Goal: Task Accomplishment & Management: Complete application form

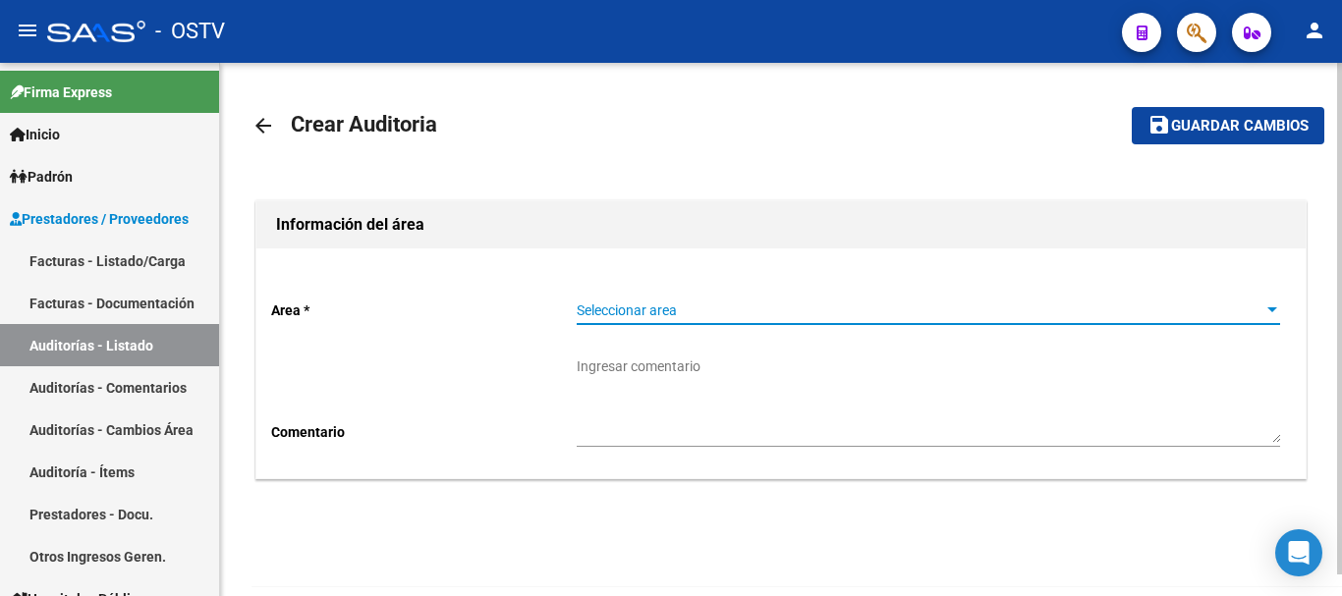
click at [612, 312] on span "Seleccionar area" at bounding box center [920, 311] width 686 height 17
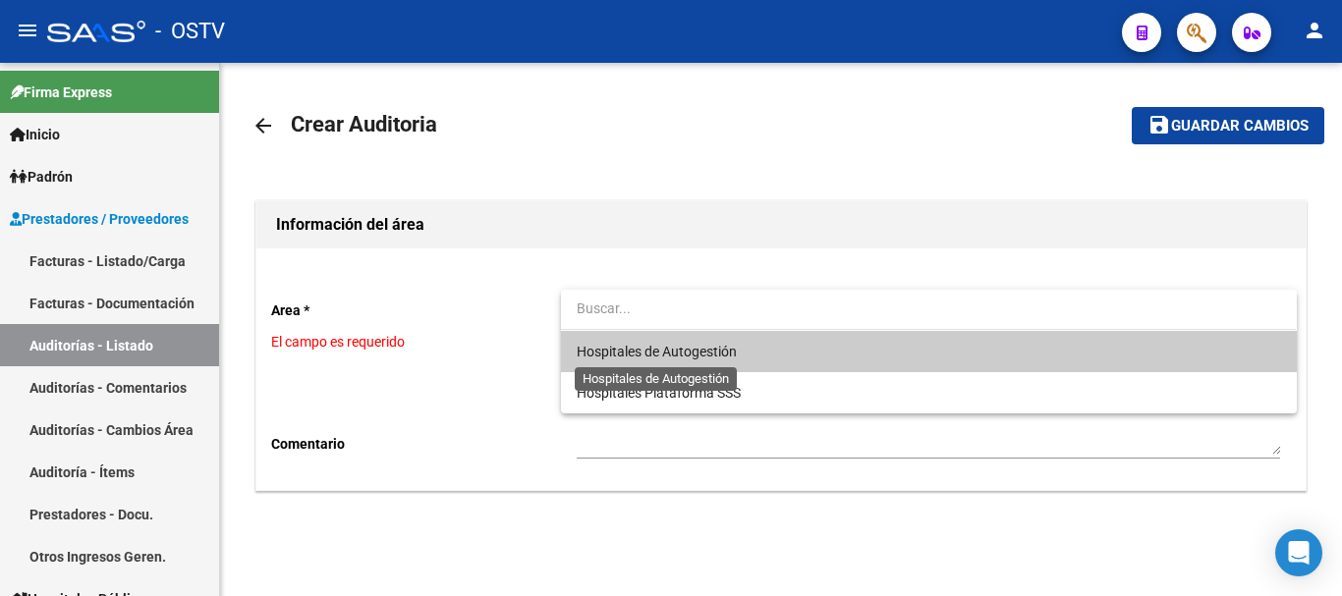
click at [622, 347] on span "Hospitales de Autogestión" at bounding box center [657, 352] width 160 height 16
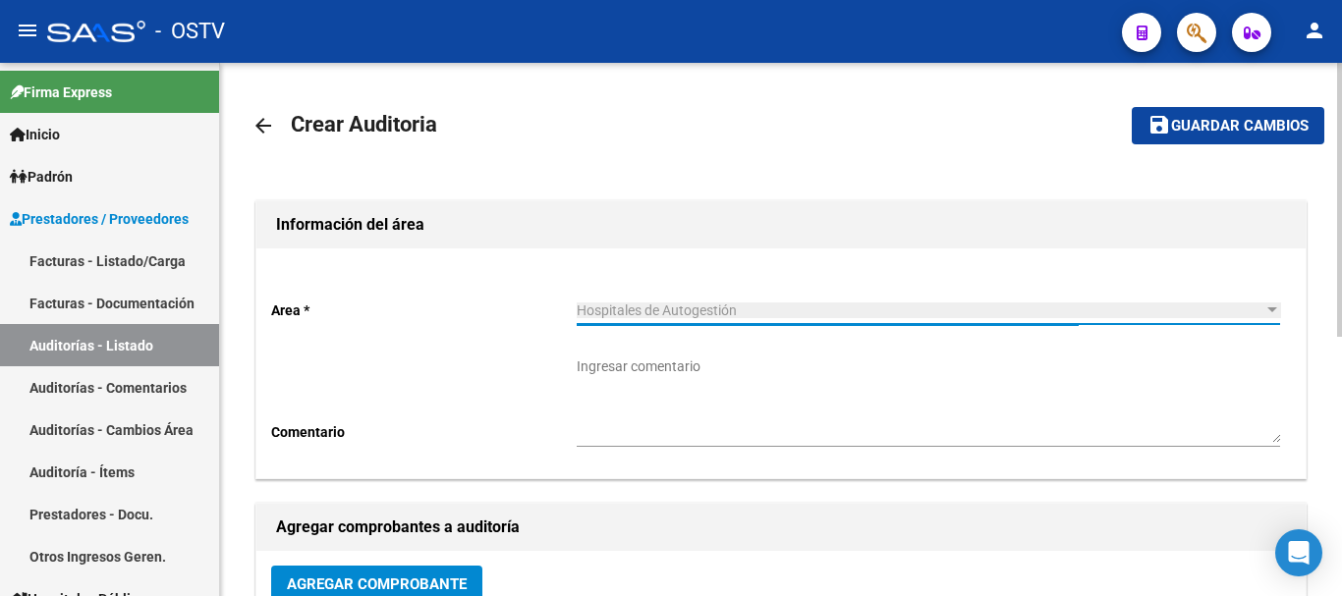
click at [382, 575] on button "Agregar Comprobante" at bounding box center [376, 584] width 211 height 36
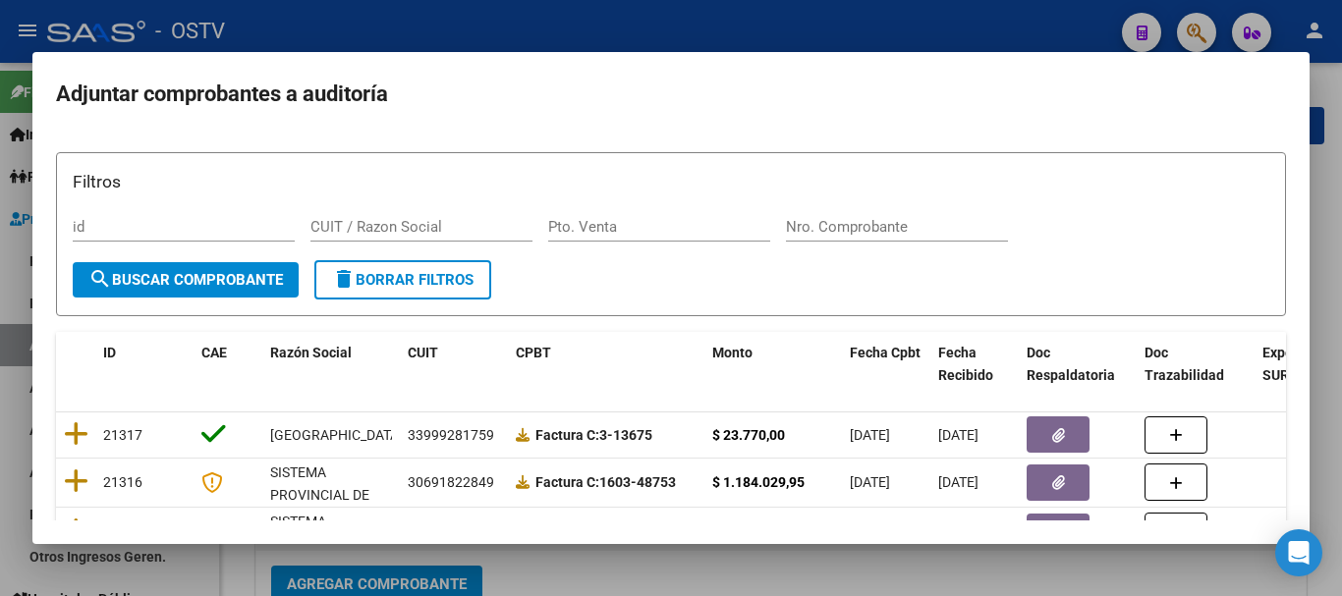
click at [830, 217] on div "Nro. Comprobante" at bounding box center [897, 226] width 222 height 29
paste input "13018"
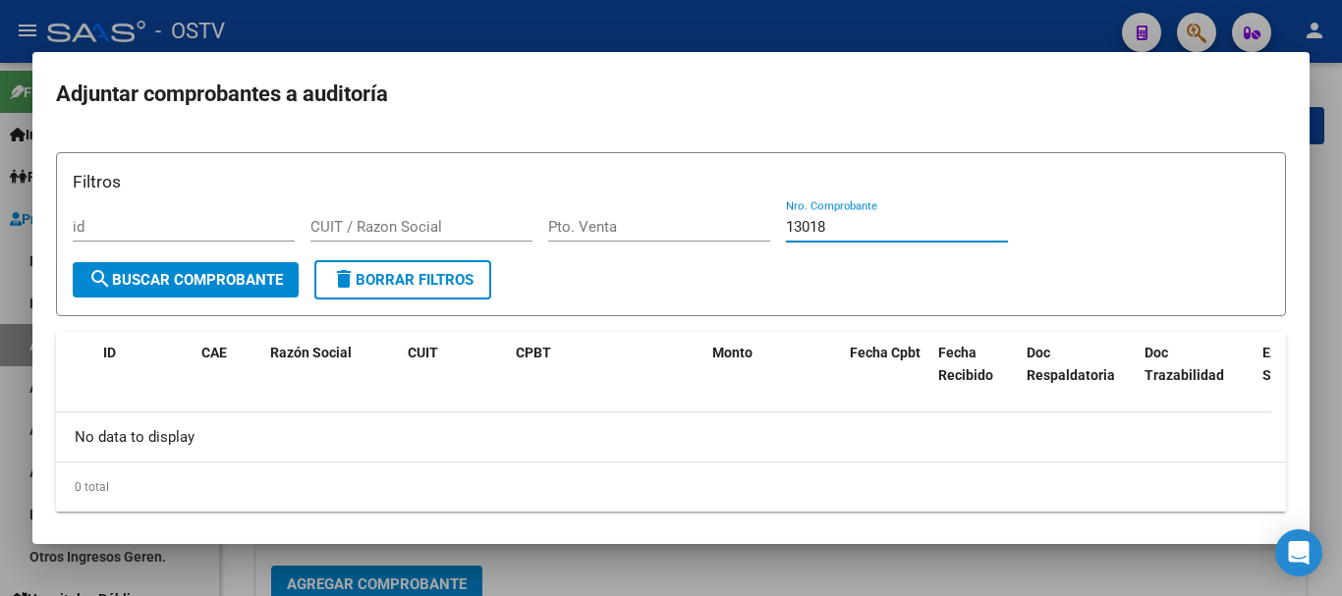
drag, startPoint x: 799, startPoint y: 232, endPoint x: 753, endPoint y: 240, distance: 45.9
click at [754, 240] on div "Filtros id CUIT / Razon Social Pto. Venta 13018 Nro. Comprobante" at bounding box center [671, 214] width 1196 height 91
paste input "35"
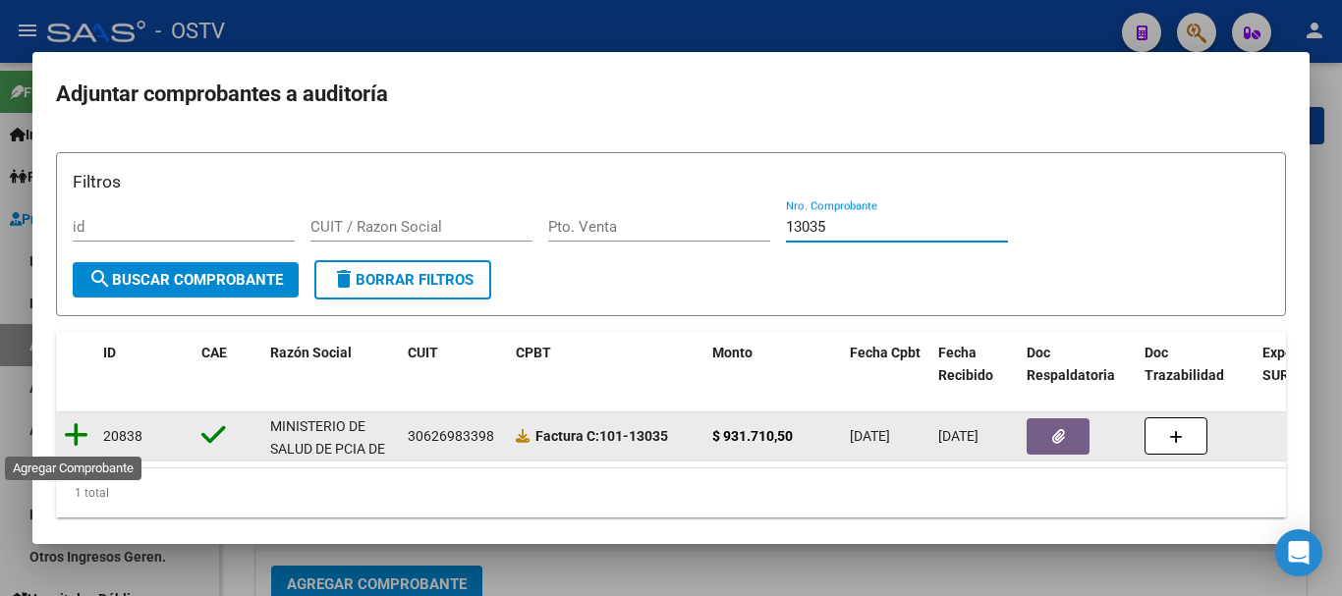
type input "13035"
click at [73, 434] on icon at bounding box center [76, 435] width 25 height 28
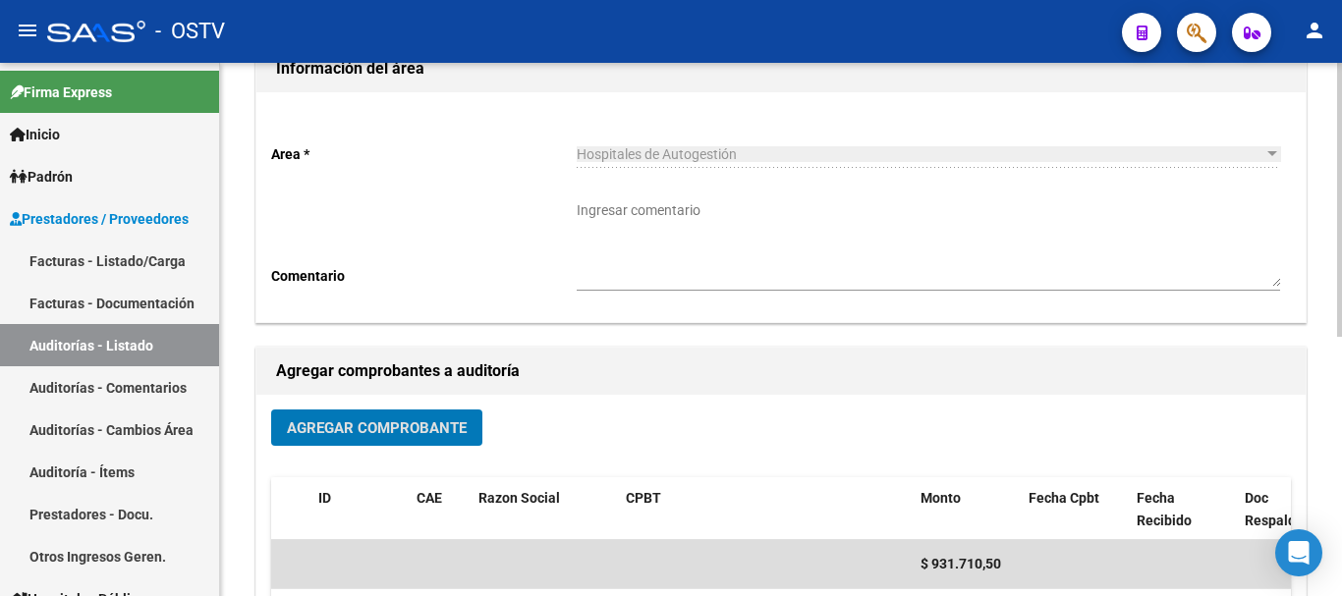
scroll to position [399, 0]
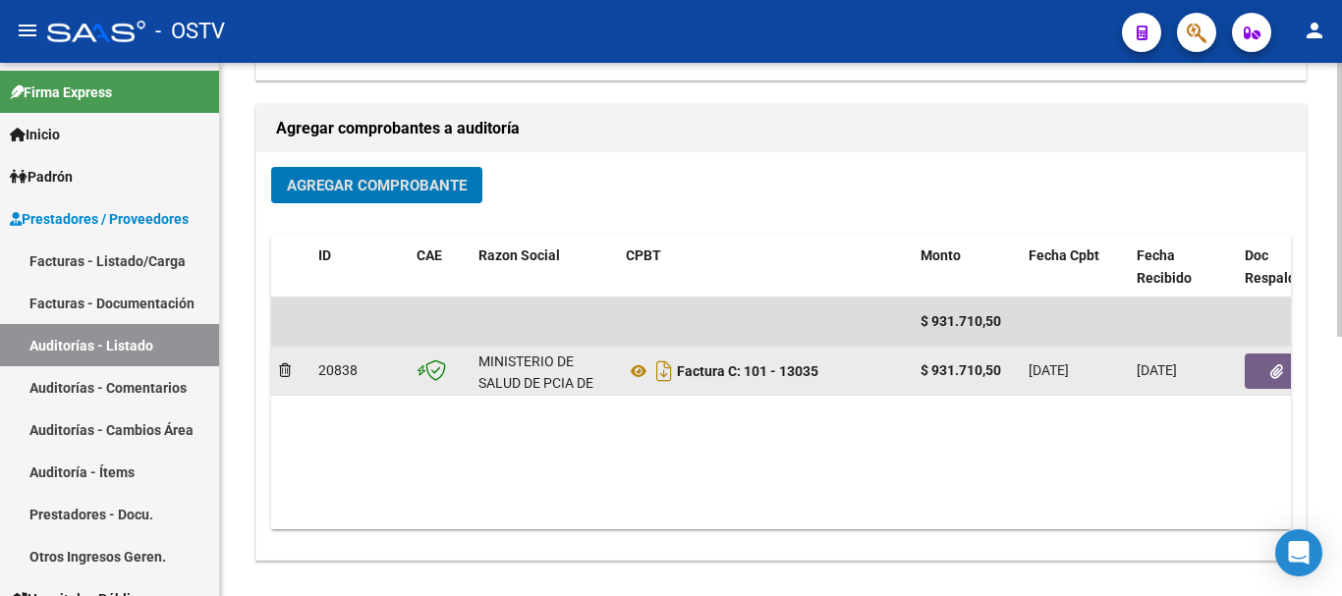
click at [1282, 368] on icon "button" at bounding box center [1276, 371] width 13 height 15
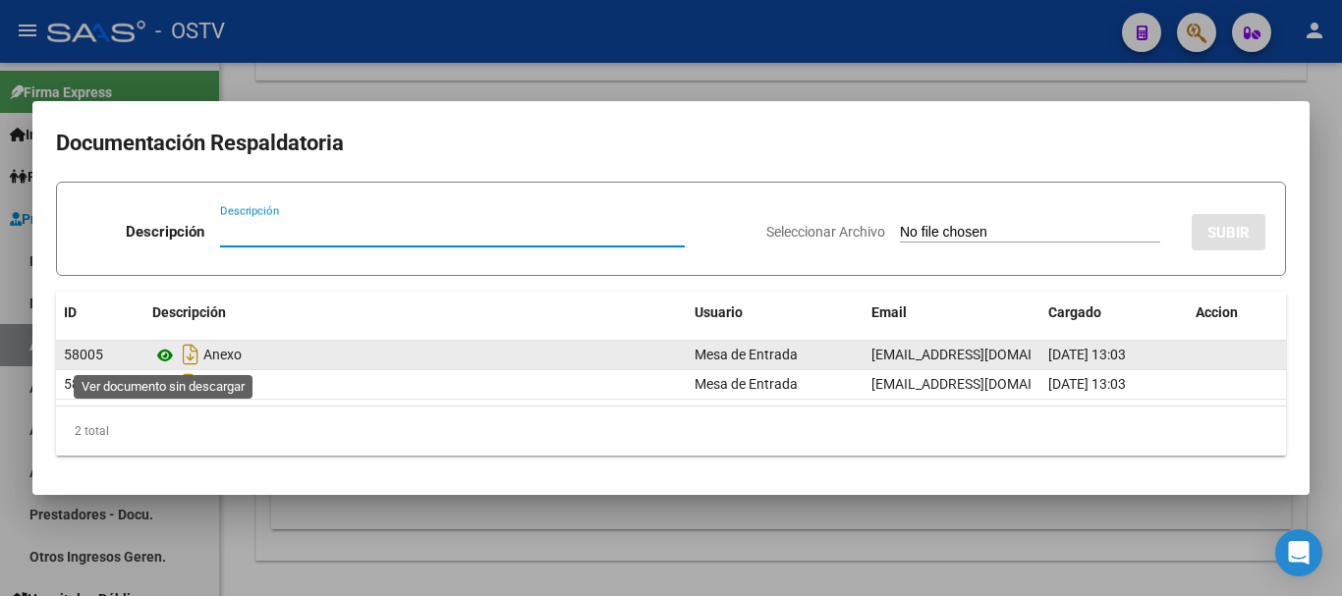
click at [163, 353] on icon at bounding box center [165, 356] width 26 height 24
click at [160, 358] on icon at bounding box center [165, 356] width 26 height 24
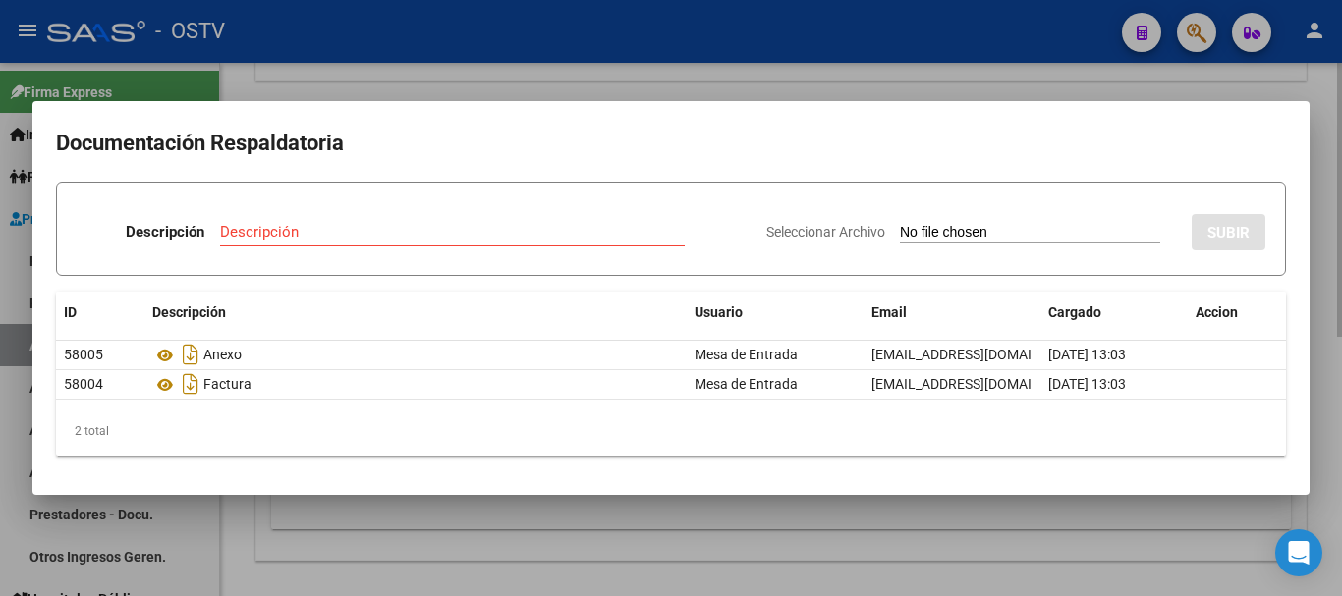
click at [997, 71] on div at bounding box center [671, 298] width 1342 height 596
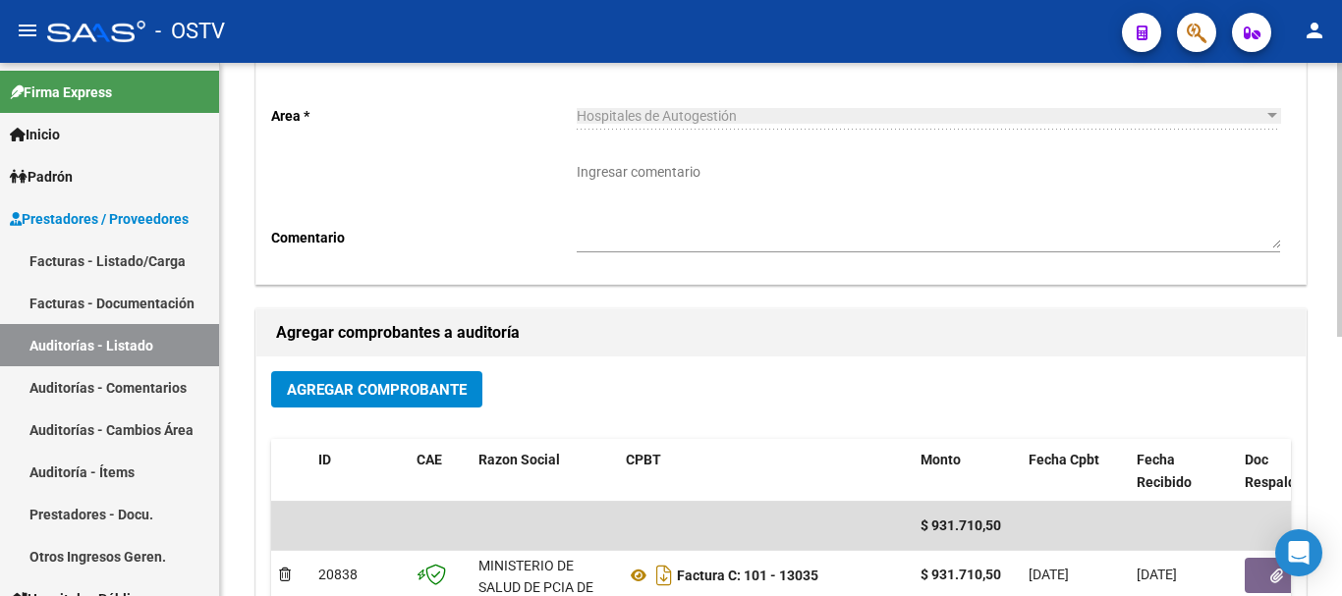
scroll to position [0, 0]
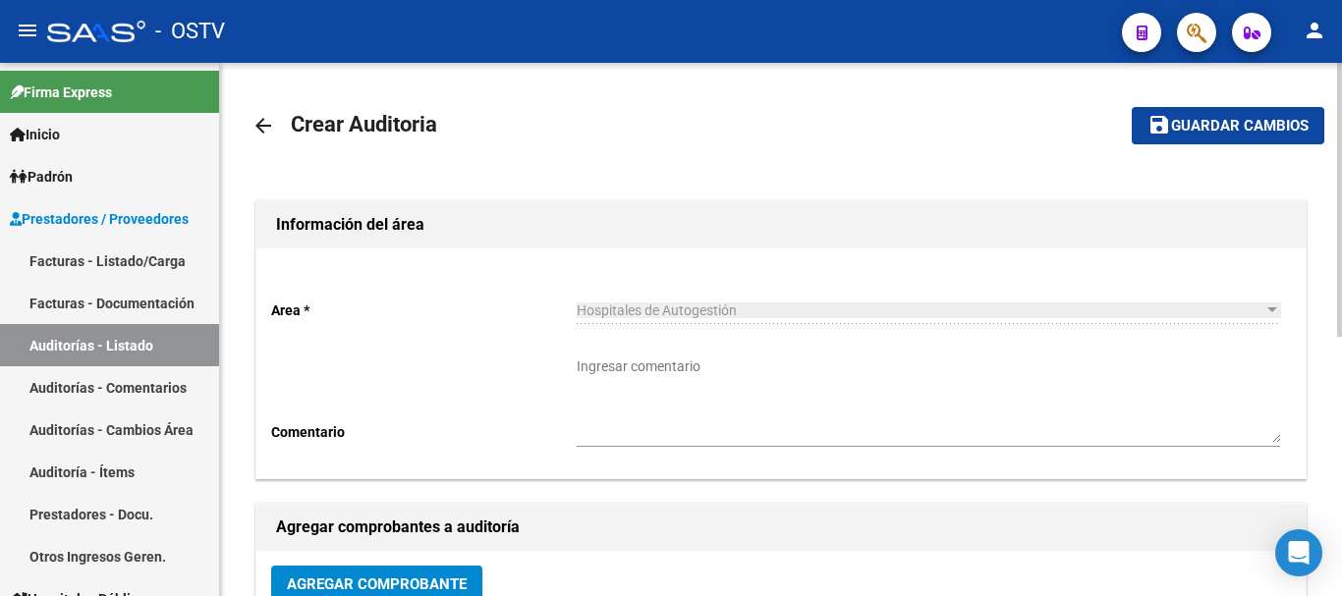
click at [1162, 108] on mat-toolbar-row "save Guardar cambios" at bounding box center [1211, 125] width 225 height 63
click at [1212, 127] on span "Guardar cambios" at bounding box center [1240, 127] width 138 height 18
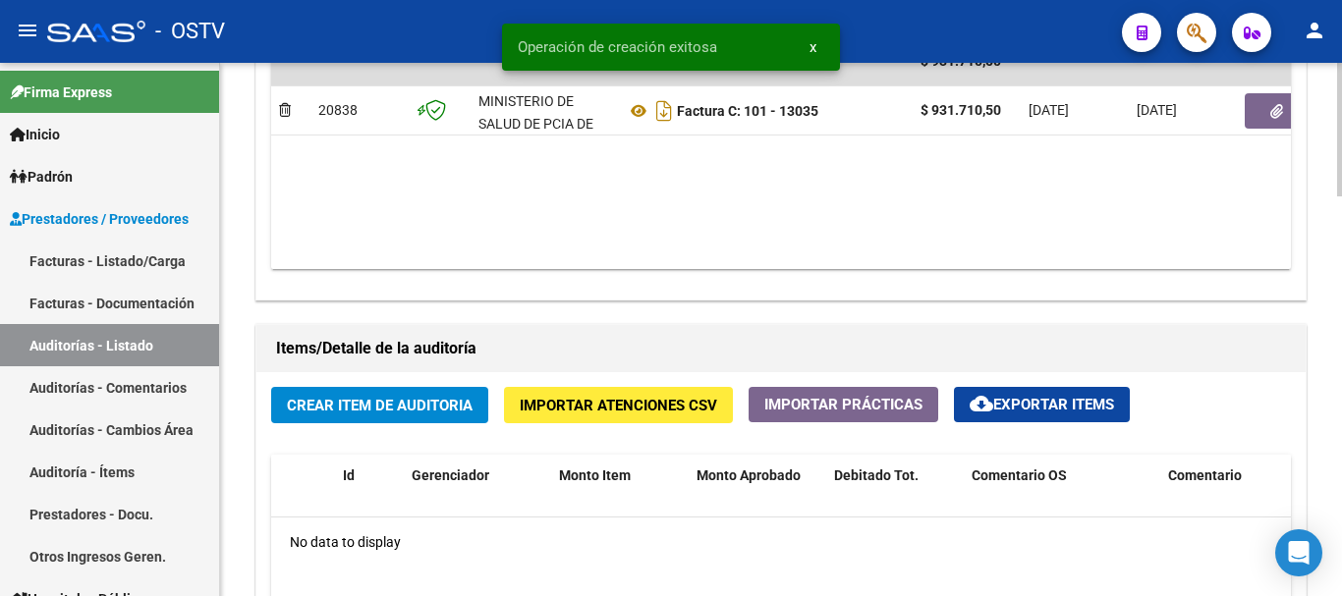
scroll to position [1179, 0]
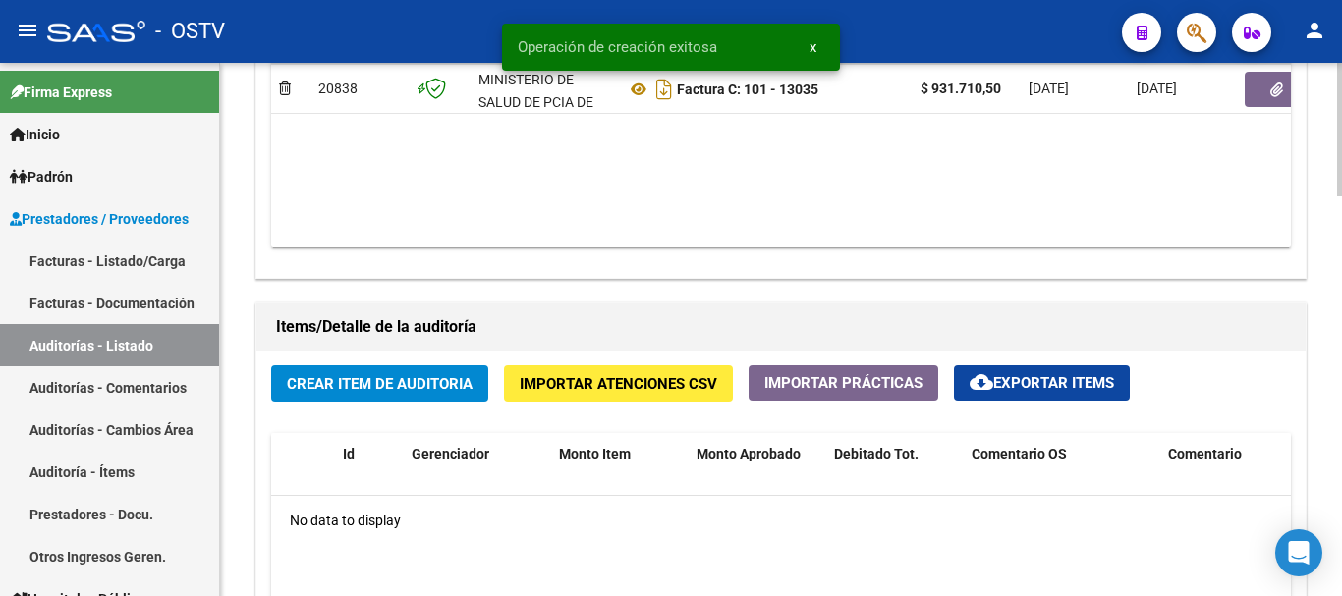
click at [411, 385] on span "Crear Item de Auditoria" at bounding box center [380, 384] width 186 height 18
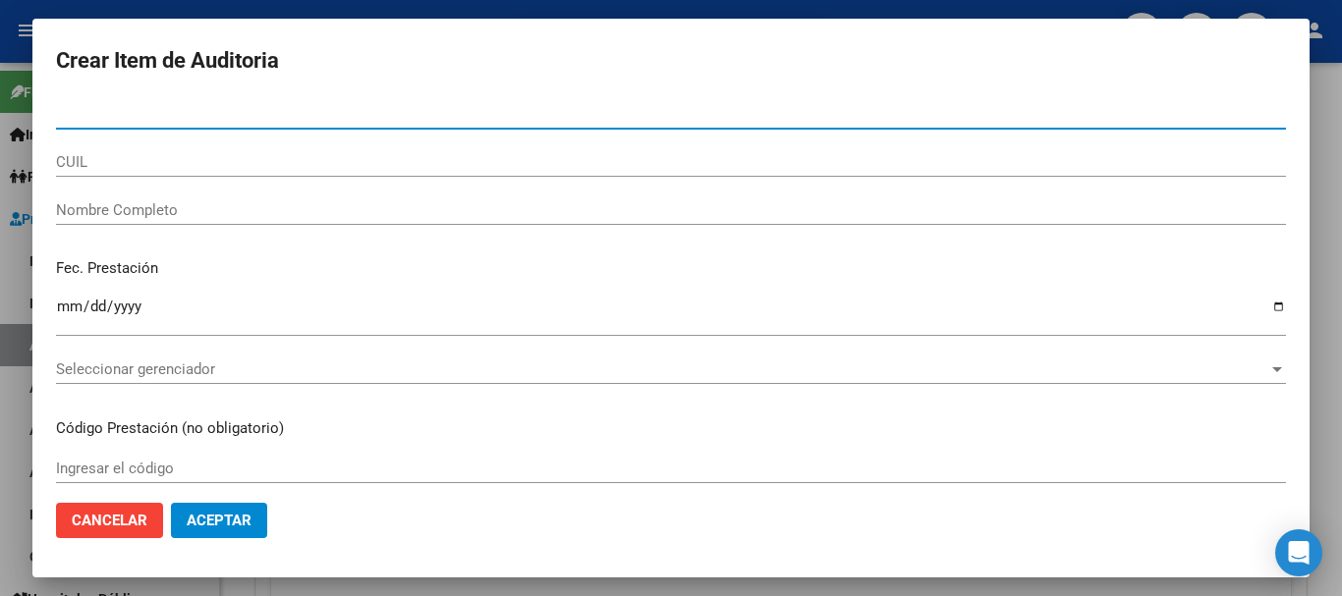
paste input "34368964"
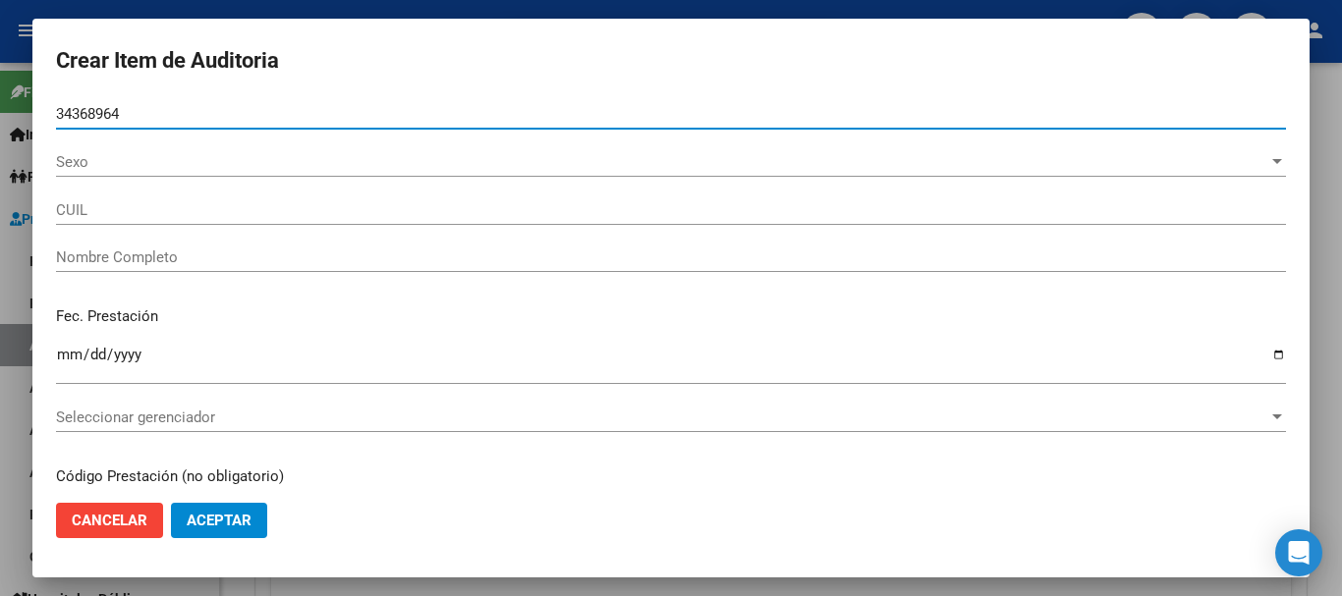
type input "34368964"
type input "27343689646"
type input "[PERSON_NAME] SOLEDAD"
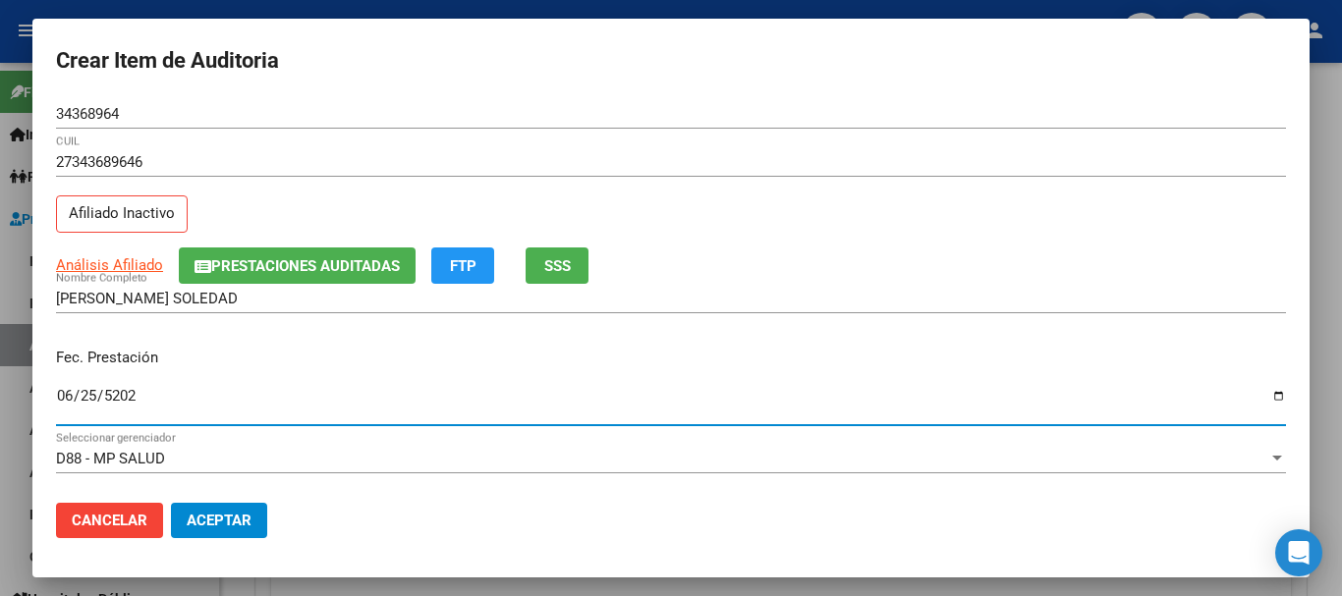
type input "[DATE]"
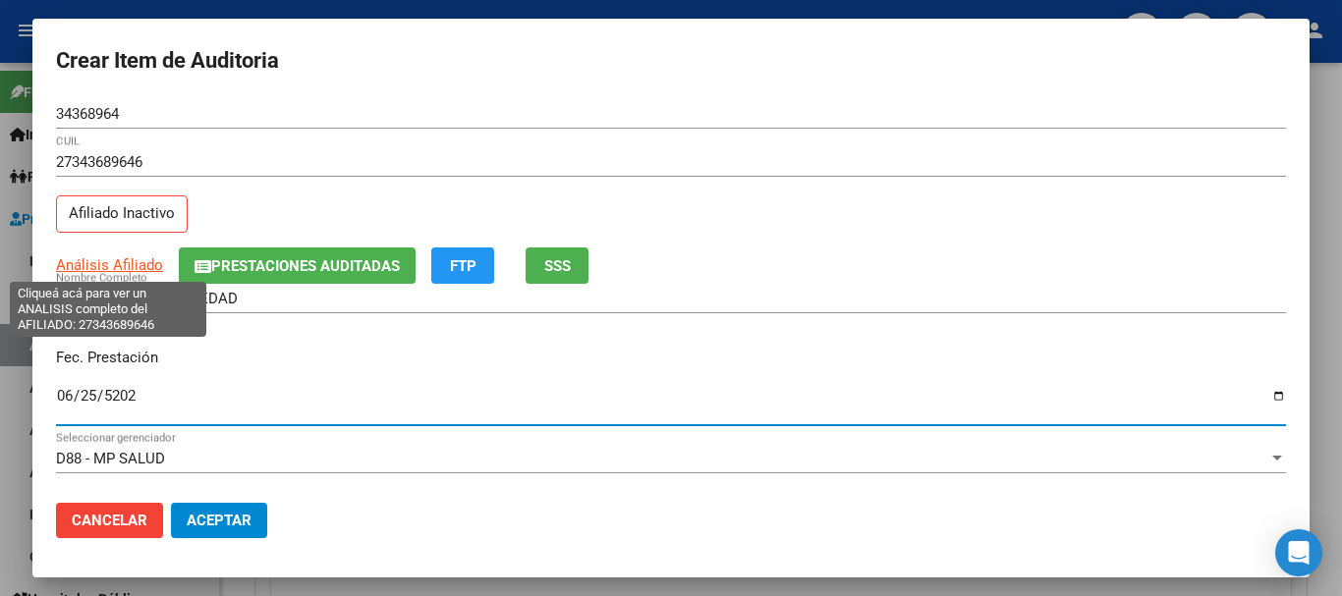
click at [119, 267] on span "Análisis Afiliado" at bounding box center [109, 265] width 107 height 18
type textarea "27343689646"
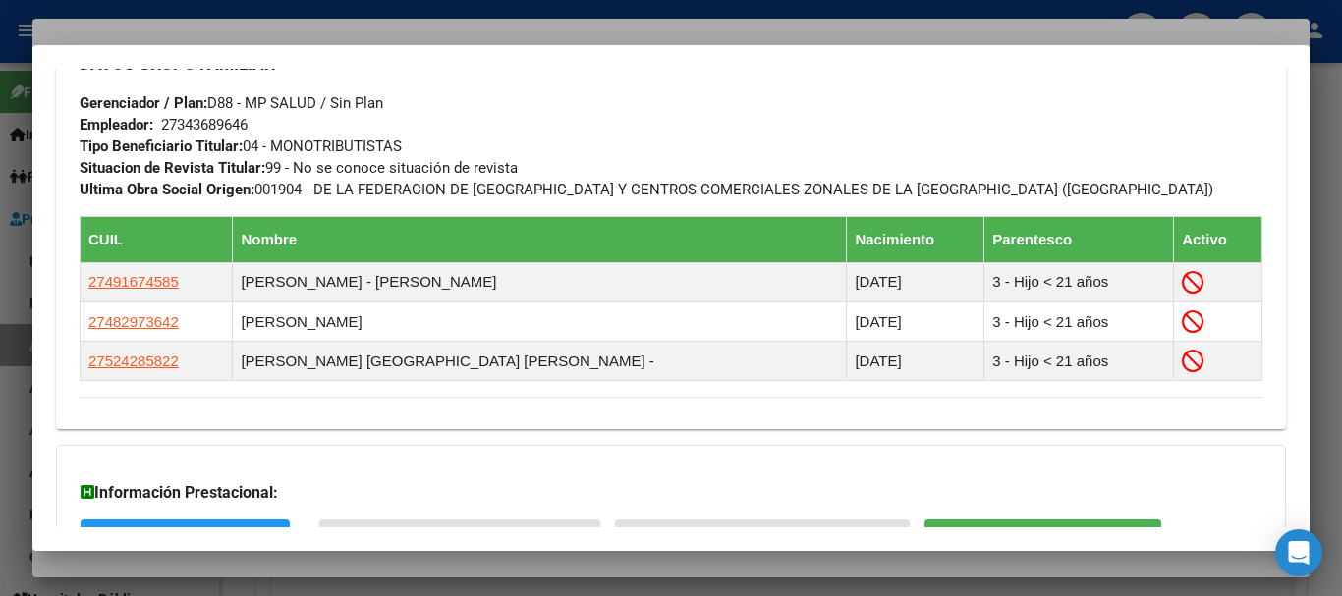
scroll to position [1177, 0]
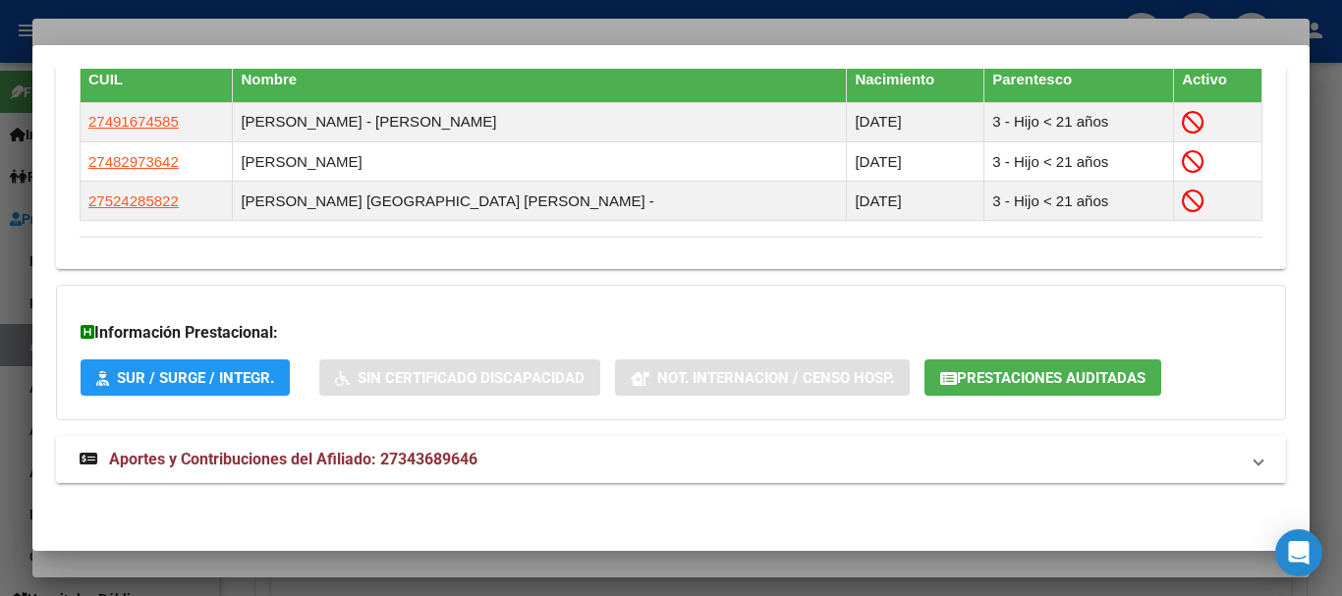
click at [305, 476] on mat-expansion-panel-header "Aportes y Contribuciones del Afiliado: 27343689646" at bounding box center [671, 459] width 1230 height 47
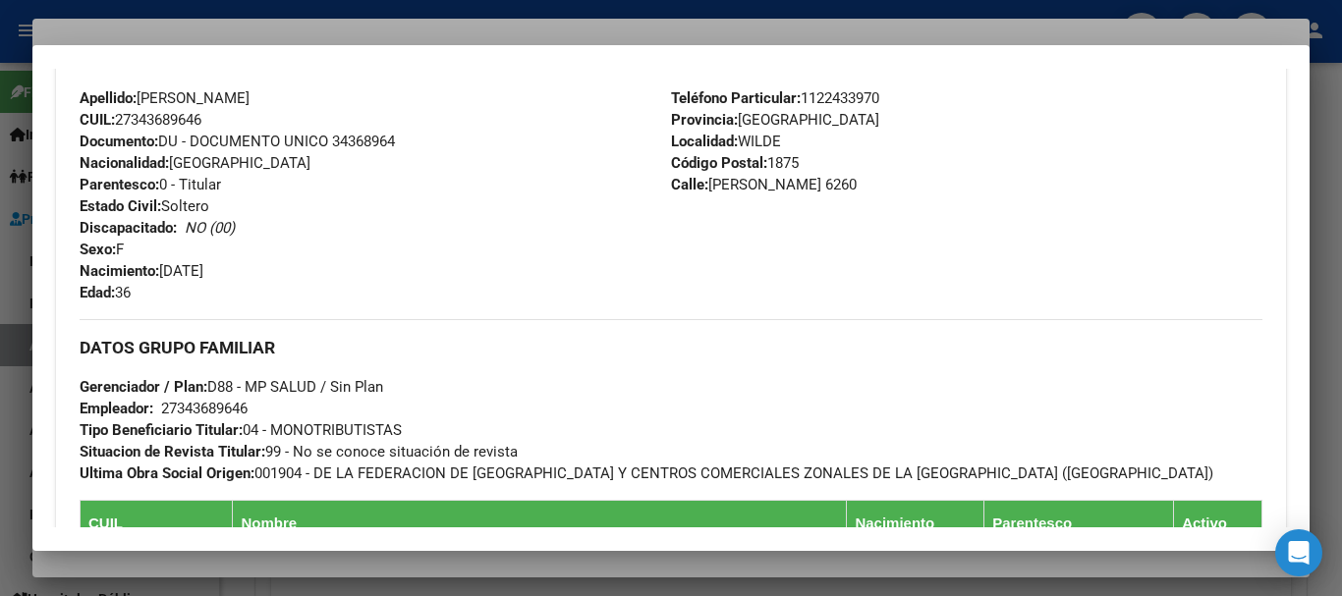
scroll to position [45, 0]
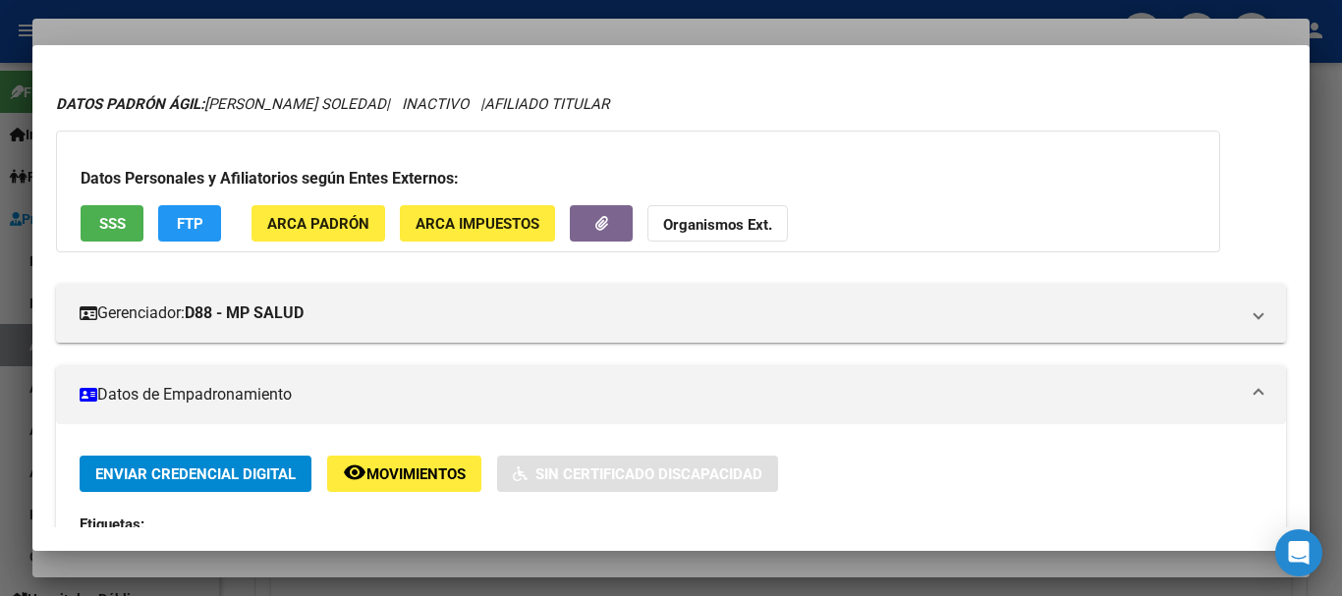
click at [757, 219] on strong "Organismos Ext." at bounding box center [717, 225] width 109 height 18
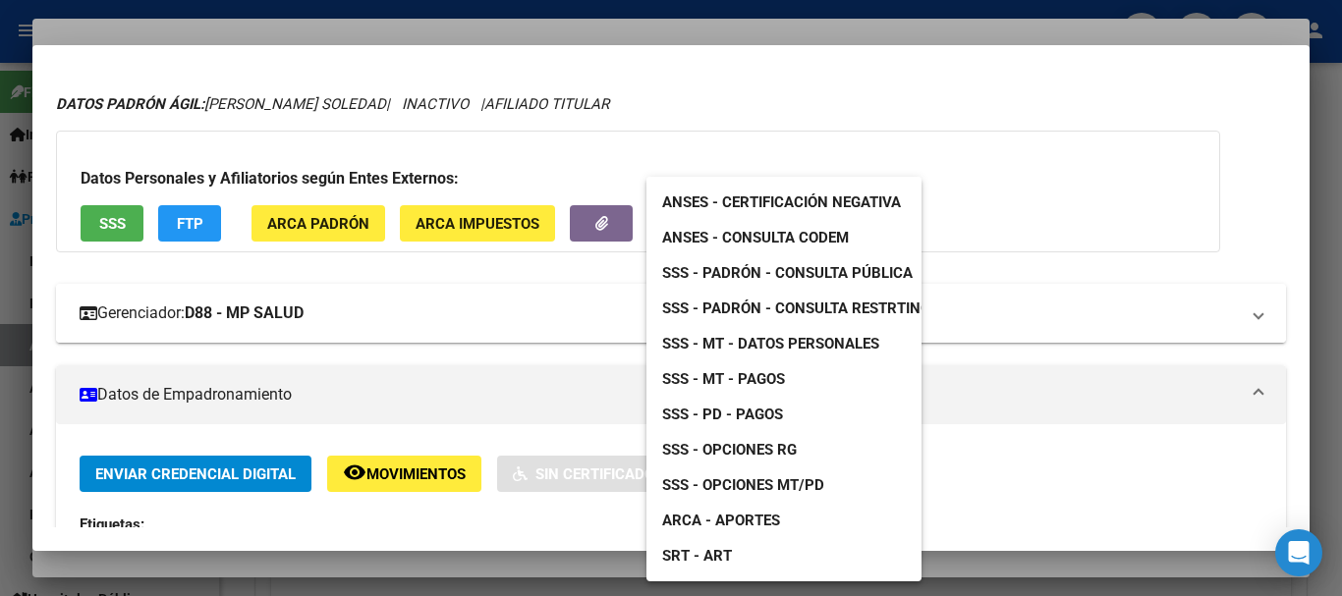
click at [776, 342] on span "SSS - MT - Datos Personales" at bounding box center [770, 344] width 217 height 18
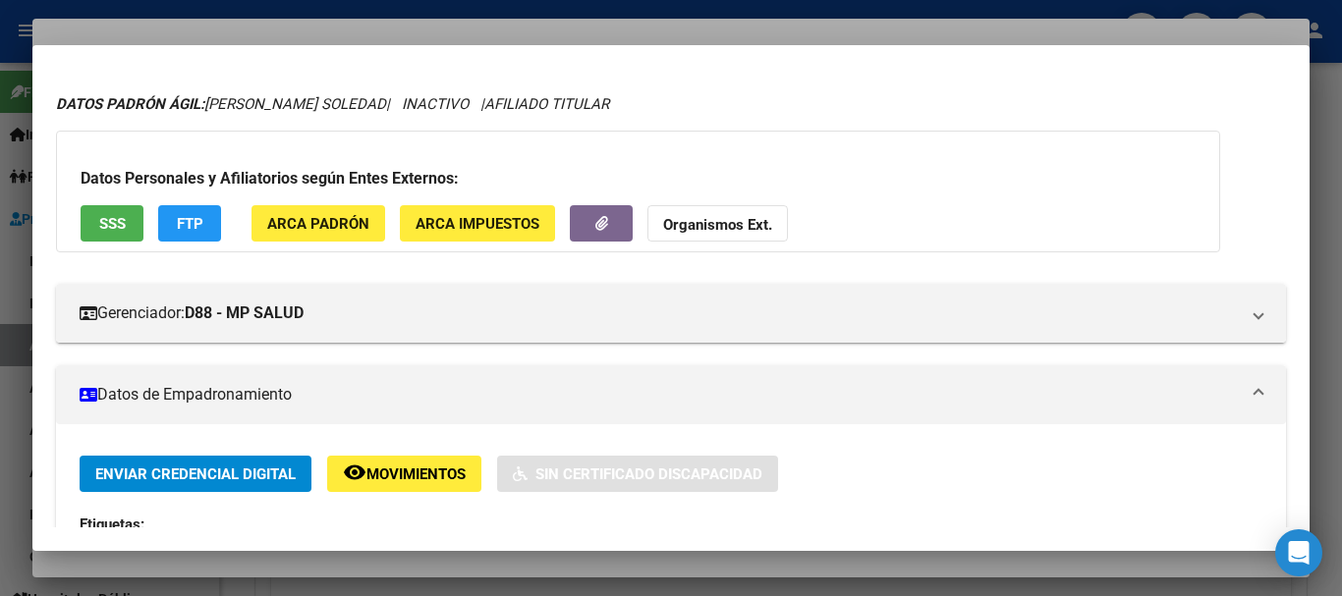
click at [719, 226] on strong "Organismos Ext." at bounding box center [717, 225] width 109 height 18
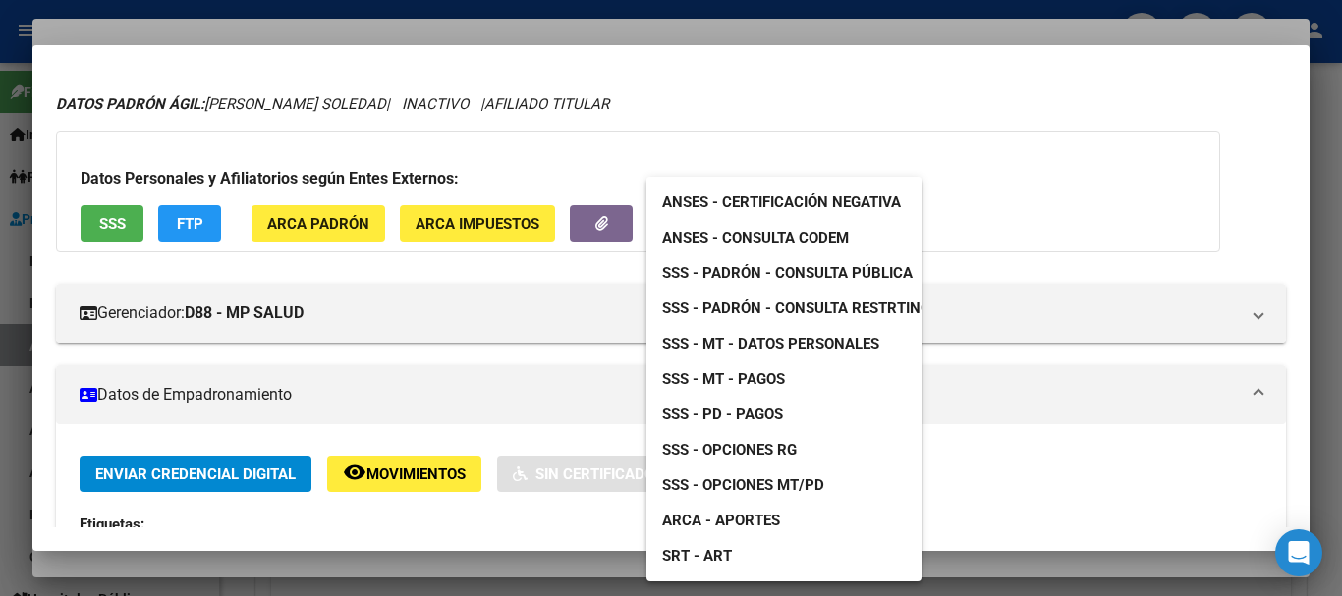
click at [873, 265] on span "SSS - Padrón - Consulta Pública" at bounding box center [787, 273] width 250 height 18
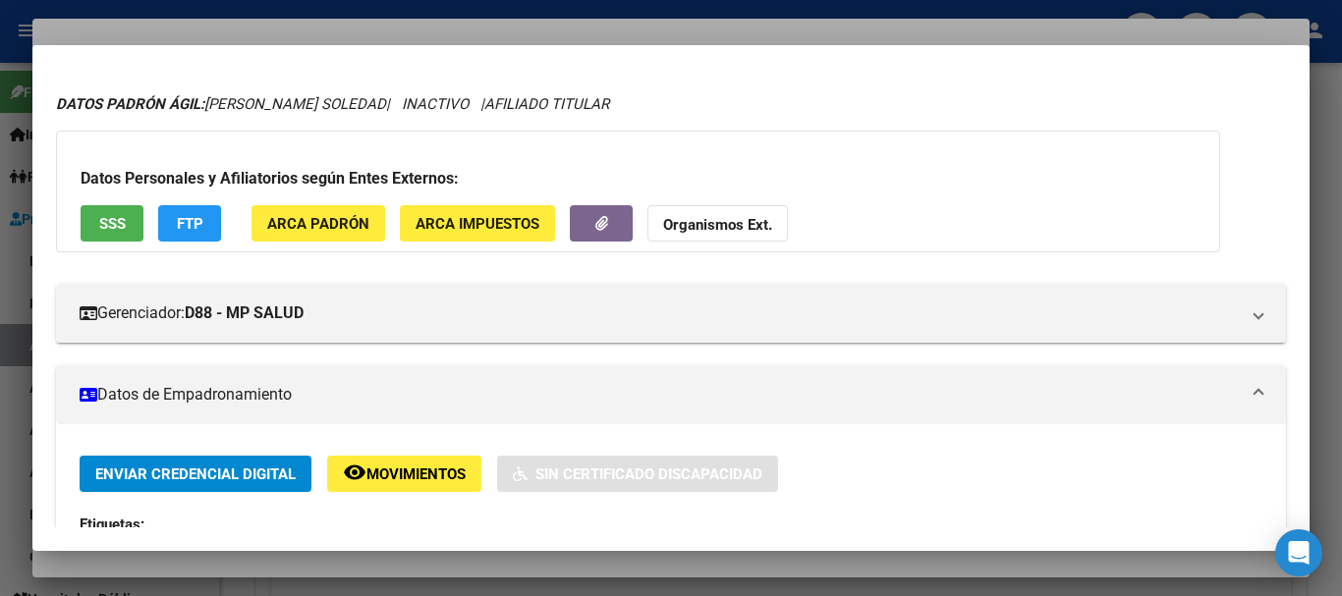
click at [376, 23] on div at bounding box center [671, 298] width 1342 height 596
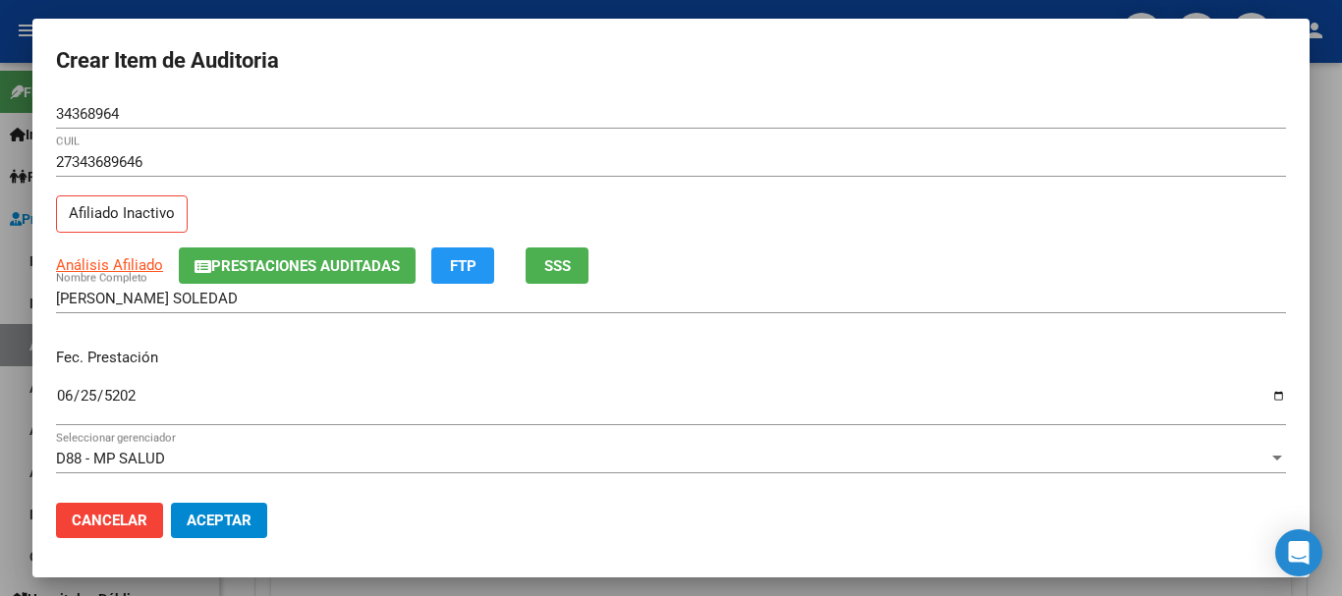
click at [929, 274] on div "Análisis Afiliado Prestaciones Auditadas FTP SSS" at bounding box center [671, 266] width 1230 height 36
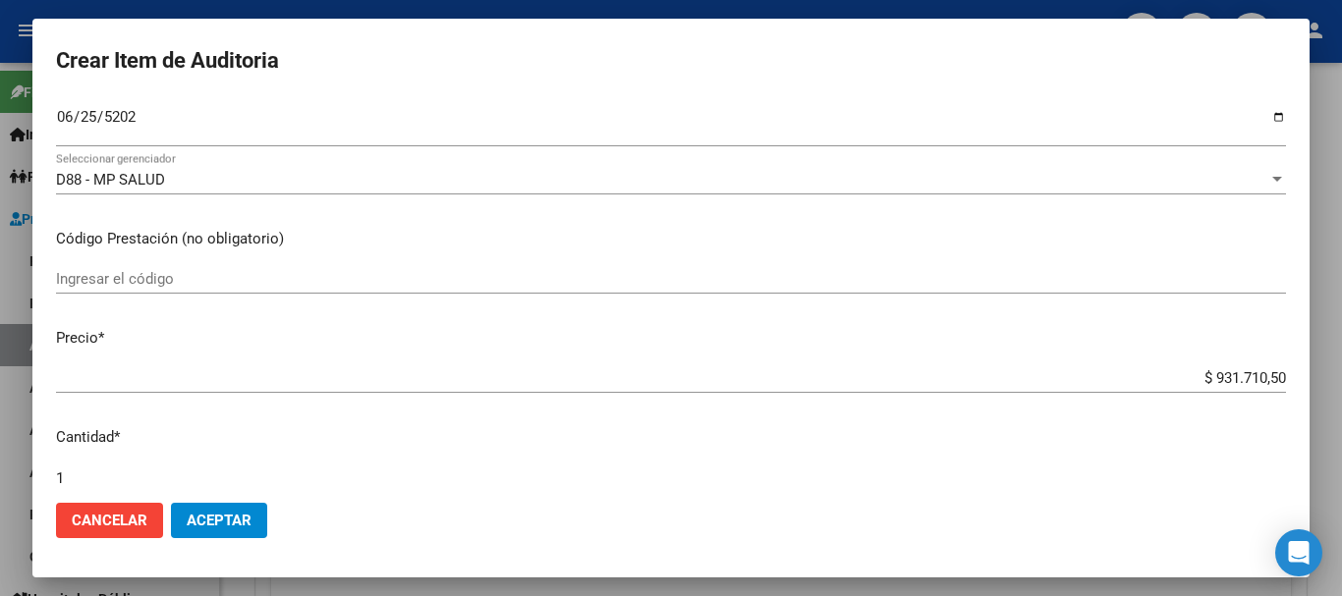
scroll to position [663, 0]
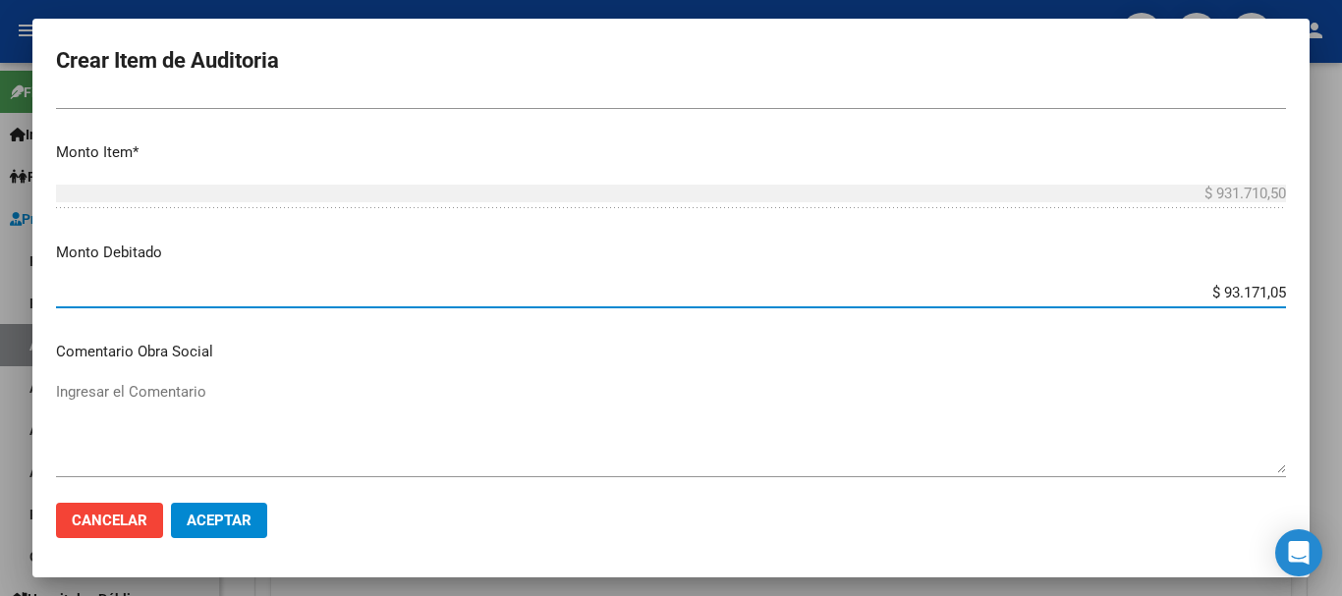
type input "$ 931.710,50"
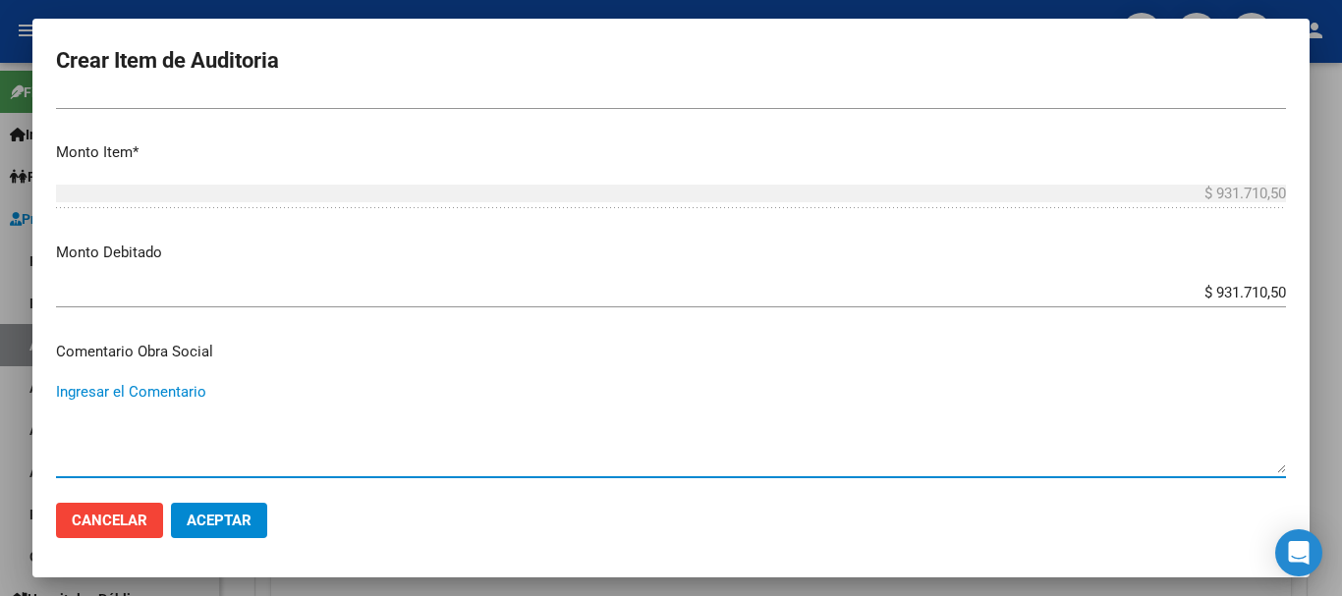
scroll to position [932, 0]
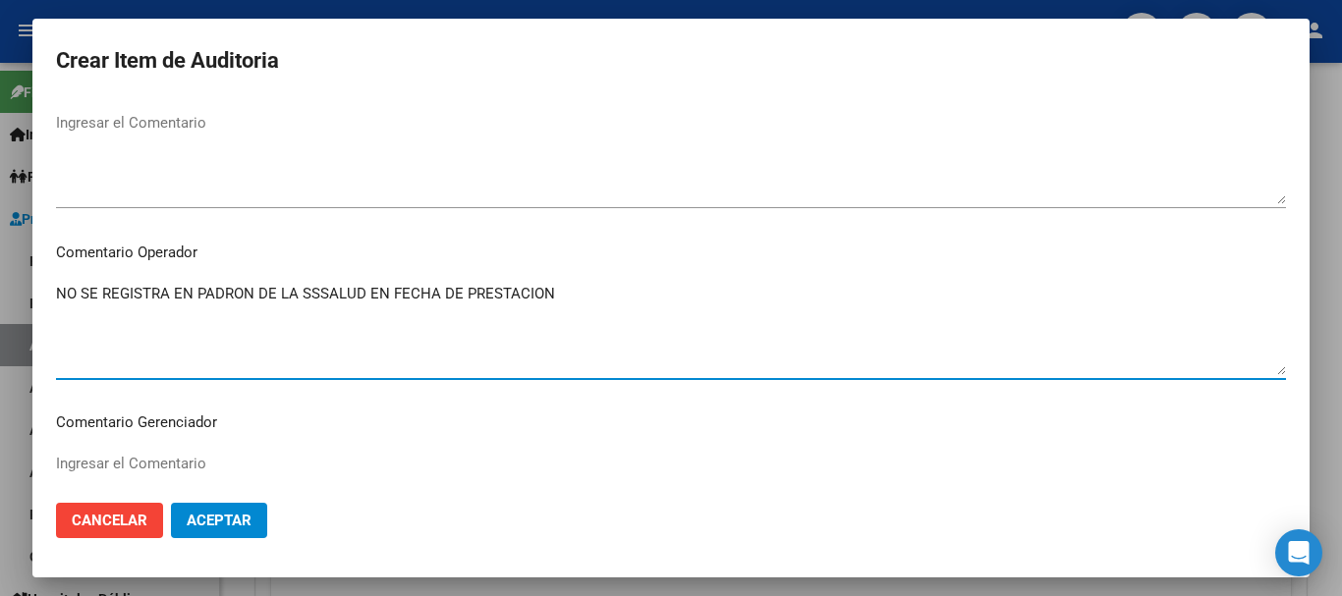
type textarea "NO SE REGISTRA EN PADRON DE LA SSSALUD EN FECHA DE PRESTACION"
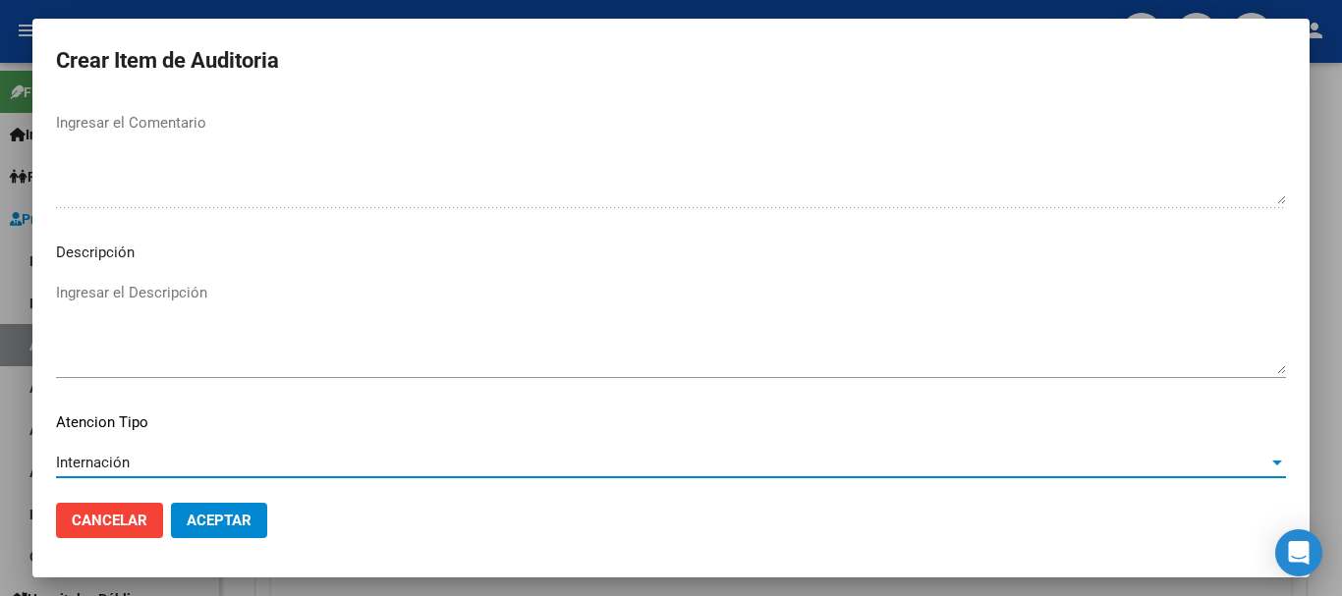
scroll to position [1381, 0]
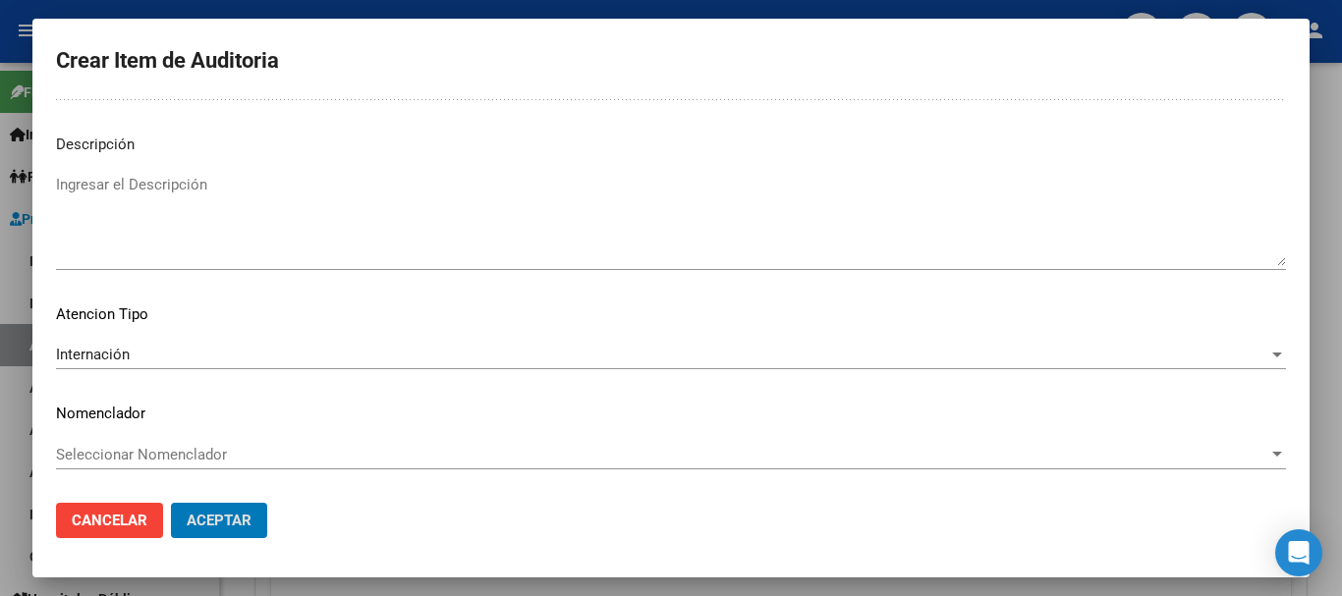
click at [171, 503] on button "Aceptar" at bounding box center [219, 520] width 96 height 35
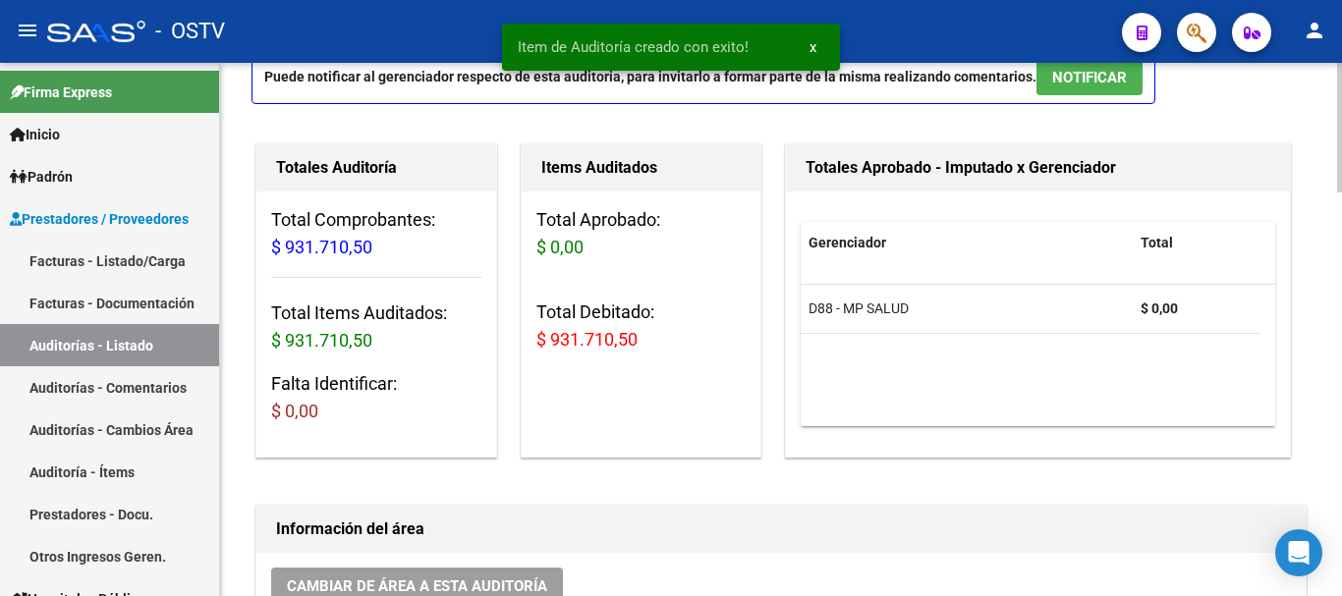
scroll to position [99, 0]
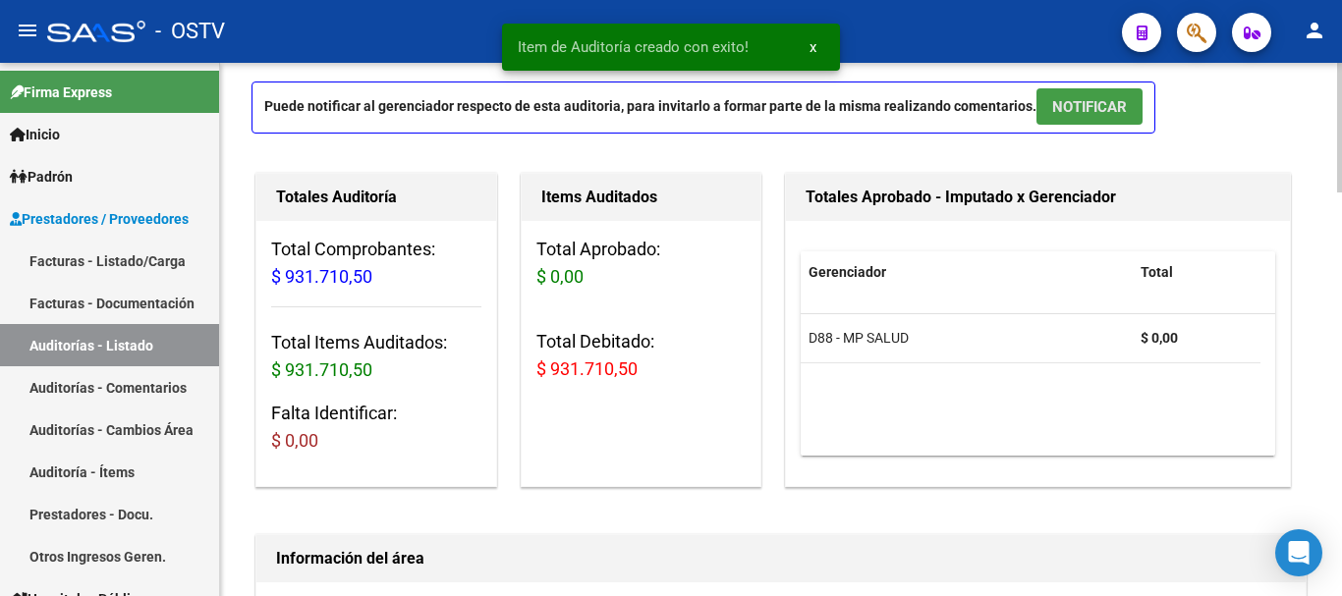
click at [1079, 119] on button "NOTIFICAR" at bounding box center [1089, 106] width 106 height 36
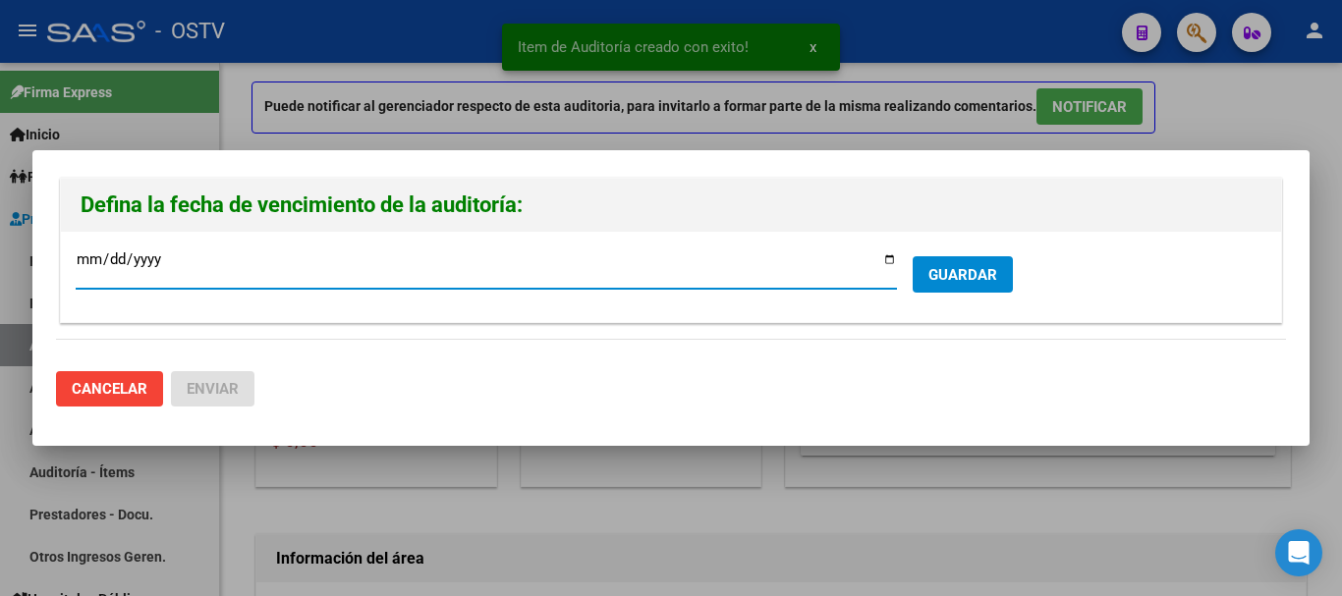
click at [1211, 114] on div at bounding box center [671, 298] width 1342 height 596
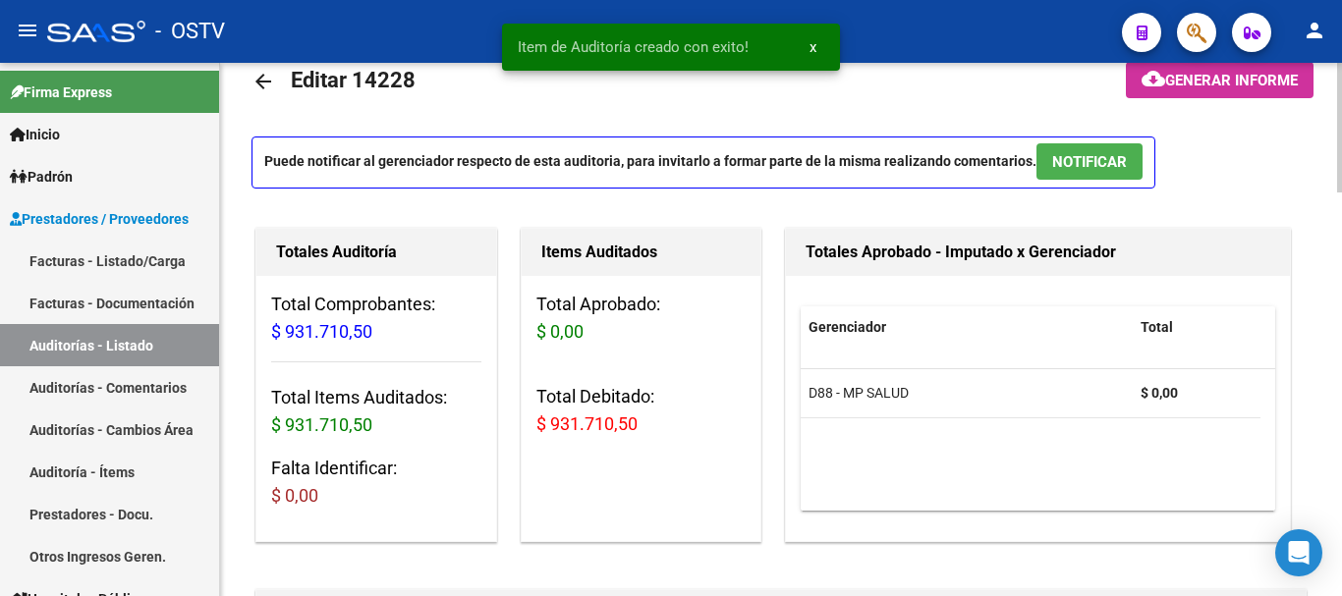
scroll to position [0, 0]
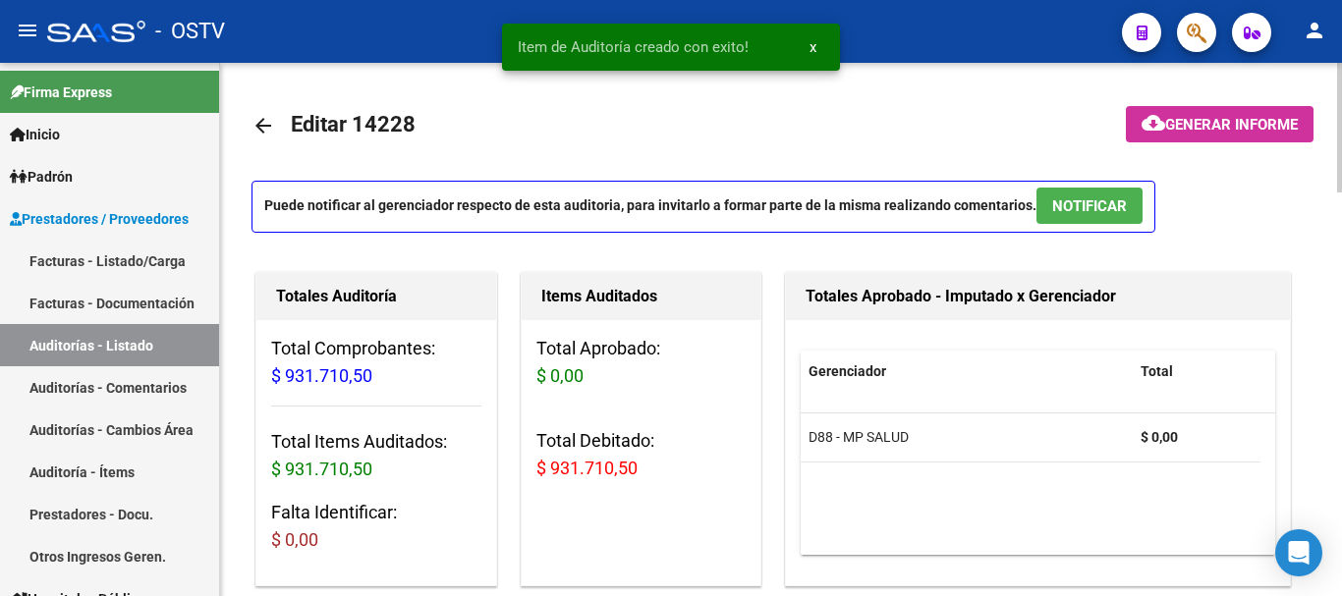
click at [1228, 122] on span "Generar informe" at bounding box center [1231, 125] width 133 height 18
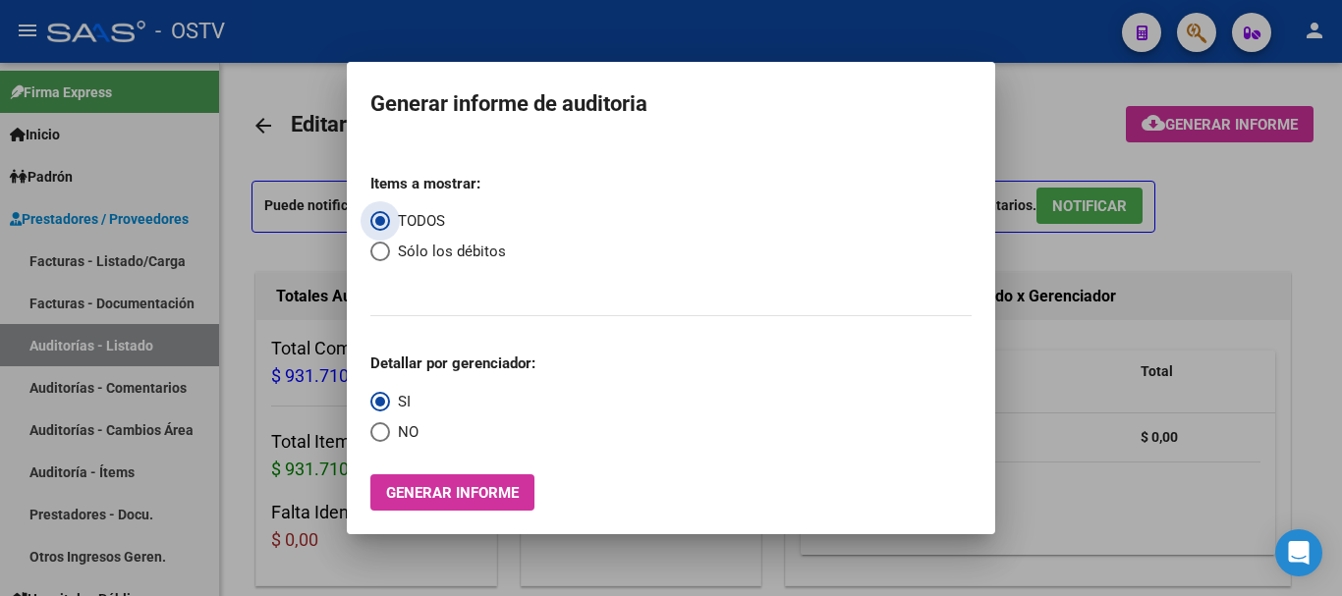
click at [385, 249] on span "Select an option" at bounding box center [380, 252] width 20 height 20
click at [385, 249] on input "Sólo los débitos" at bounding box center [380, 252] width 20 height 20
radio input "true"
click at [372, 432] on span "Select an option" at bounding box center [380, 432] width 20 height 20
click at [372, 432] on input "NO" at bounding box center [380, 432] width 20 height 20
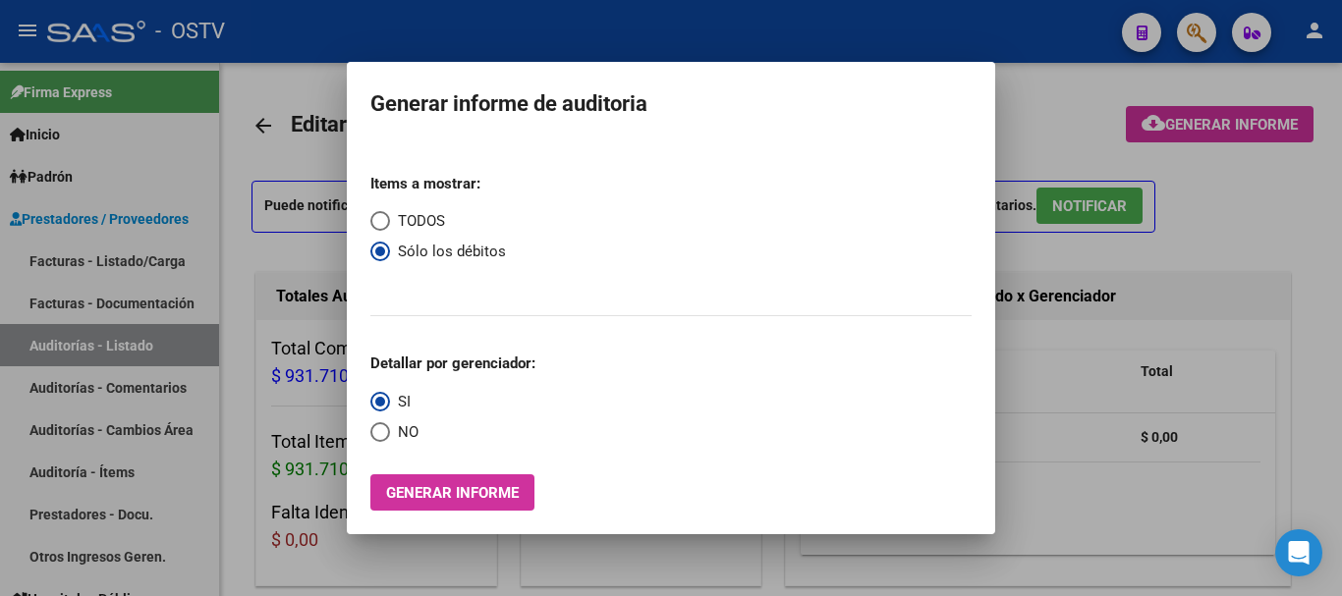
radio input "true"
click at [448, 491] on span "Generar informe" at bounding box center [452, 493] width 133 height 18
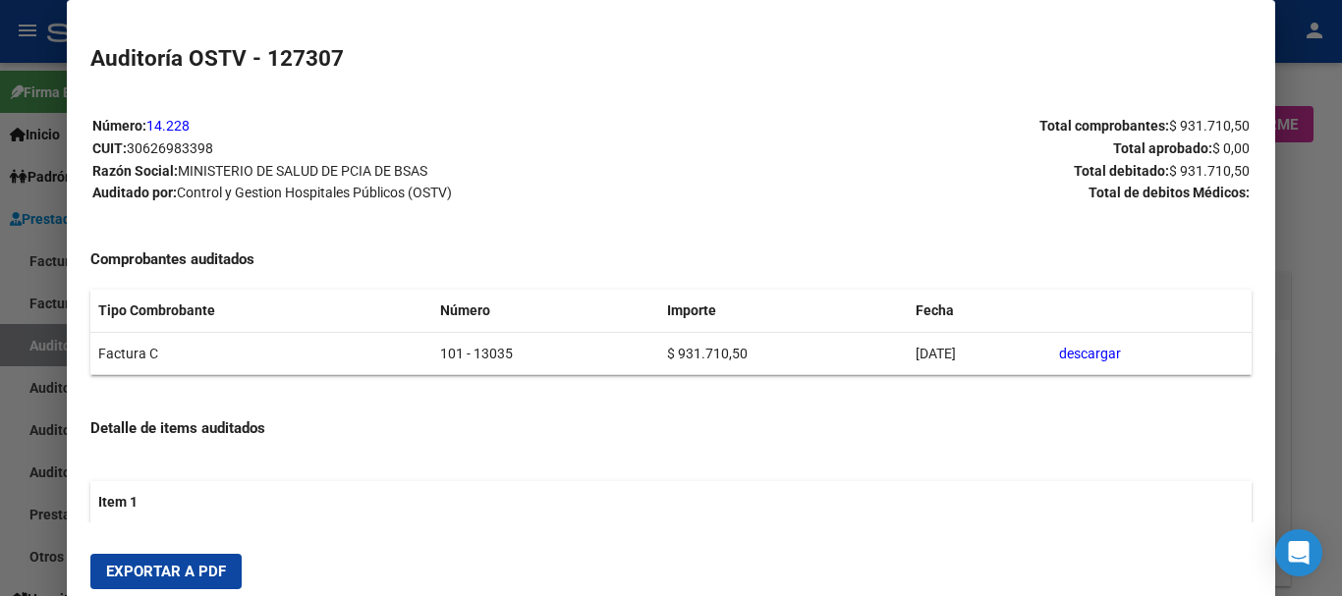
click at [195, 562] on button "Exportar a PDF" at bounding box center [165, 571] width 151 height 35
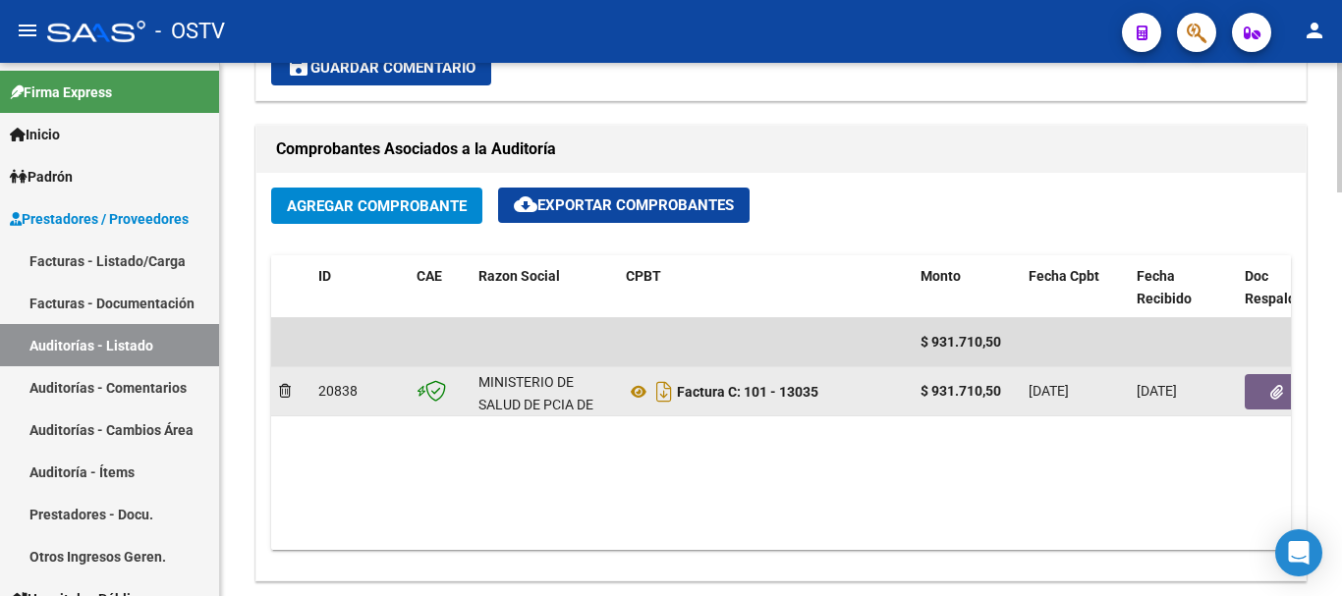
scroll to position [884, 0]
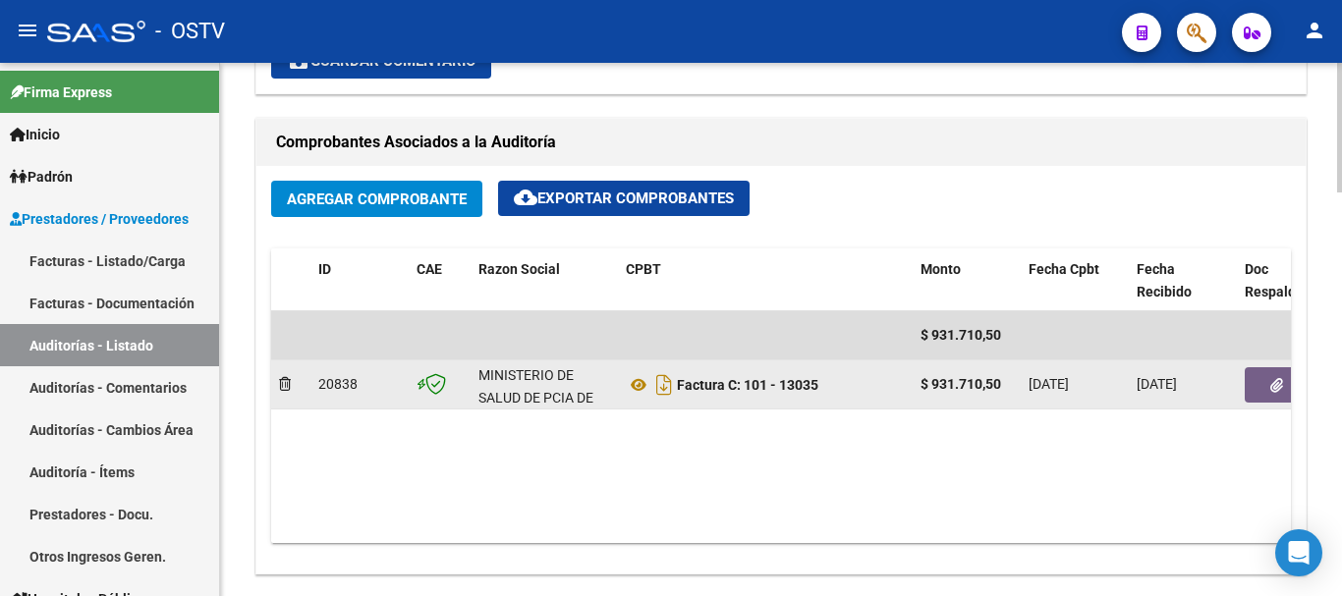
click at [1270, 383] on icon "button" at bounding box center [1276, 385] width 13 height 15
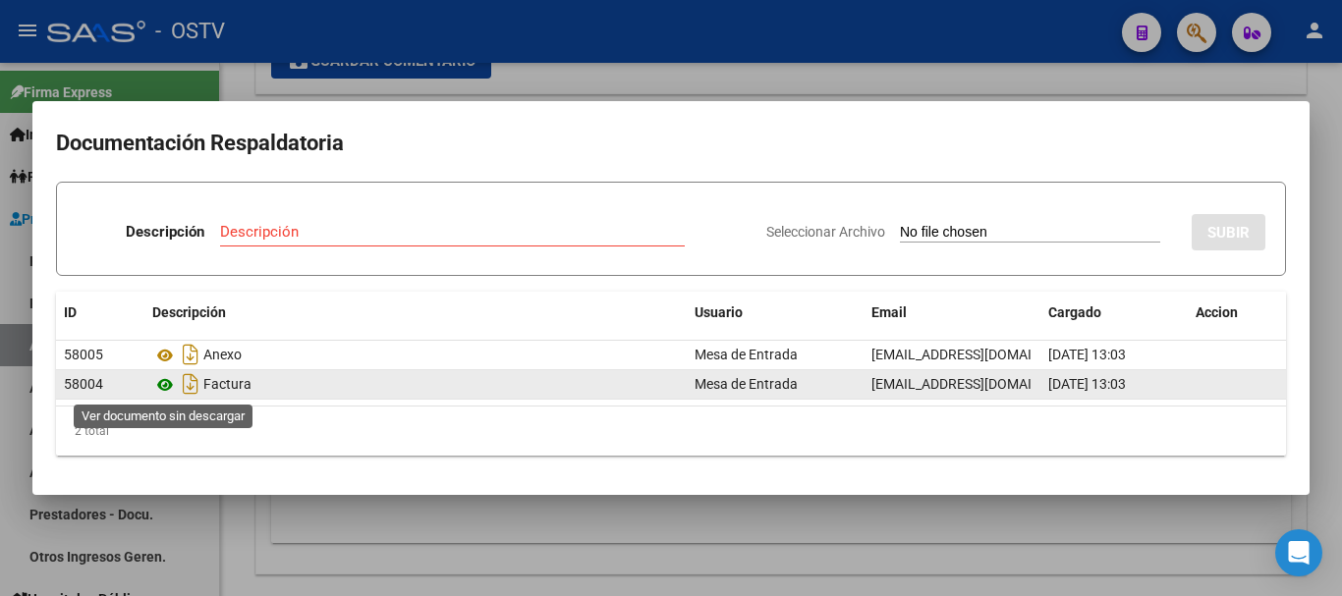
click at [165, 382] on icon at bounding box center [165, 385] width 26 height 24
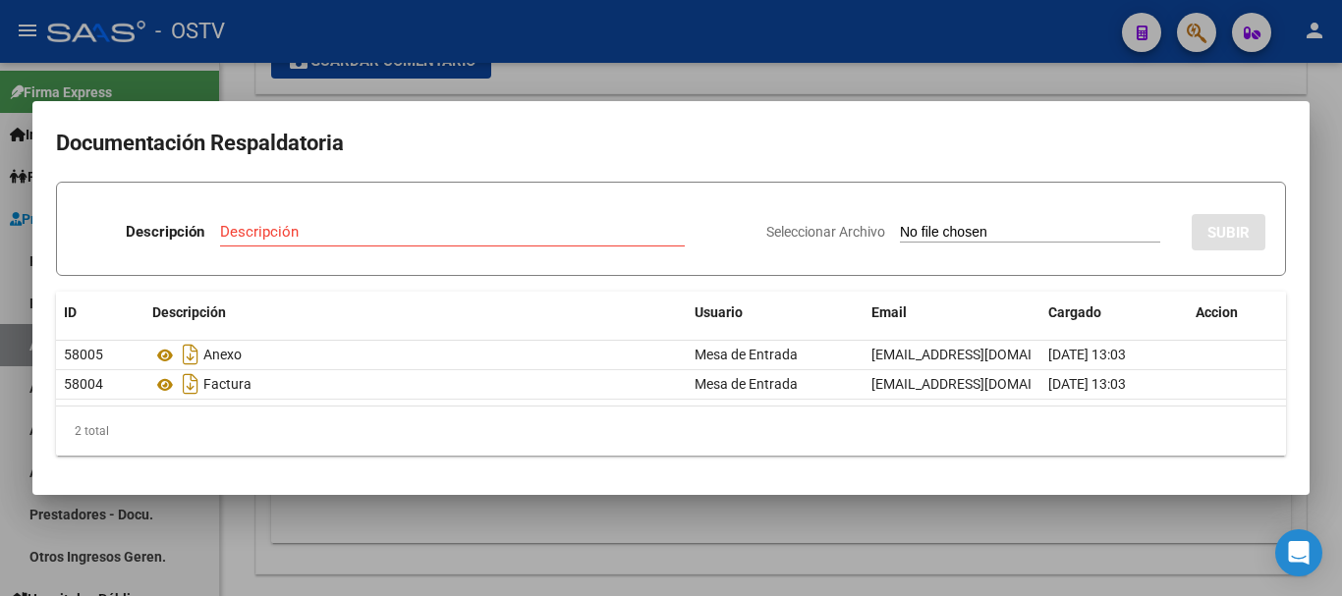
click at [488, 232] on input "Descripción" at bounding box center [452, 232] width 465 height 18
type input "DEBITO"
click at [900, 224] on input "Seleccionar Archivo" at bounding box center [1030, 233] width 260 height 19
type input "C:\fakepath\DEBITO FC 101-13035.pdf"
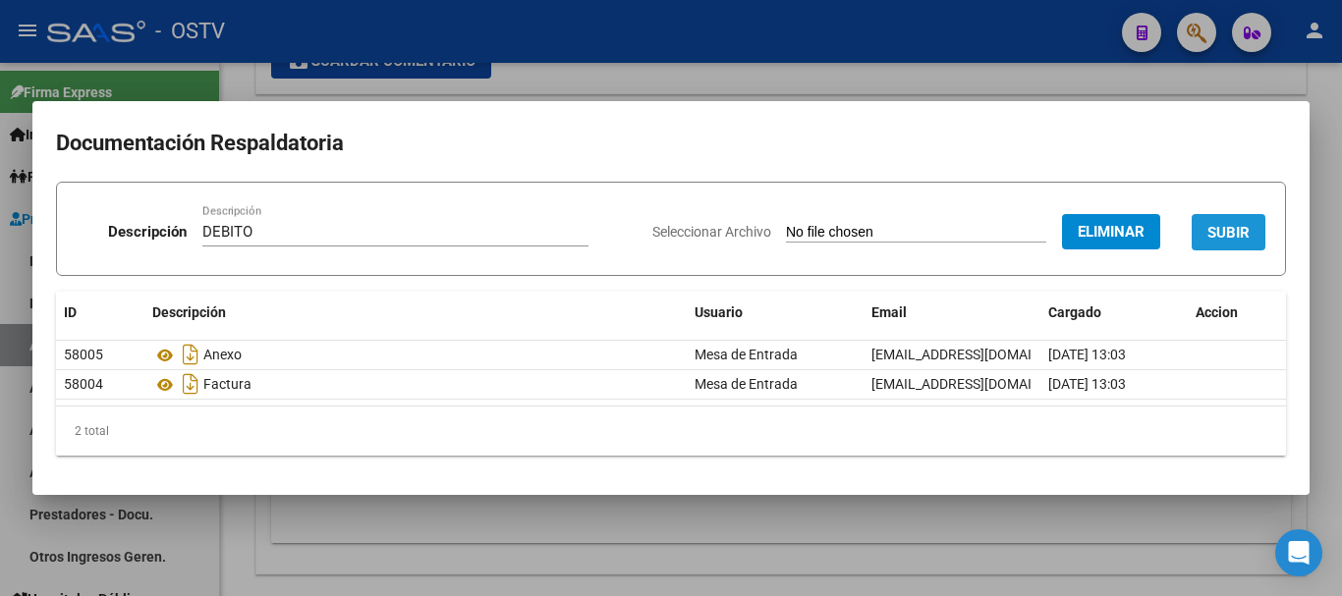
click at [1211, 239] on span "SUBIR" at bounding box center [1228, 233] width 42 height 18
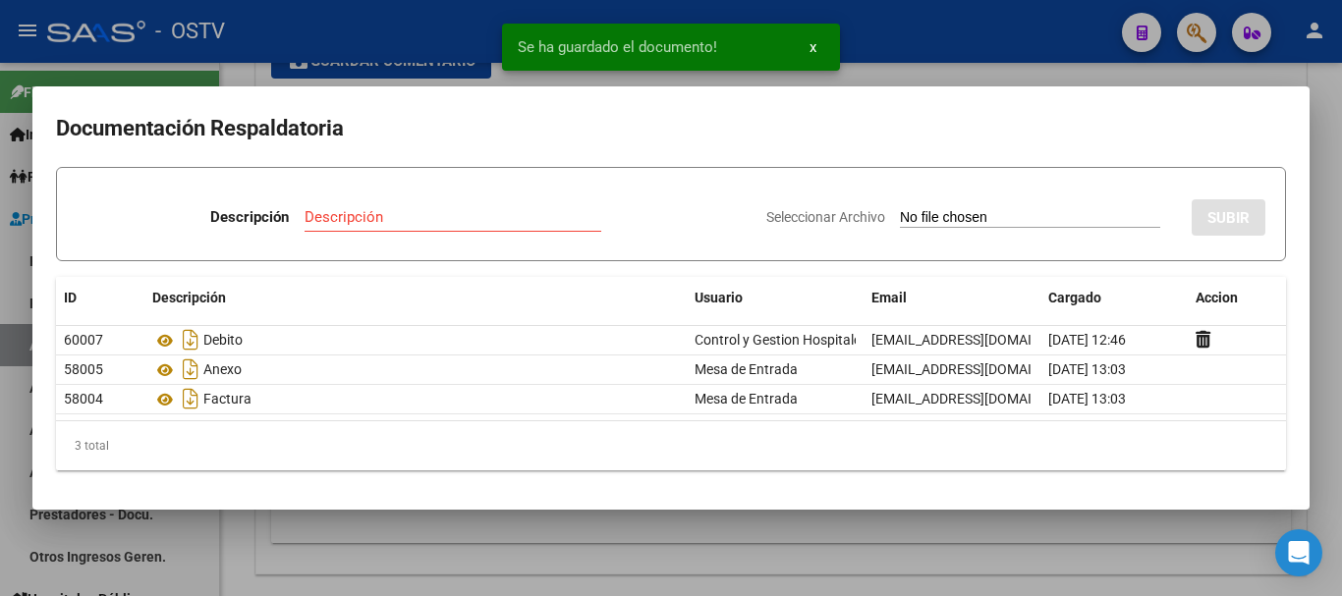
click at [942, 75] on div at bounding box center [671, 298] width 1342 height 596
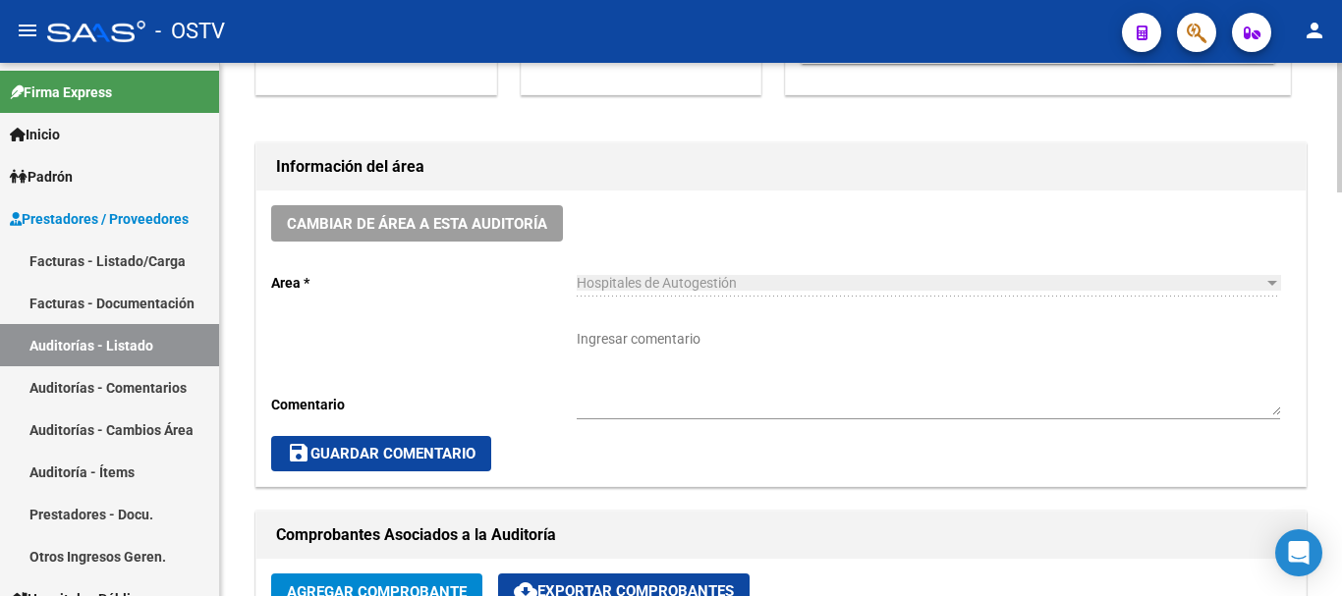
scroll to position [393, 0]
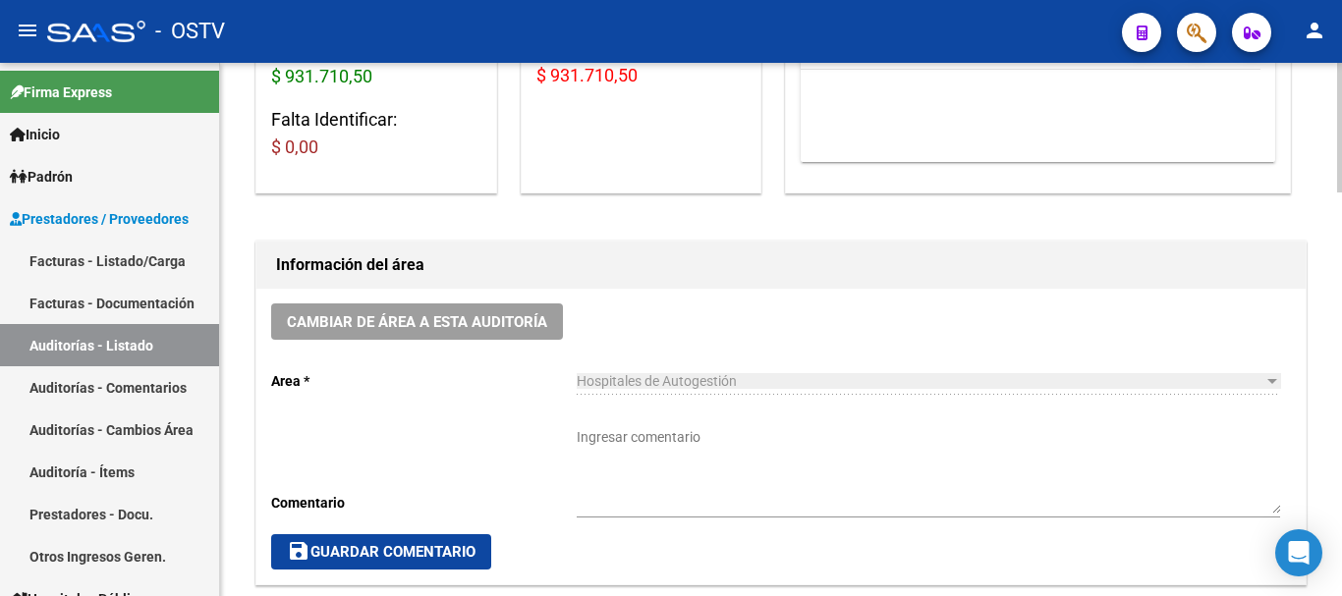
click at [730, 449] on textarea "Ingresar comentario" at bounding box center [928, 470] width 703 height 86
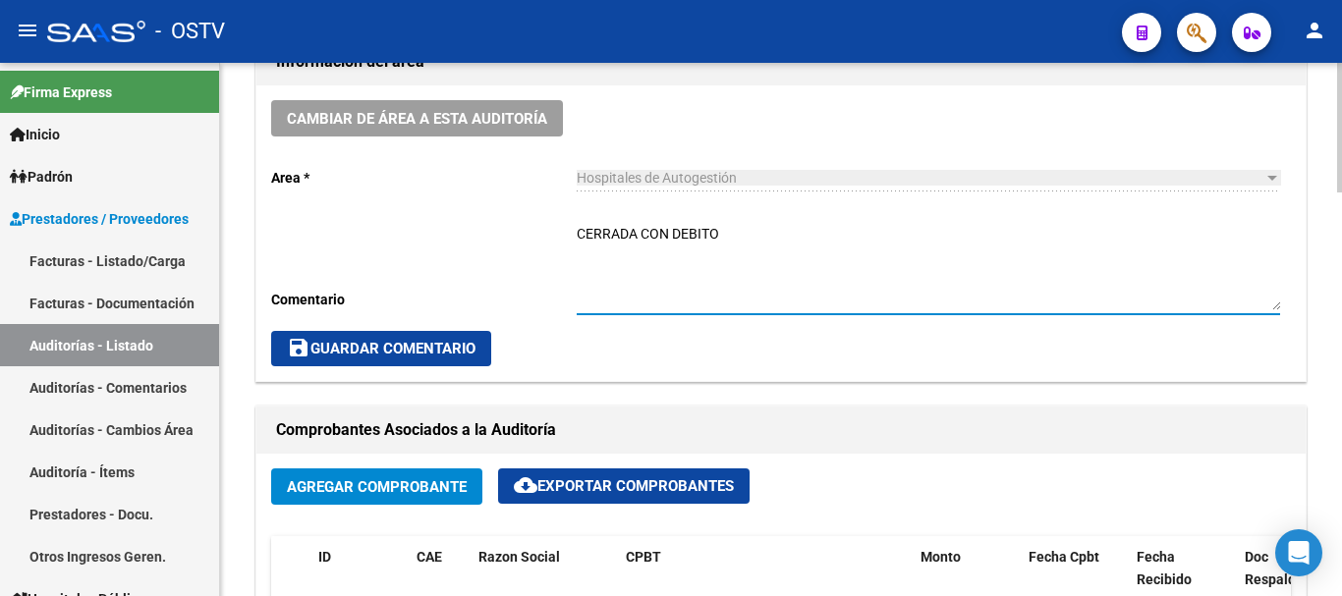
scroll to position [589, 0]
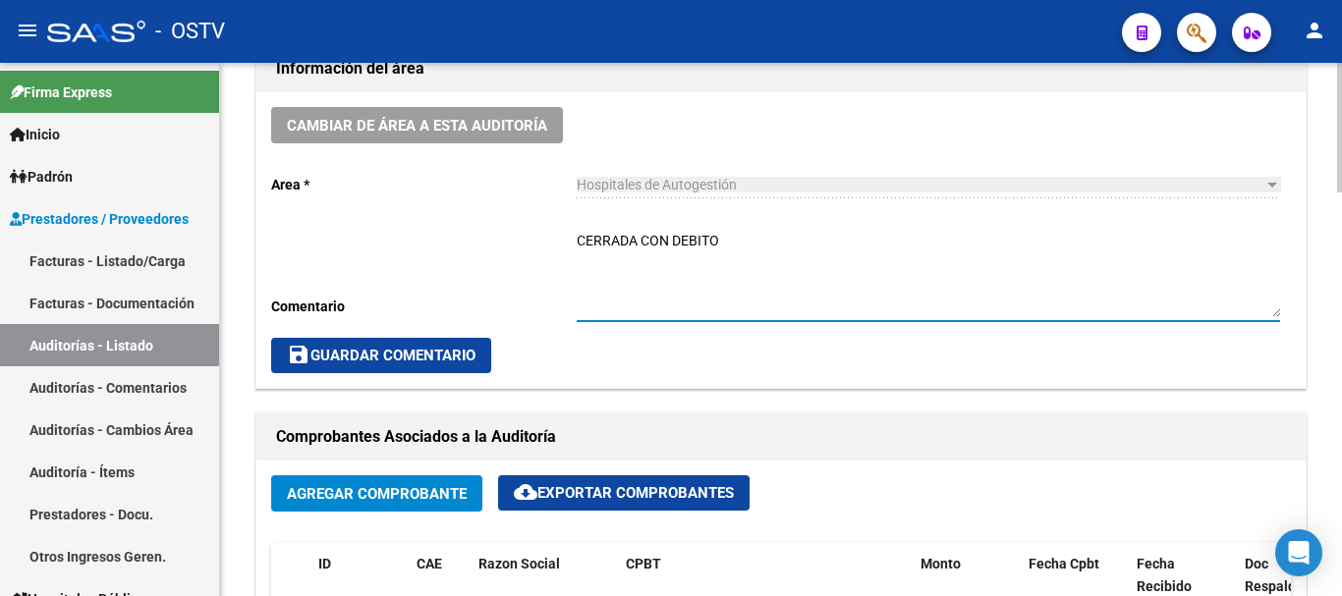
type textarea "CERRADA CON DEBITO"
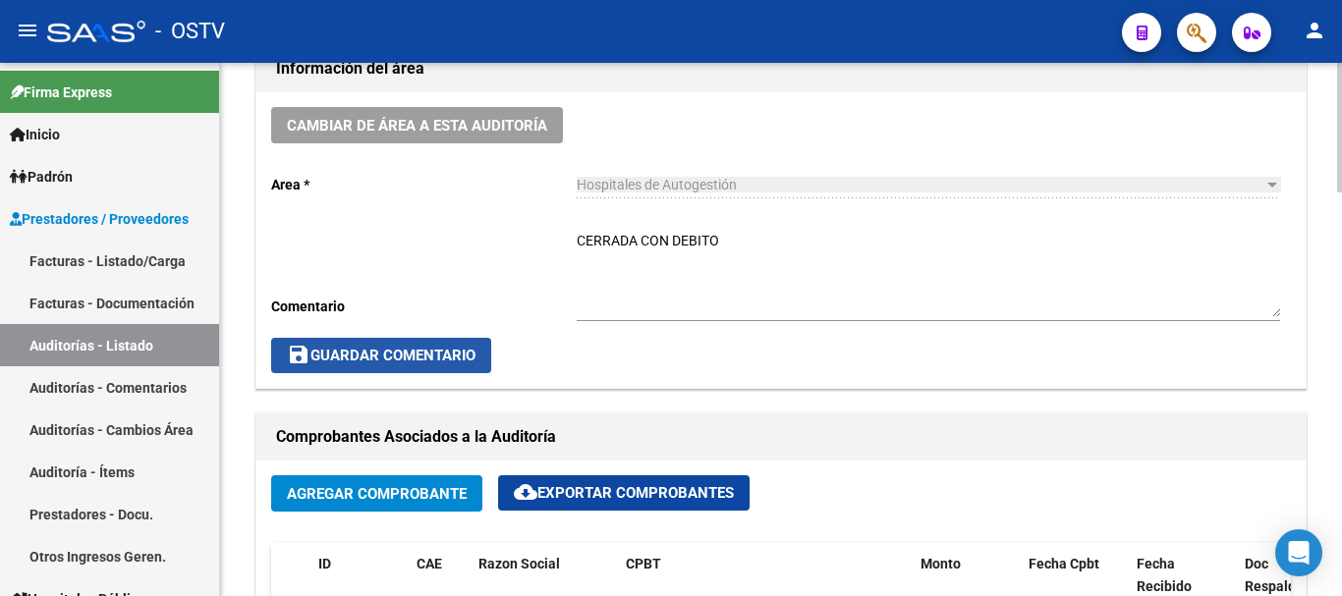
click at [331, 352] on span "save Guardar Comentario" at bounding box center [381, 356] width 189 height 18
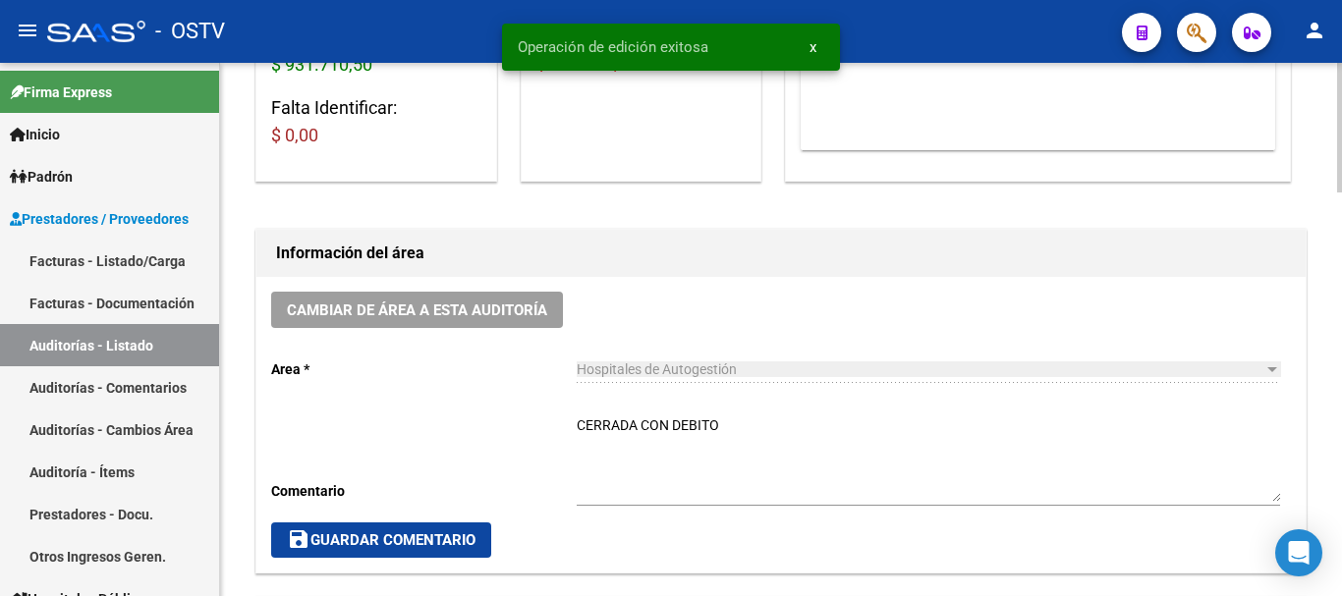
scroll to position [0, 0]
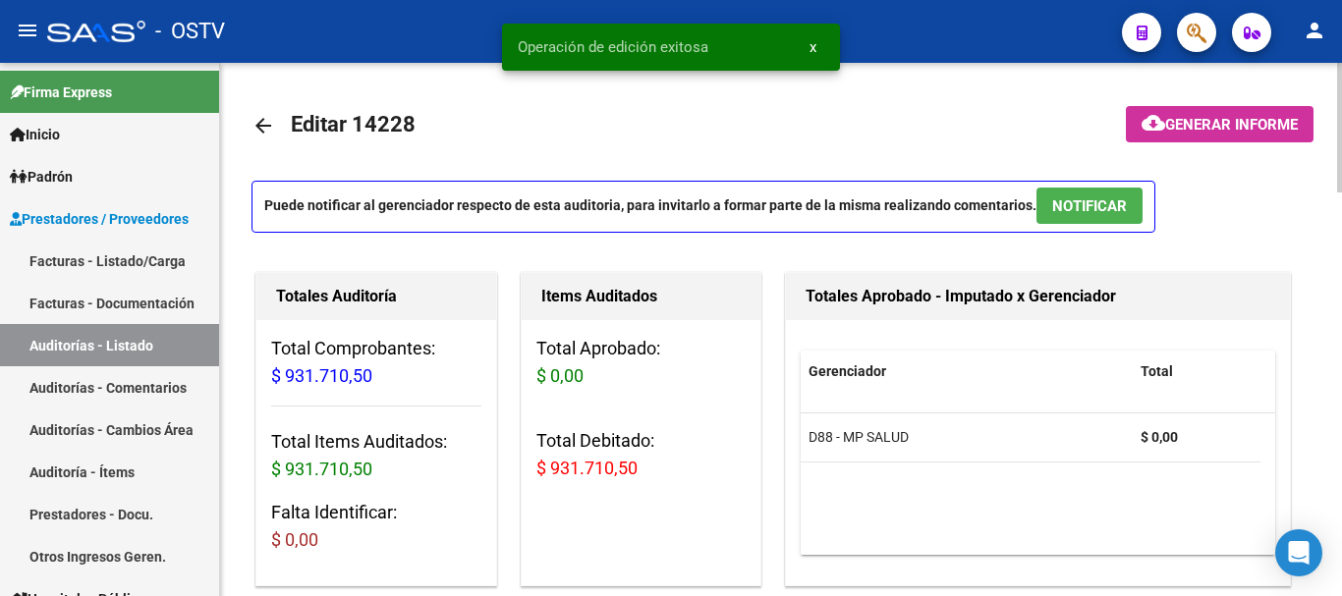
click at [270, 127] on mat-icon "arrow_back" at bounding box center [263, 126] width 24 height 24
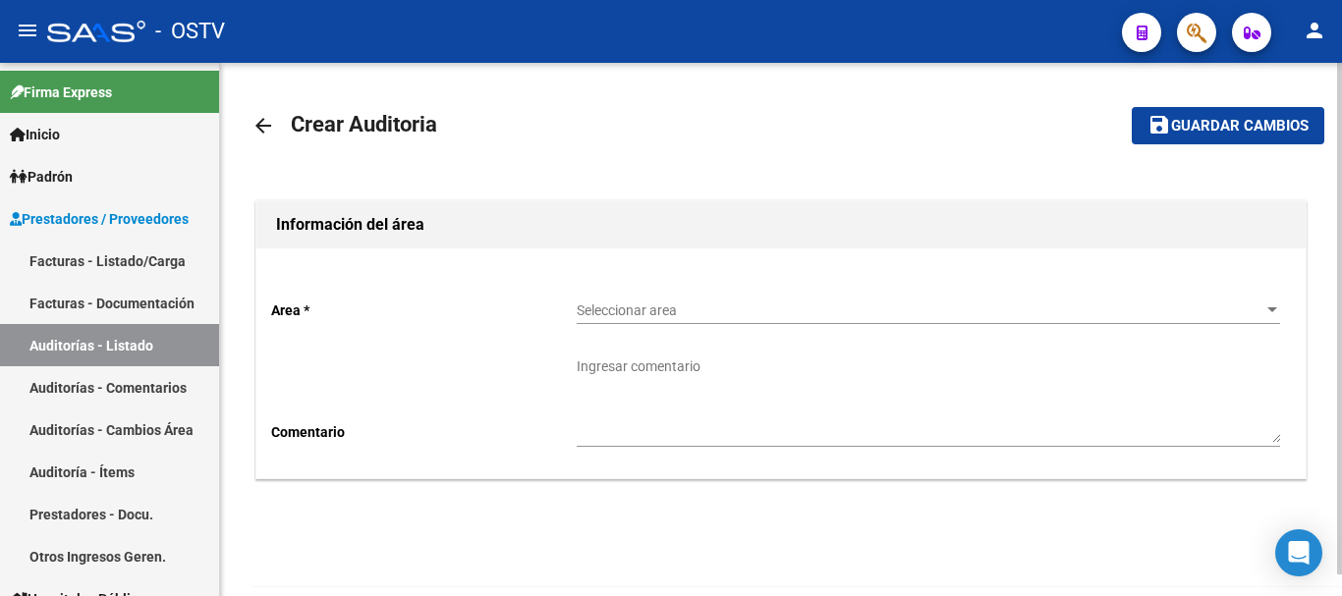
click at [684, 301] on div "Seleccionar area Seleccionar area" at bounding box center [928, 304] width 703 height 39
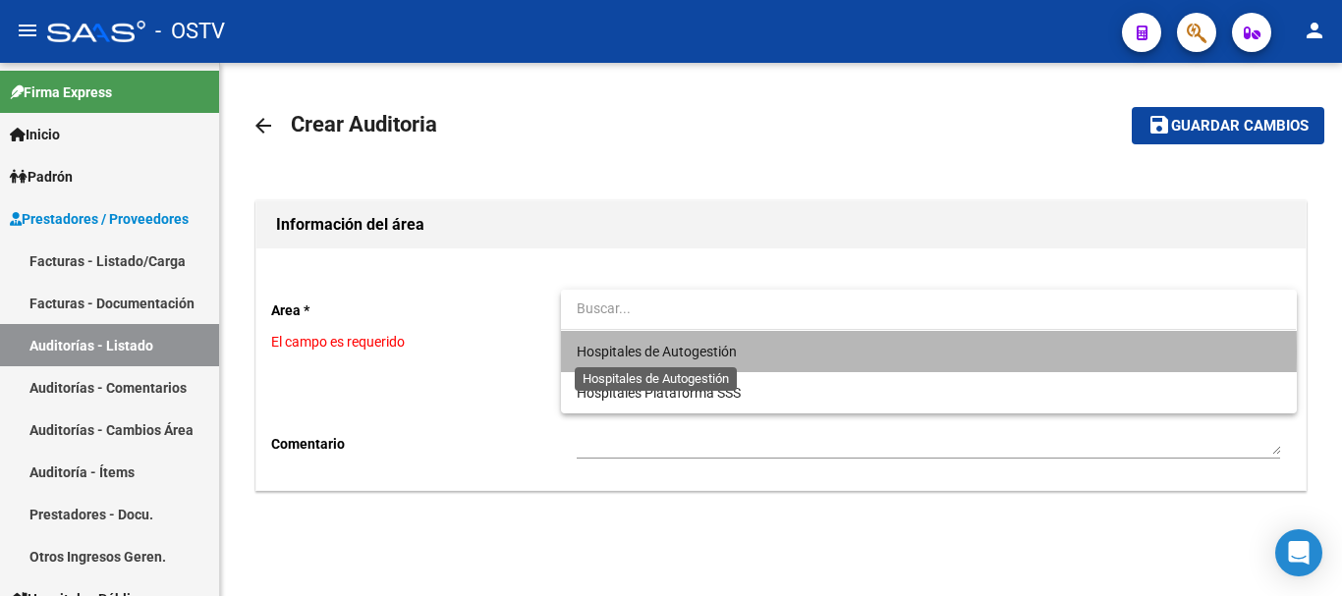
click at [690, 351] on span "Hospitales de Autogestión" at bounding box center [657, 352] width 160 height 16
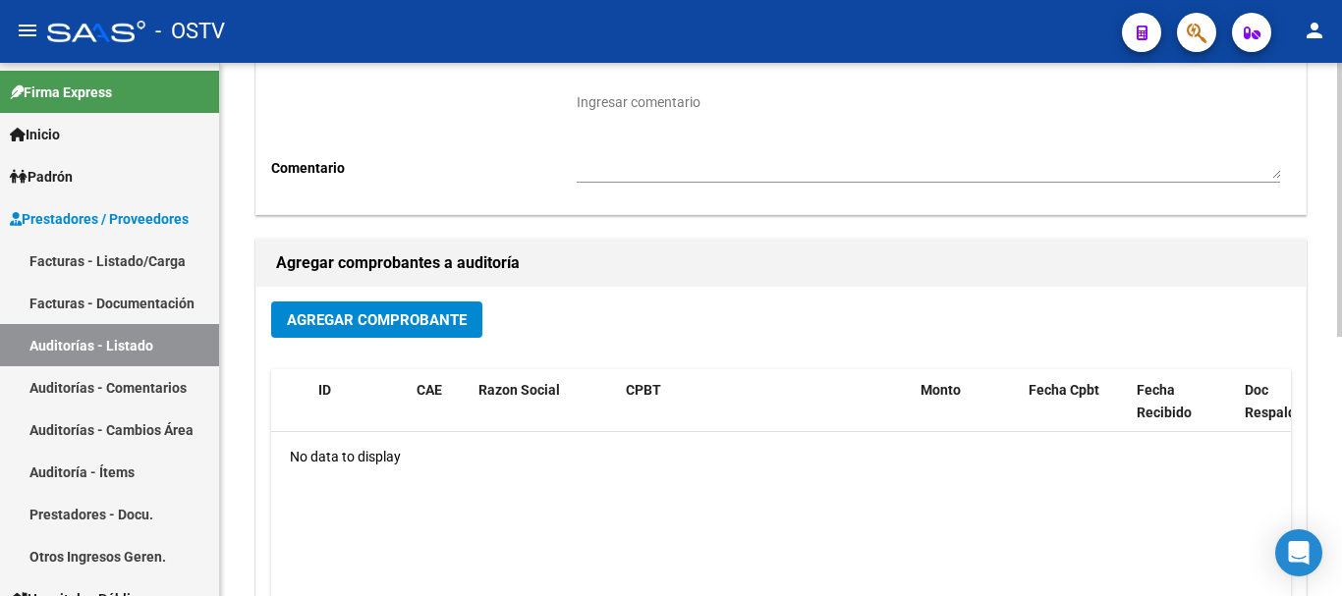
scroll to position [110, 0]
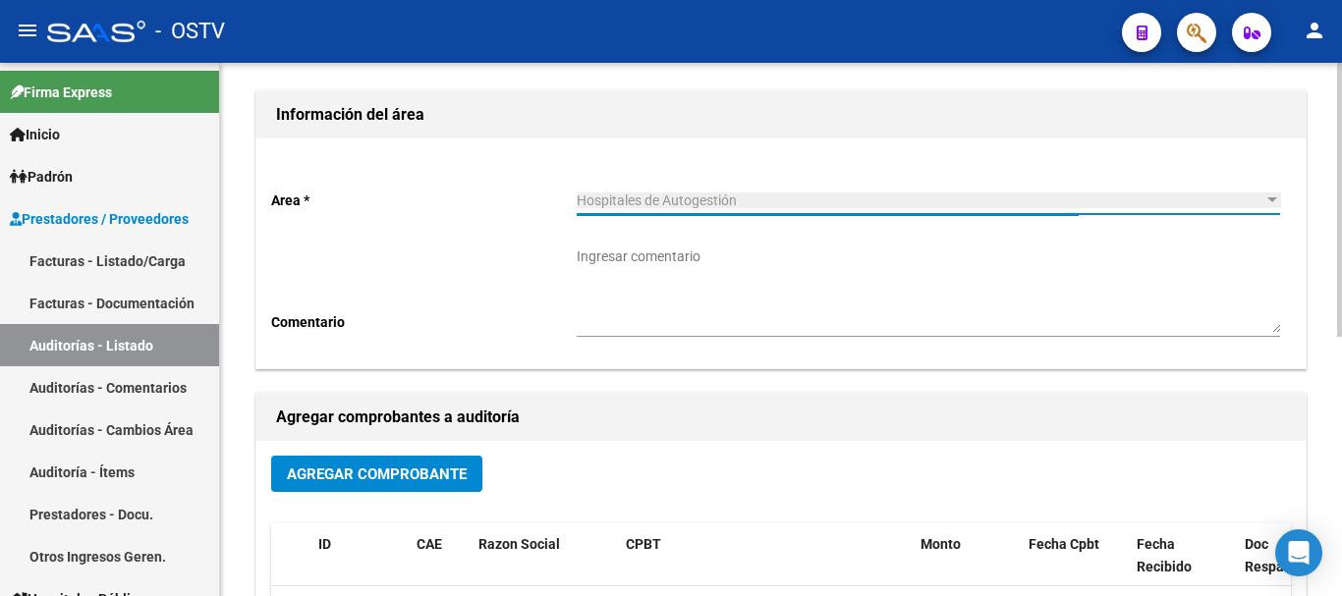
click at [420, 488] on button "Agregar Comprobante" at bounding box center [376, 474] width 211 height 36
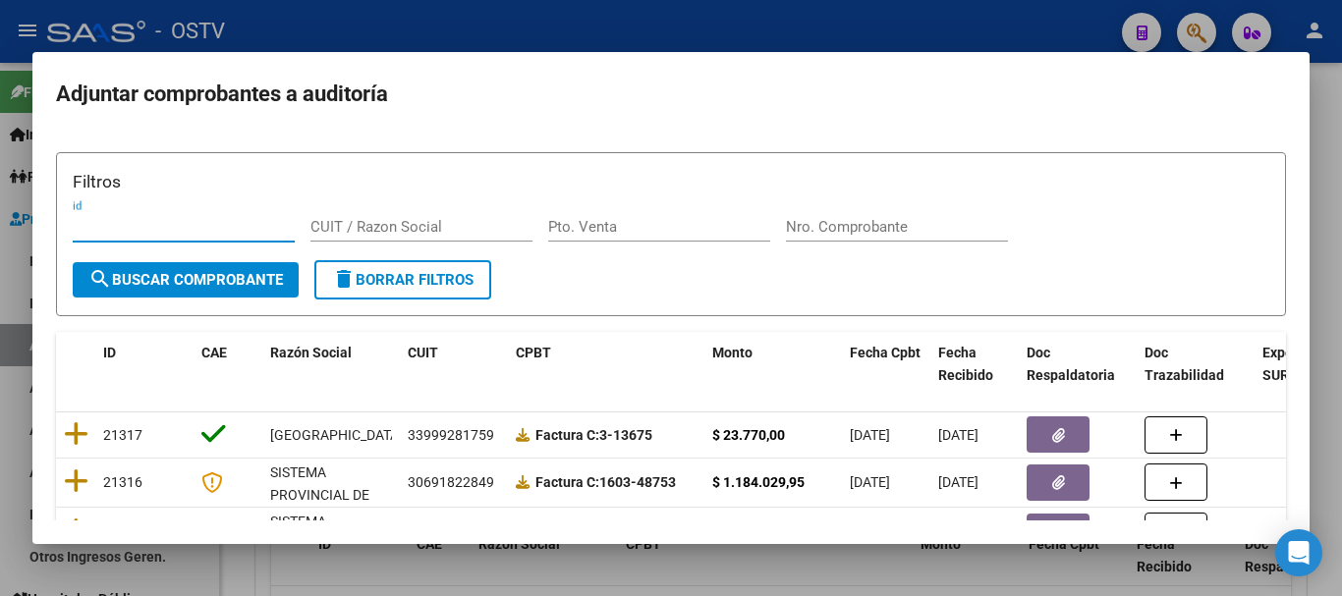
click at [823, 220] on input "Nro. Comprobante" at bounding box center [897, 227] width 222 height 18
paste input "13056"
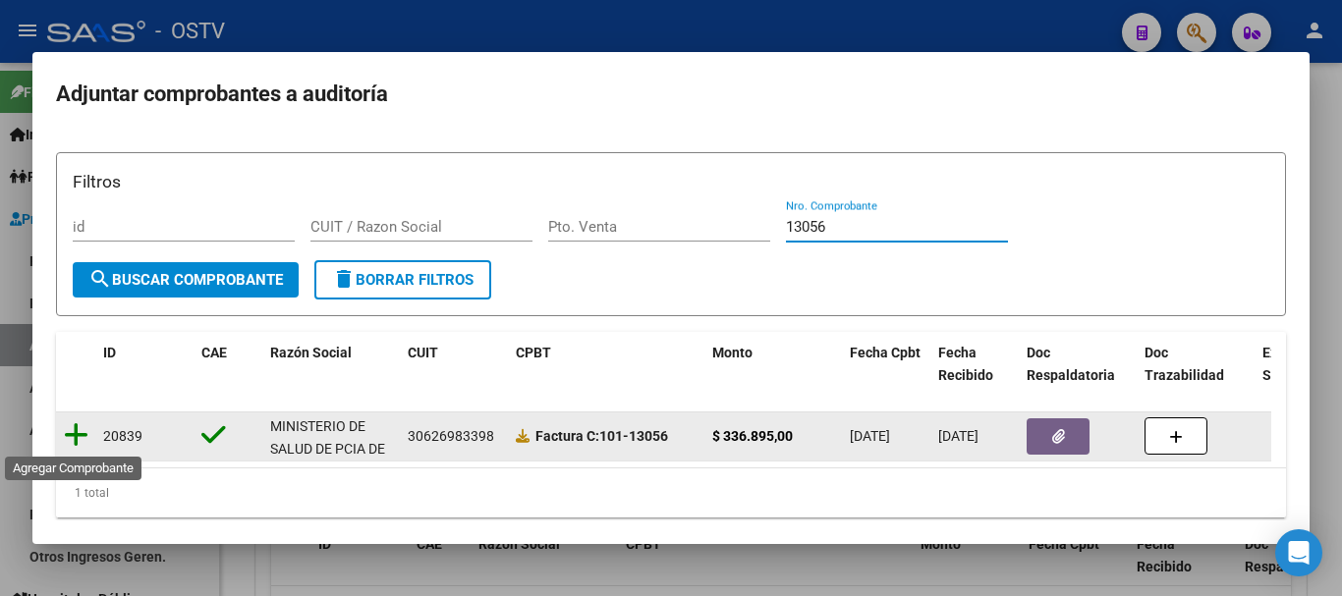
type input "13056"
click at [83, 438] on icon at bounding box center [76, 435] width 25 height 28
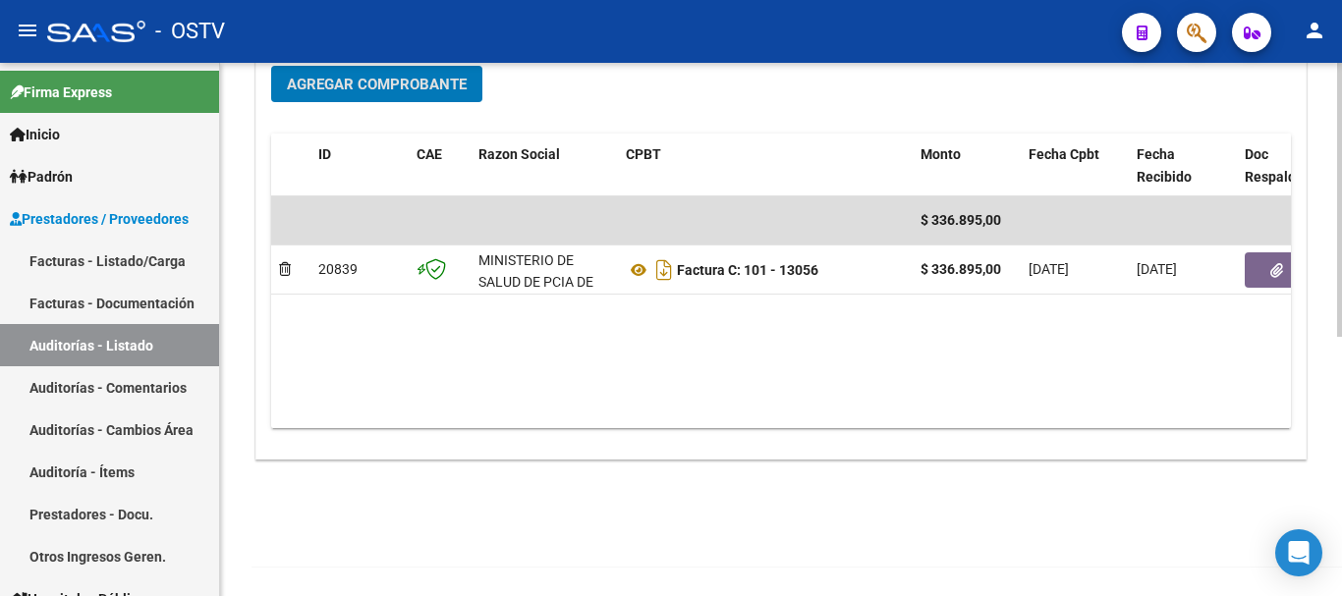
scroll to position [503, 0]
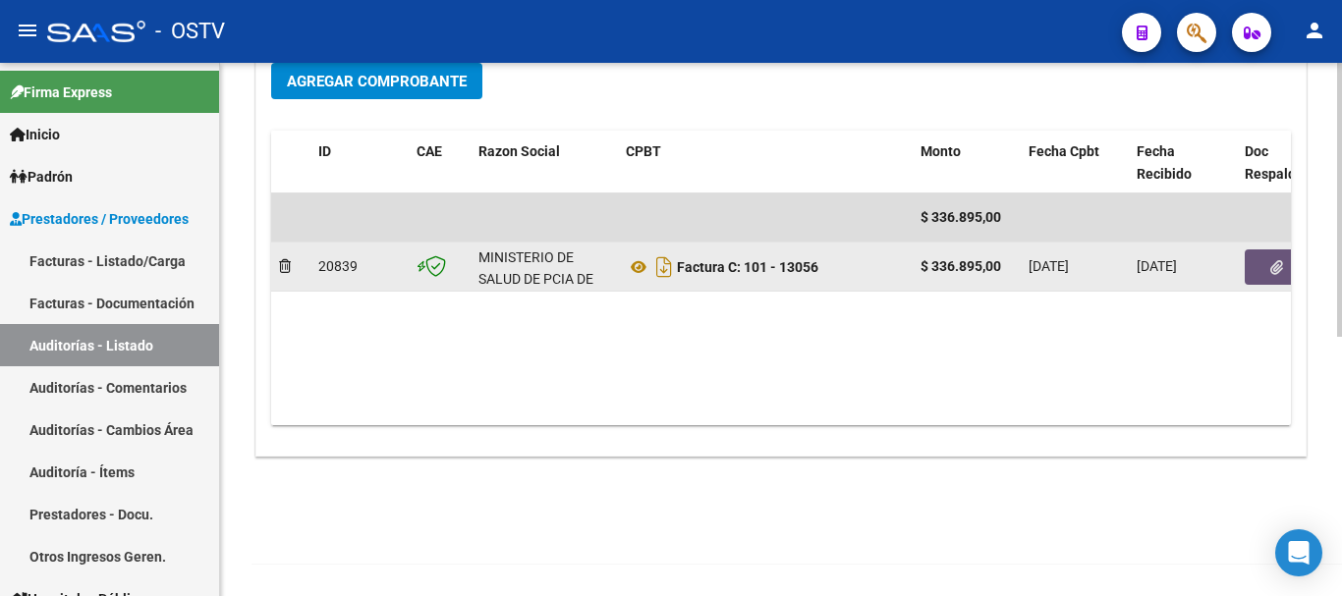
click at [1289, 263] on button "button" at bounding box center [1276, 266] width 63 height 35
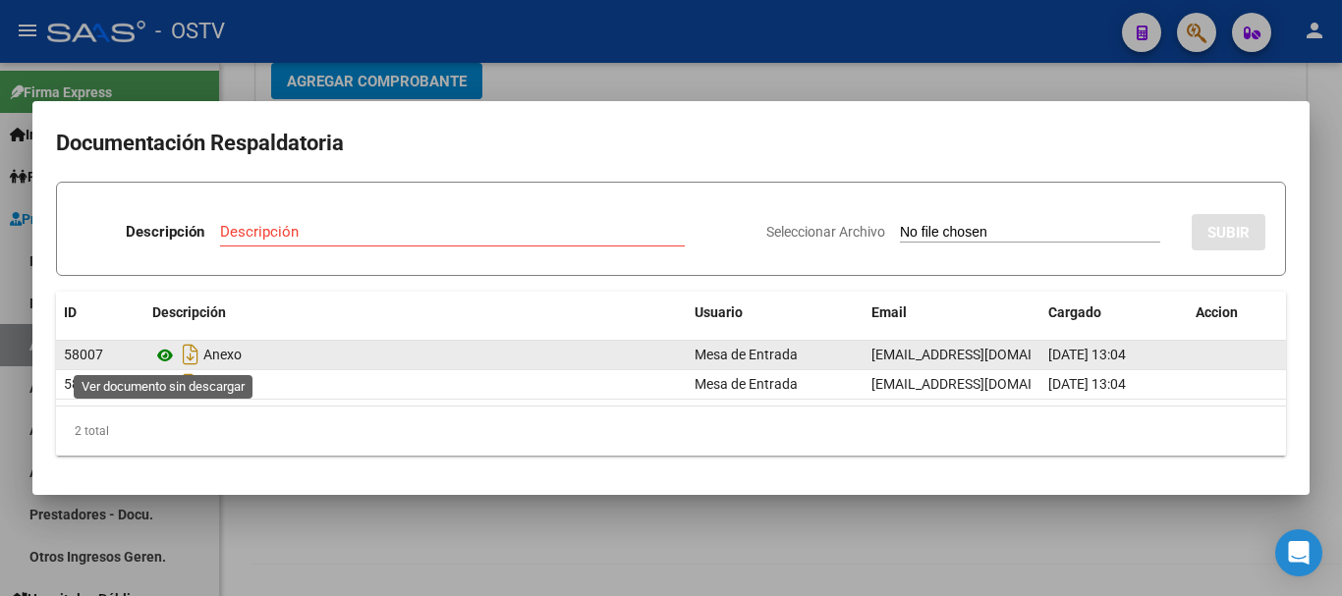
click at [167, 358] on icon at bounding box center [165, 356] width 26 height 24
click at [162, 349] on icon at bounding box center [165, 356] width 26 height 24
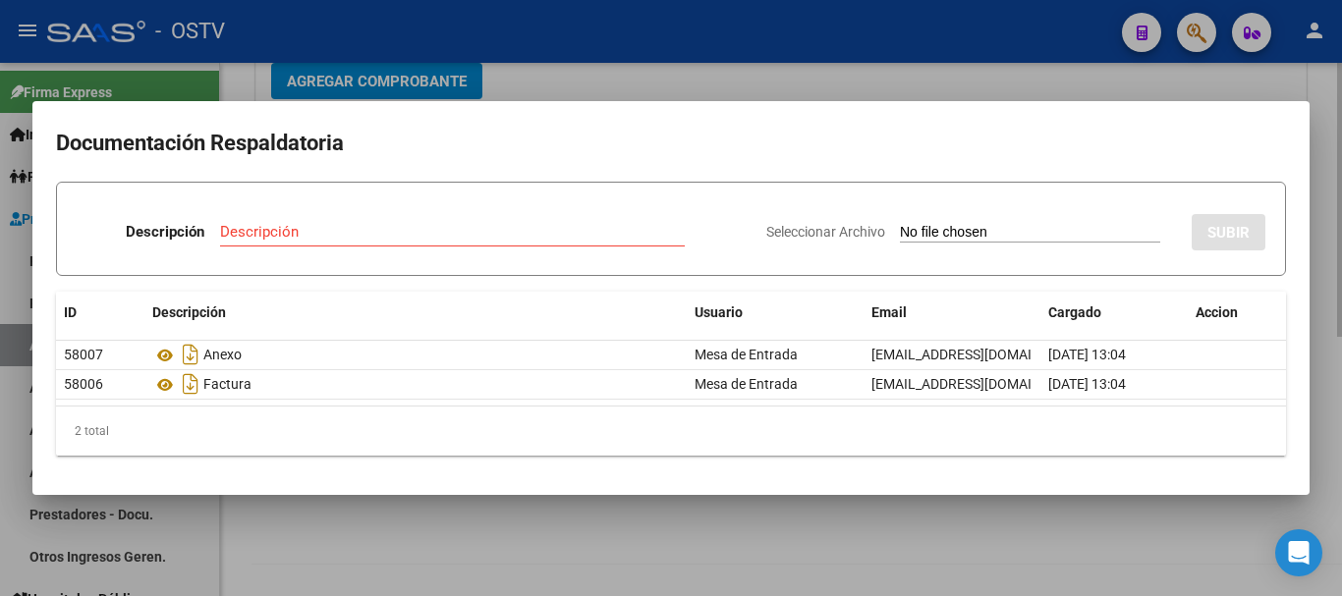
click at [959, 92] on div at bounding box center [671, 298] width 1342 height 596
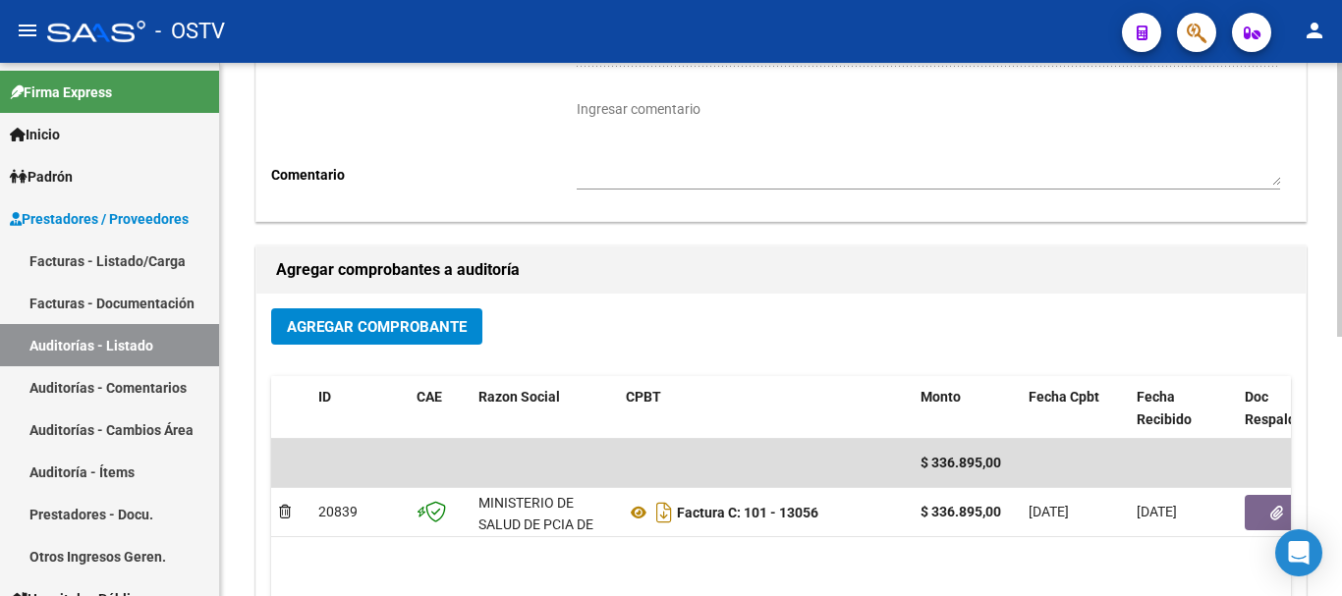
scroll to position [12, 0]
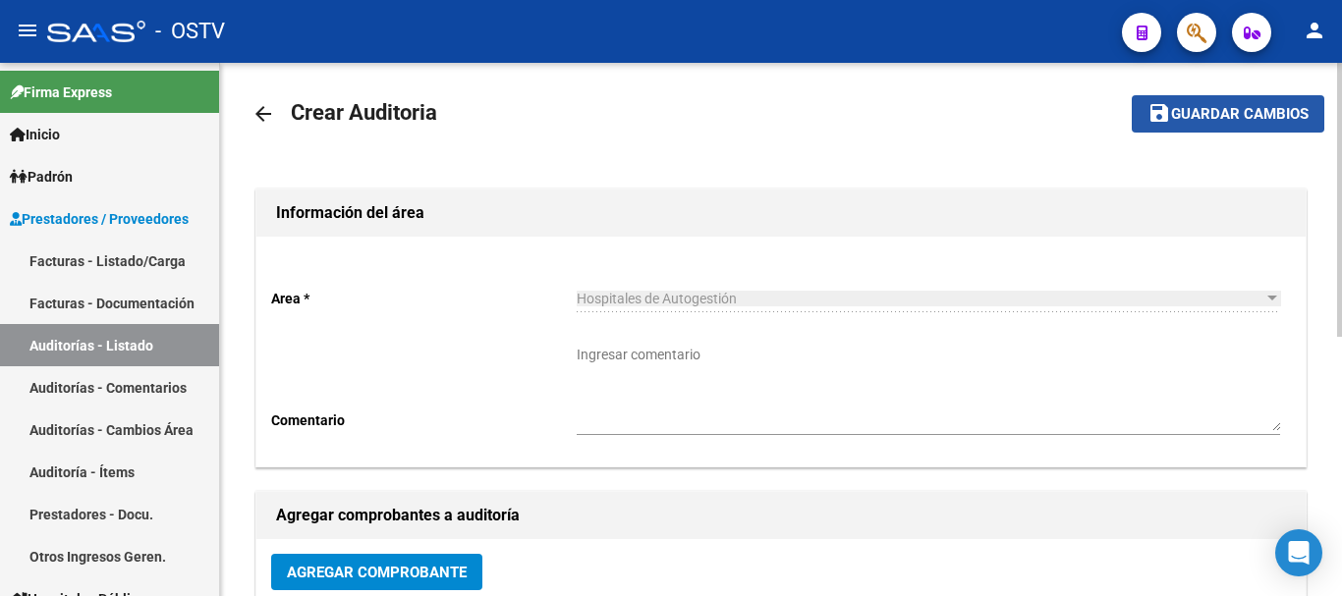
click at [1150, 102] on mat-icon "save" at bounding box center [1159, 113] width 24 height 24
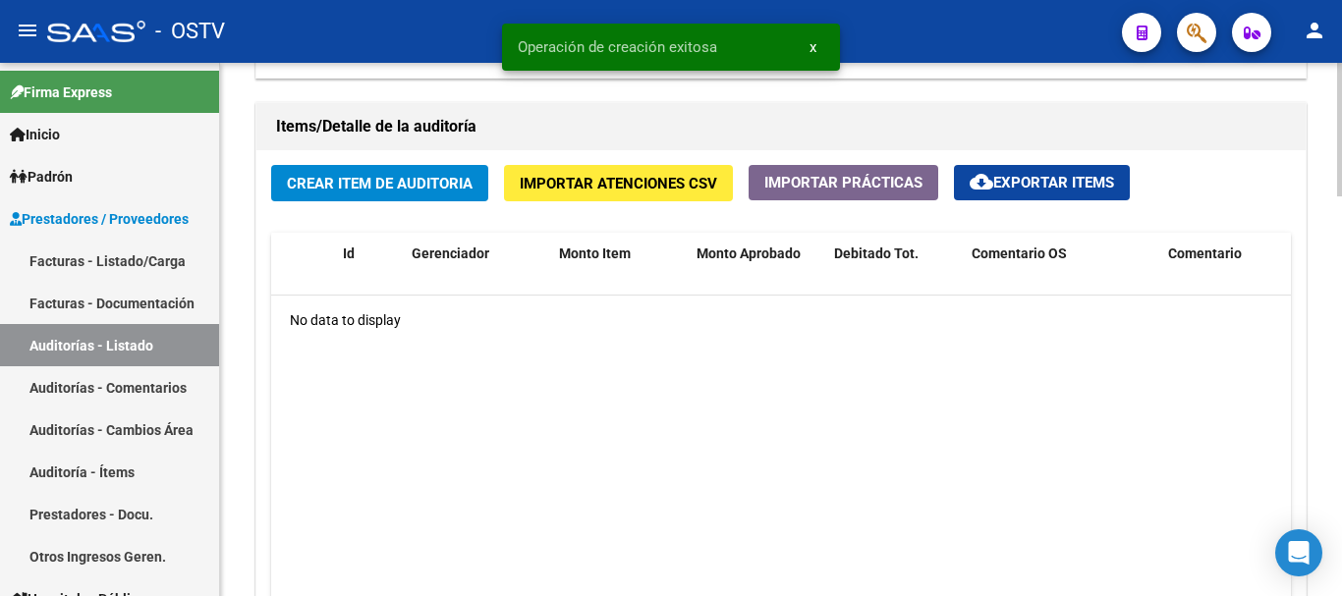
scroll to position [1473, 0]
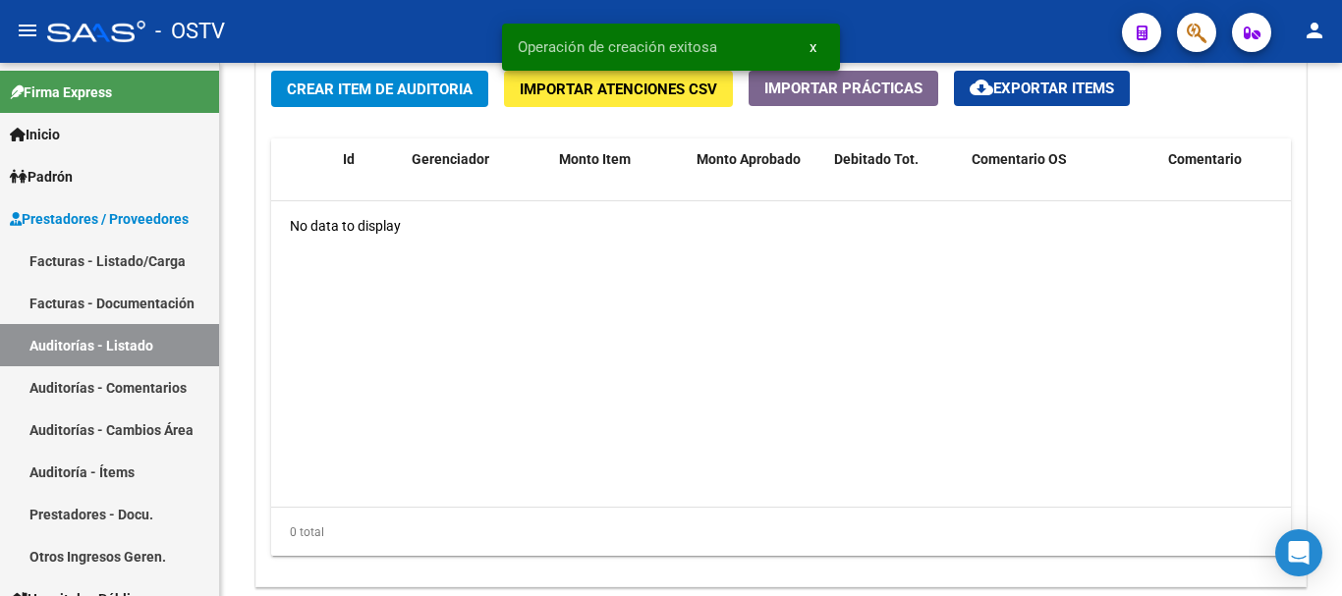
click at [401, 55] on mat-toolbar "menu - OSTV person" at bounding box center [671, 31] width 1342 height 63
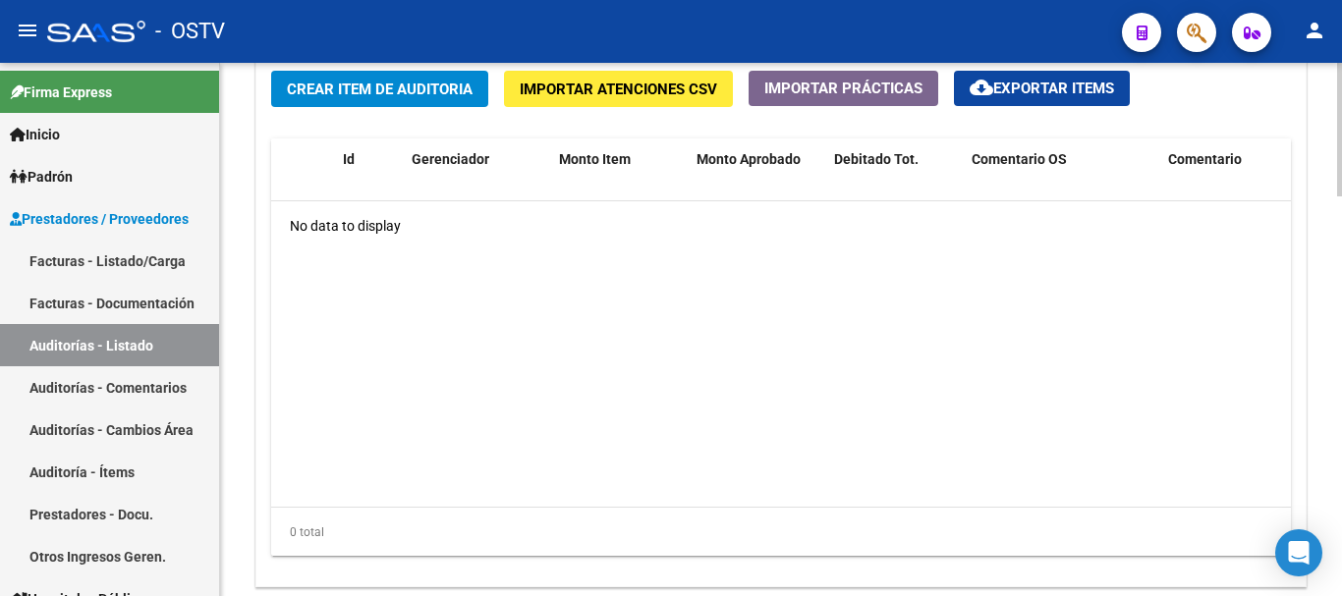
click at [384, 84] on span "Crear Item de Auditoria" at bounding box center [380, 90] width 186 height 18
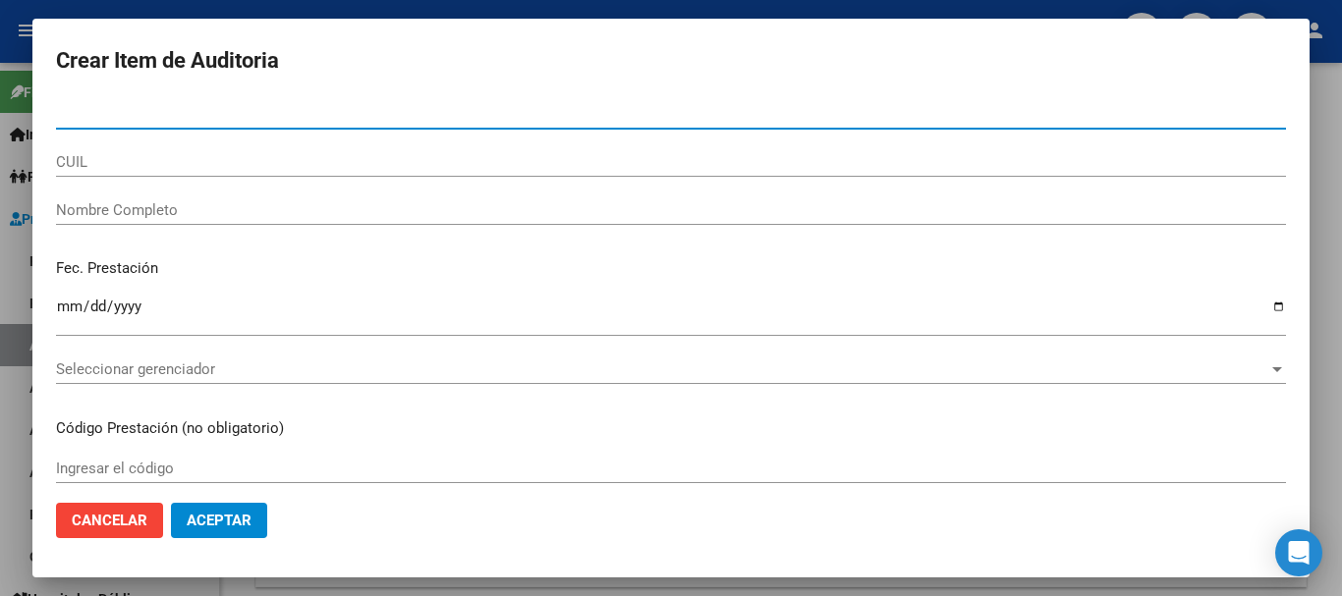
paste input "33288122"
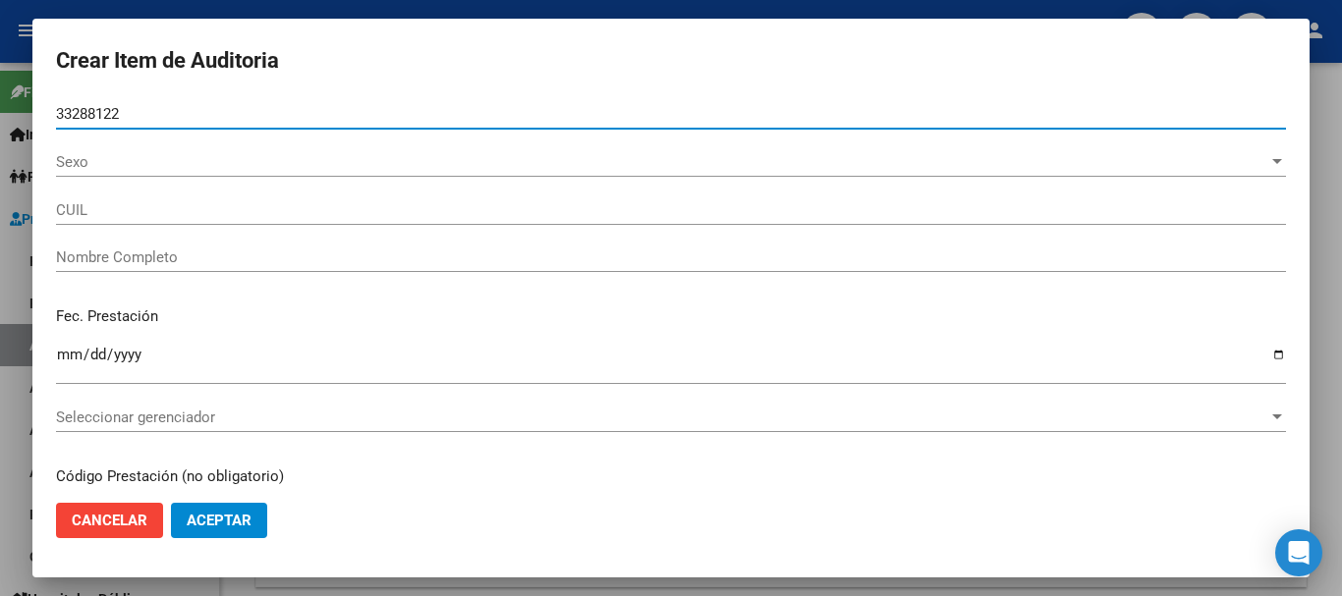
type input "33288122"
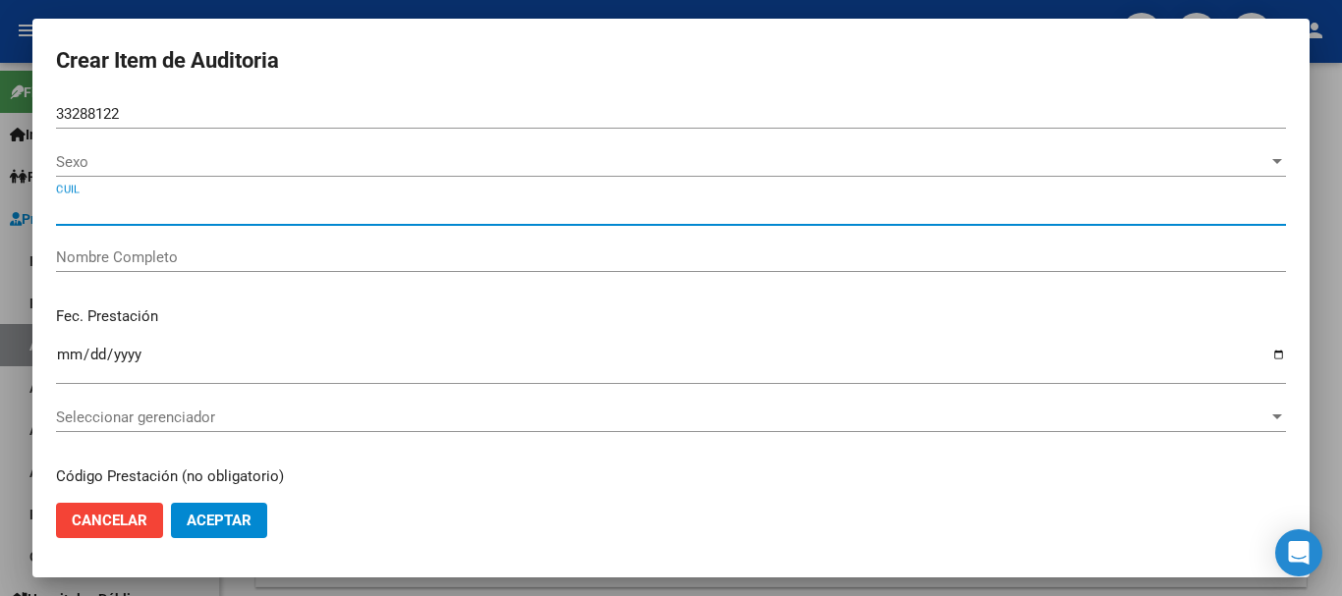
type input "27332881227"
type input "[PERSON_NAME] [PERSON_NAME]"
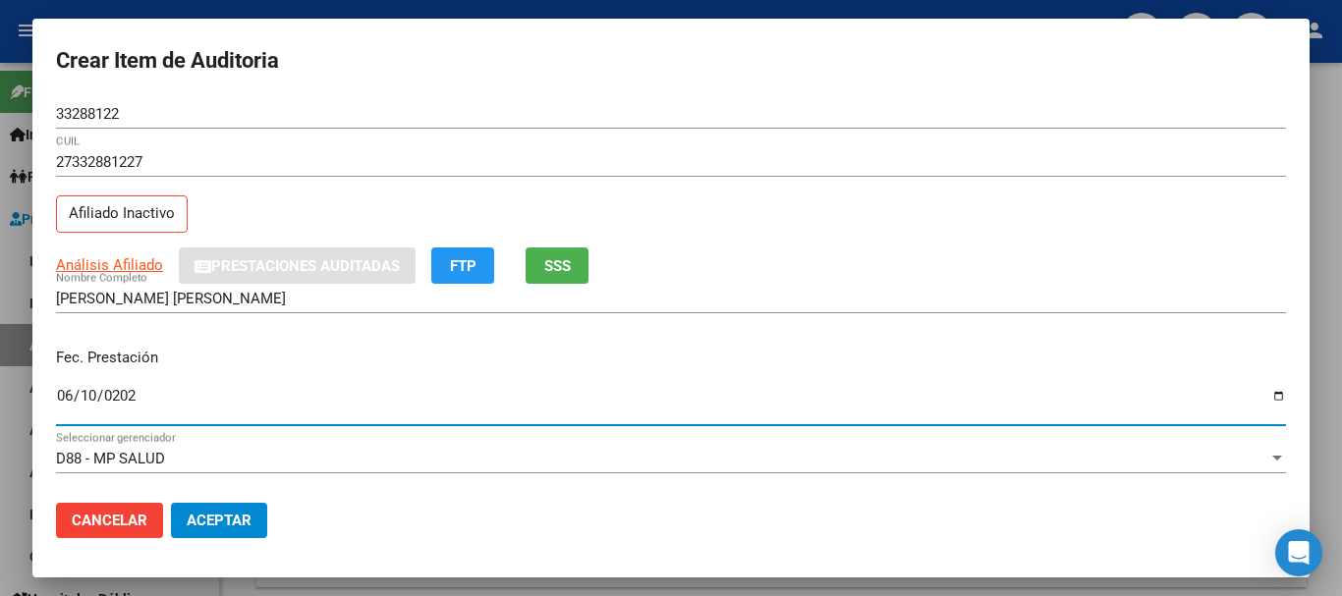
type input "[DATE]"
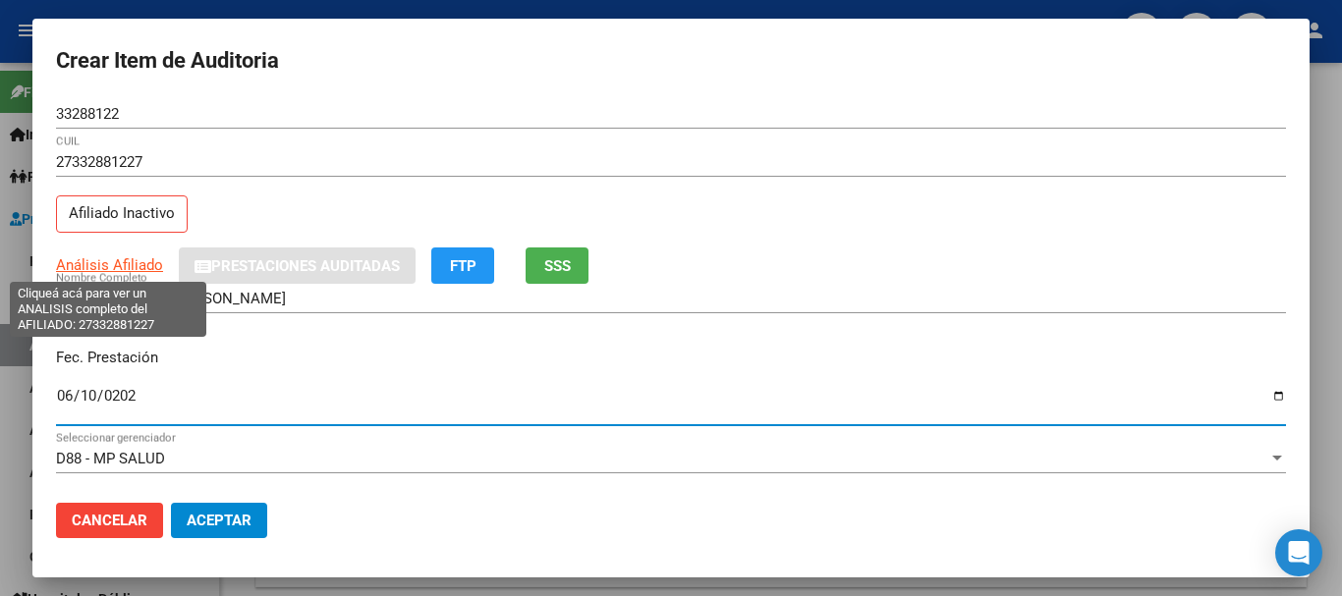
click at [134, 262] on span "Análisis Afiliado" at bounding box center [109, 265] width 107 height 18
type textarea "27332881227"
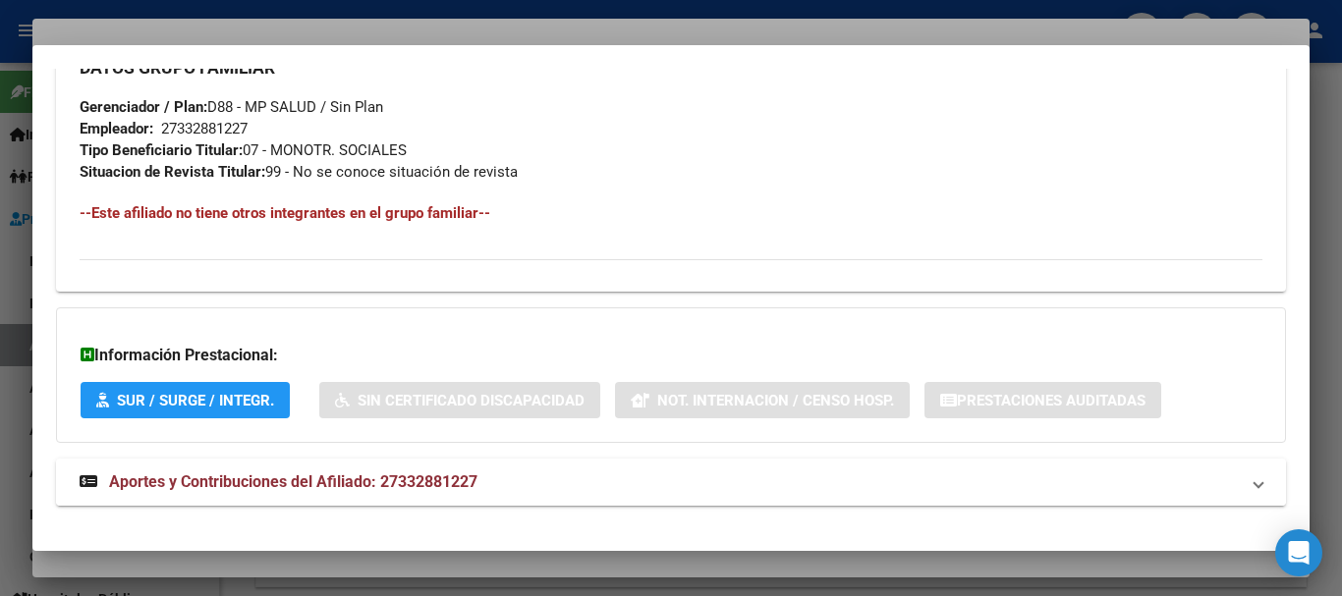
scroll to position [1034, 0]
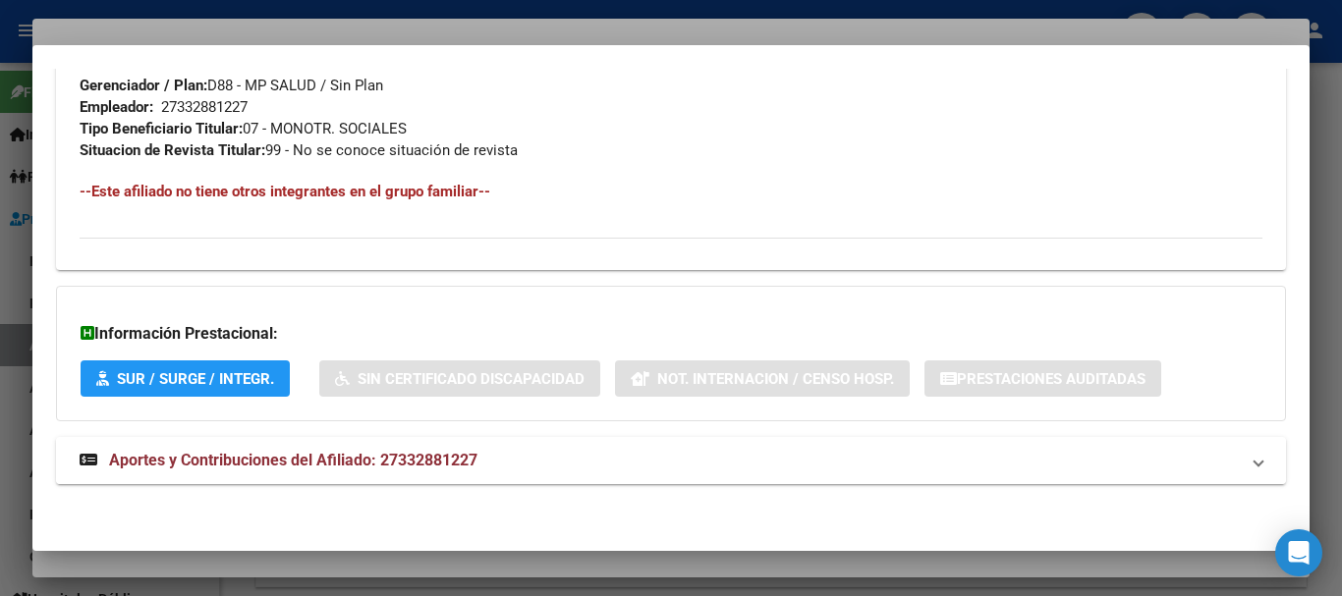
click at [402, 459] on span "Aportes y Contribuciones del Afiliado: 27332881227" at bounding box center [293, 460] width 368 height 19
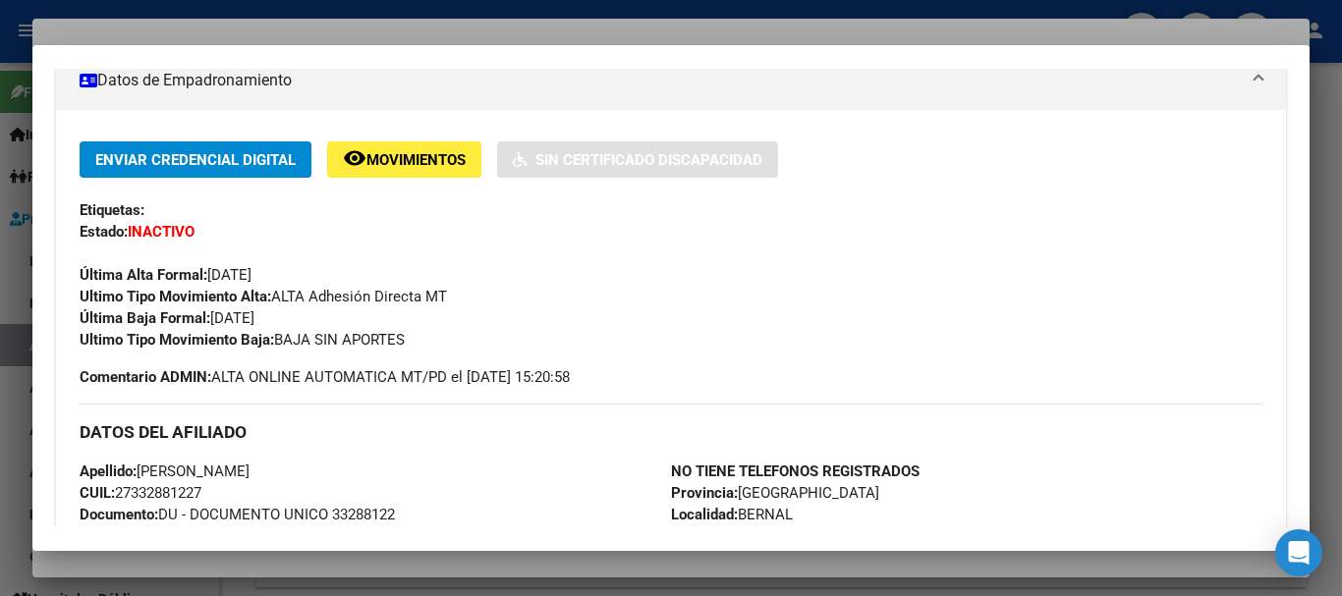
scroll to position [0, 0]
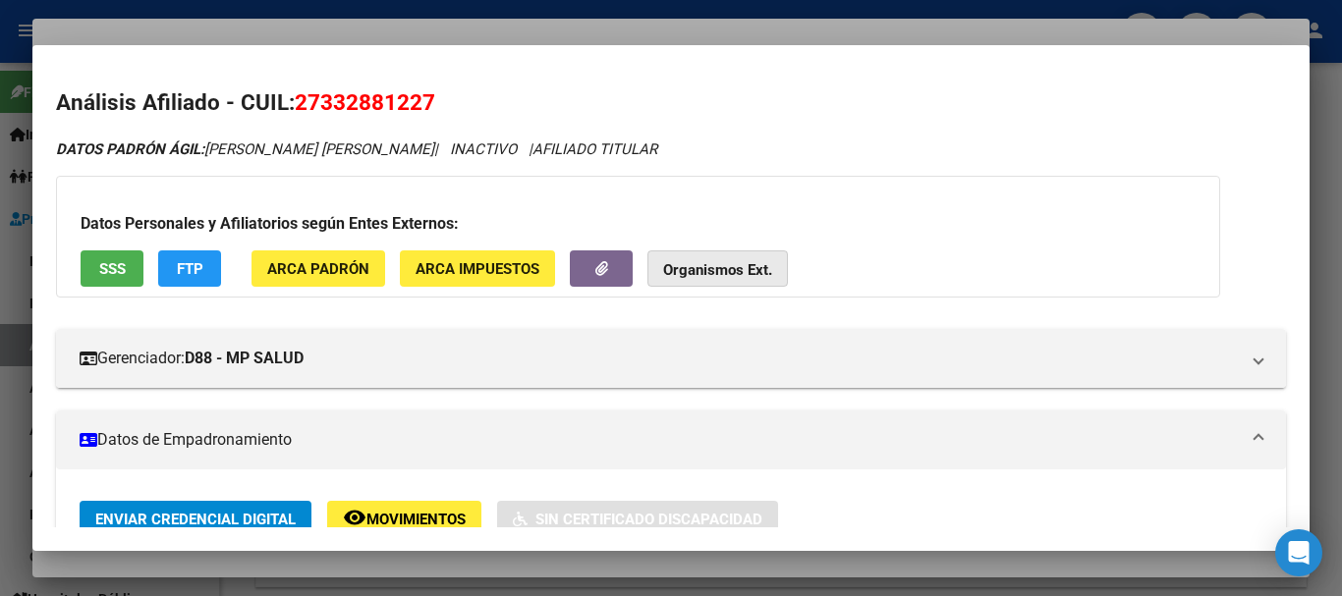
click at [726, 262] on strong "Organismos Ext." at bounding box center [717, 270] width 109 height 18
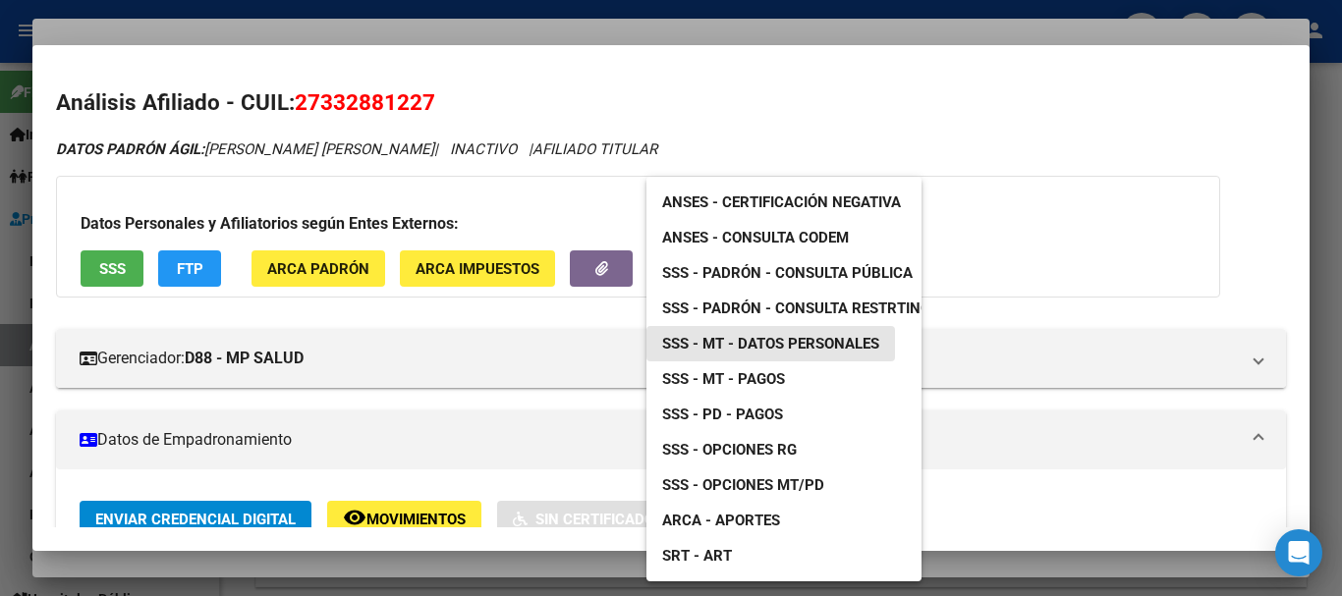
click at [792, 346] on span "SSS - MT - Datos Personales" at bounding box center [770, 344] width 217 height 18
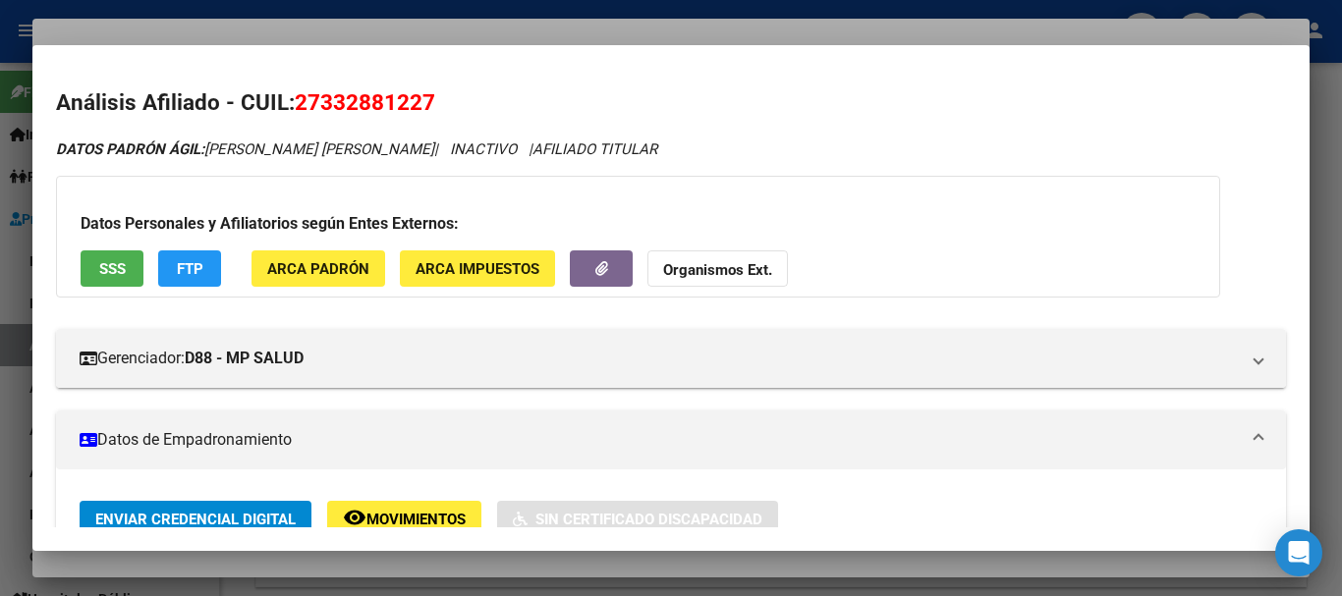
click at [696, 262] on strong "Organismos Ext." at bounding box center [717, 270] width 109 height 18
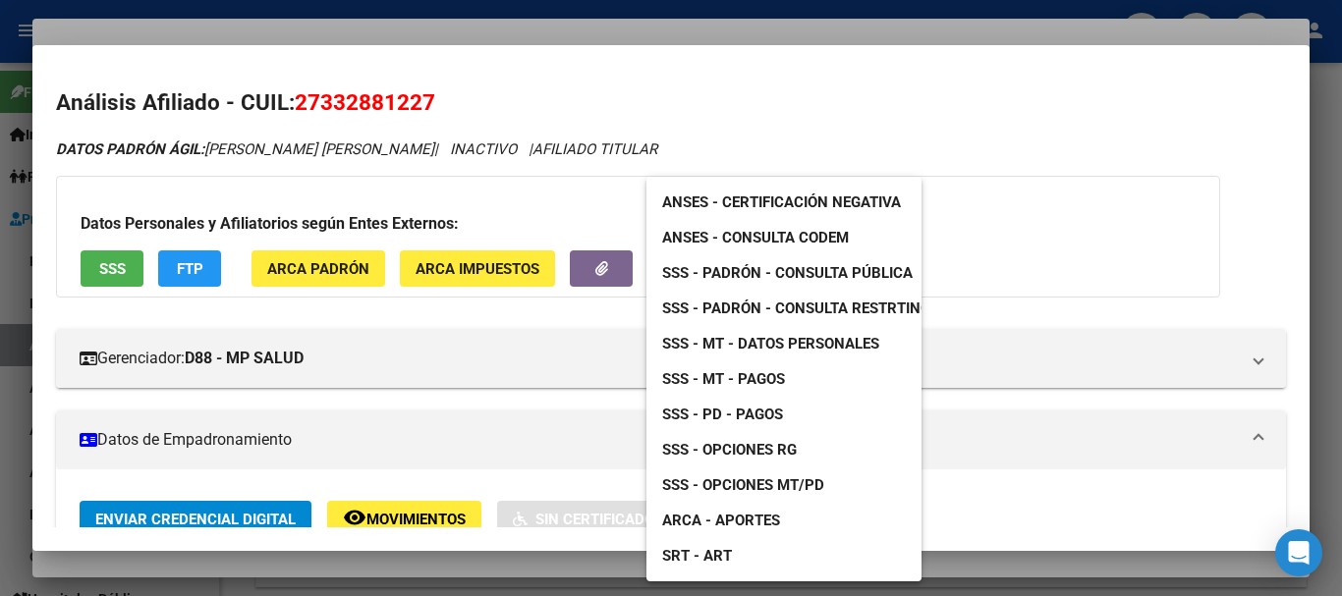
click at [831, 273] on span "SSS - Padrón - Consulta Pública" at bounding box center [787, 273] width 250 height 18
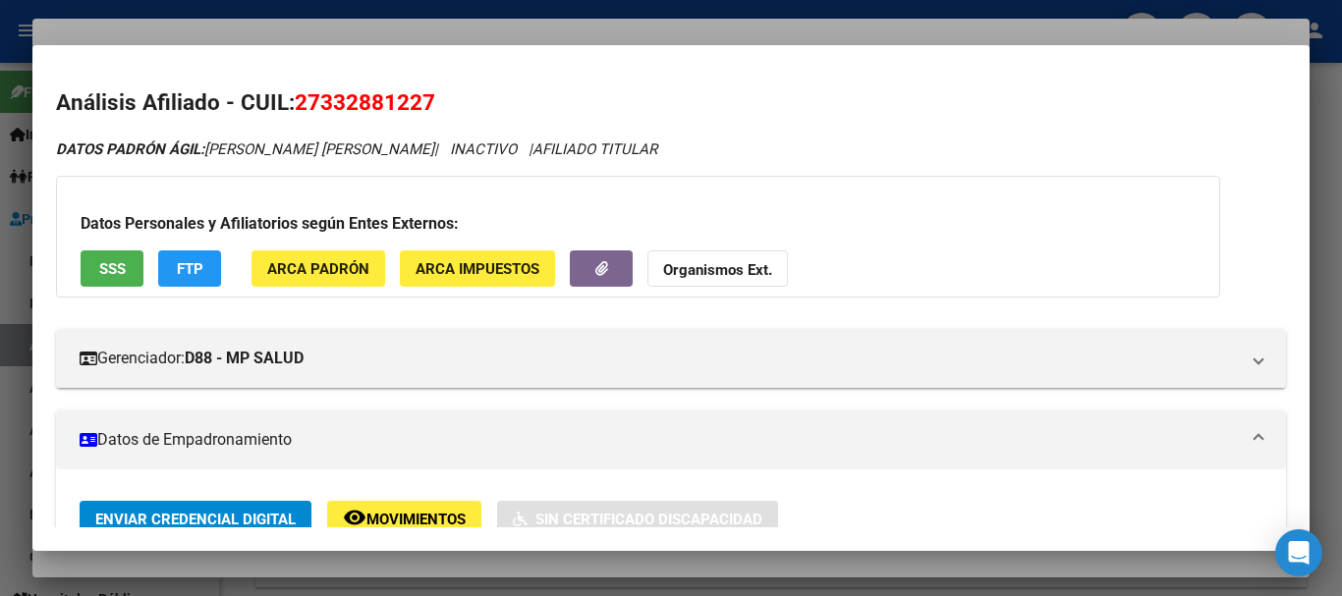
click at [534, 31] on div at bounding box center [671, 298] width 1342 height 596
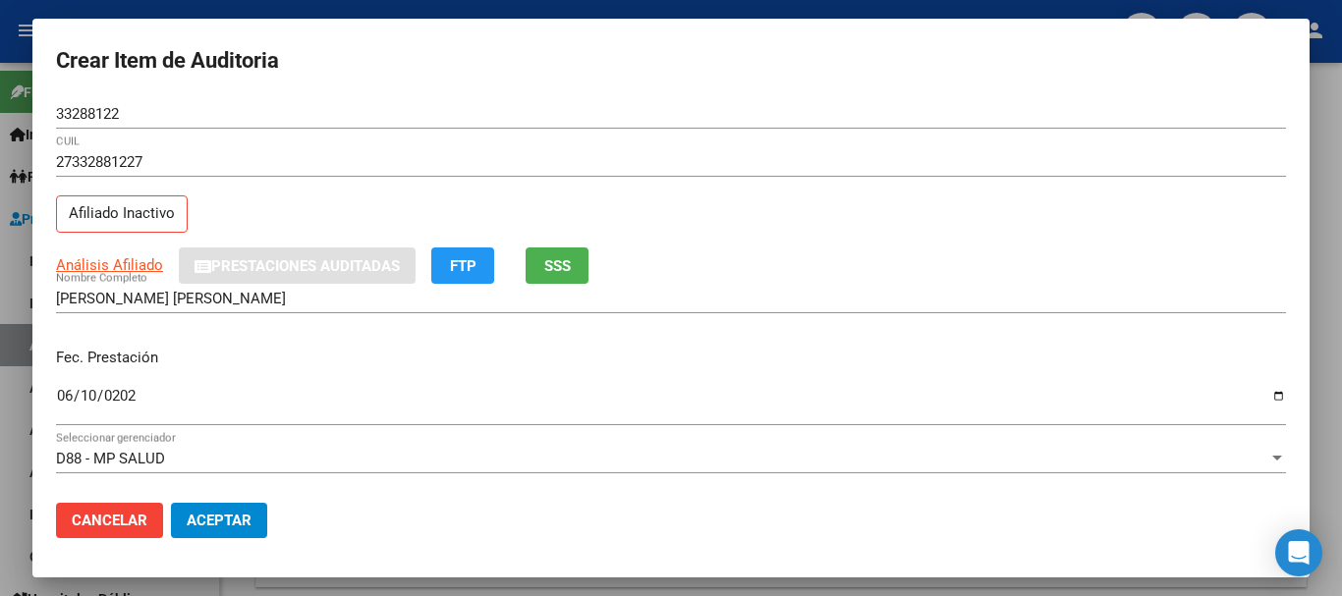
click at [1207, 279] on div "Análisis Afiliado Prestaciones Auditadas FTP SSS" at bounding box center [671, 266] width 1230 height 36
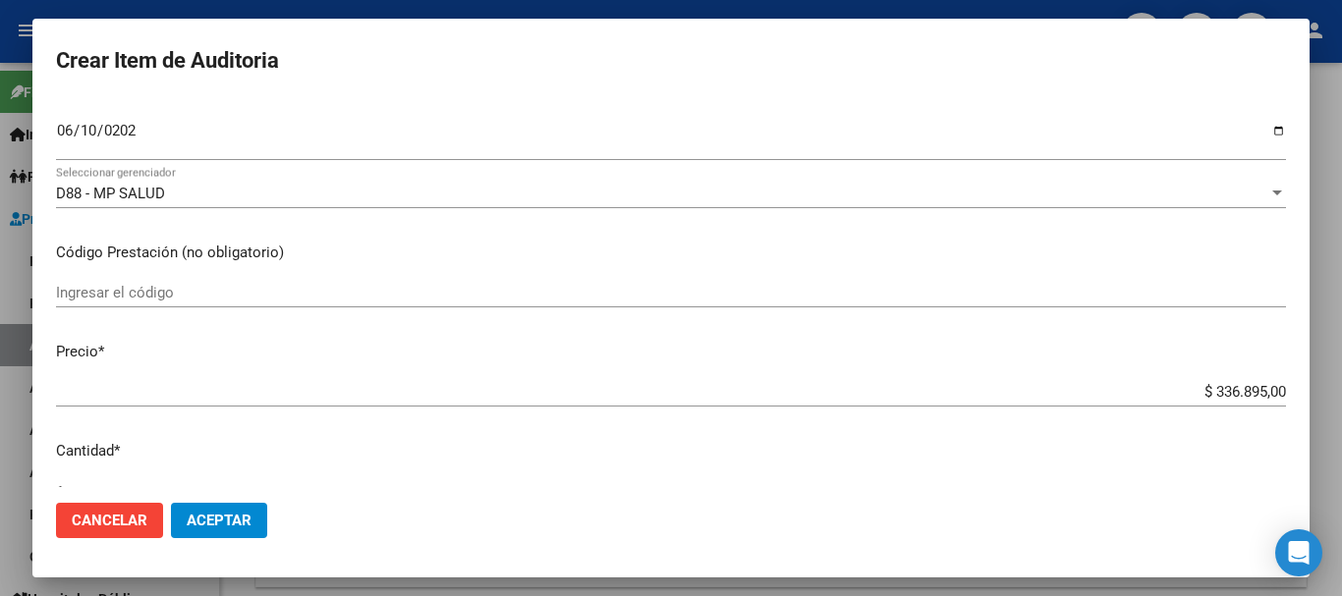
type input "$ 0,01"
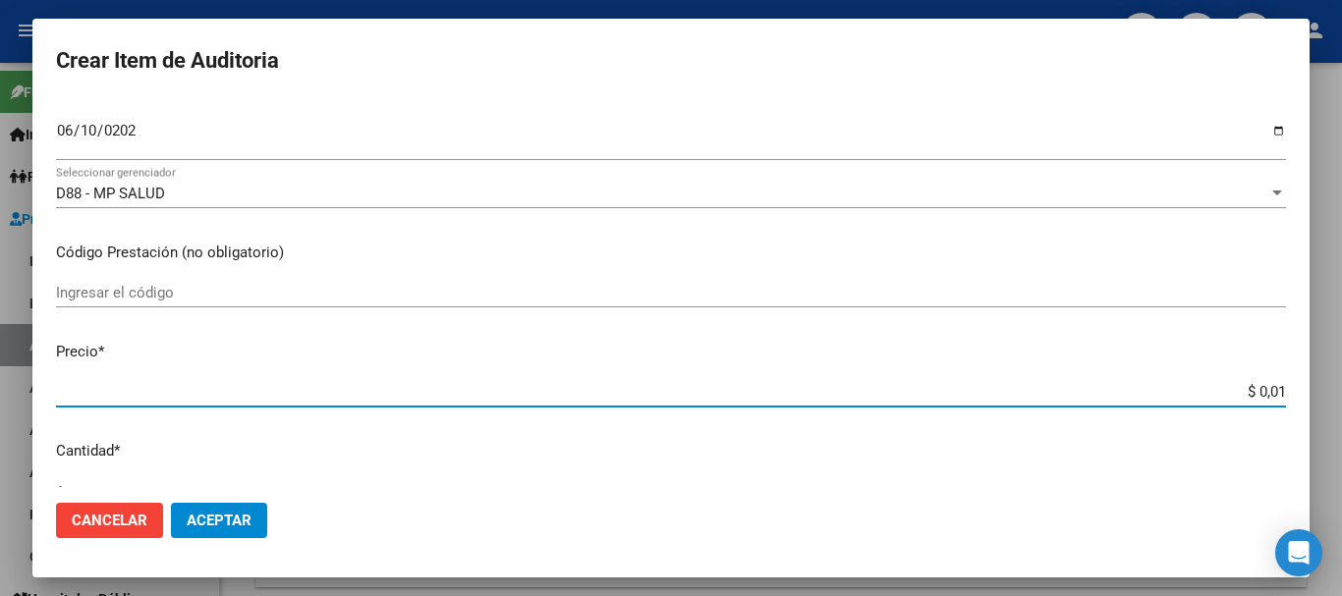
type input "$ 0,11"
type input "$ 1,18"
type input "$ 11,88"
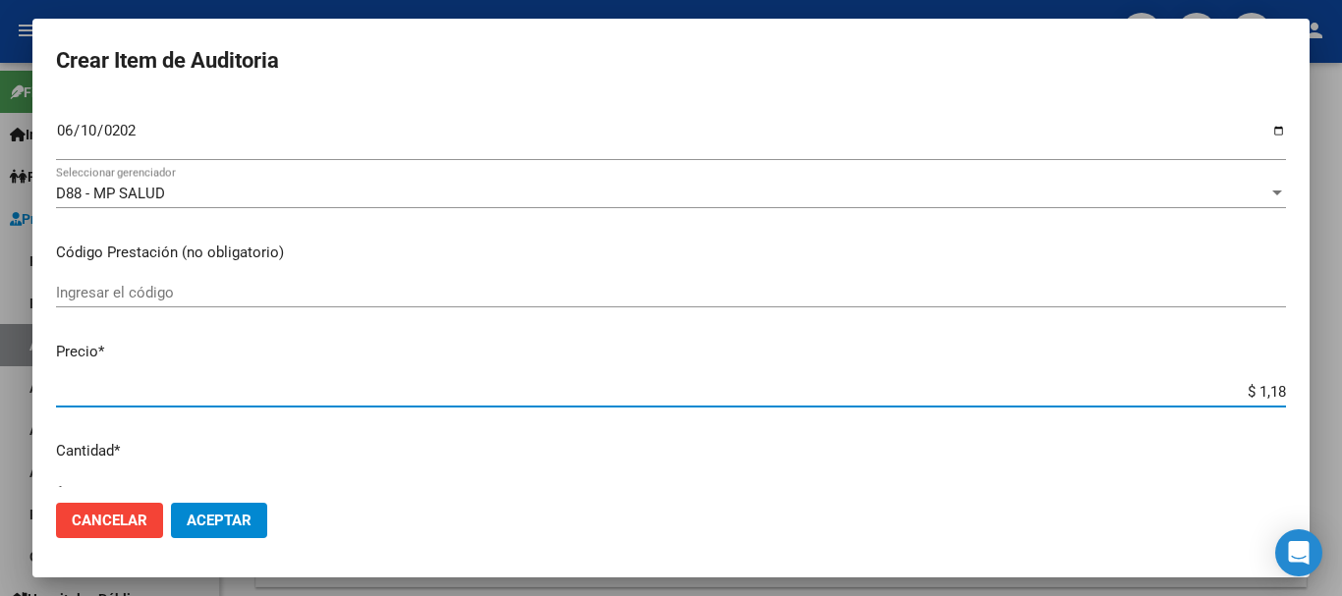
type input "$ 11,88"
type input "$ 118,89"
type input "$ 1.188,90"
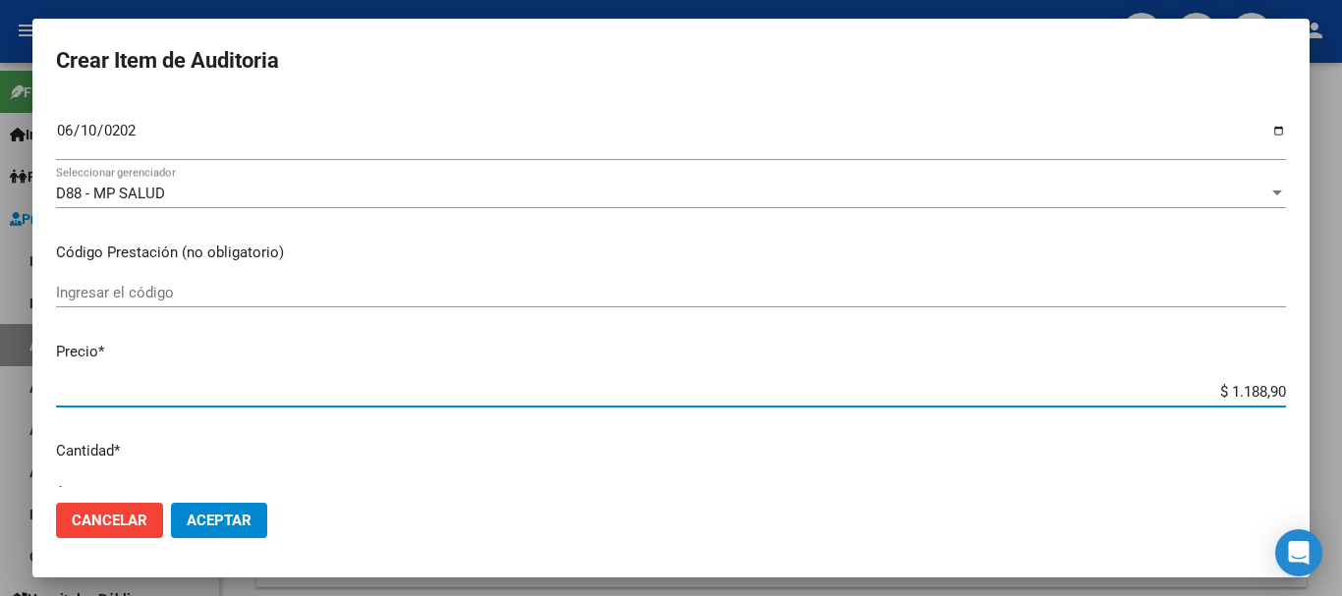
type input "$ 11.889,00"
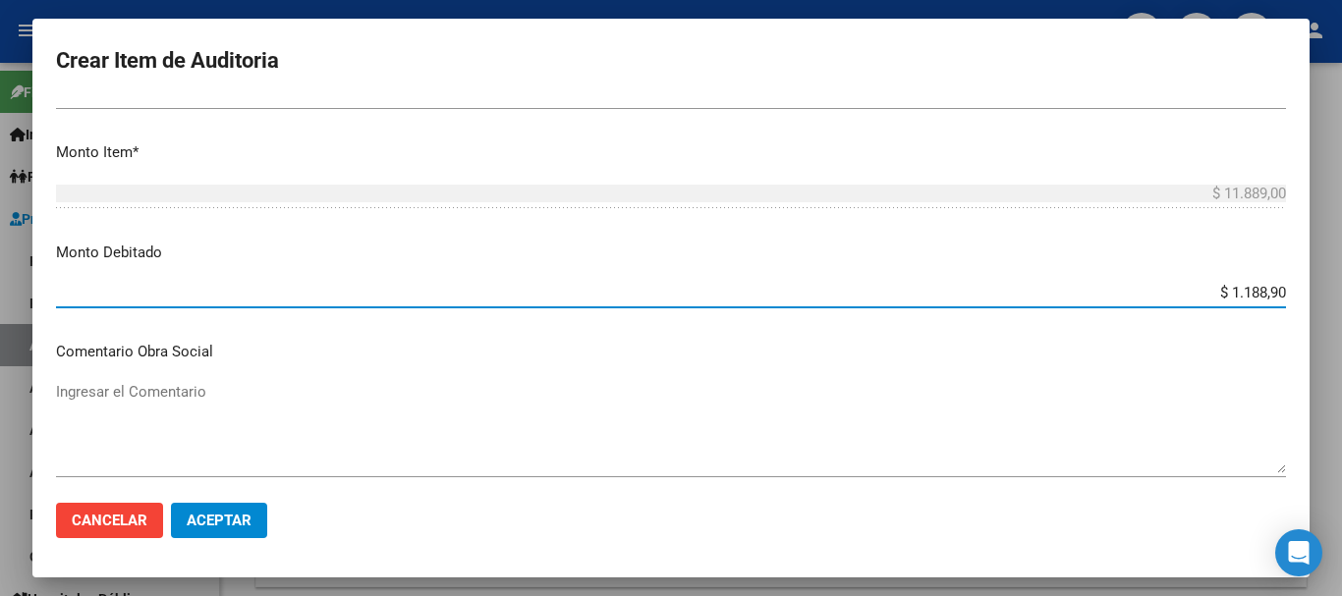
type input "$ 11.889,00"
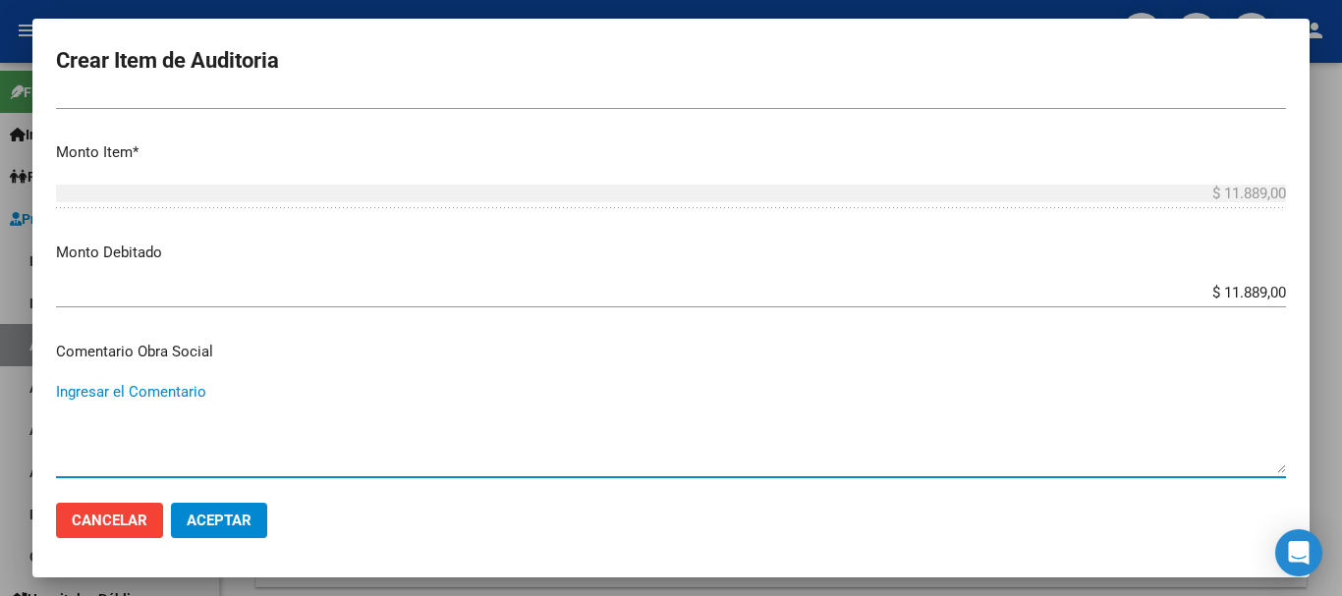
scroll to position [932, 0]
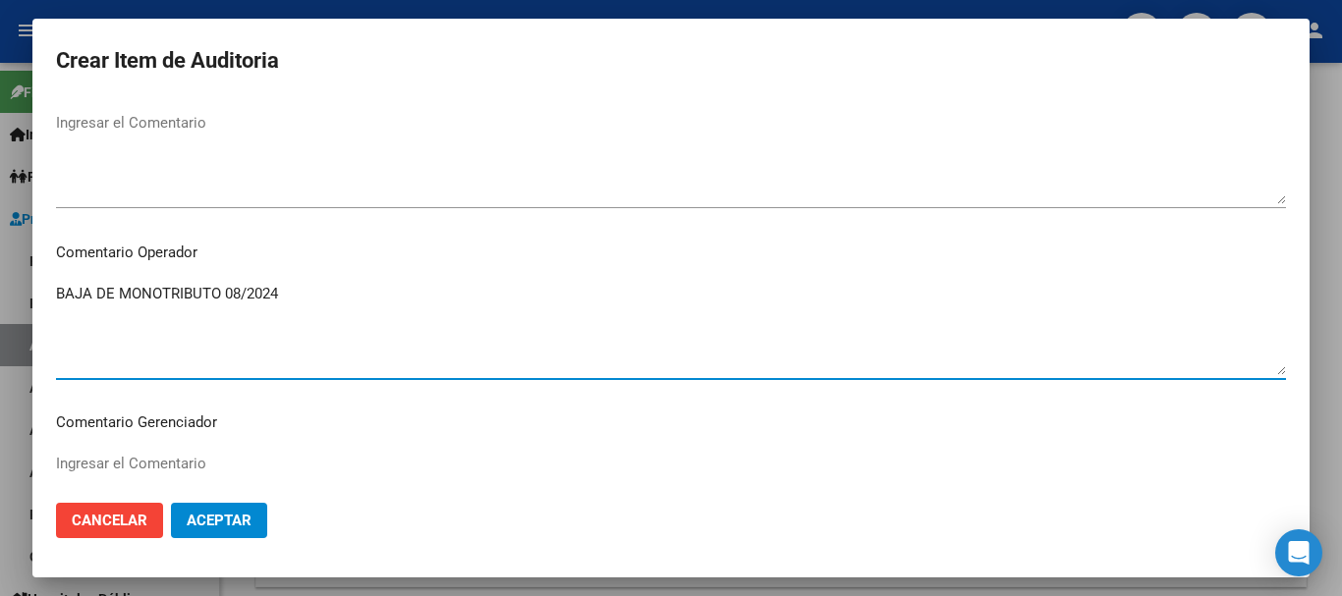
drag, startPoint x: 305, startPoint y: 305, endPoint x: 0, endPoint y: 325, distance: 305.1
click at [0, 325] on div "Crear Item de Auditoria 33288122 Nro Documento 27332881227 CUIL Afiliado Inacti…" at bounding box center [671, 298] width 1342 height 596
paste textarea "1-1430-7"
type textarea "EN FECHA DE PRESTACION CORRESPONDE RNOS 1-1430-7"
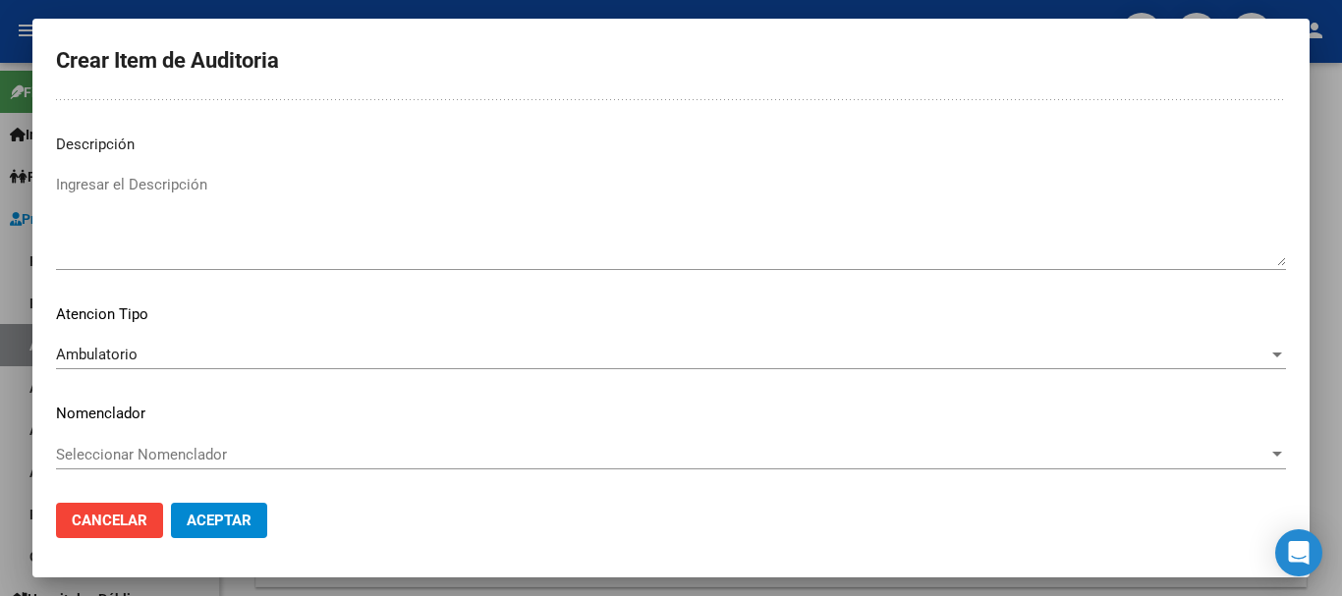
scroll to position [0, 0]
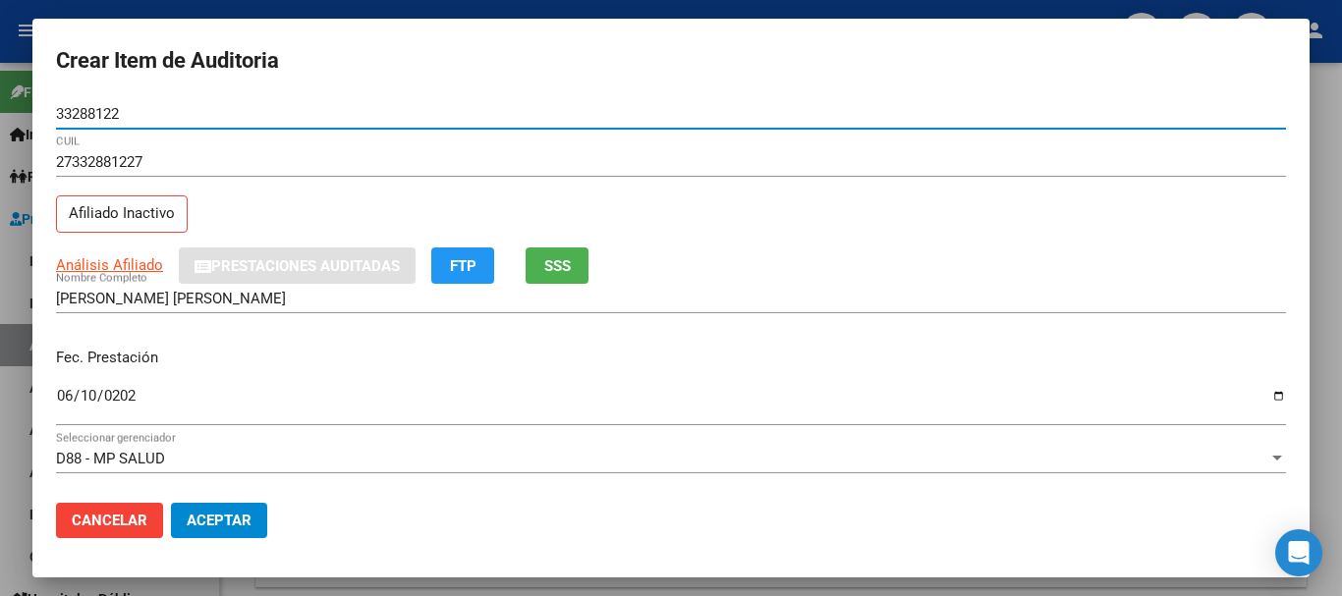
click at [171, 503] on button "Aceptar" at bounding box center [219, 520] width 96 height 35
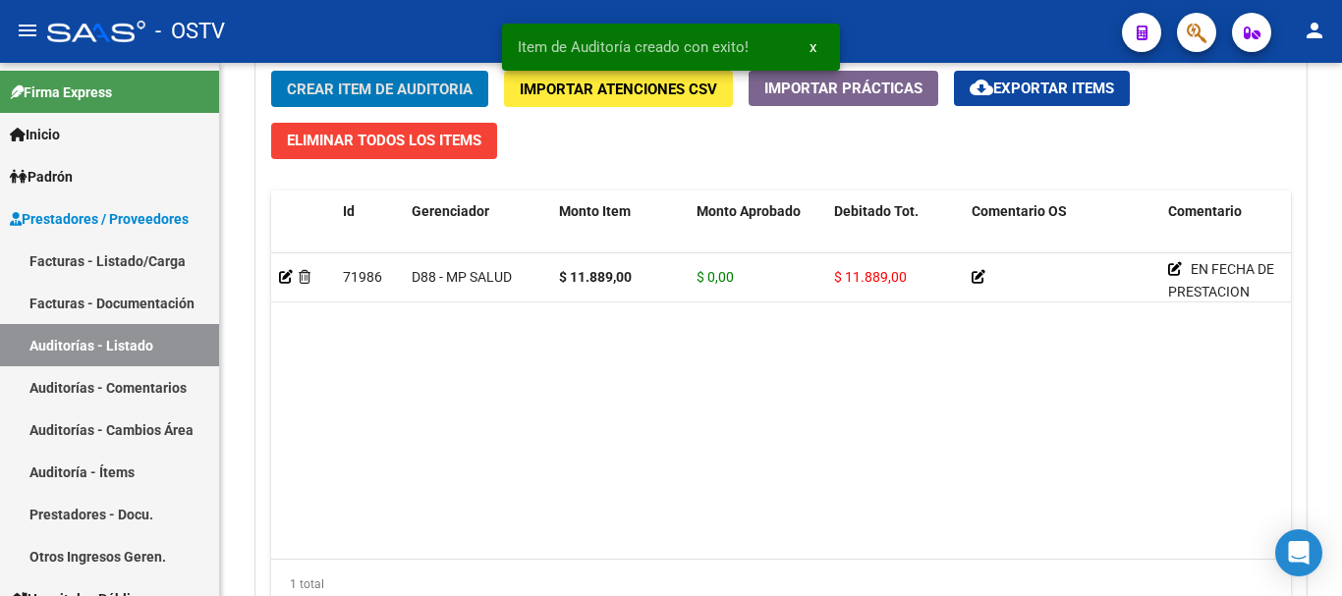
click at [271, 71] on button "Crear Item de Auditoria" at bounding box center [379, 89] width 217 height 36
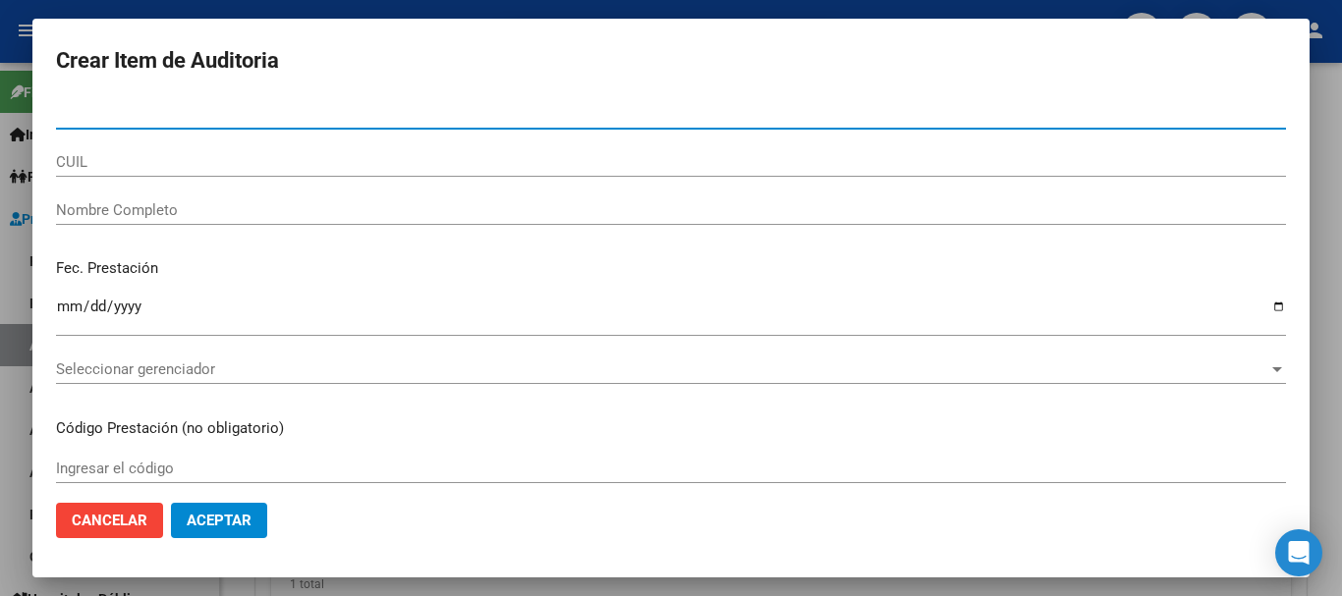
paste input "14692748"
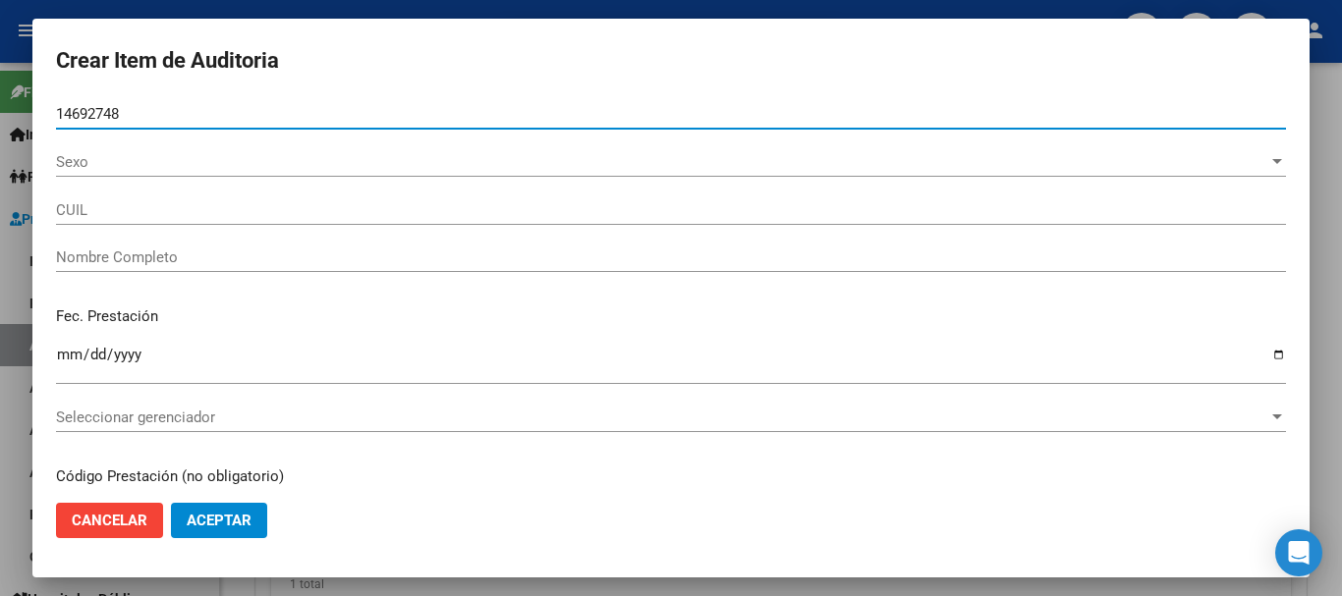
type input "14692748"
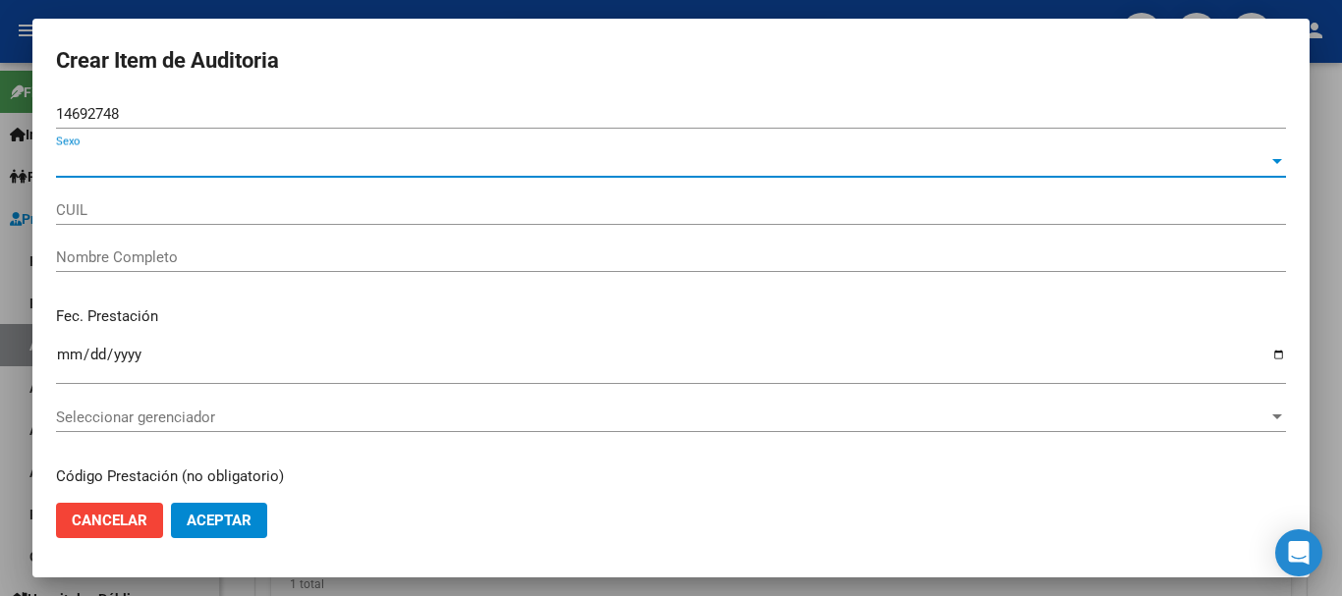
type input "20146927484"
type input "[PERSON_NAME]"
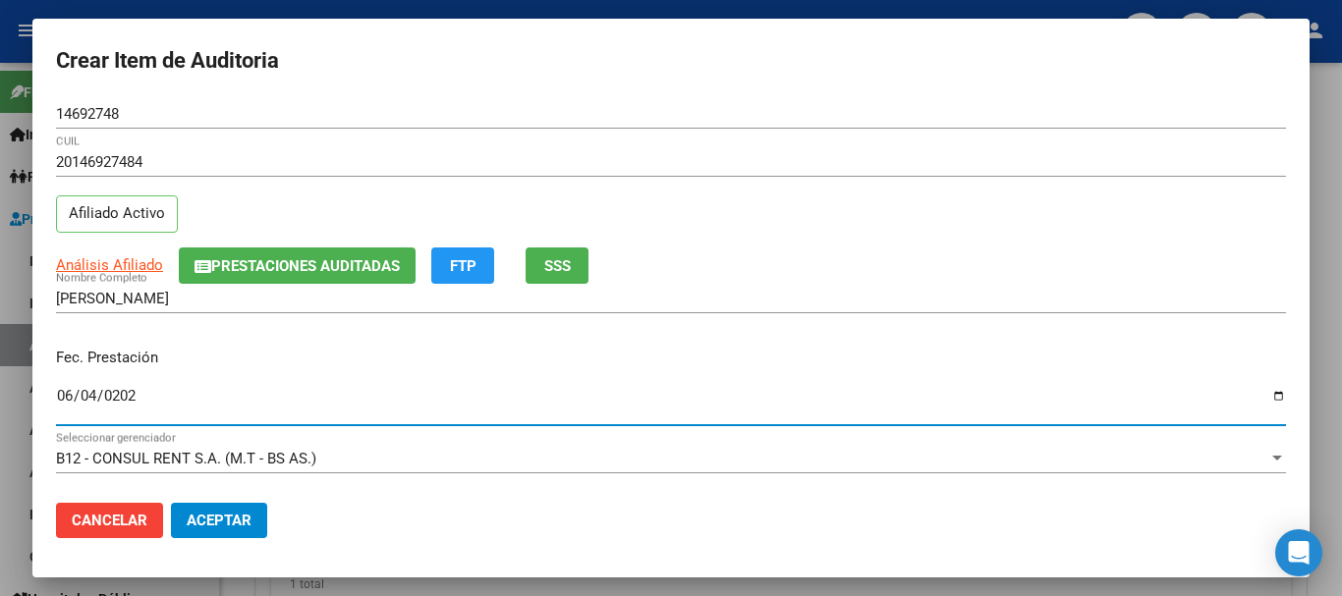
type input "[DATE]"
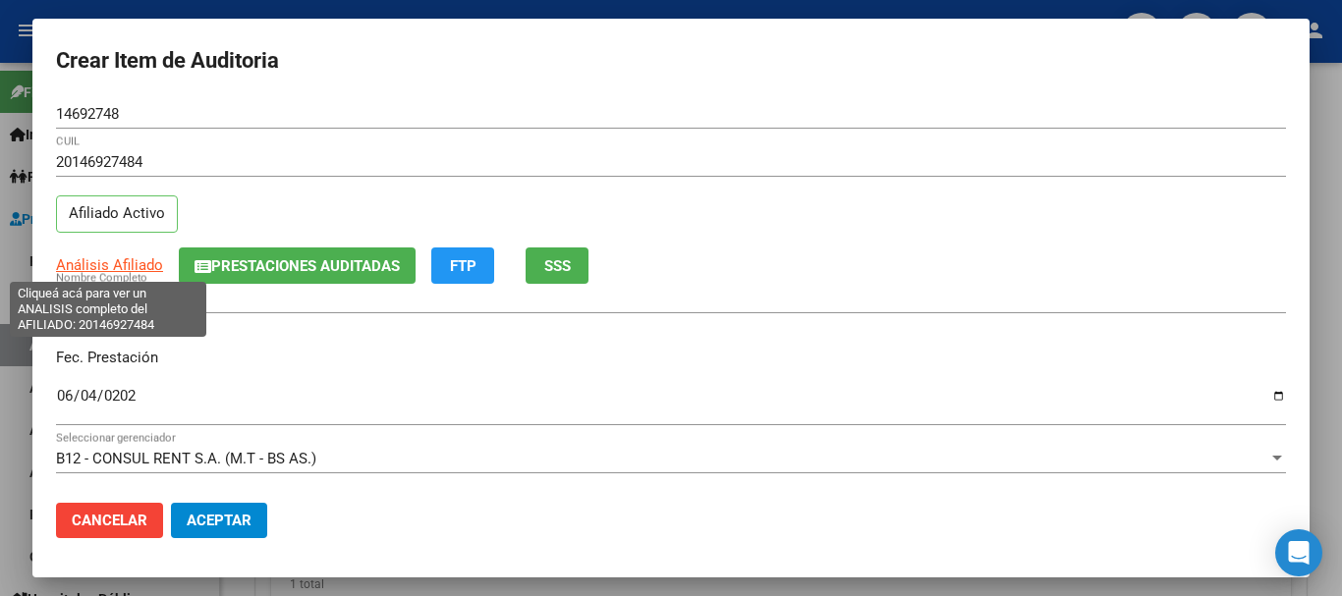
click at [91, 264] on span "Análisis Afiliado" at bounding box center [109, 265] width 107 height 18
type textarea "20146927484"
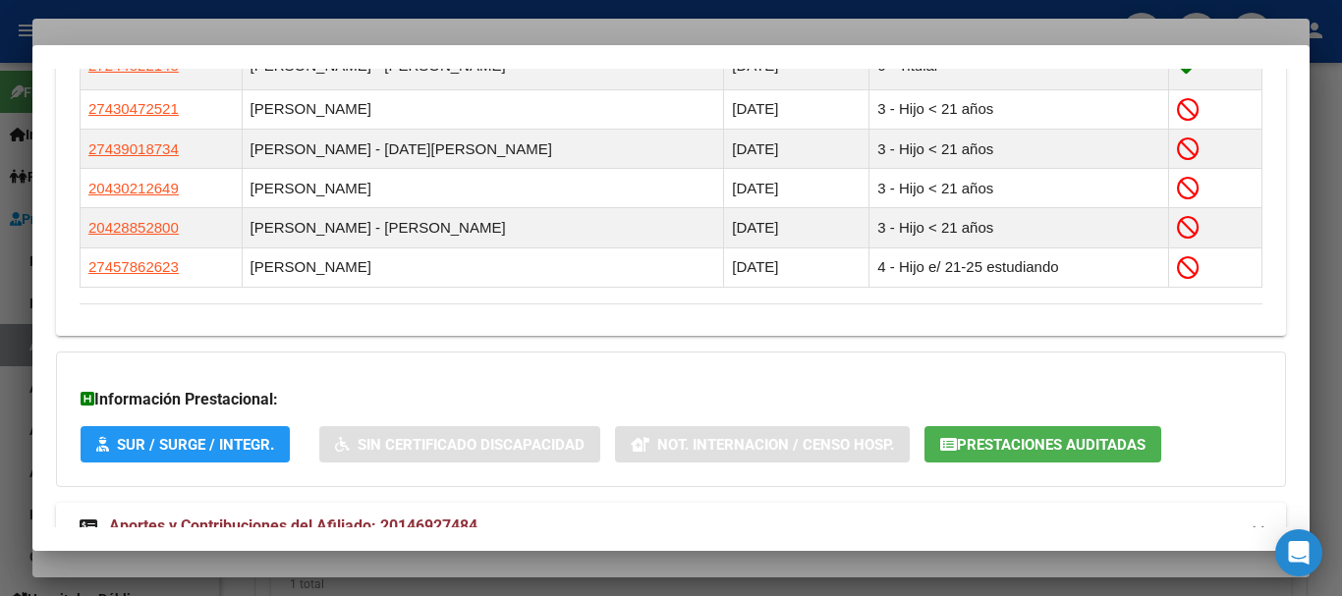
scroll to position [1329, 0]
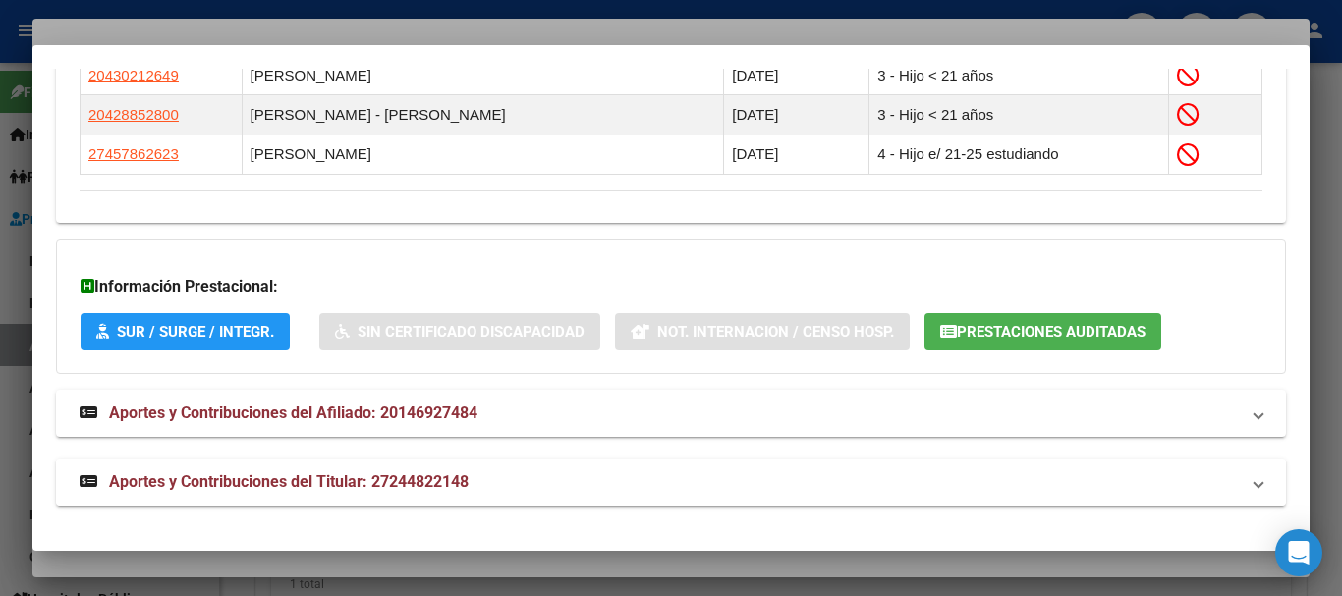
click at [426, 487] on span "Aportes y Contribuciones del Titular: 27244822148" at bounding box center [289, 481] width 360 height 19
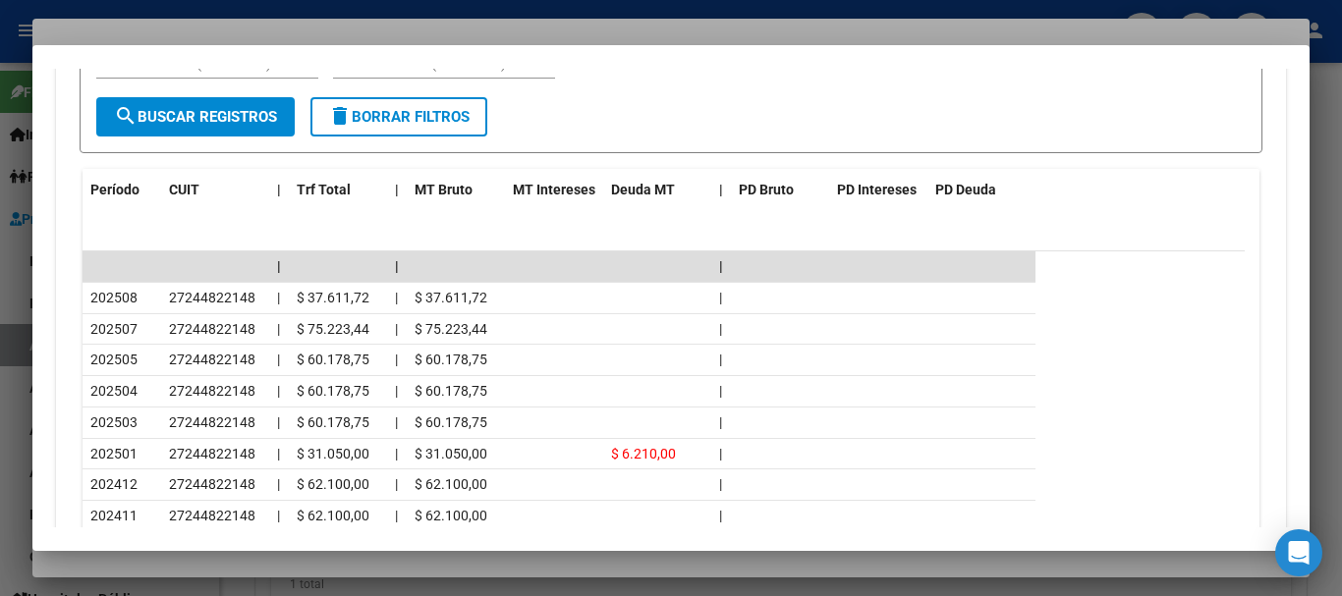
scroll to position [2033, 0]
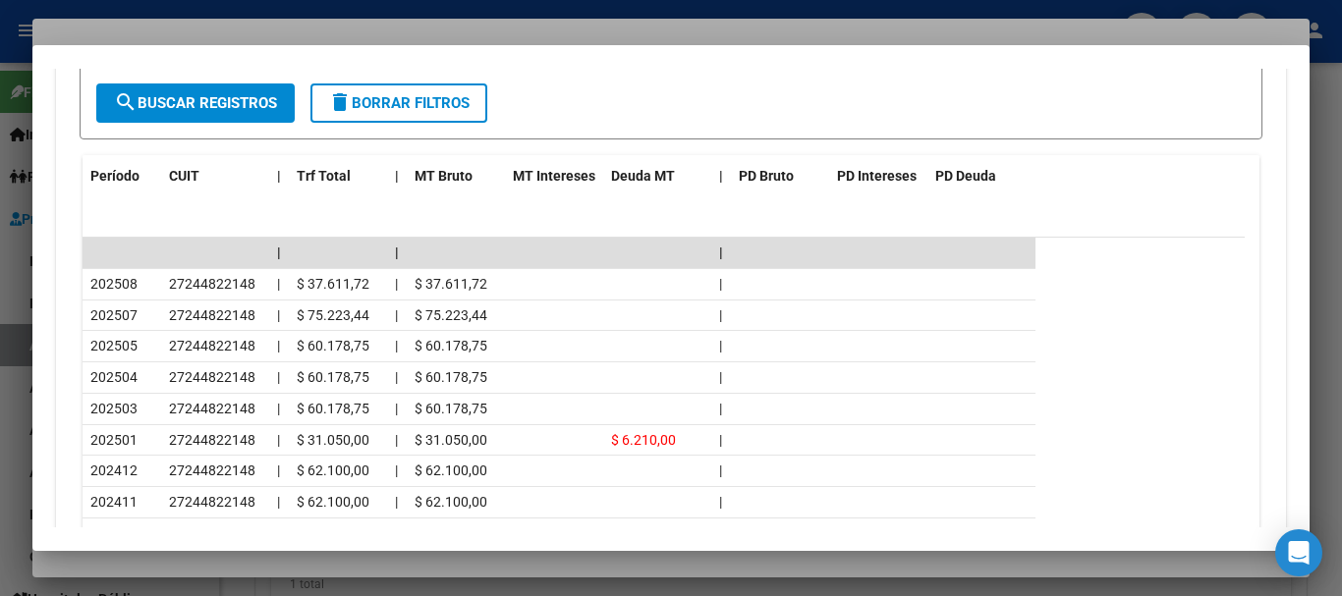
click at [257, 21] on div at bounding box center [671, 298] width 1342 height 596
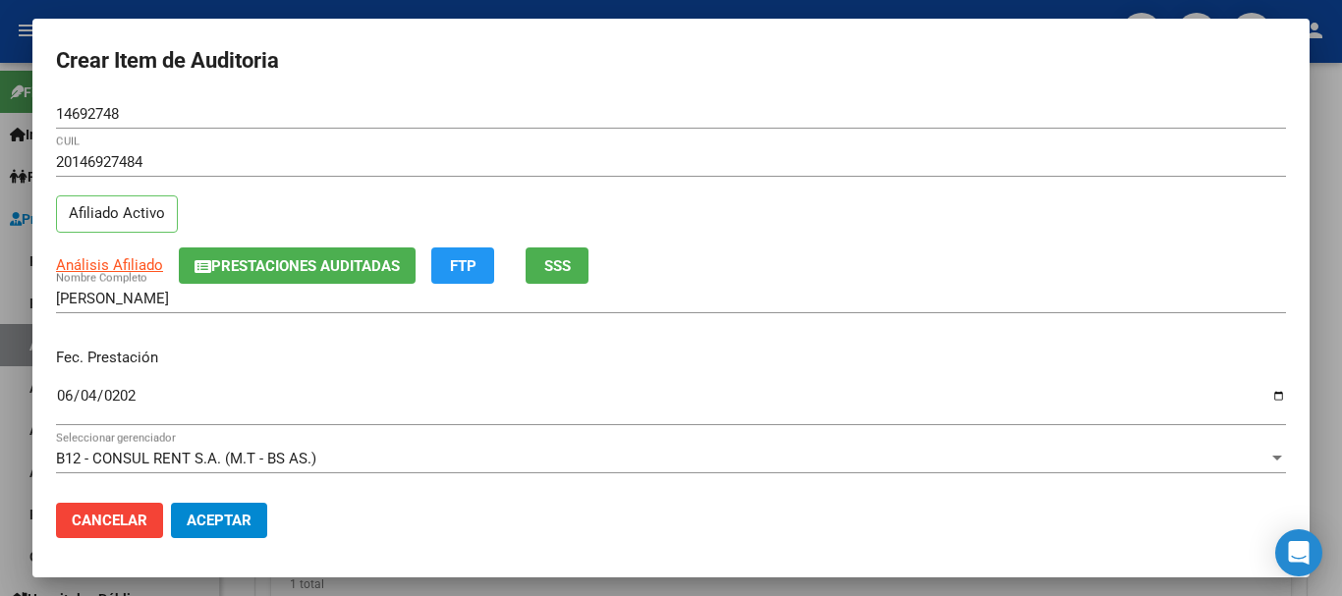
click at [1002, 312] on div "[PERSON_NAME] Nombre Completo" at bounding box center [671, 298] width 1230 height 29
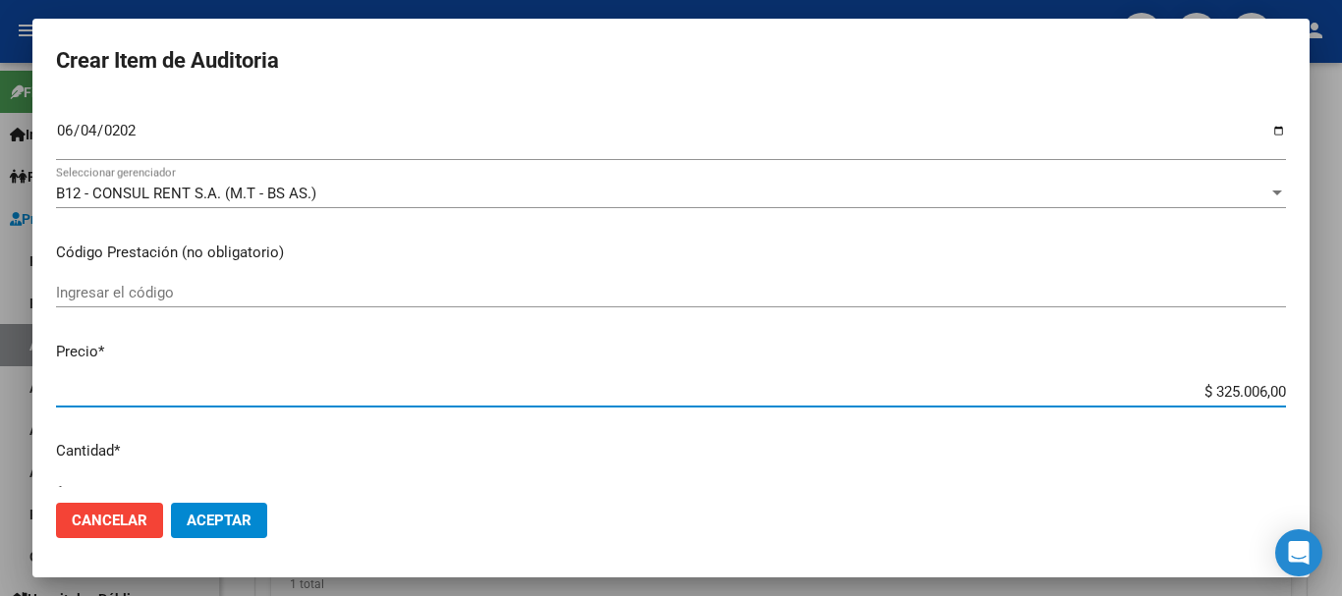
scroll to position [279, 0]
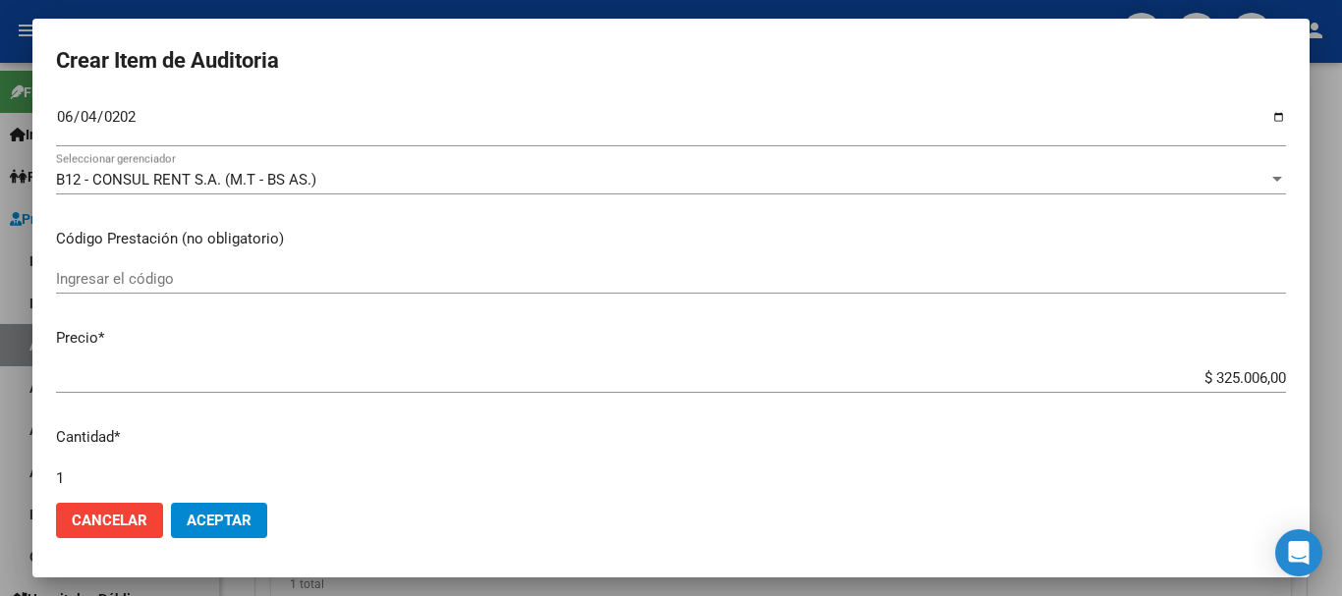
type input "$ 0,07"
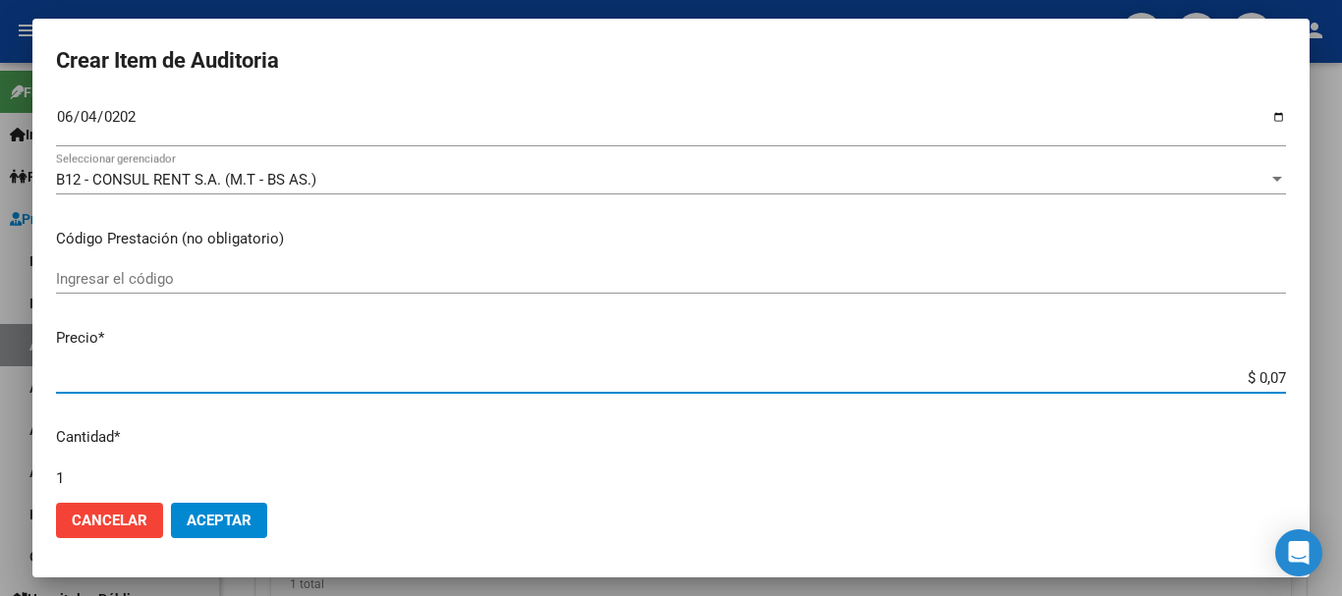
type input "$ 0,72"
type input "$ 7,24"
type input "$ 72,44"
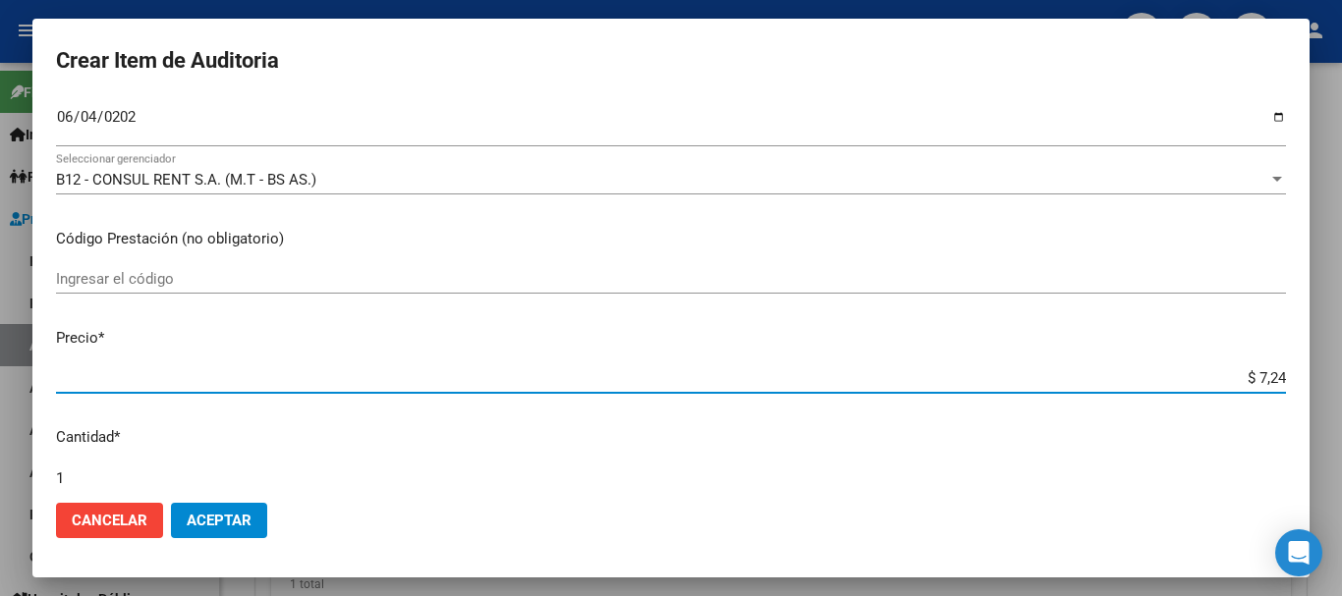
type input "$ 72,44"
type input "$ 724,40"
type input "$ 7.244,00"
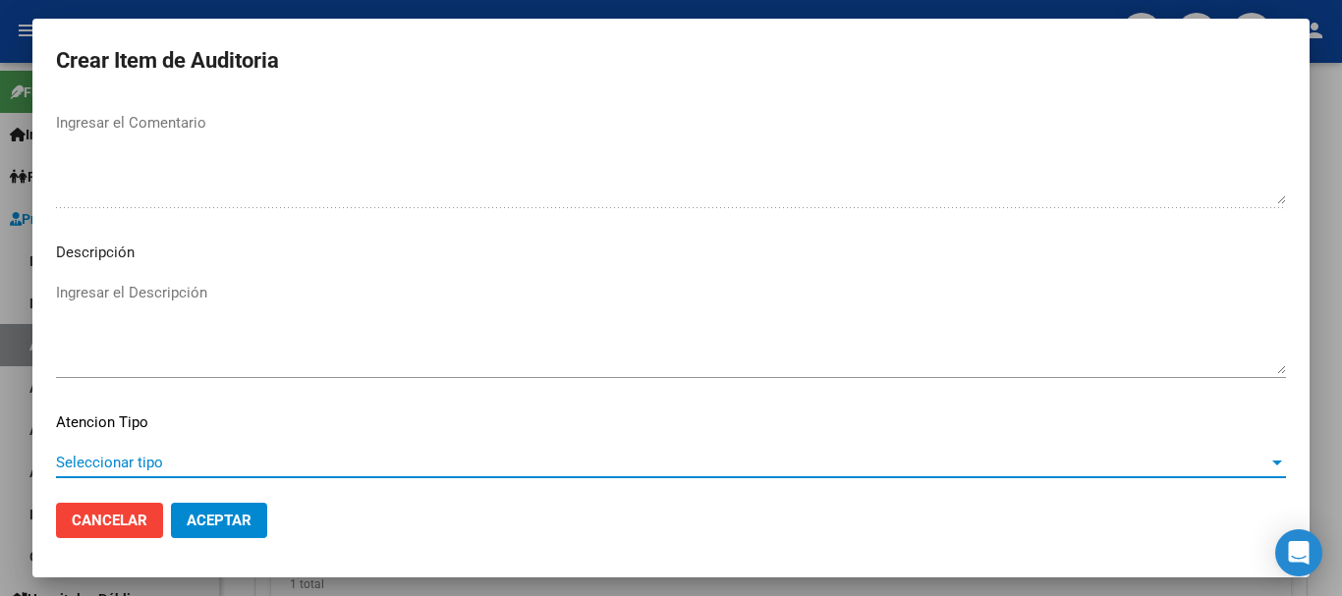
scroll to position [1381, 0]
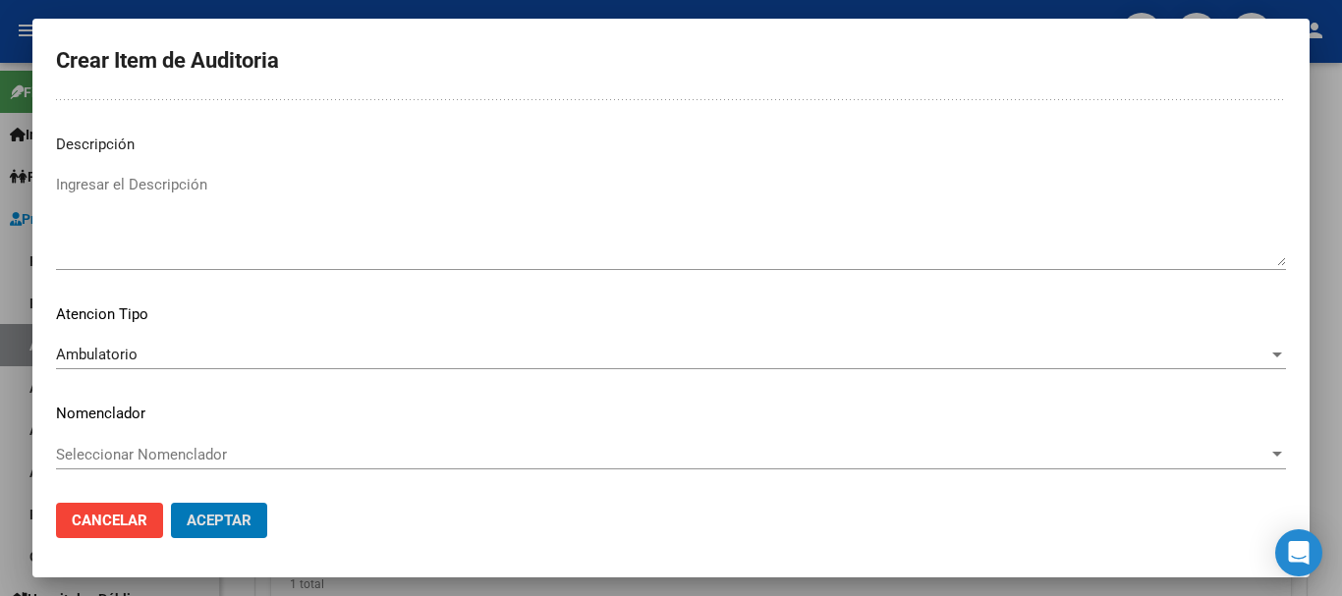
click at [171, 503] on button "Aceptar" at bounding box center [219, 520] width 96 height 35
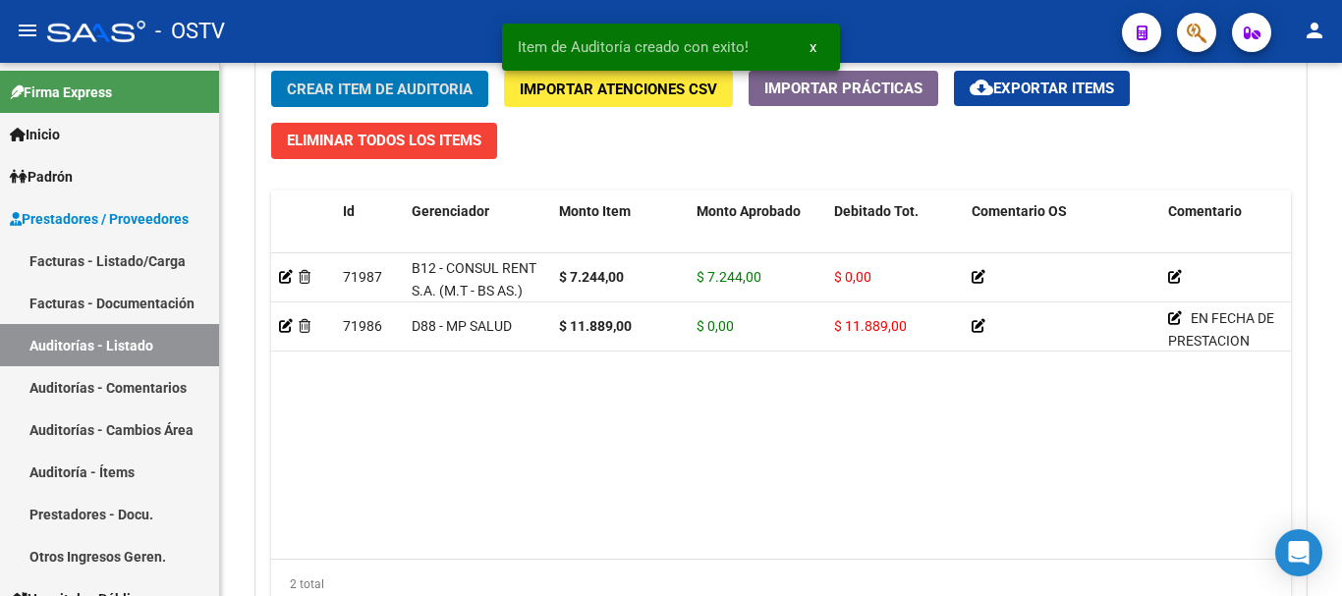
click at [271, 71] on button "Crear Item de Auditoria" at bounding box center [379, 89] width 217 height 36
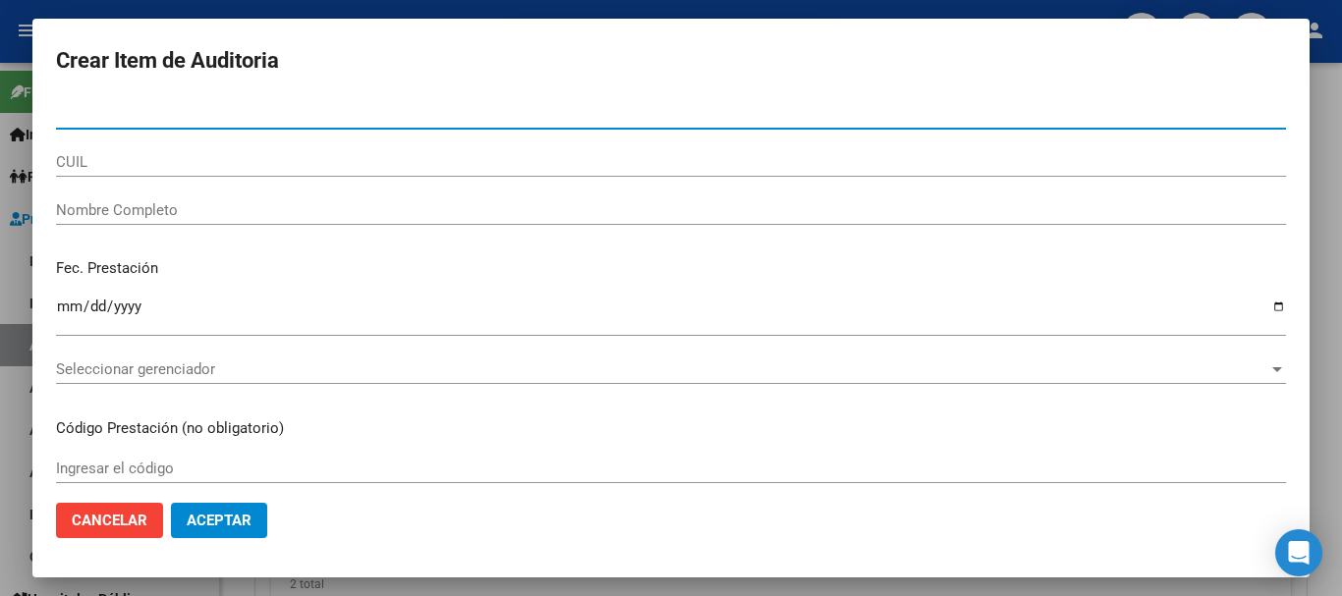
paste input "29381029"
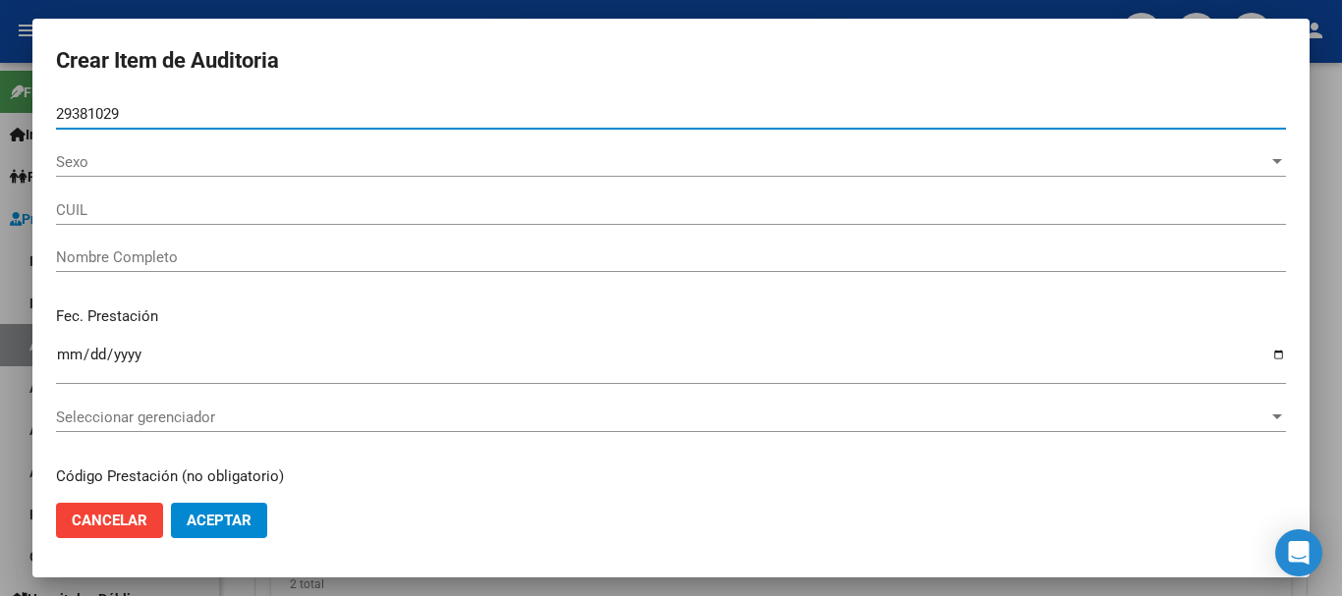
type input "29381029"
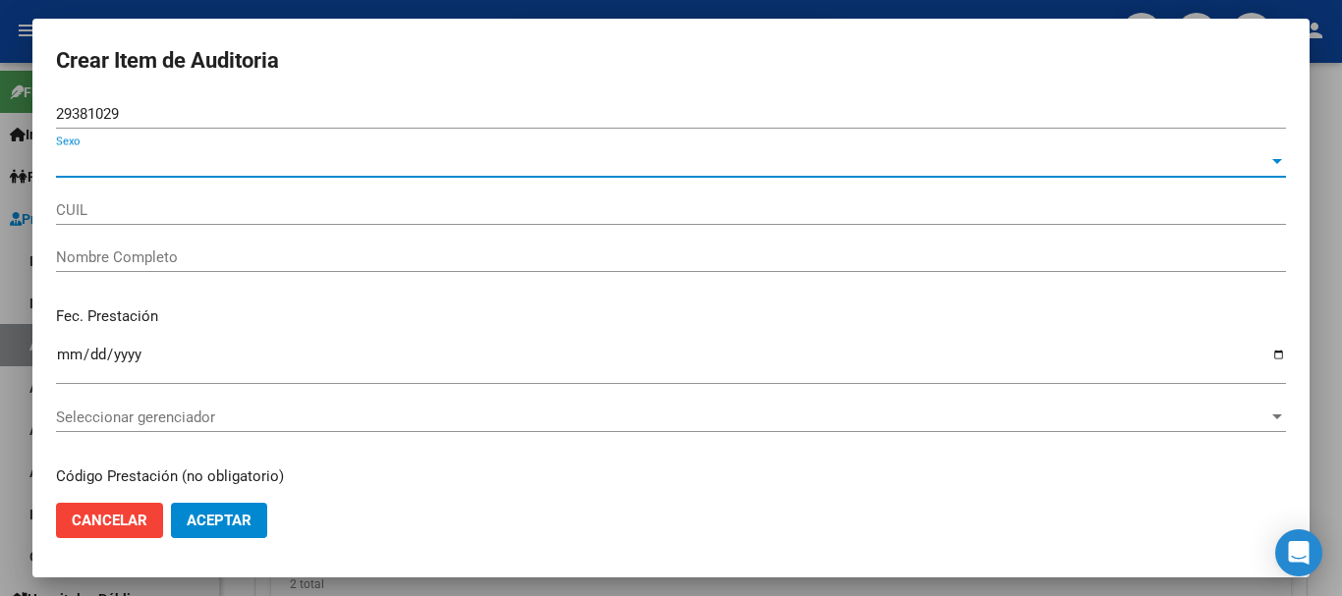
type input "20293810290"
type input "[PERSON_NAME] -"
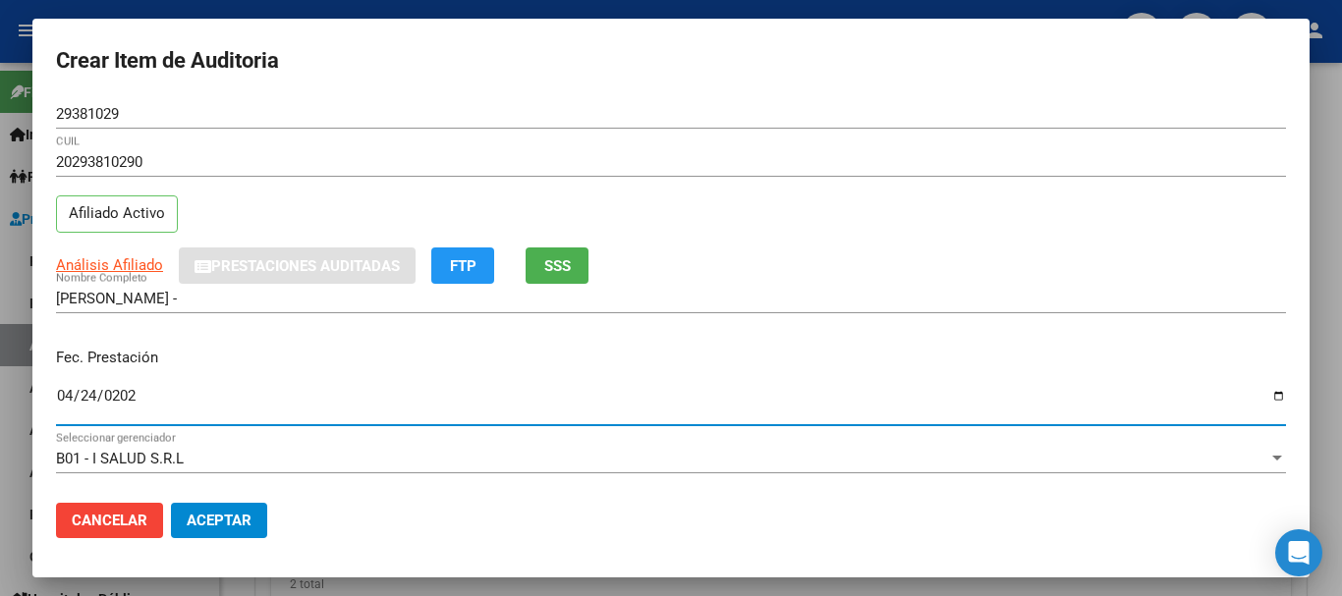
type input "[DATE]"
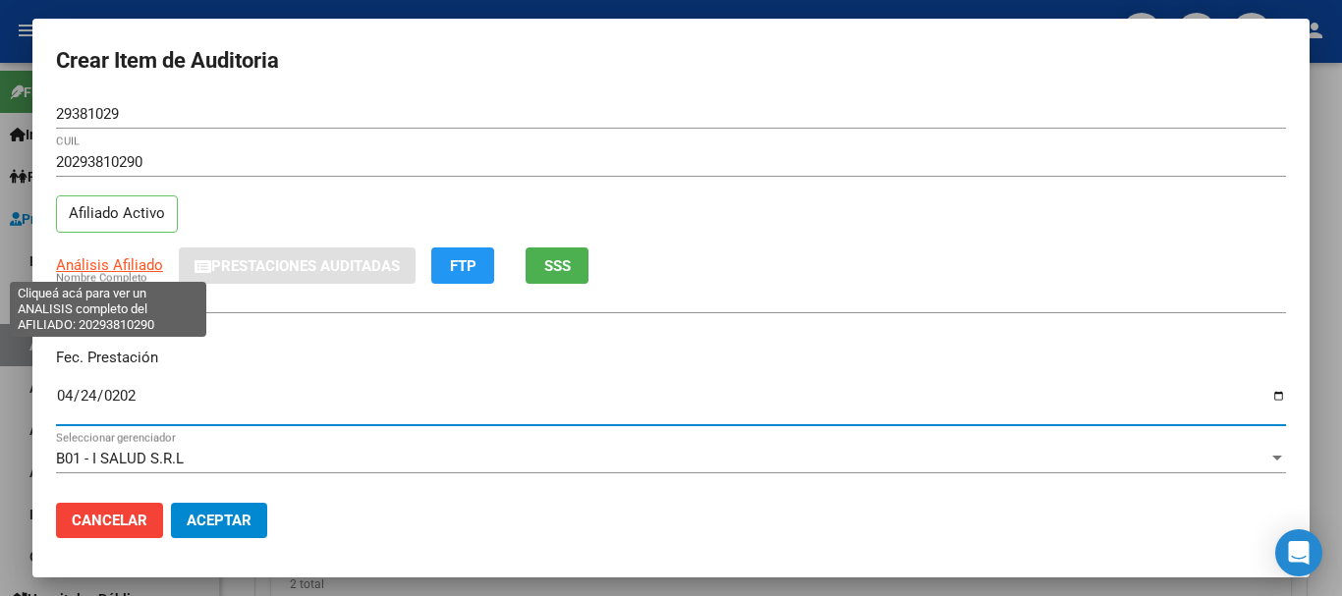
click at [132, 269] on span "Análisis Afiliado" at bounding box center [109, 265] width 107 height 18
type textarea "20293810290"
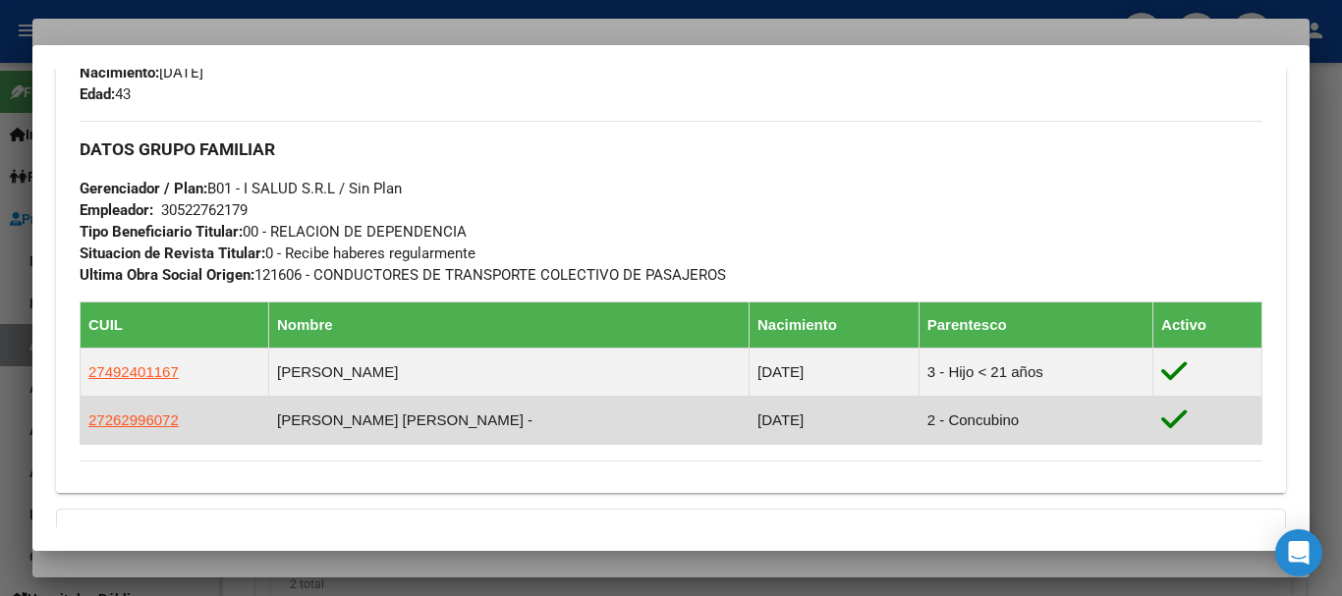
scroll to position [1111, 0]
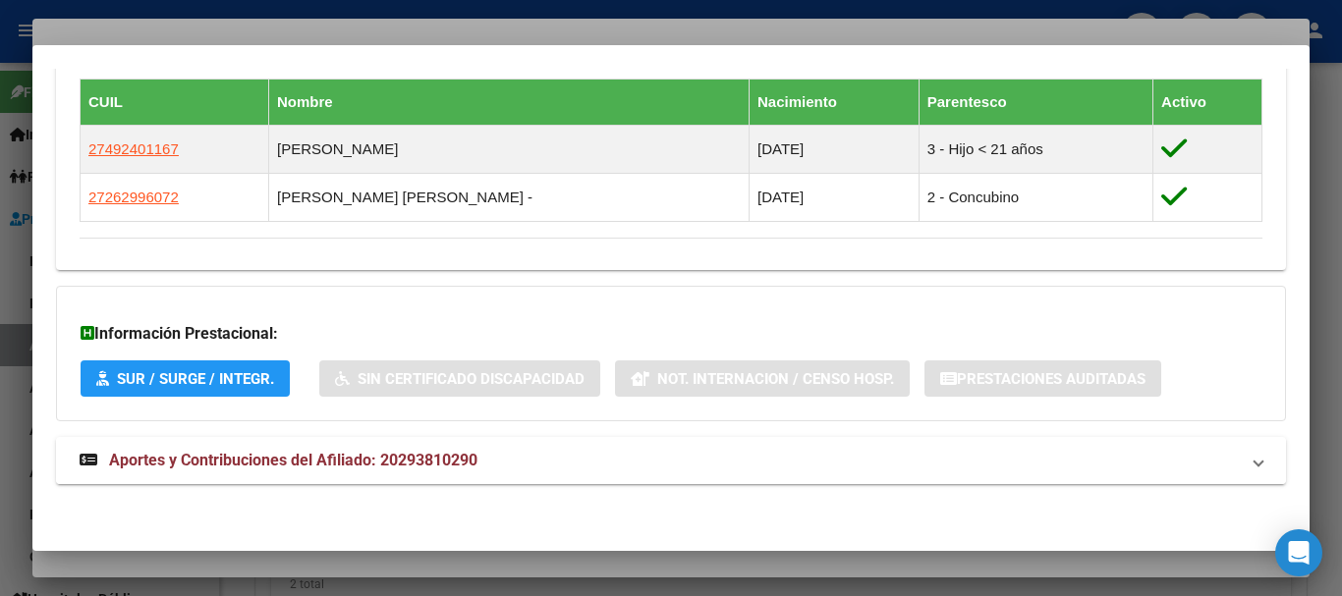
click at [445, 451] on span "Aportes y Contribuciones del Afiliado: 20293810290" at bounding box center [293, 460] width 368 height 19
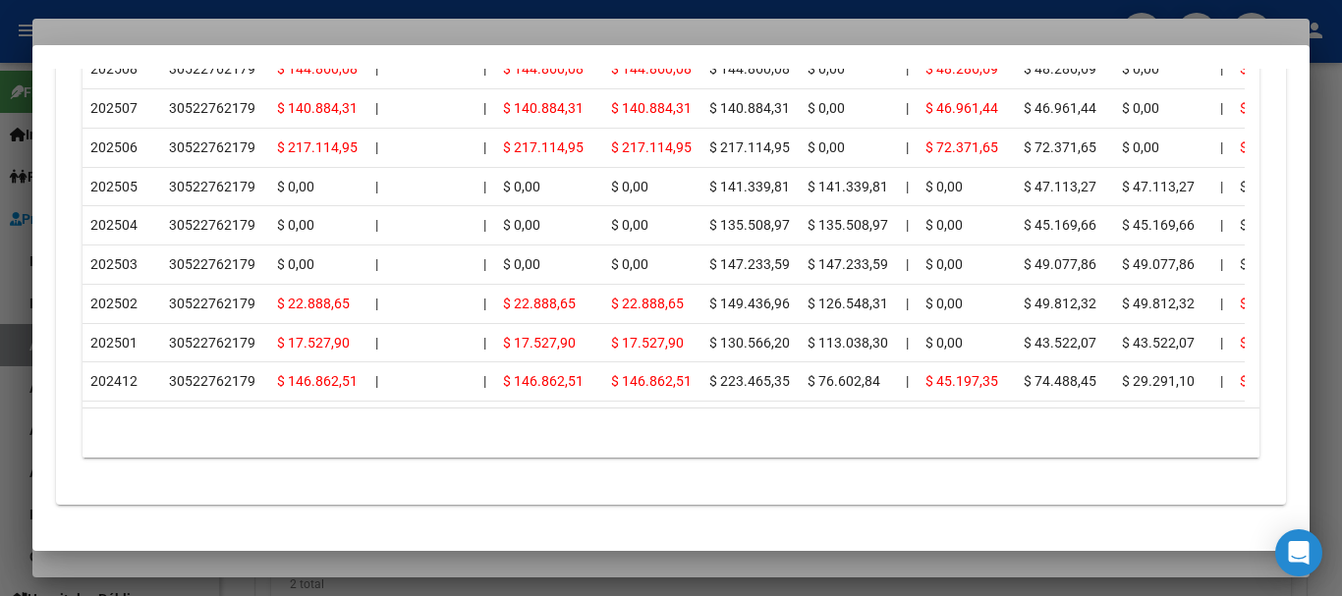
scroll to position [1900, 0]
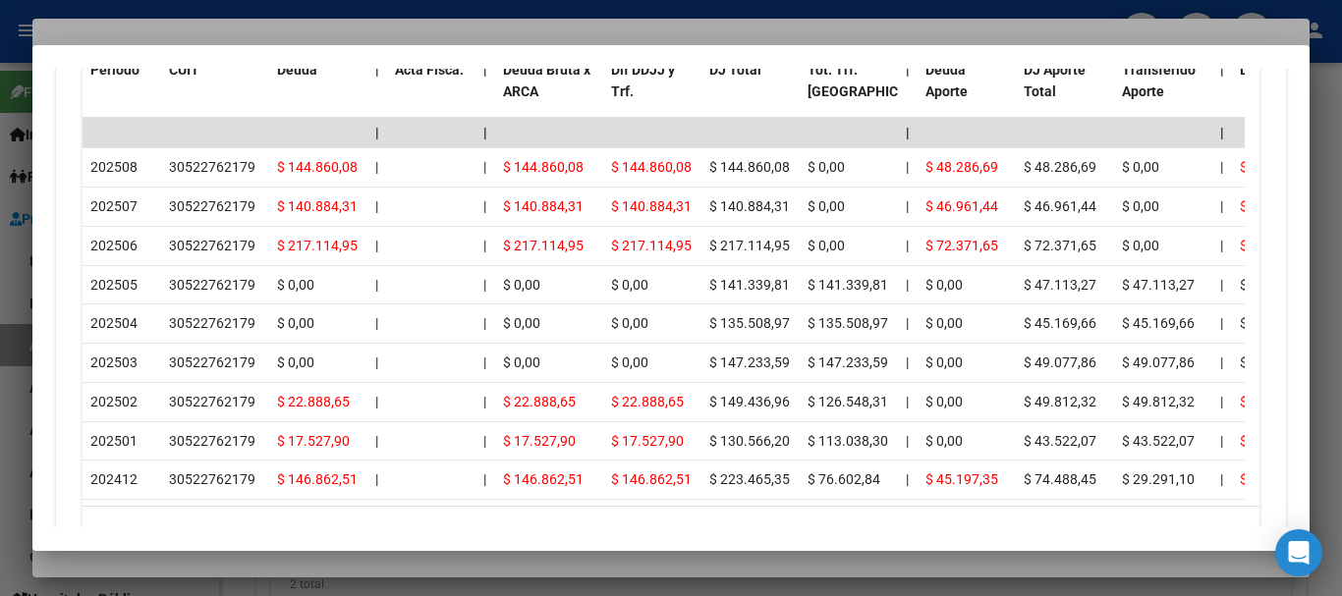
click at [360, 26] on div at bounding box center [671, 298] width 1342 height 596
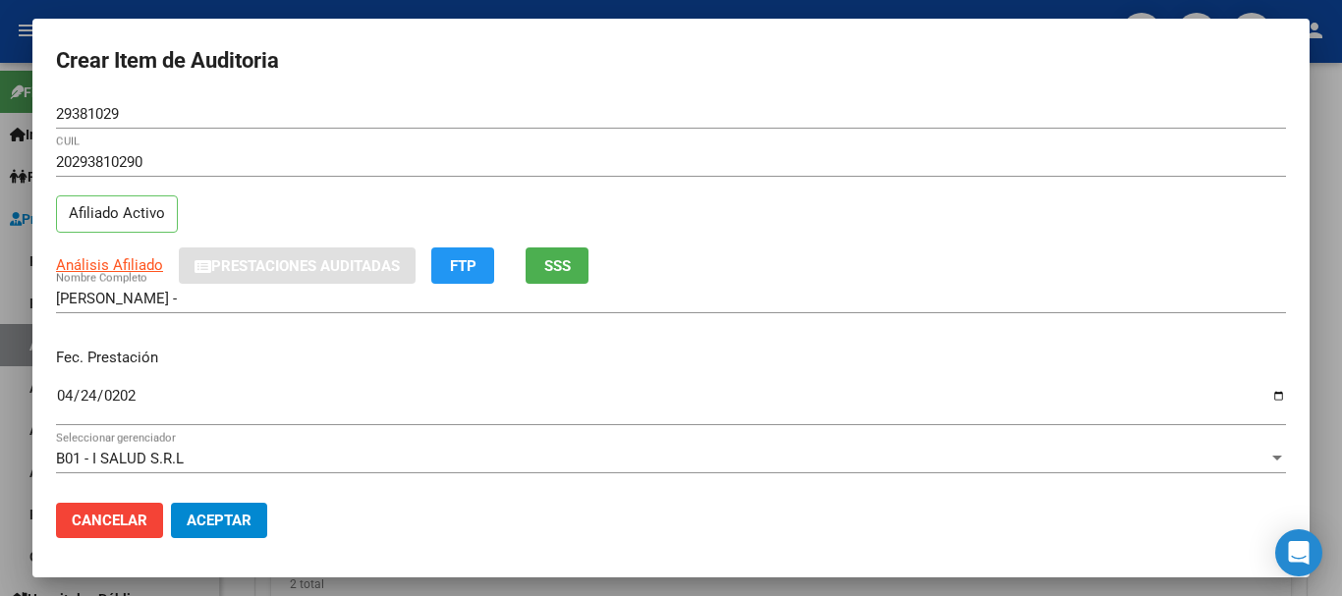
drag, startPoint x: 1032, startPoint y: 250, endPoint x: 1025, endPoint y: 283, distance: 33.1
click at [1025, 283] on div "Análisis Afiliado Prestaciones Auditadas FTP SSS" at bounding box center [671, 266] width 1230 height 36
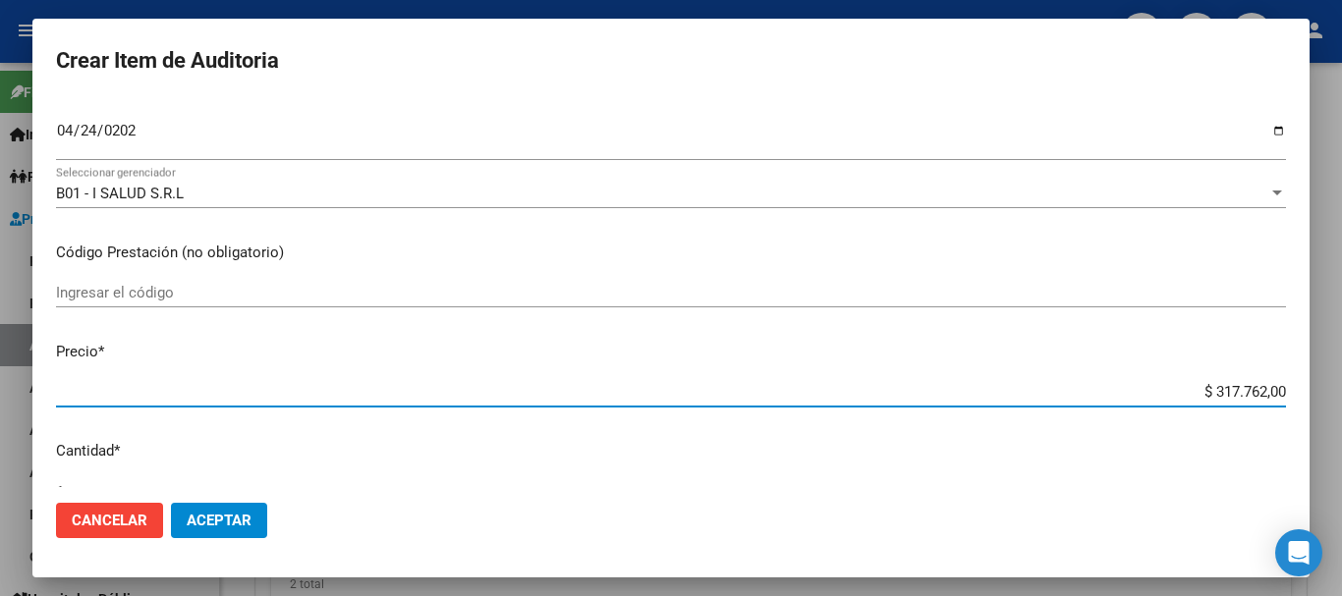
type input "$ 0,03"
type input "$ 0,35"
type input "$ 3,58"
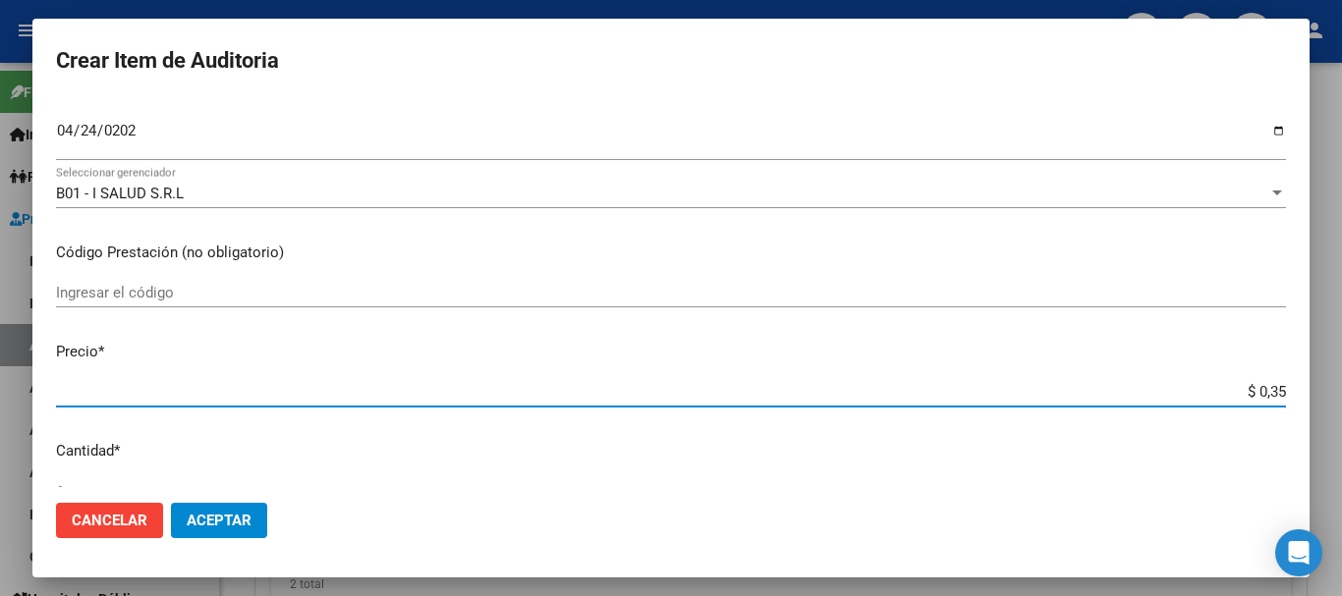
type input "$ 3,58"
type input "$ 35,85"
type input "$ 358,50"
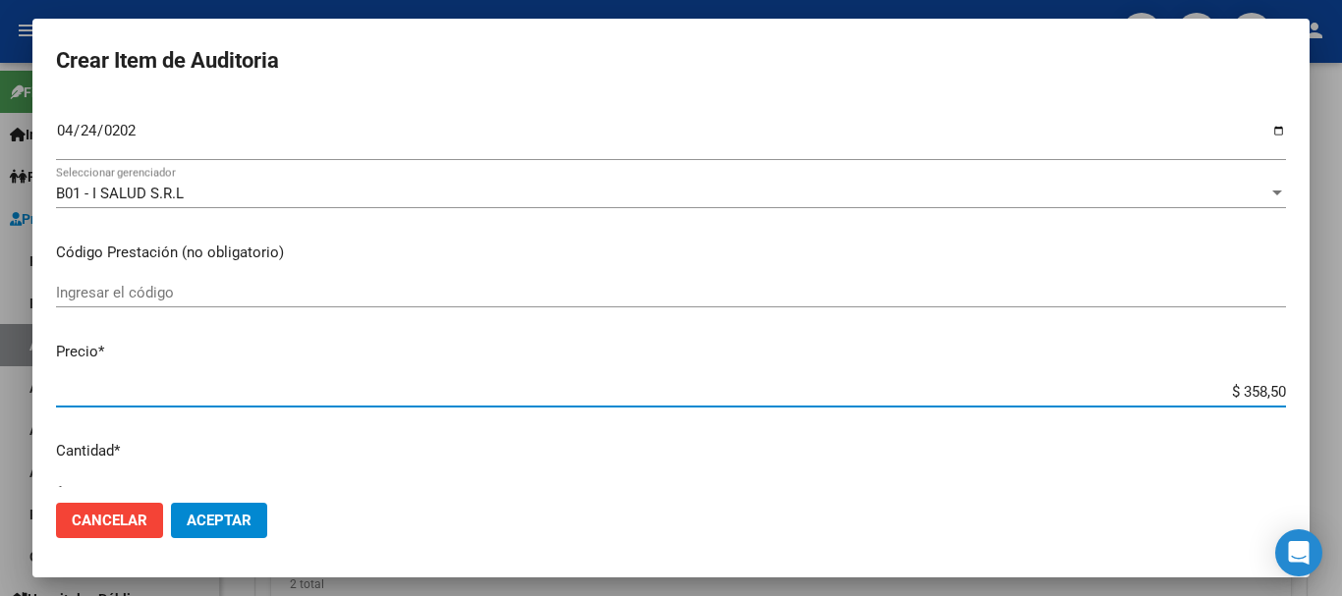
type input "$ 3.585,00"
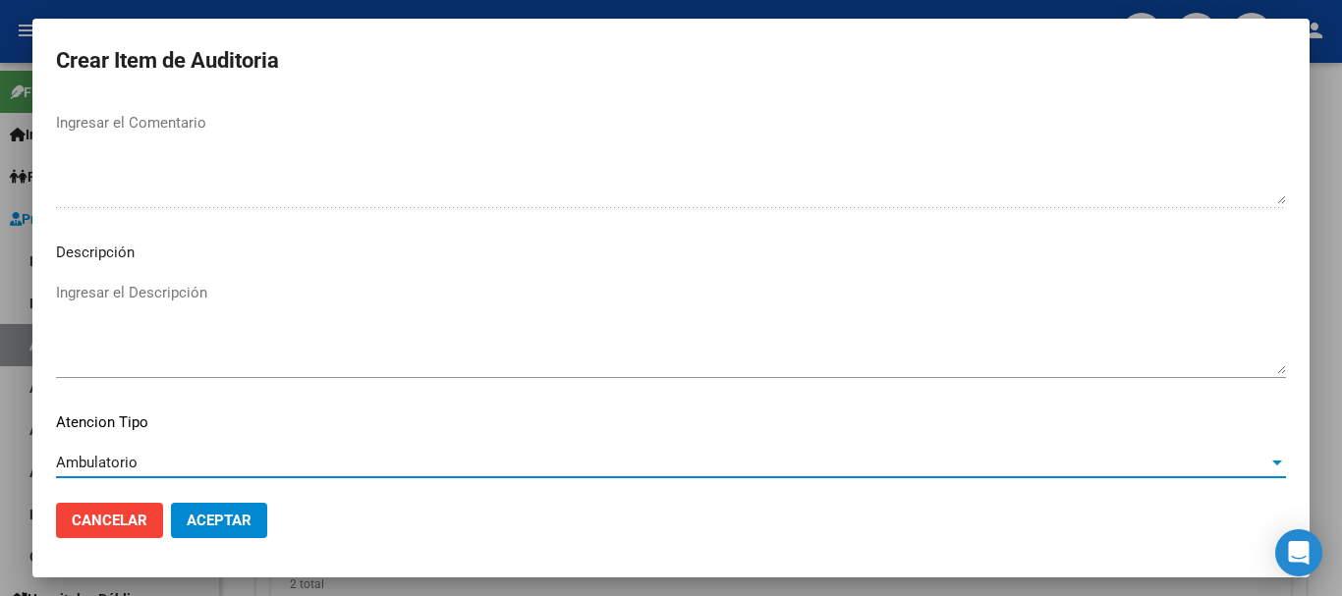
scroll to position [1381, 0]
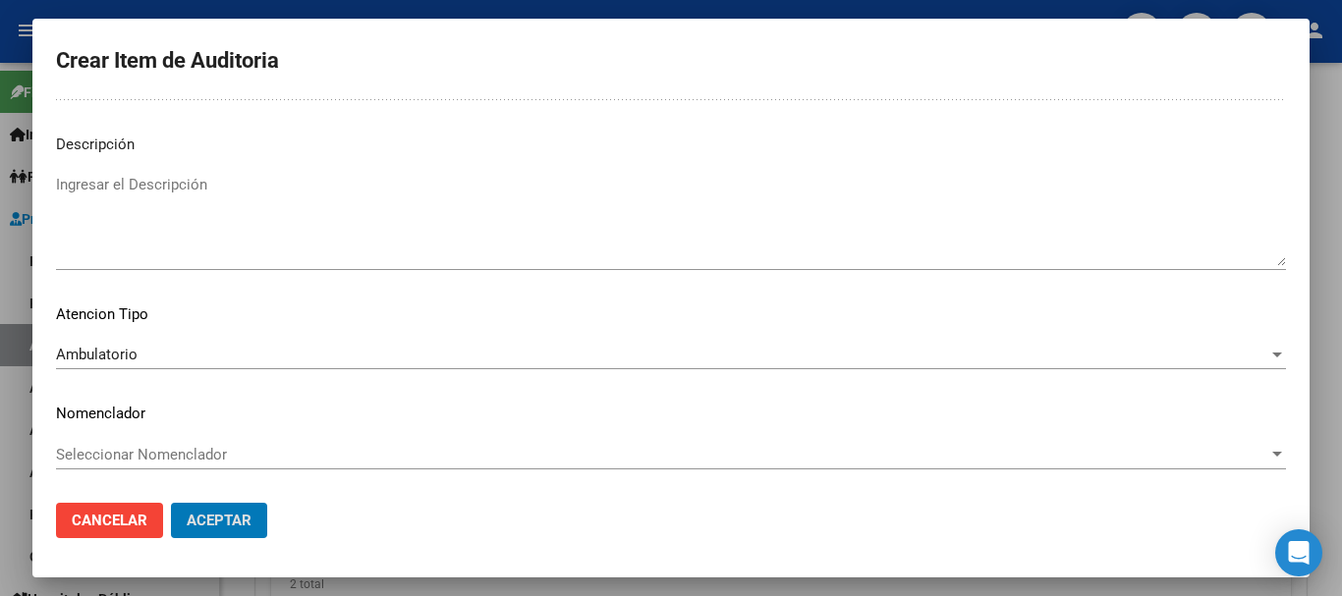
click at [171, 503] on button "Aceptar" at bounding box center [219, 520] width 96 height 35
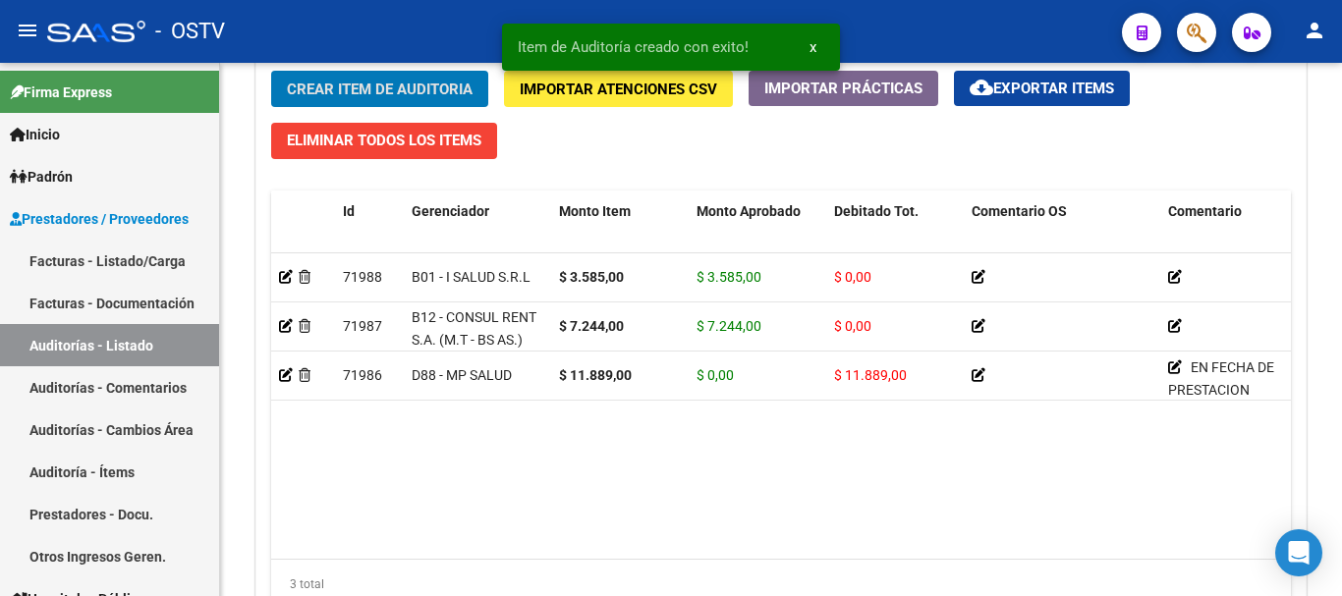
click at [271, 71] on button "Crear Item de Auditoria" at bounding box center [379, 89] width 217 height 36
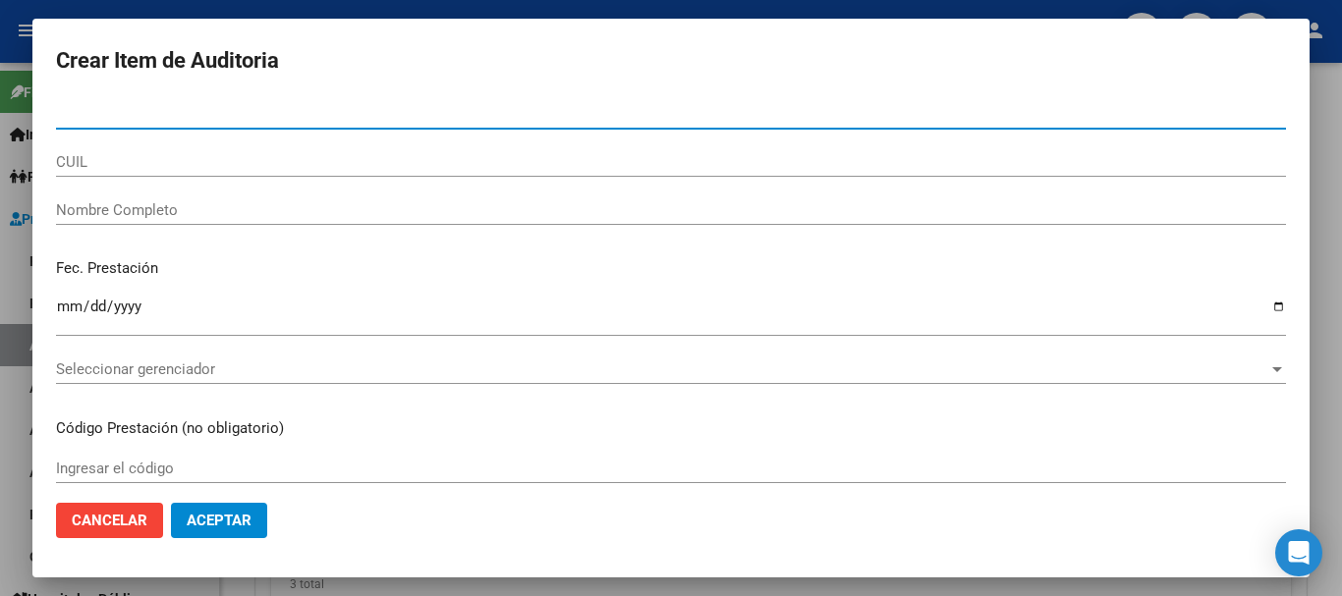
paste input "20293810290"
type input "20293810290"
click at [1341, 290] on div at bounding box center [671, 298] width 1342 height 596
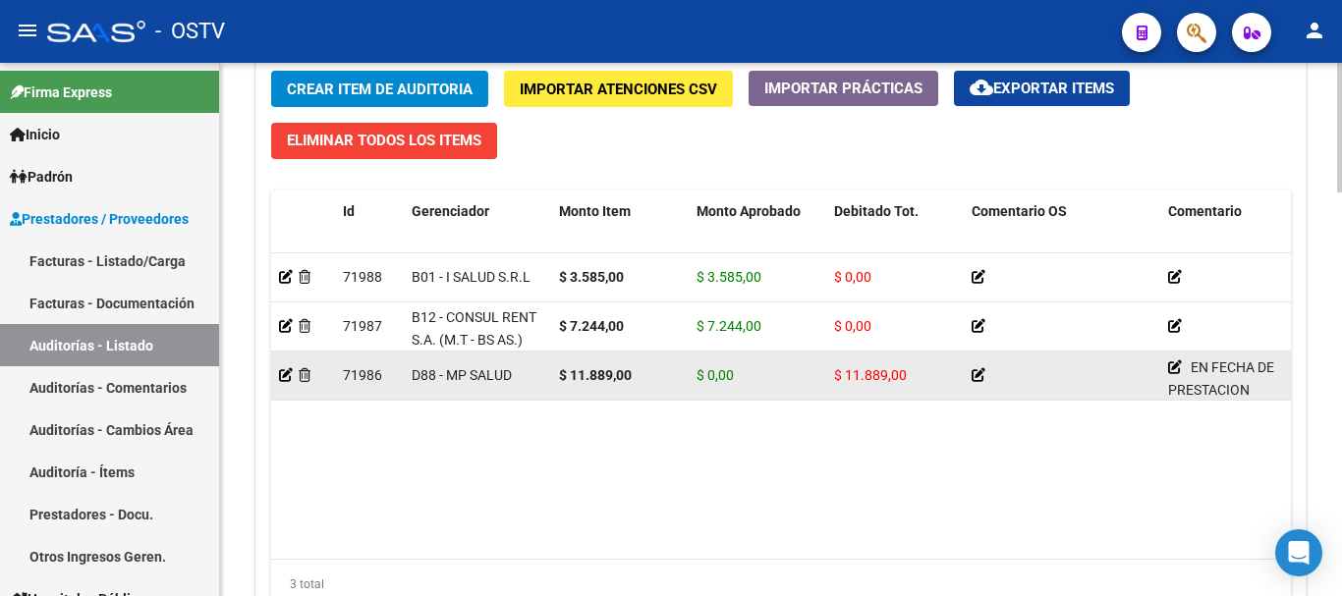
click at [271, 71] on button "Crear Item de Auditoria" at bounding box center [379, 89] width 217 height 36
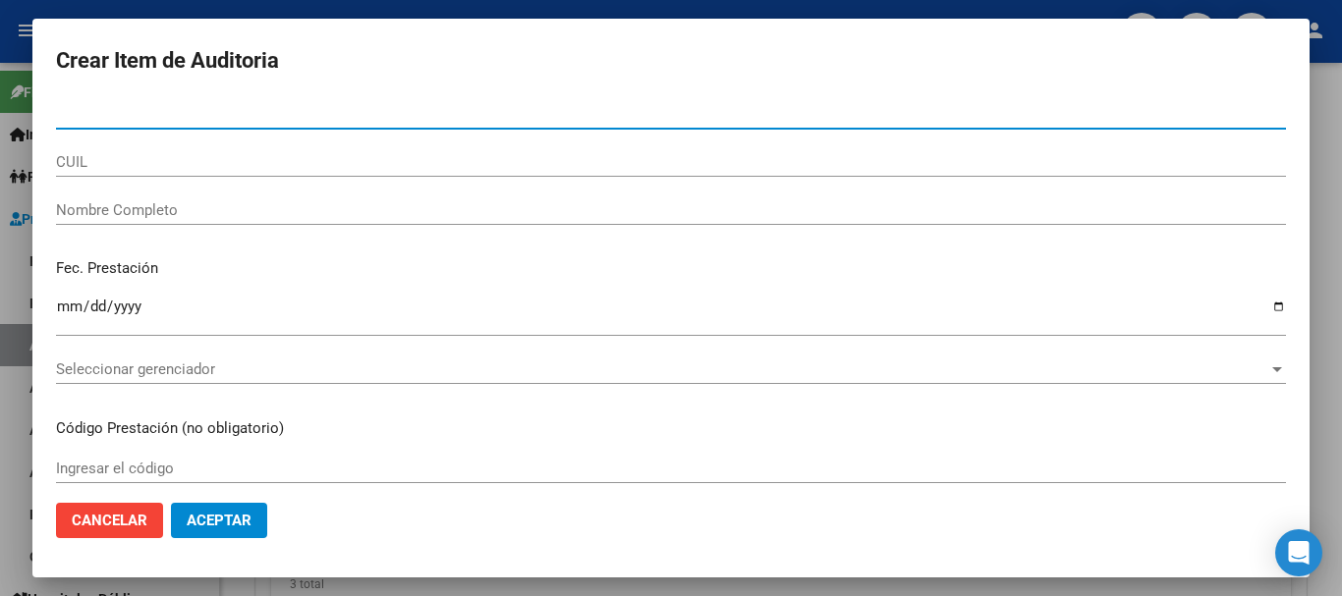
type input "29381029"
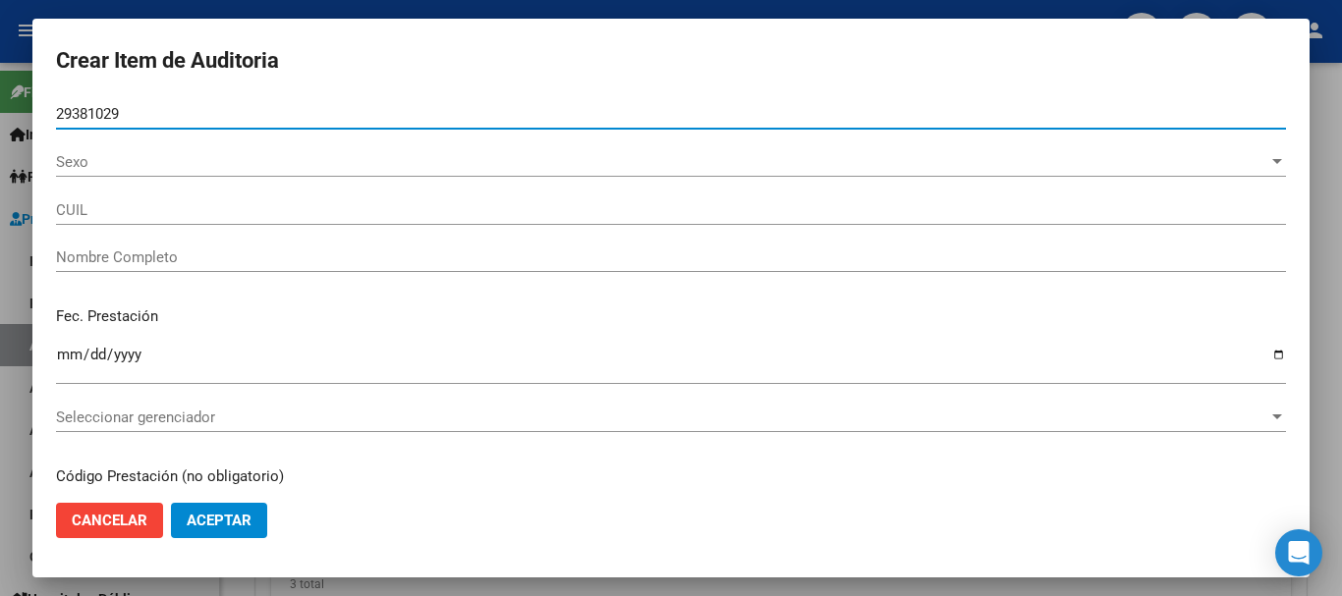
type input "20293810290"
type input "[PERSON_NAME] -"
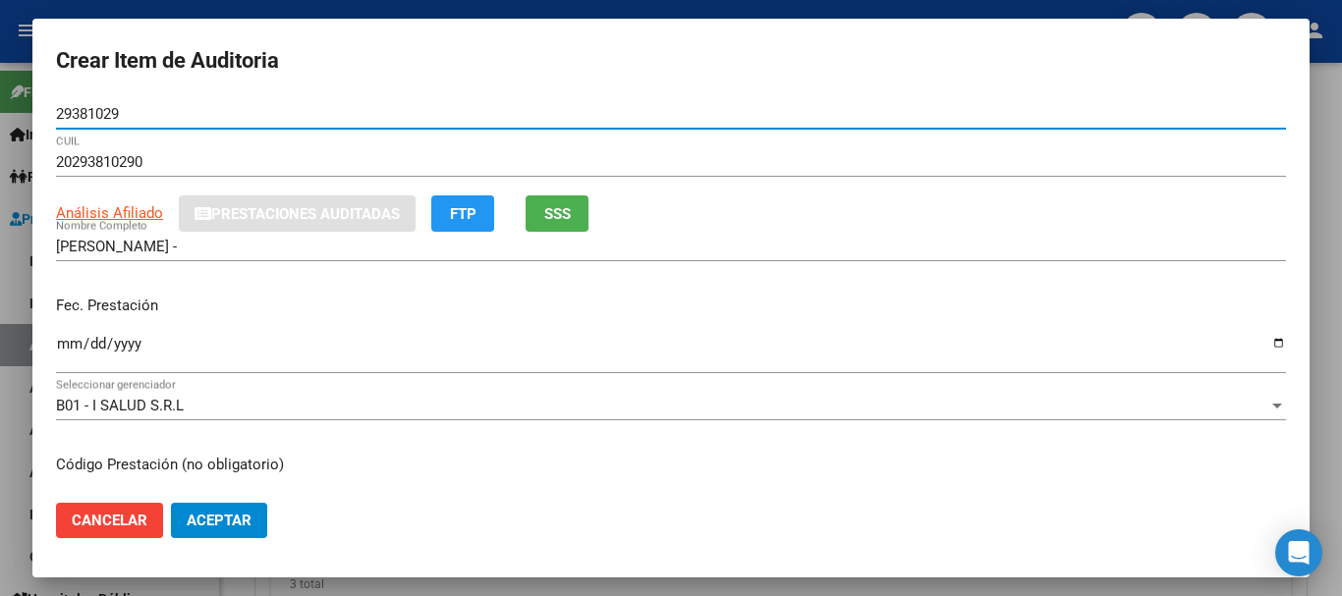
type input "29381029"
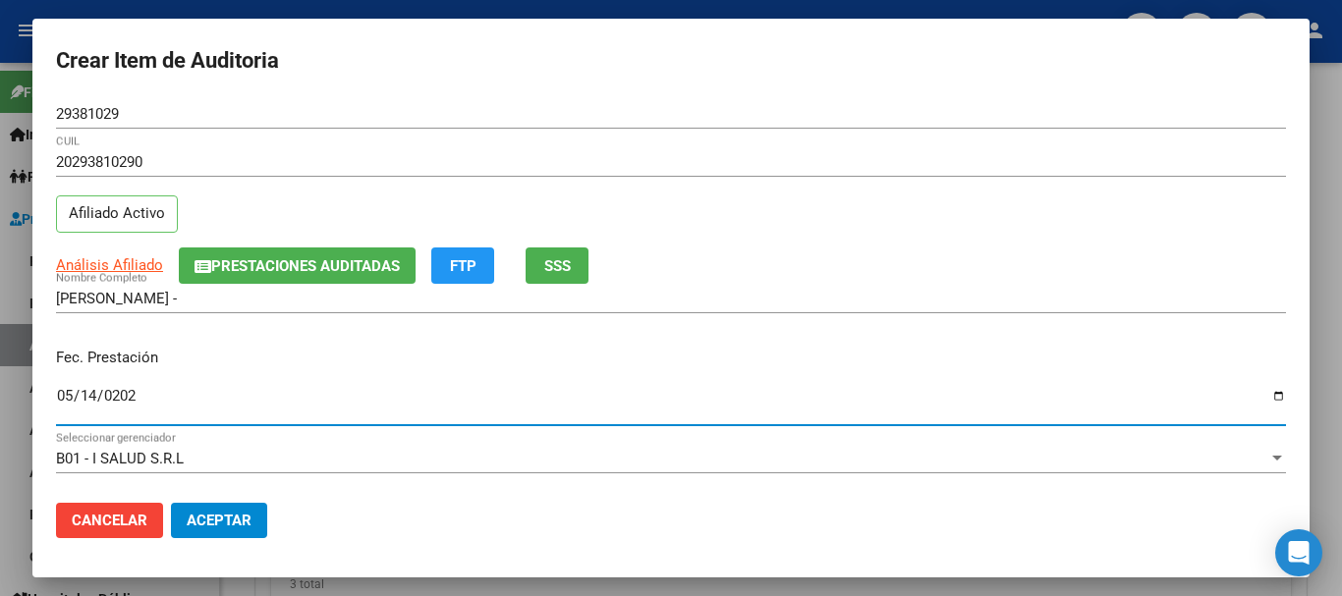
type input "[DATE]"
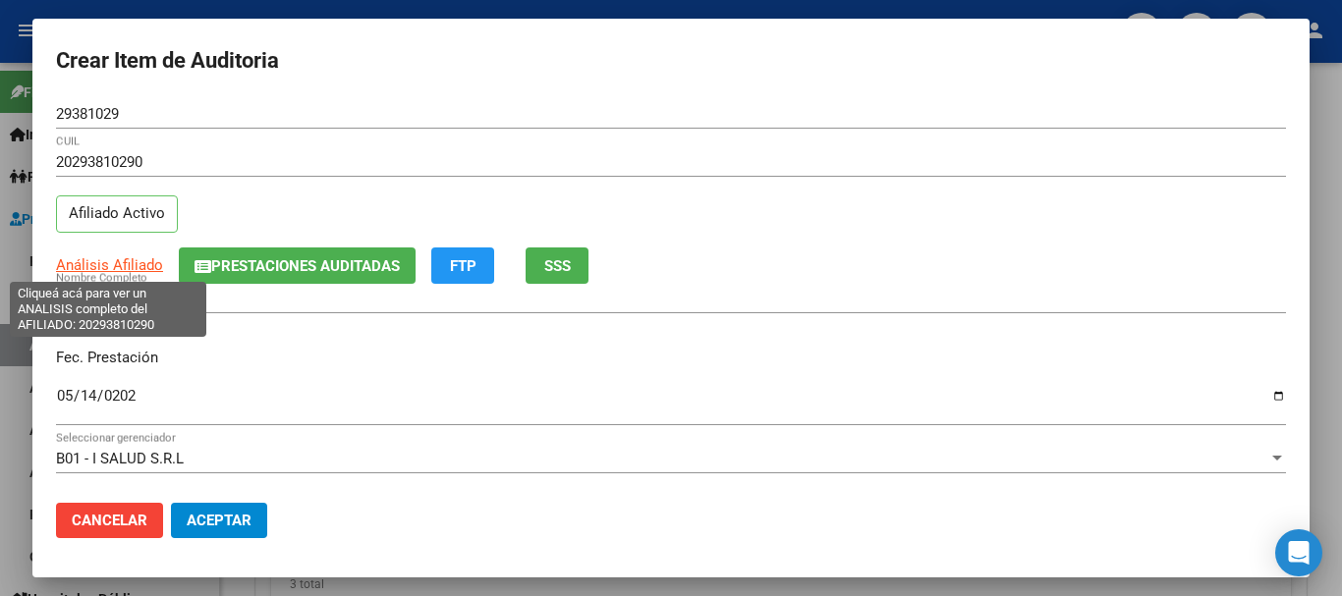
click at [107, 261] on span "Análisis Afiliado" at bounding box center [109, 265] width 107 height 18
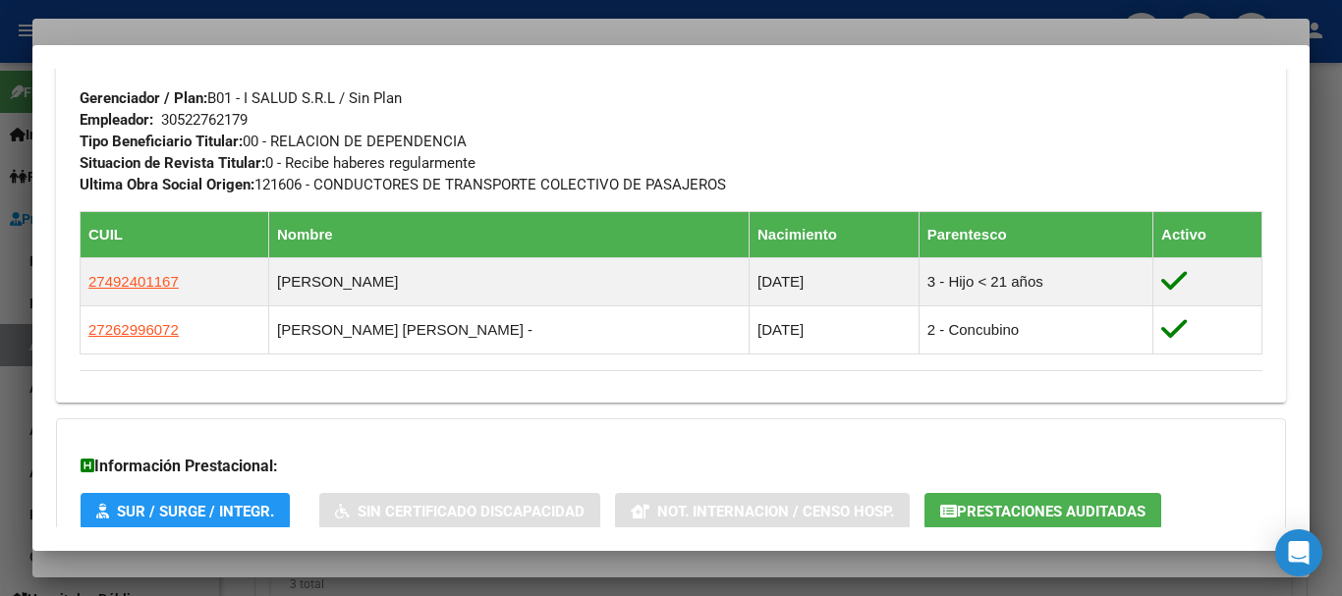
scroll to position [1111, 0]
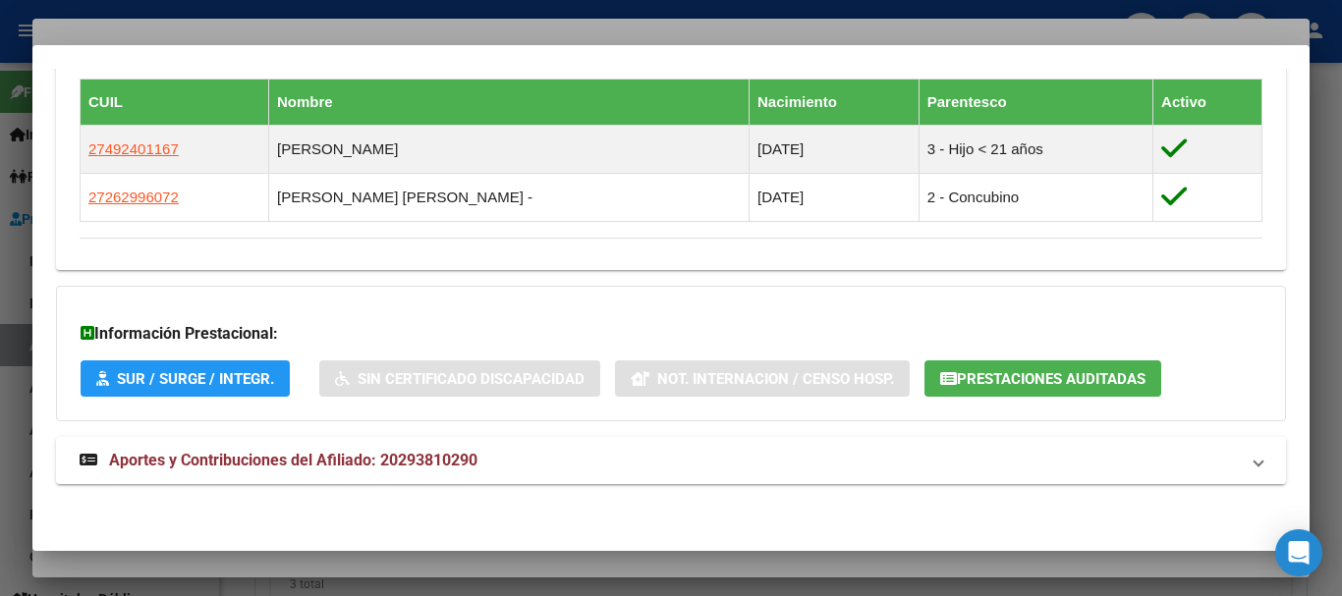
click at [471, 463] on span "Aportes y Contribuciones del Afiliado: 20293810290" at bounding box center [293, 460] width 368 height 19
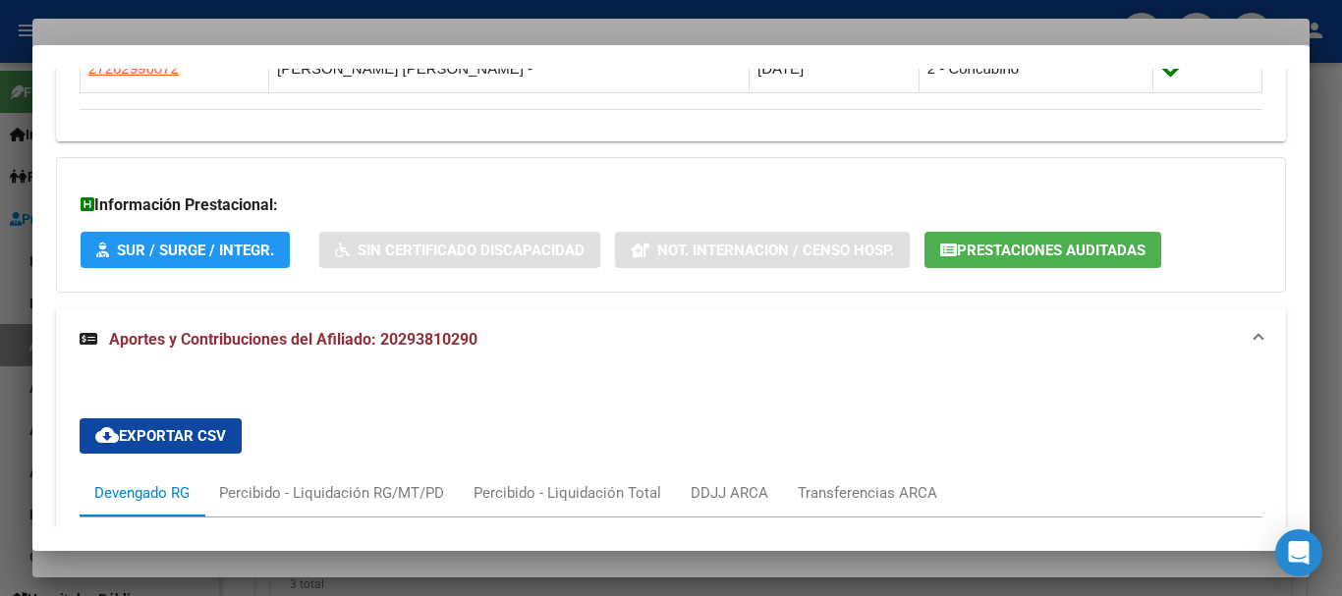
scroll to position [1799, 0]
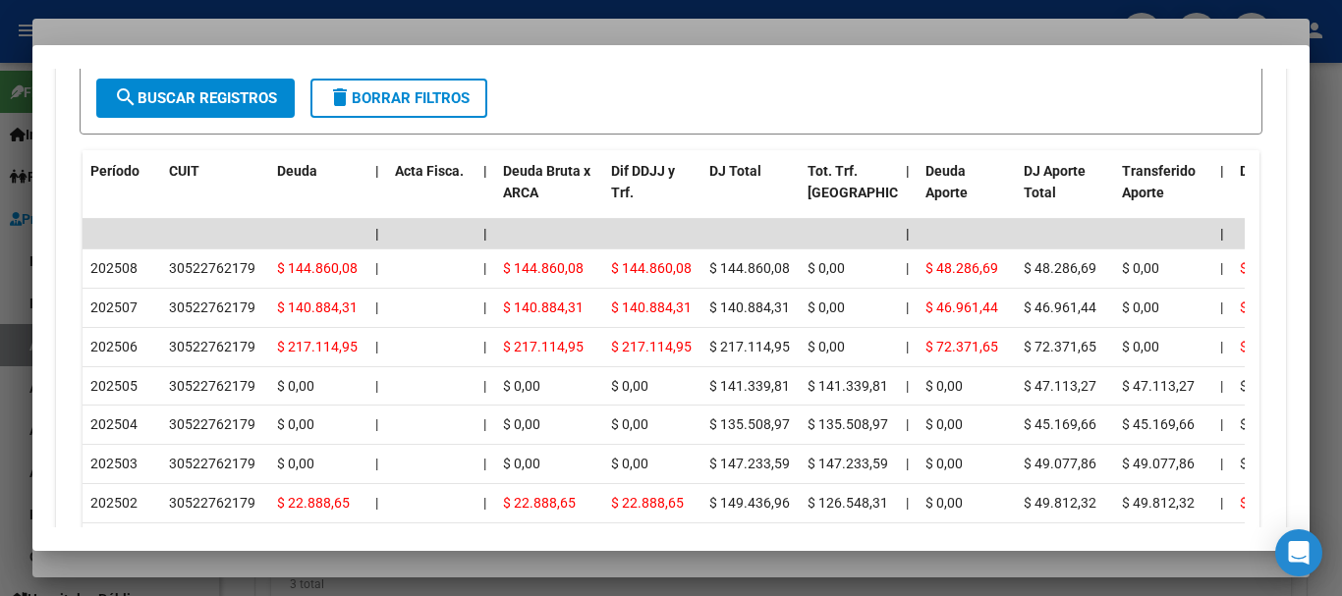
click at [251, 28] on div at bounding box center [671, 298] width 1342 height 596
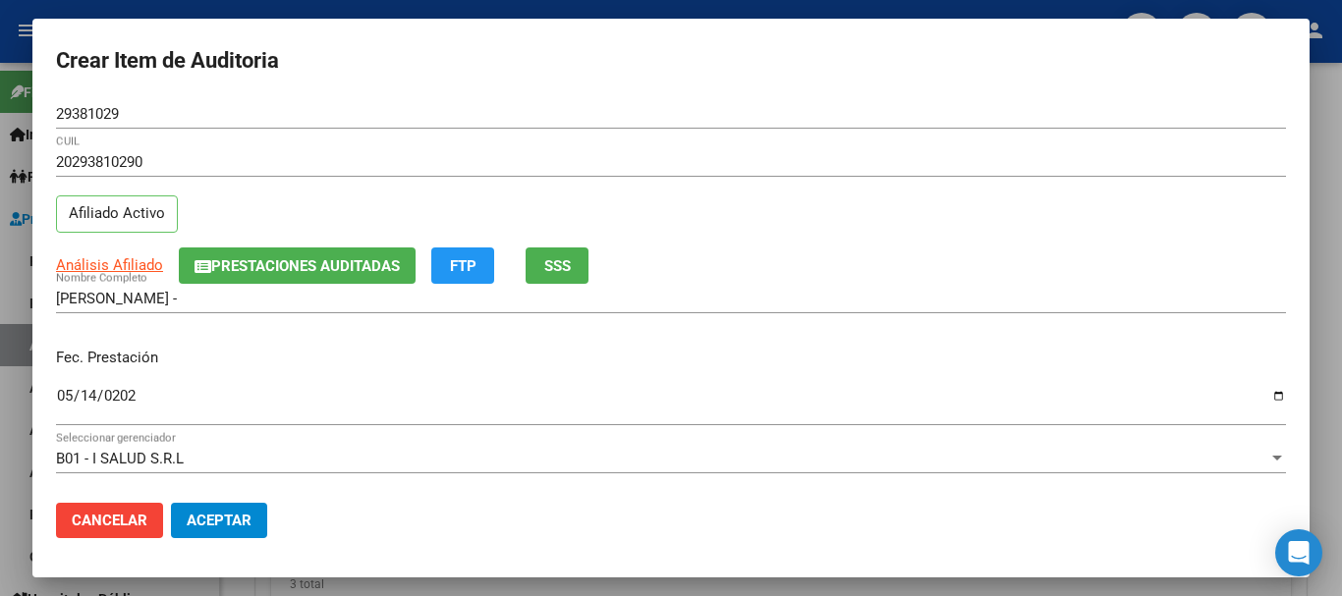
click at [1012, 140] on div "29381029 Nro Documento" at bounding box center [671, 123] width 1230 height 48
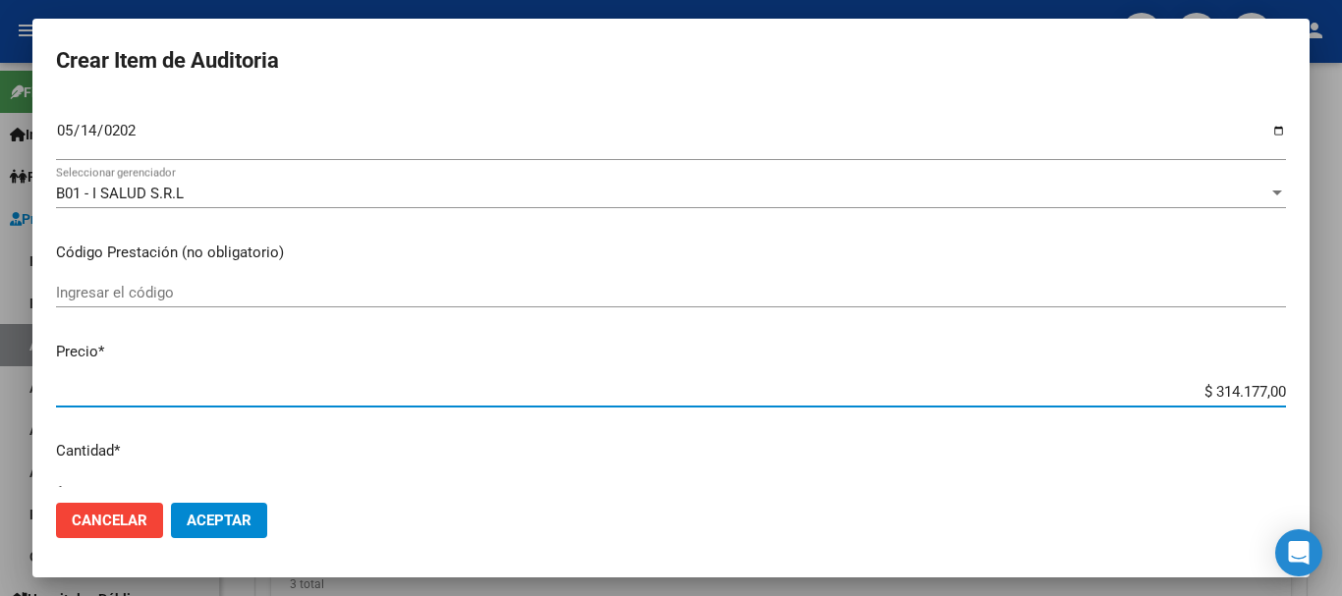
type input "$ 0,02"
type input "$ 0,22"
type input "$ 2,21"
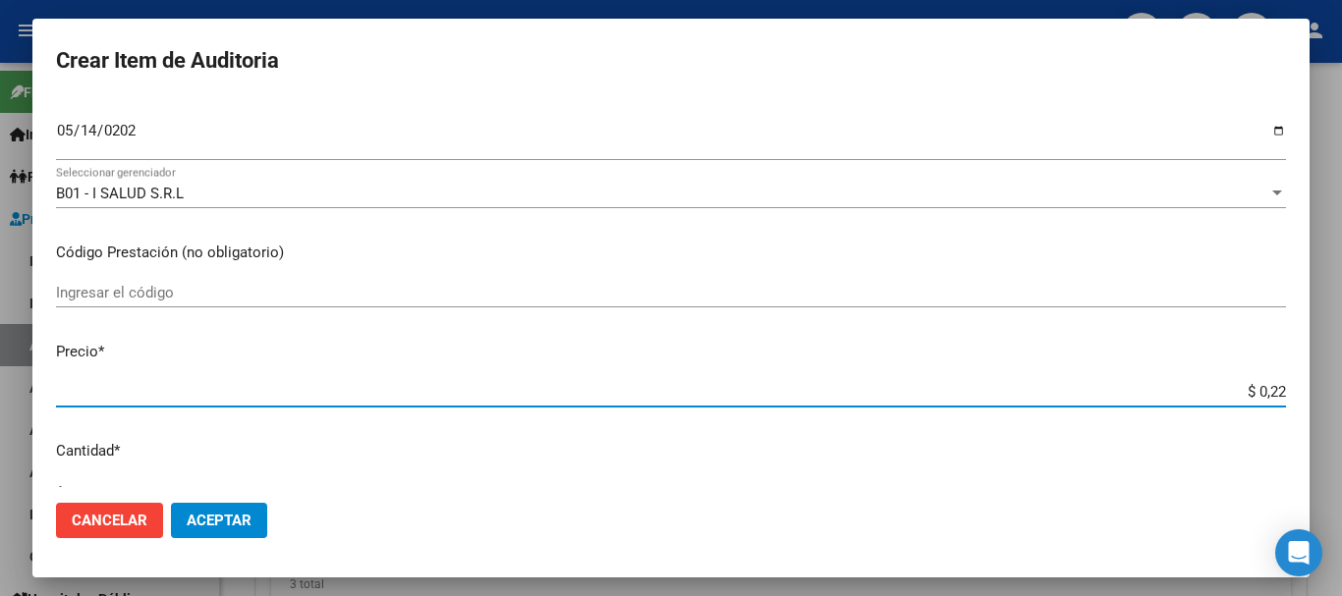
type input "$ 2,21"
type input "$ 22,18"
type input "$ 221,84"
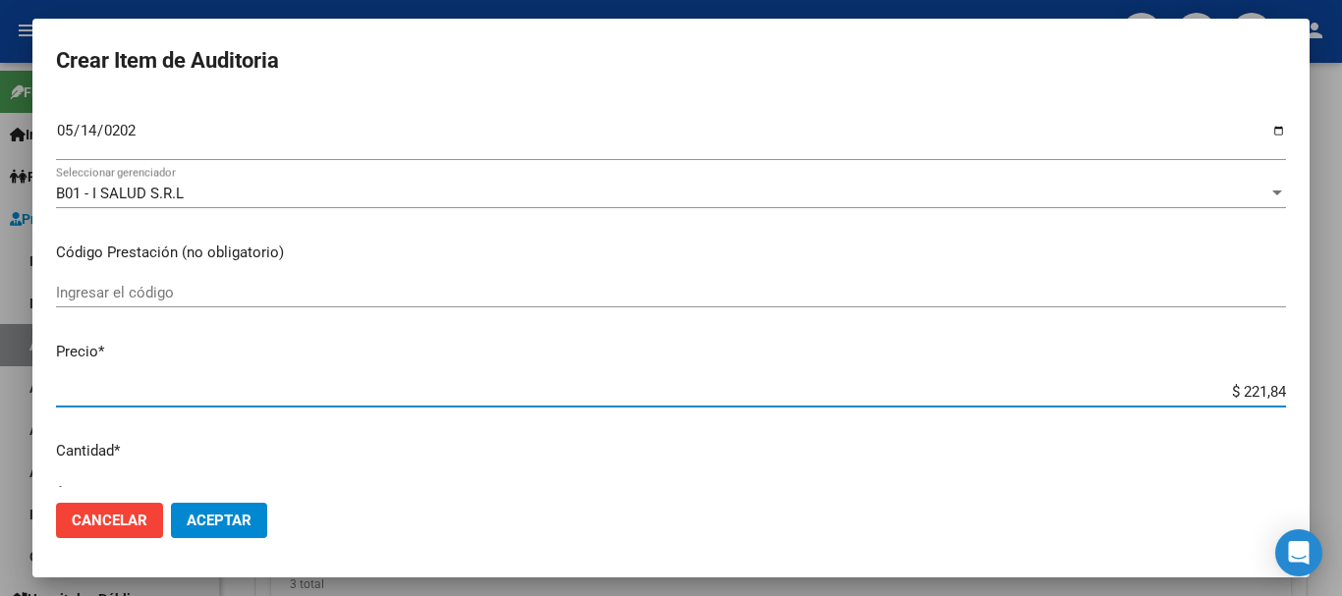
type input "$ 2.218,40"
type input "$ 22.184,00"
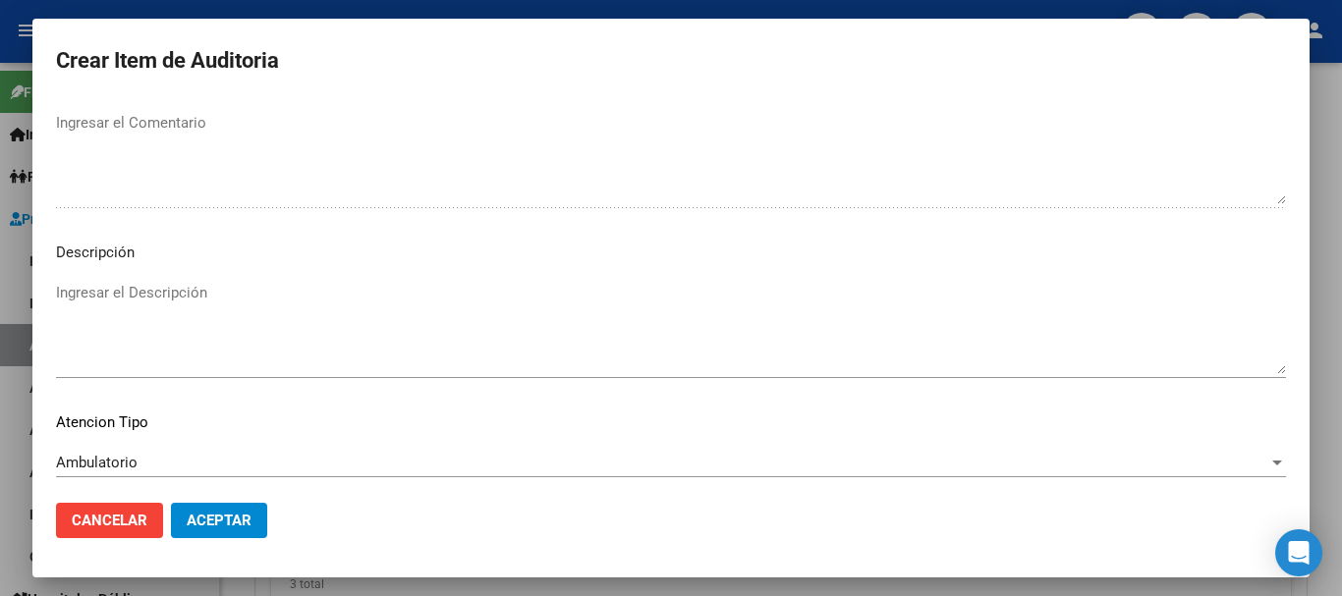
scroll to position [1381, 0]
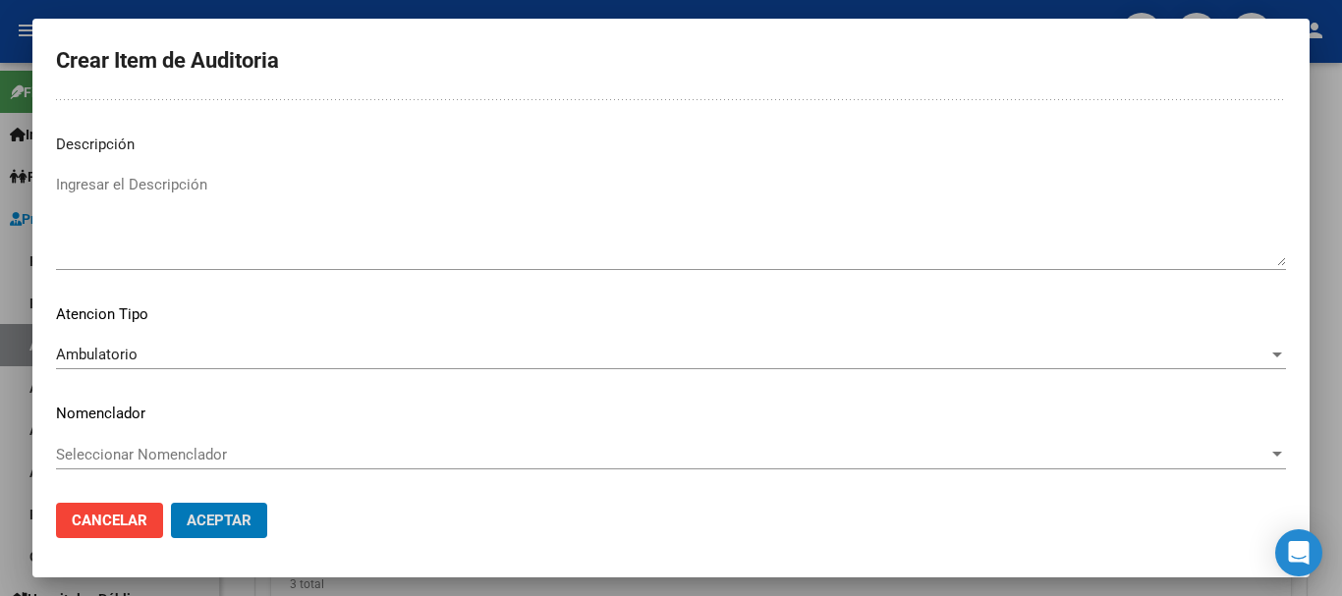
click at [171, 503] on button "Aceptar" at bounding box center [219, 520] width 96 height 35
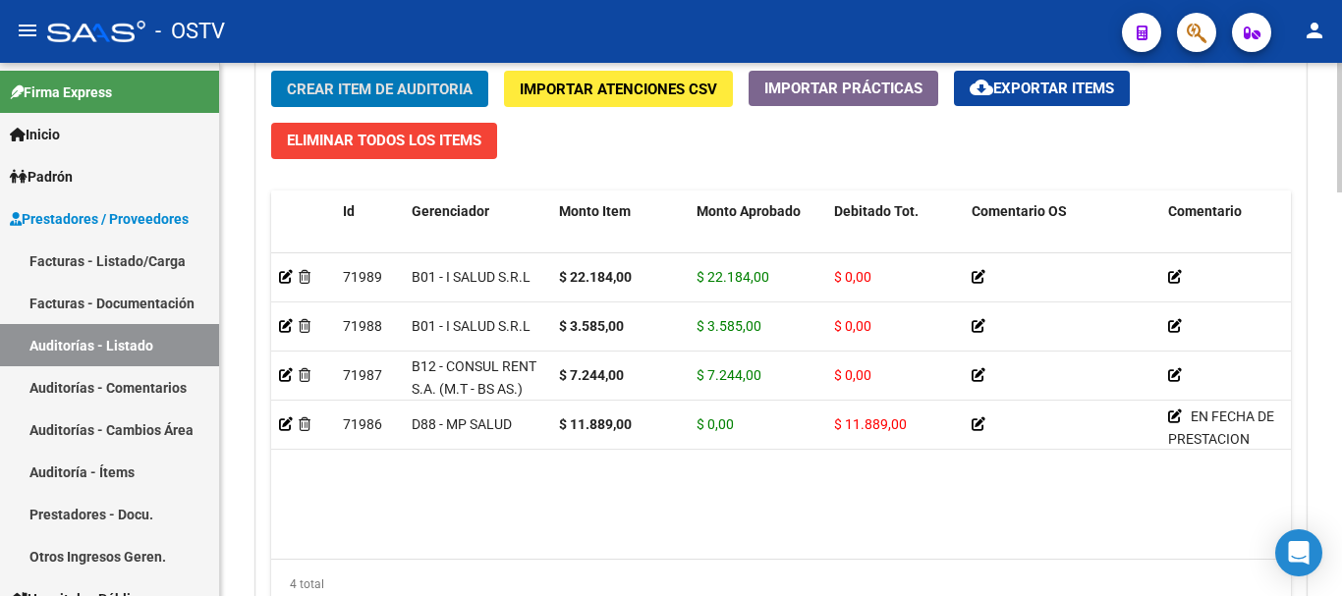
click at [358, 85] on span "Crear Item de Auditoria" at bounding box center [380, 90] width 186 height 18
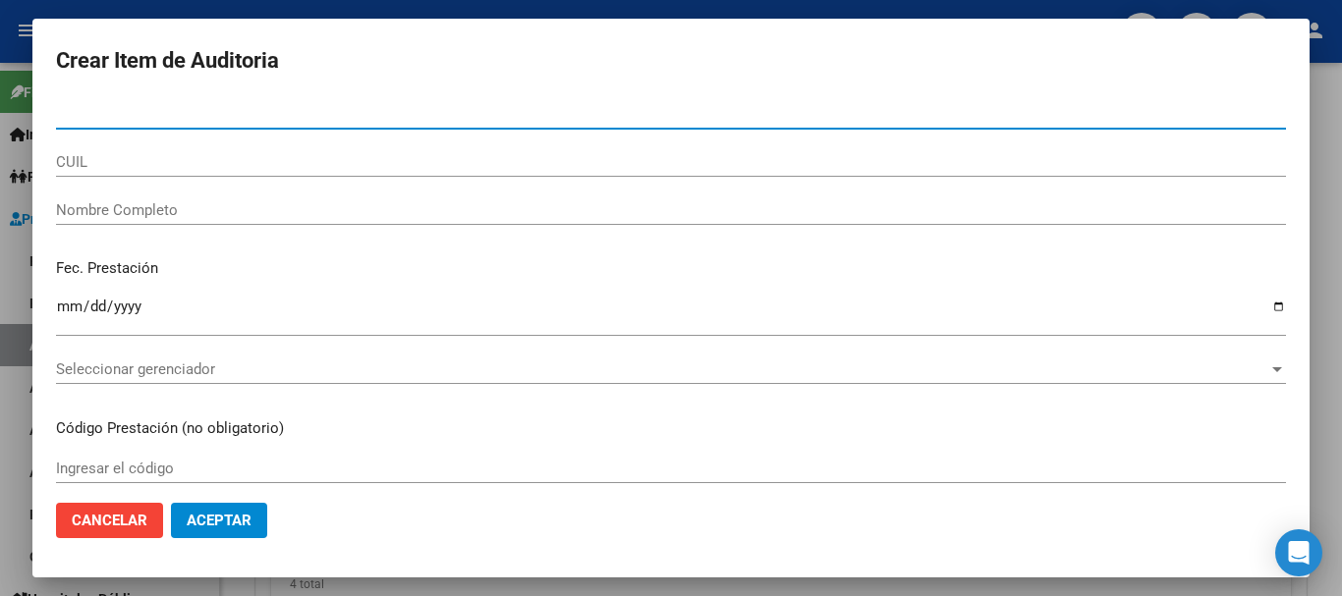
paste input "31827407"
type input "31827407"
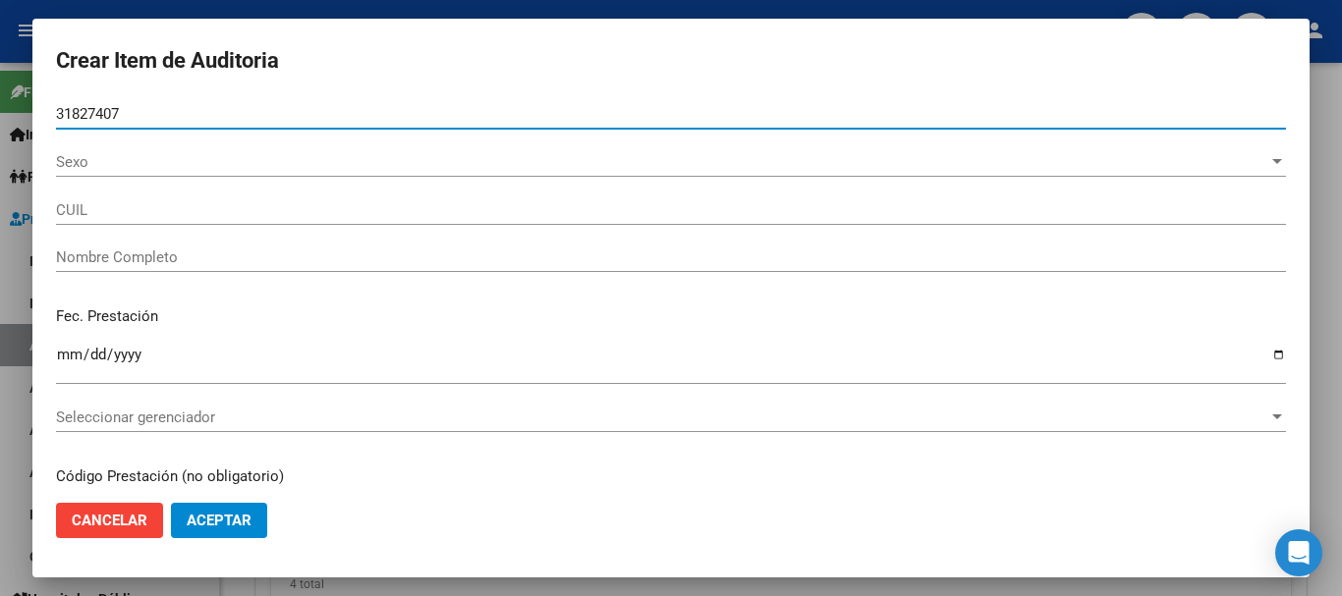
type input "20318274070"
type input "CEJAS [PERSON_NAME]"
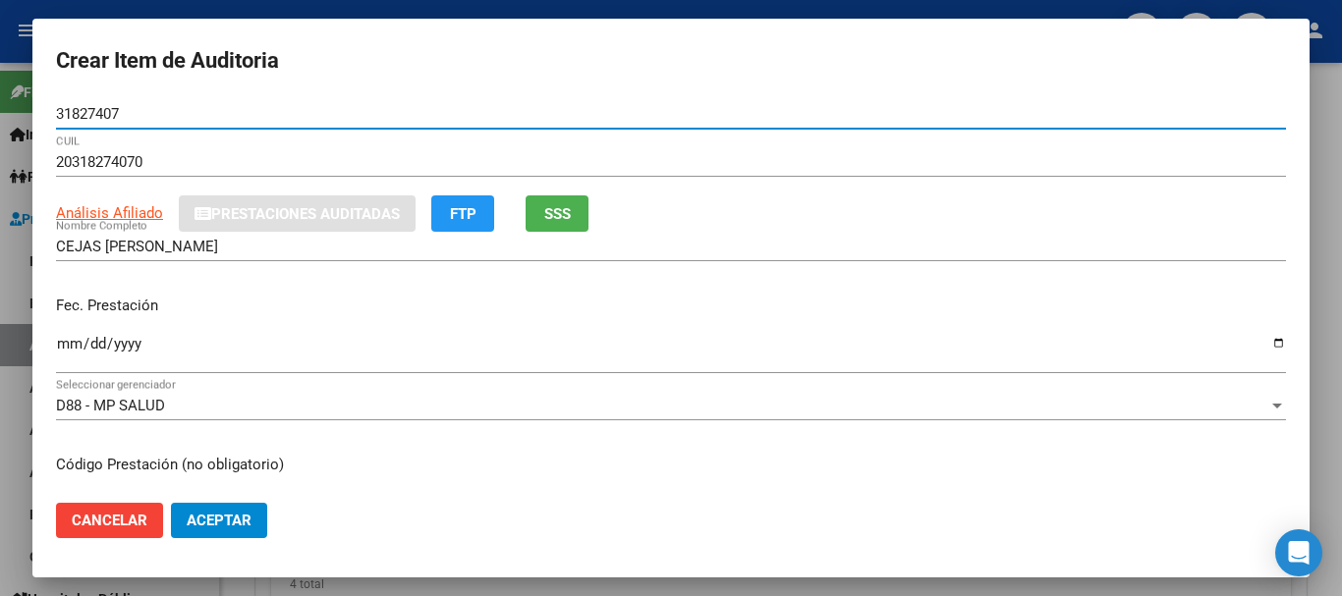
type input "31827407"
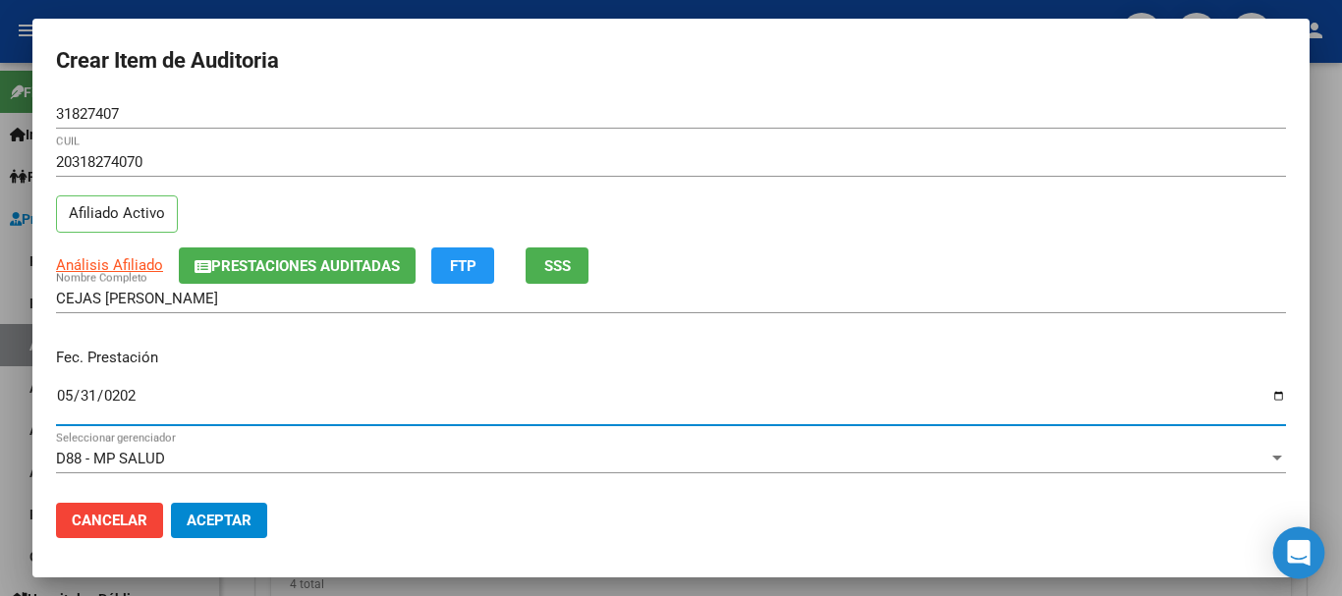
type input "[DATE]"
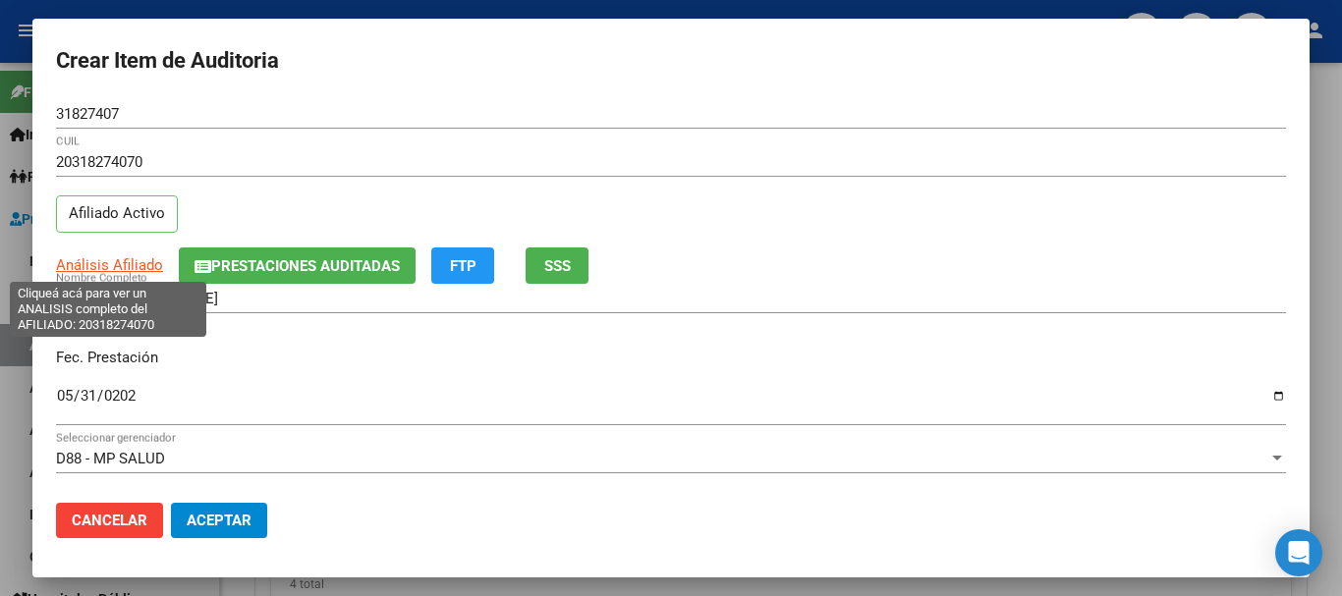
click at [122, 267] on span "Análisis Afiliado" at bounding box center [109, 265] width 107 height 18
type textarea "20318274070"
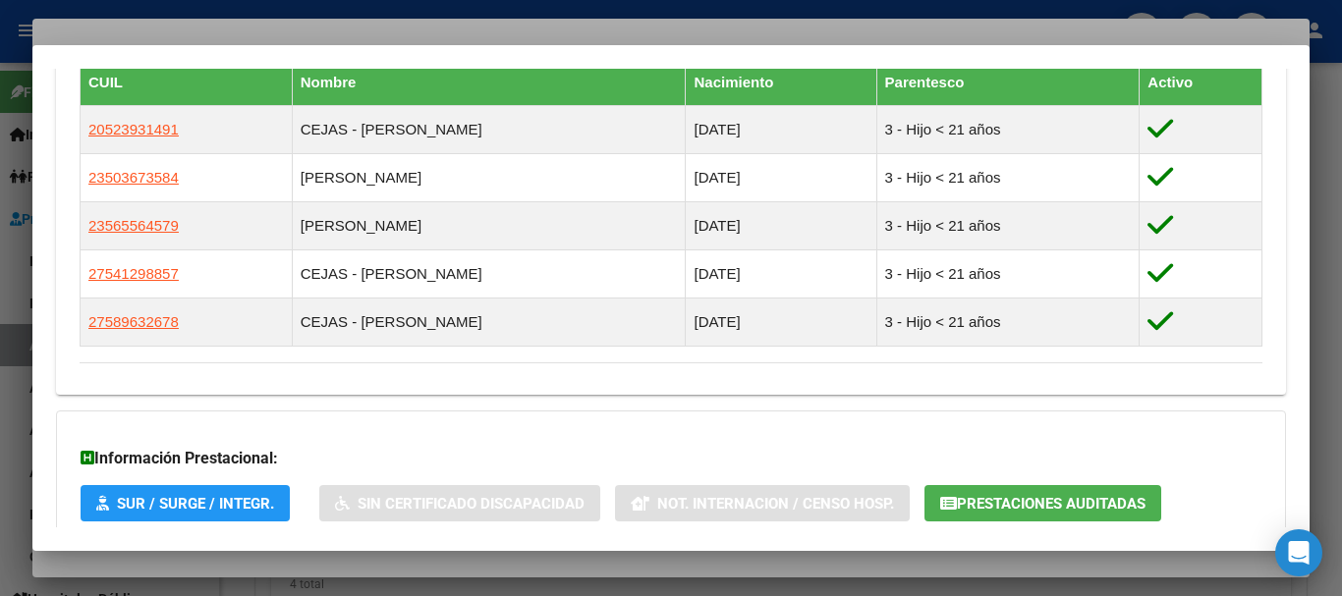
scroll to position [1255, 0]
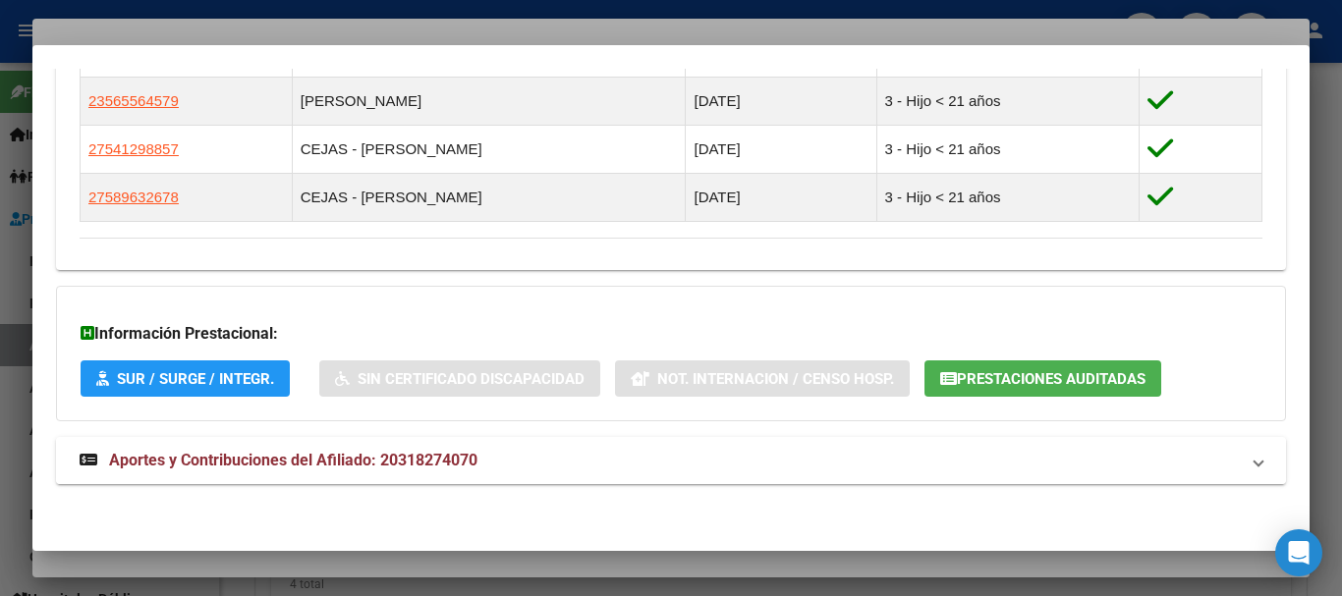
click at [464, 464] on span "Aportes y Contribuciones del Afiliado: 20318274070" at bounding box center [293, 460] width 368 height 19
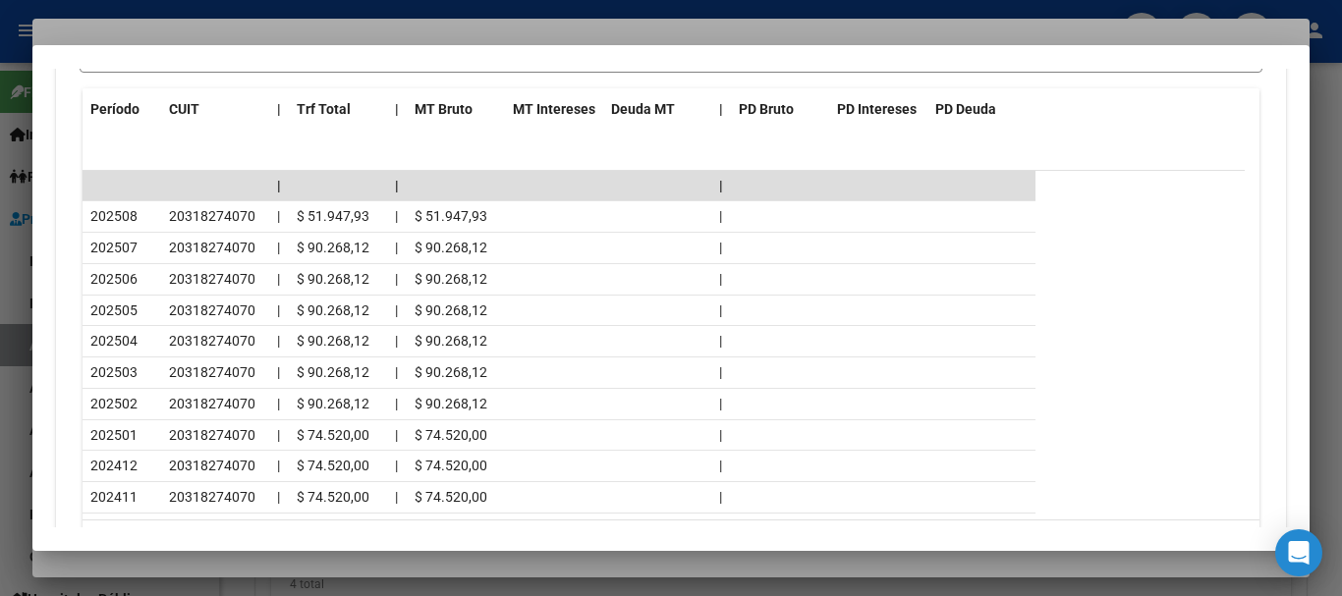
scroll to position [2137, 0]
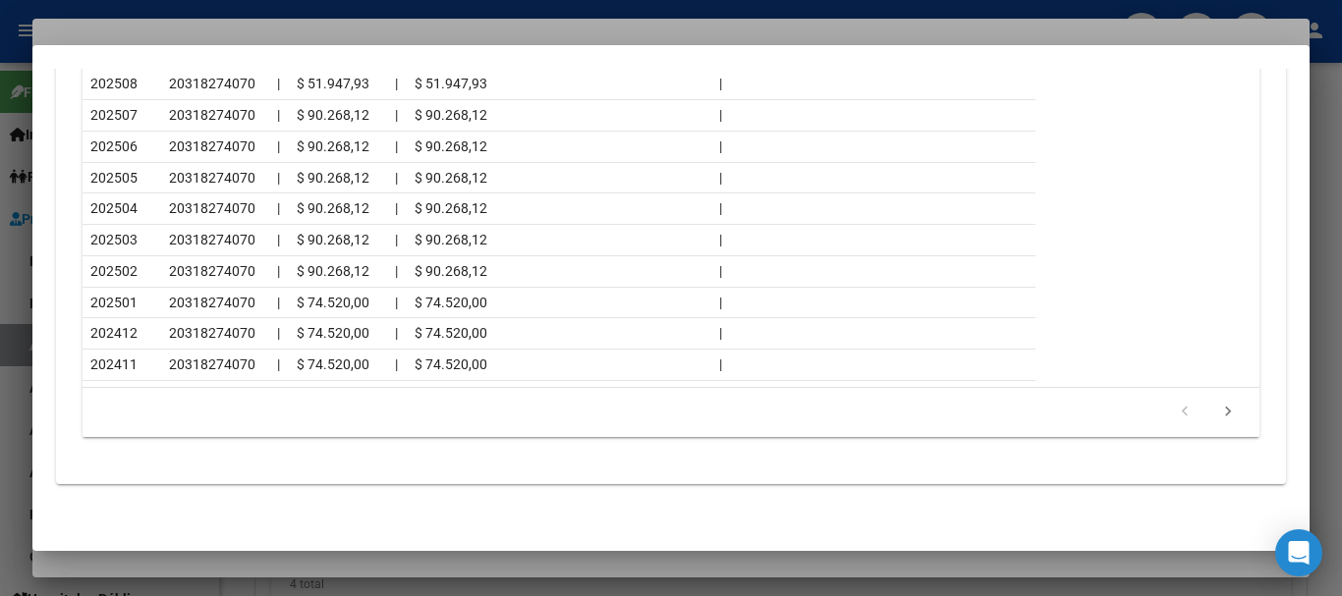
click at [187, 31] on div at bounding box center [671, 298] width 1342 height 596
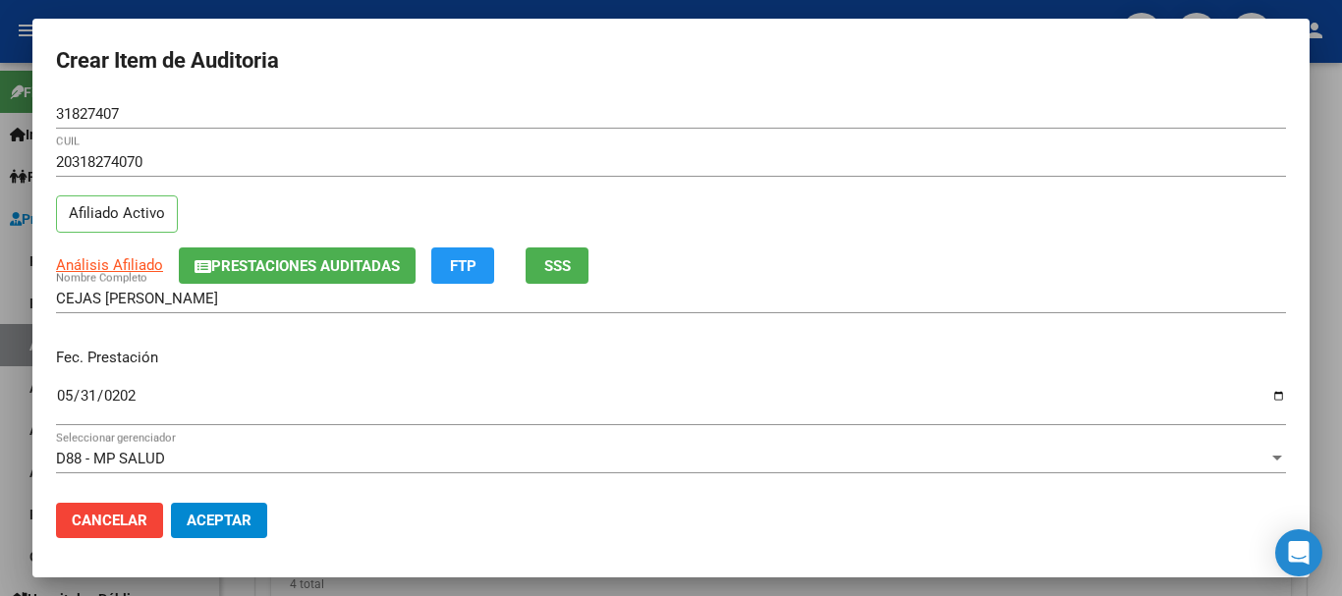
click at [918, 271] on div "Análisis Afiliado Prestaciones Auditadas FTP SSS" at bounding box center [671, 266] width 1230 height 36
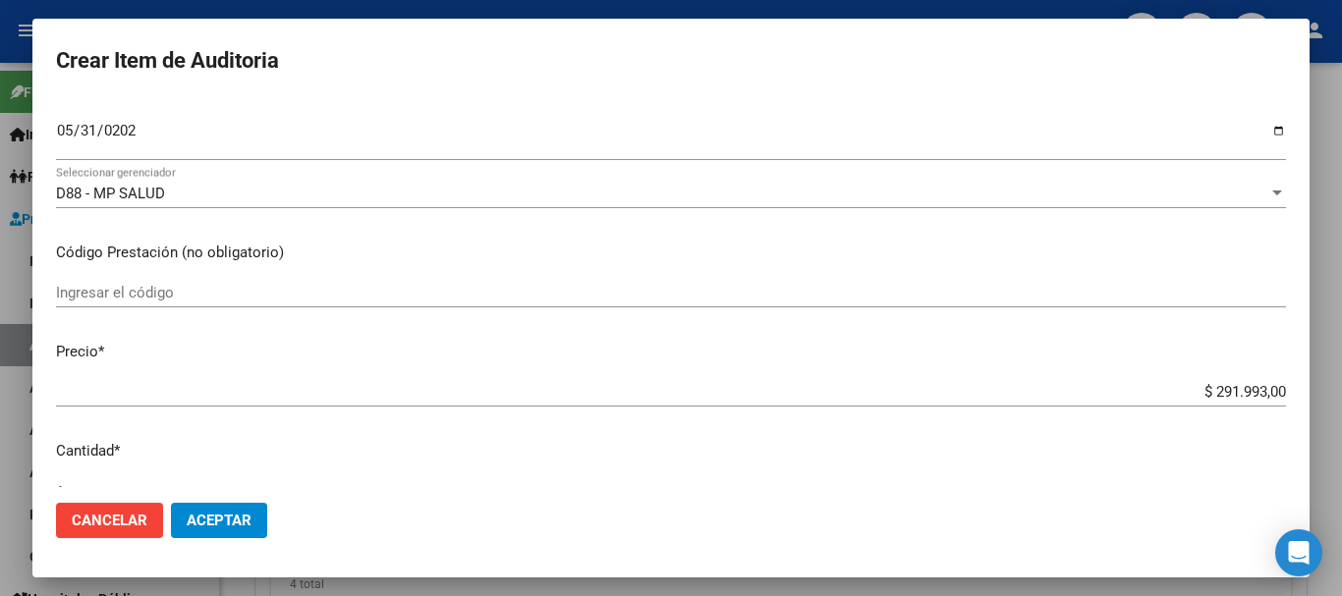
type input "$ 0,01"
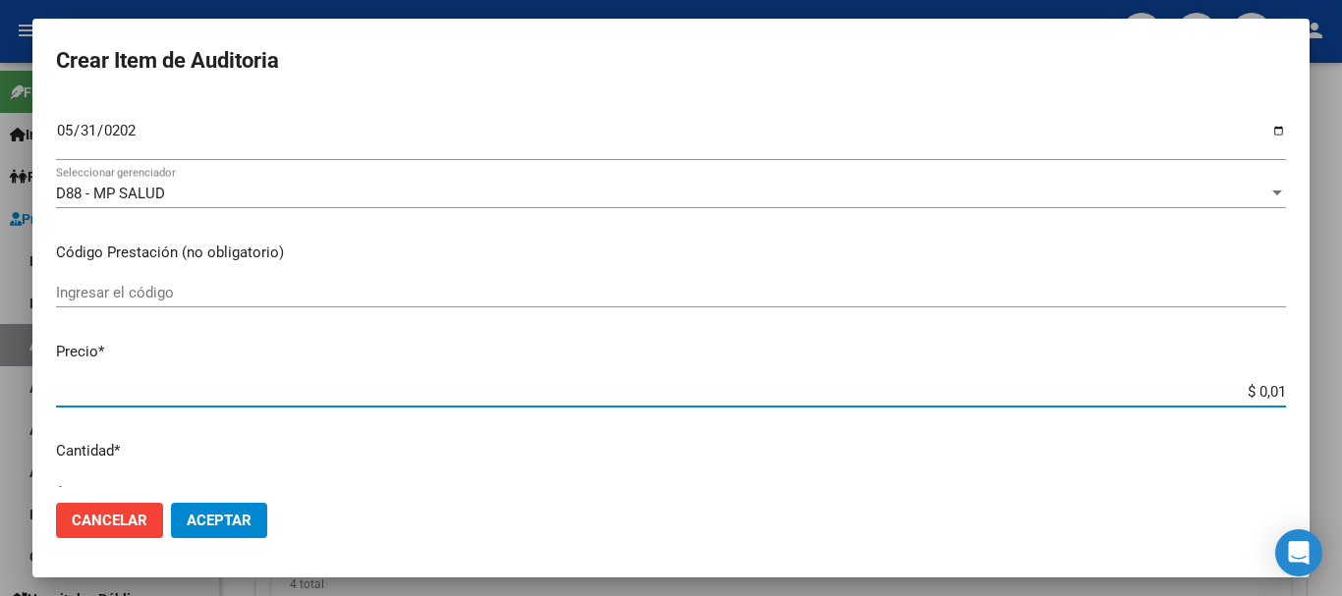
type input "$ 0,11"
type input "$ 1,18"
type input "$ 11,88"
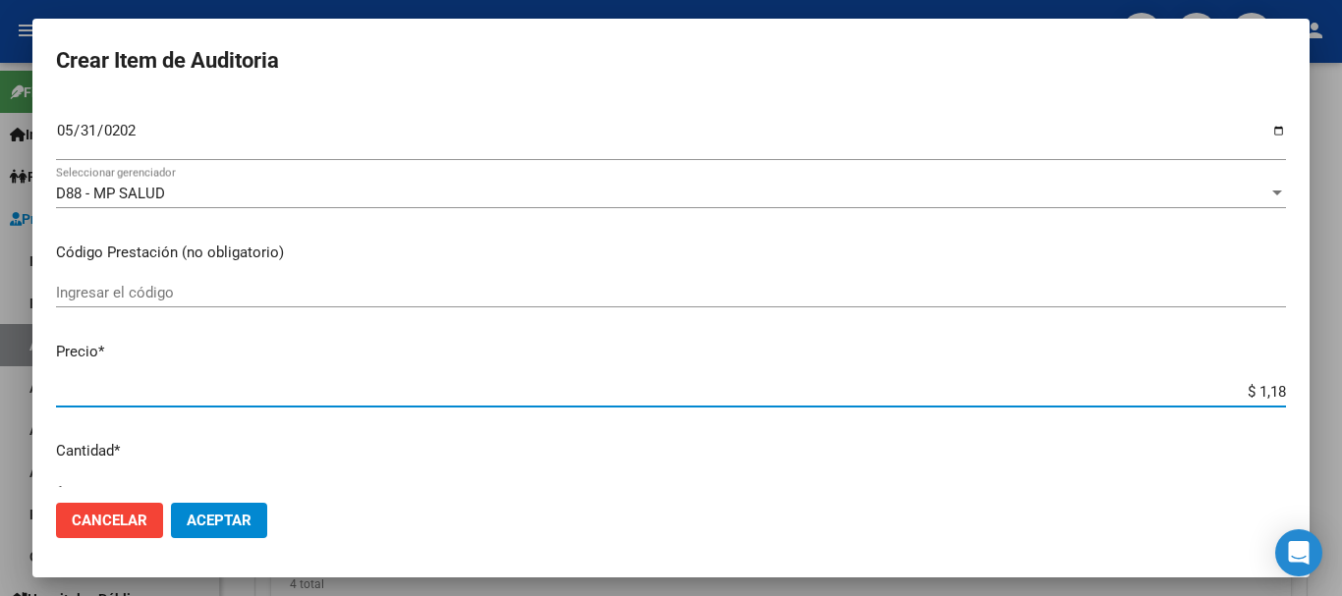
type input "$ 11,88"
type input "$ 118,89"
type input "$ 1.188,90"
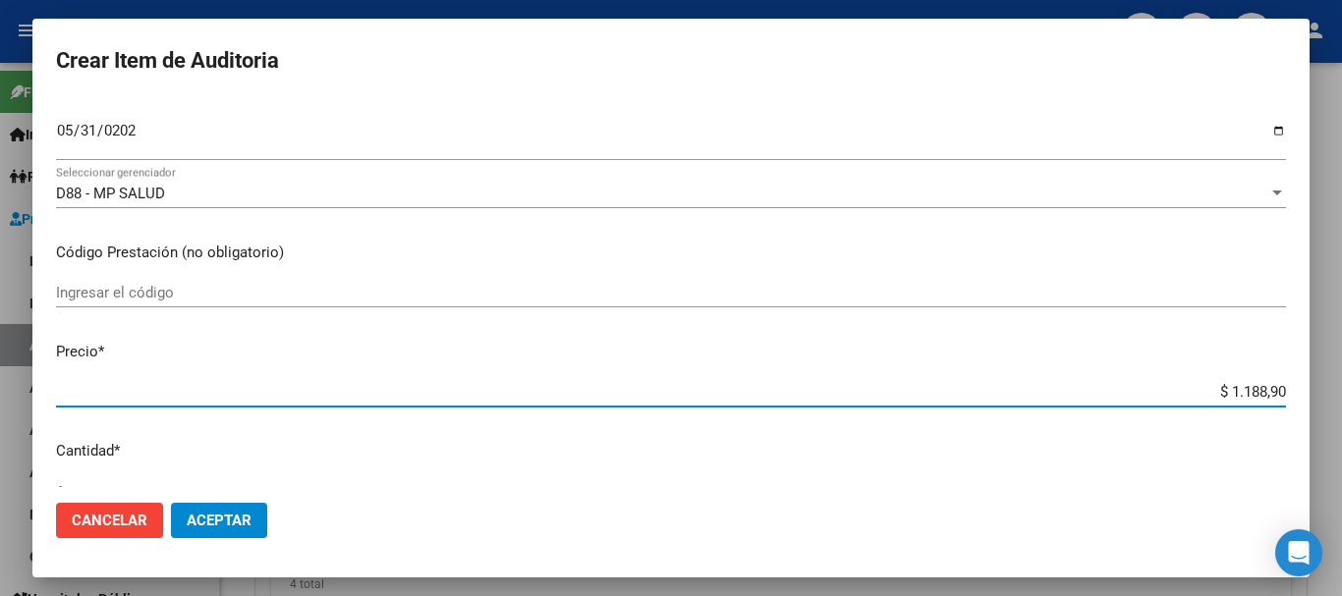
type input "$ 11.889,00"
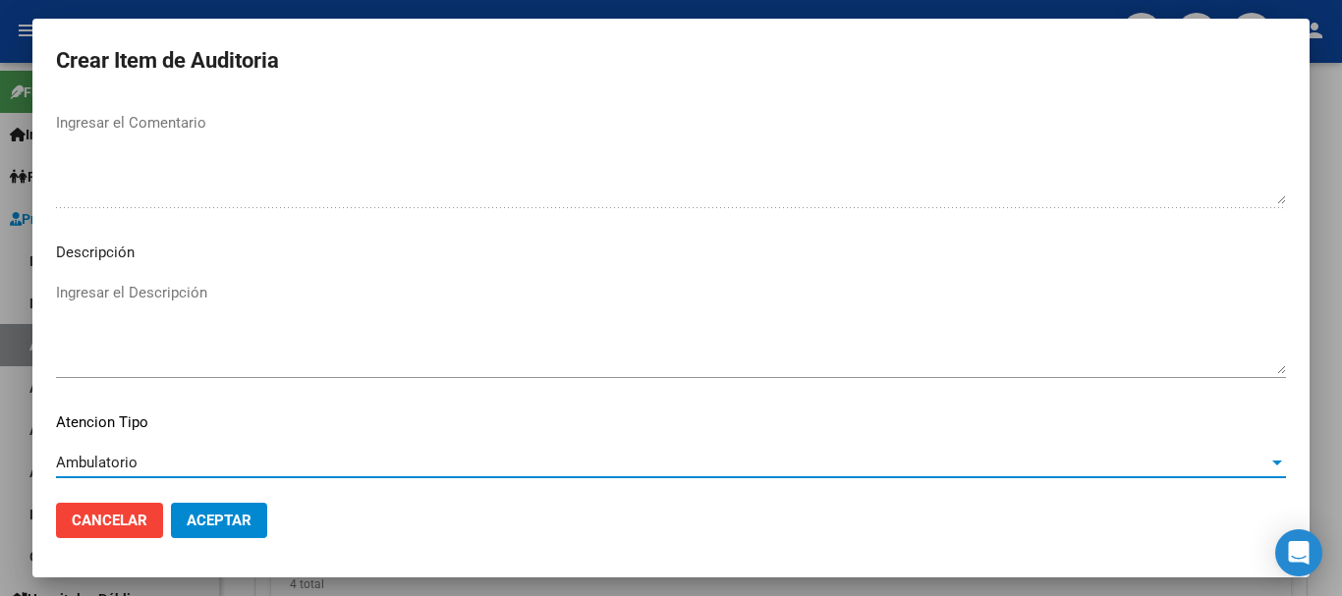
scroll to position [1381, 0]
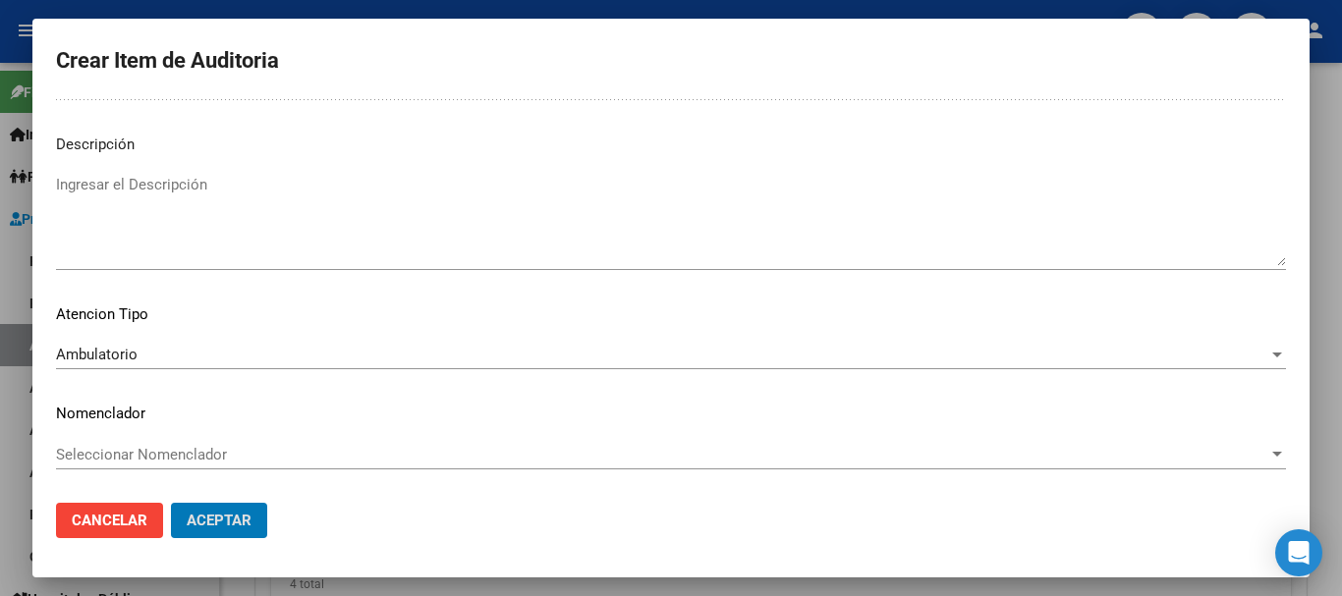
click at [171, 503] on button "Aceptar" at bounding box center [219, 520] width 96 height 35
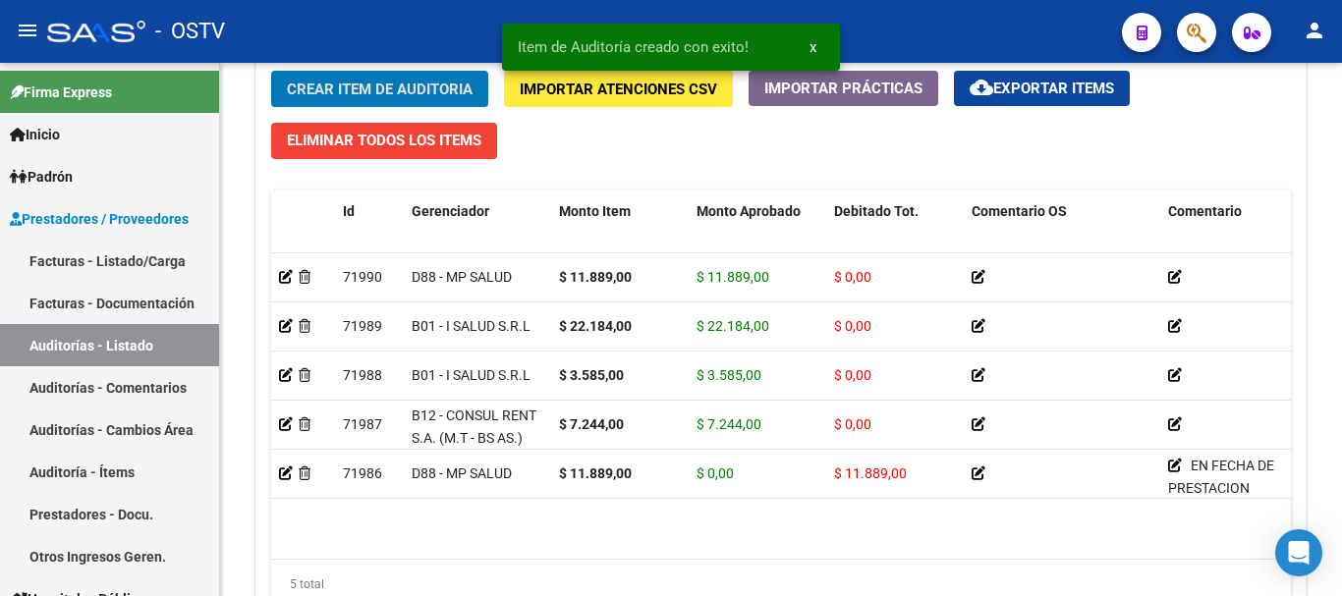
click at [271, 71] on button "Crear Item de Auditoria" at bounding box center [379, 89] width 217 height 36
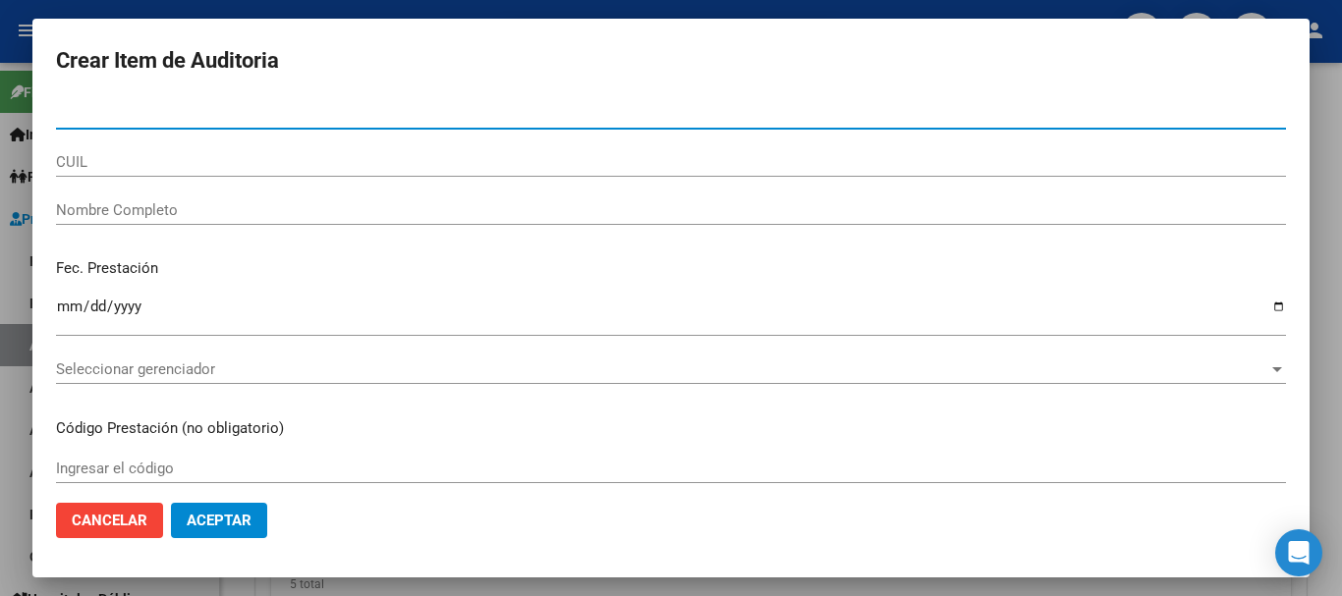
paste input "38761157"
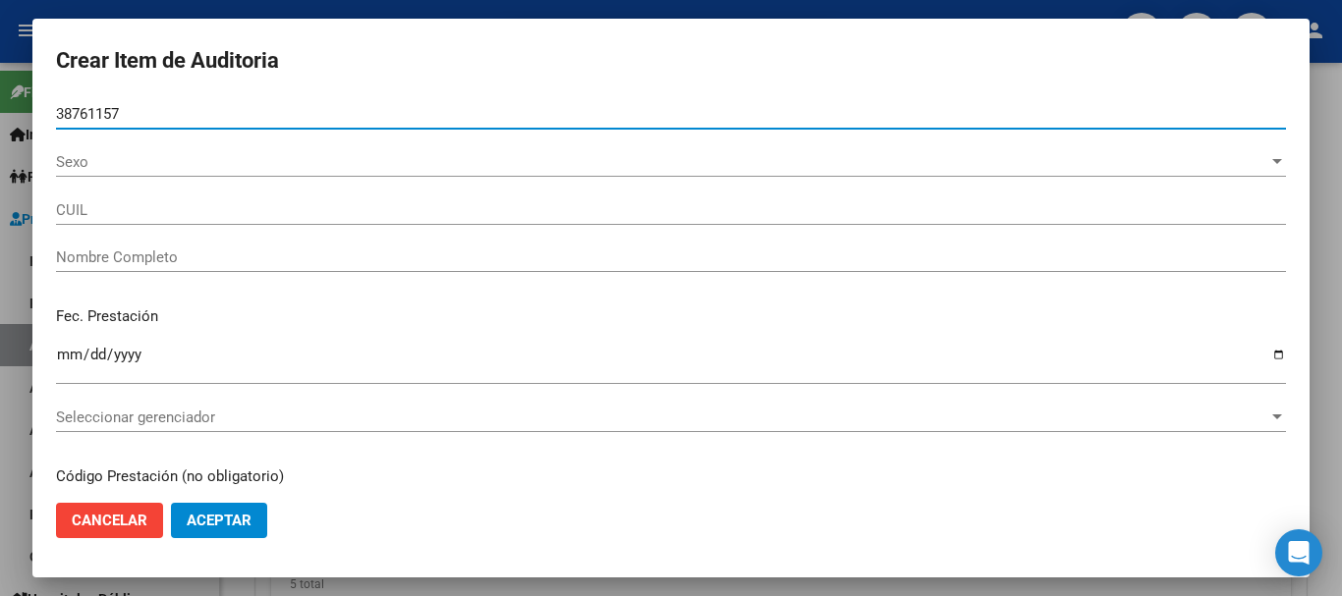
type input "38761157"
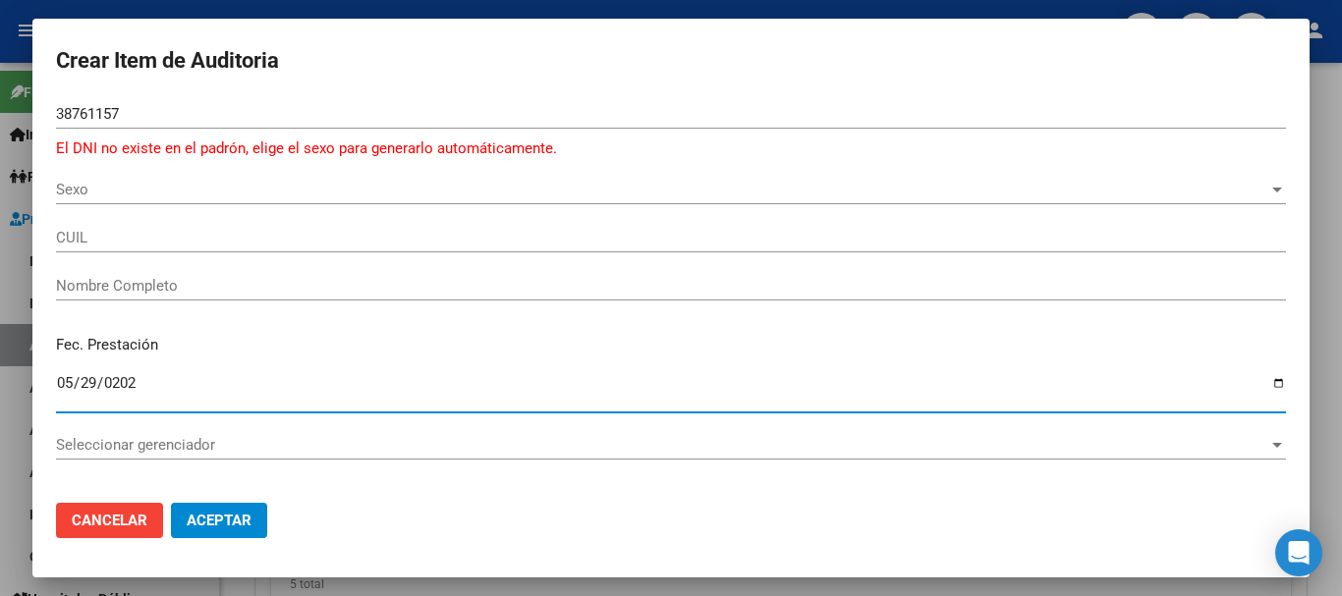
type input "[DATE]"
click at [99, 186] on span "Sexo" at bounding box center [662, 190] width 1212 height 18
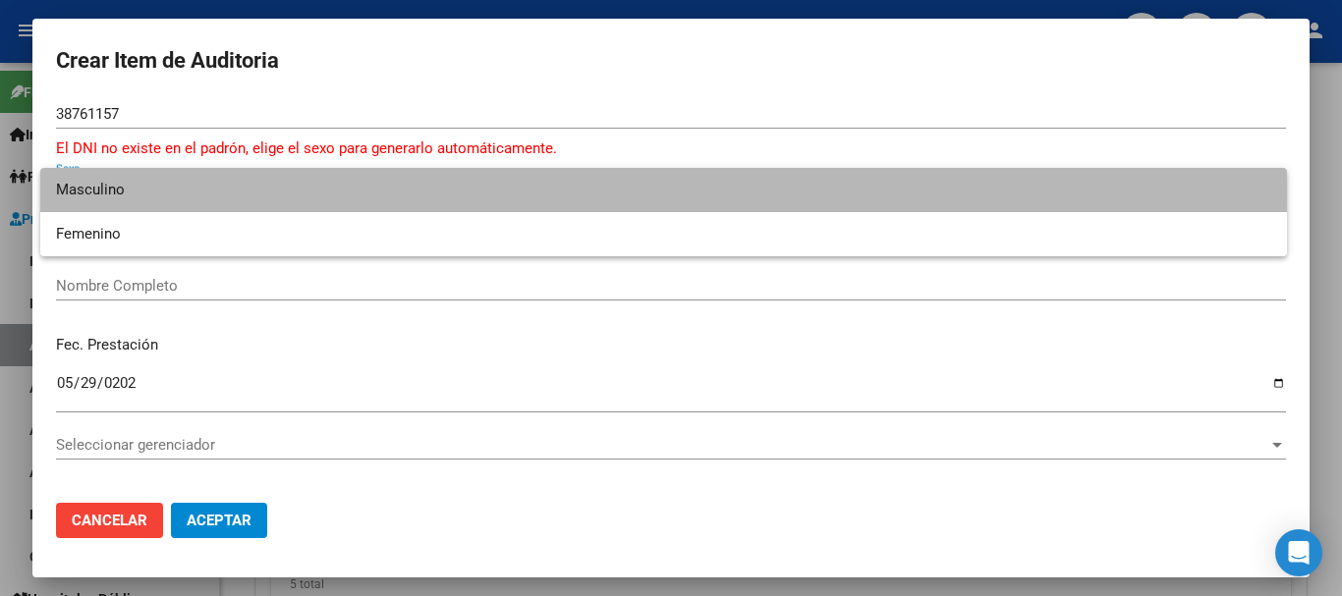
click at [106, 194] on span "Masculino" at bounding box center [663, 190] width 1215 height 44
type input "20387611577"
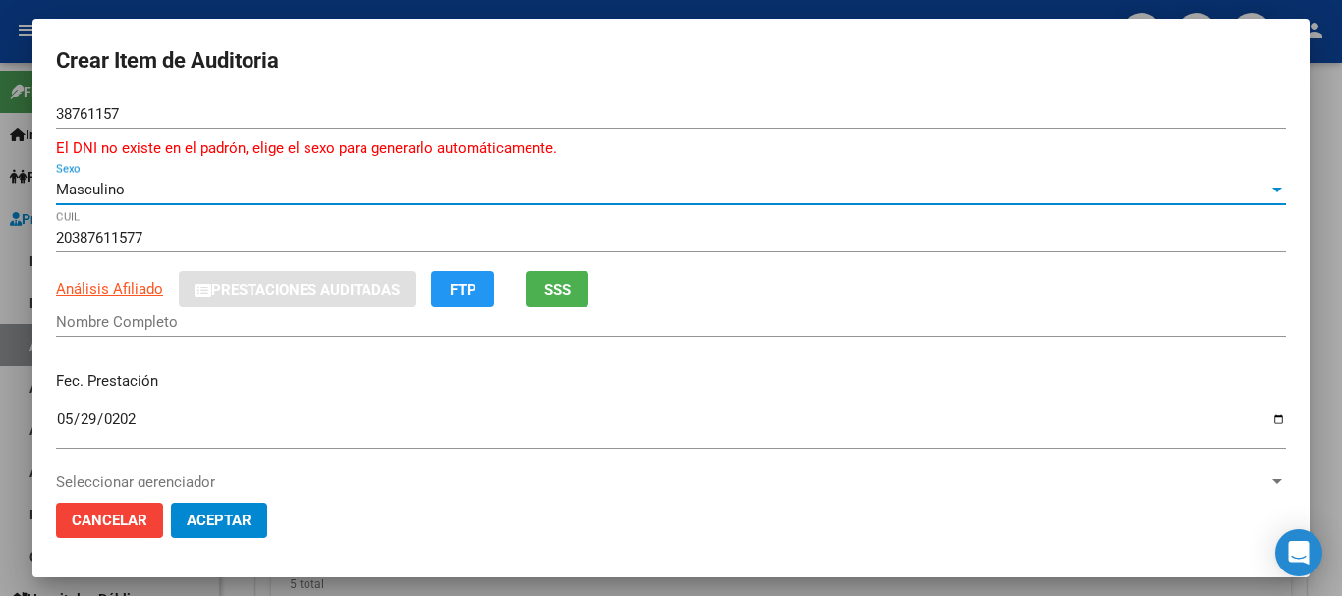
type input "[PERSON_NAME] [PERSON_NAME]"
click at [69, 118] on input "38761157" at bounding box center [671, 114] width 1230 height 18
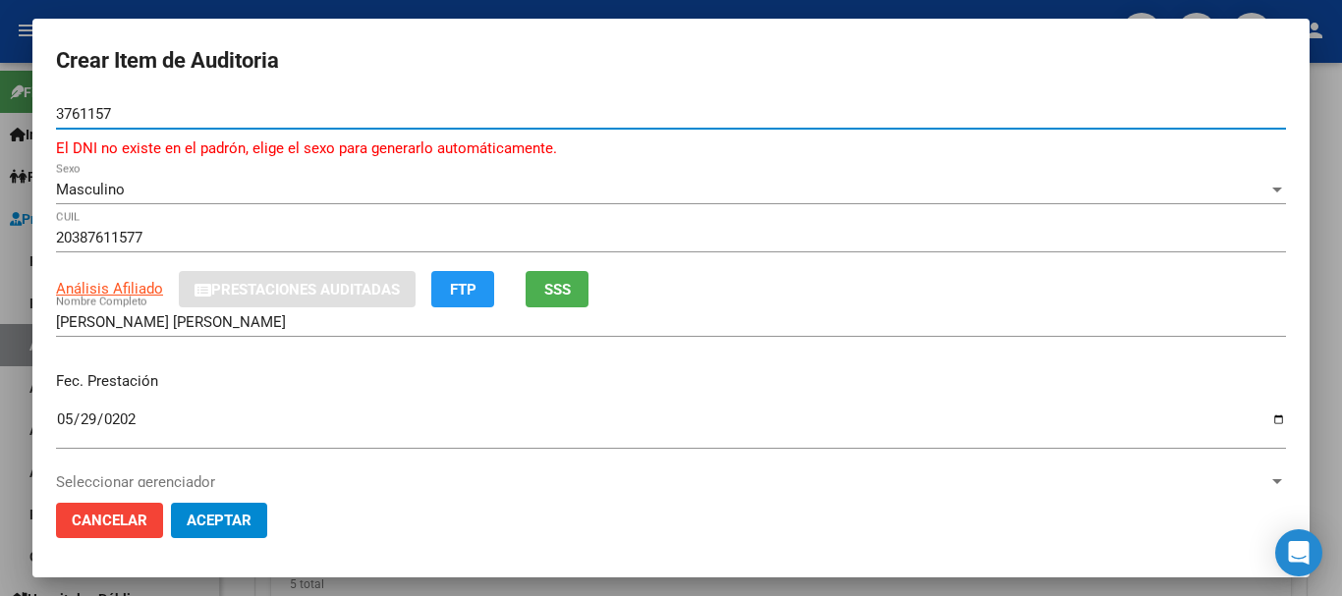
type input "36761157"
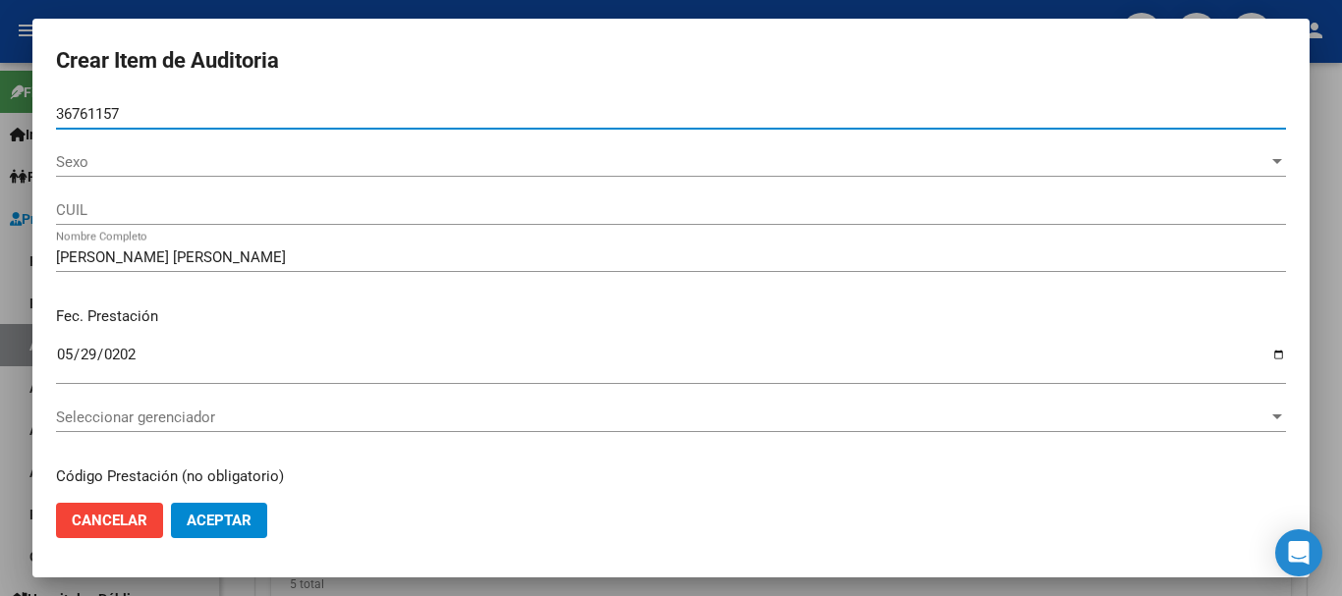
type input "20367611570"
type input "[PERSON_NAME]"
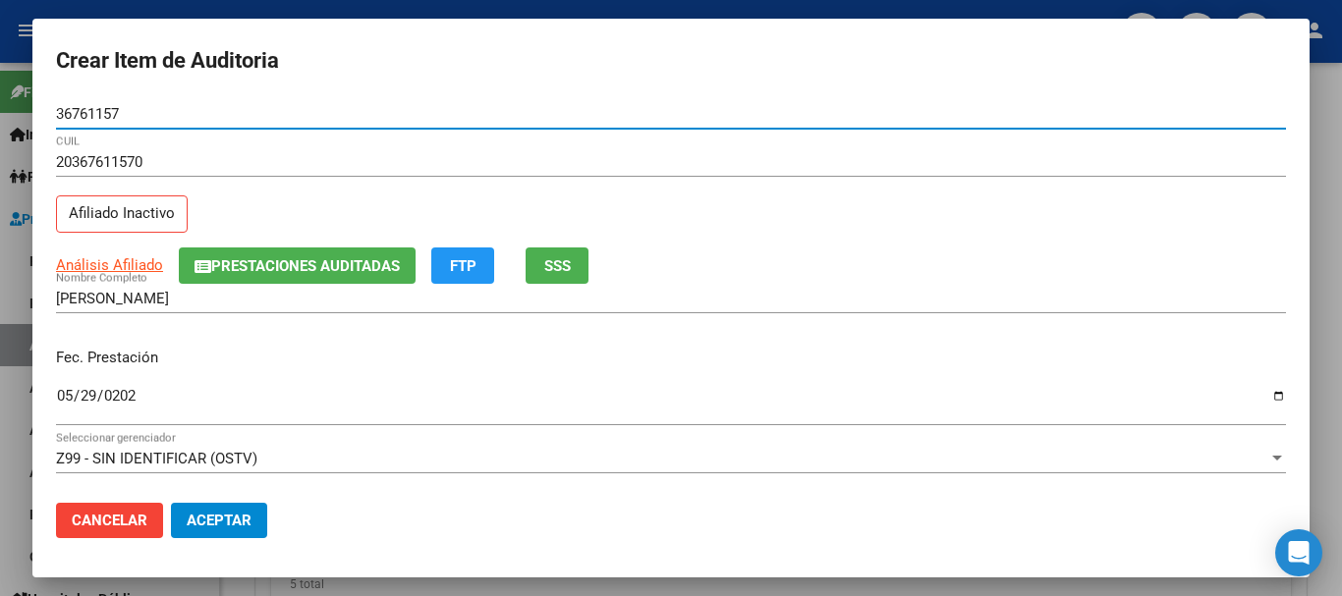
type input "36761157"
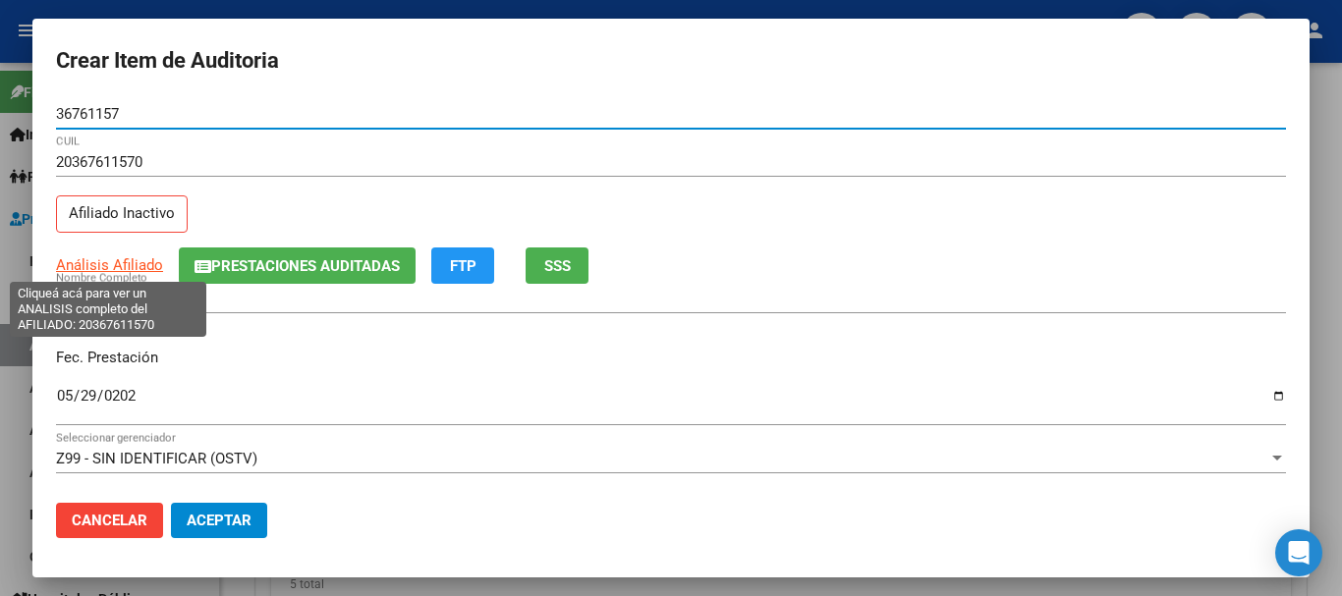
click at [104, 264] on span "Análisis Afiliado" at bounding box center [109, 265] width 107 height 18
type textarea "20367611570"
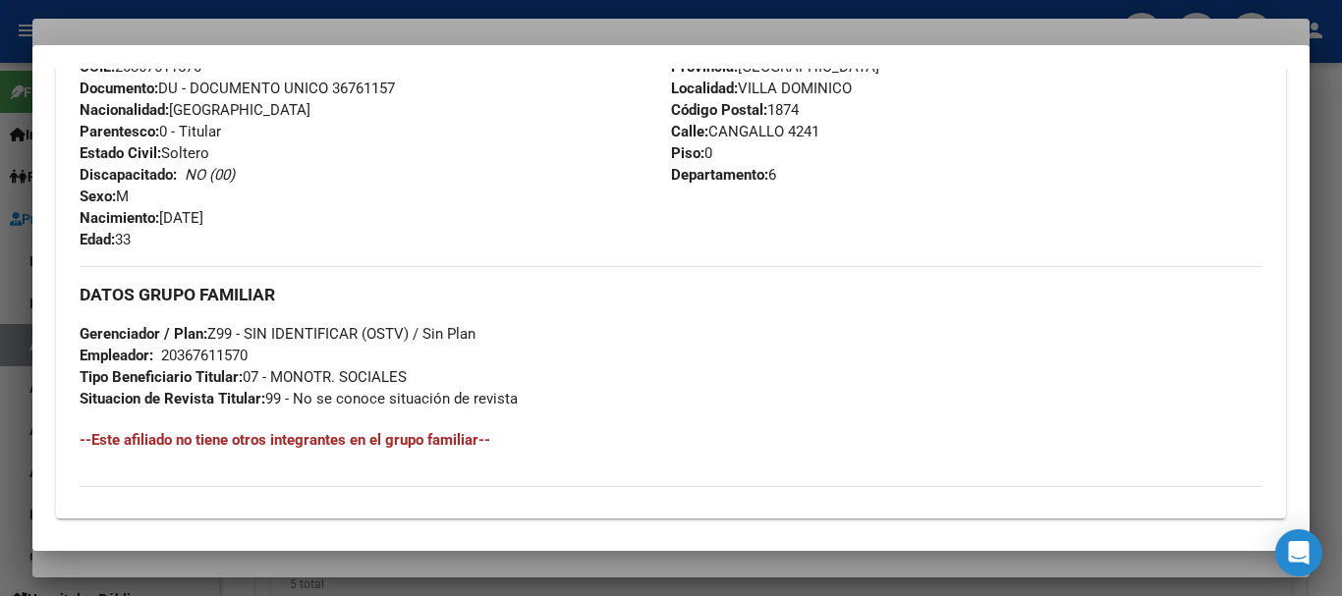
scroll to position [1034, 0]
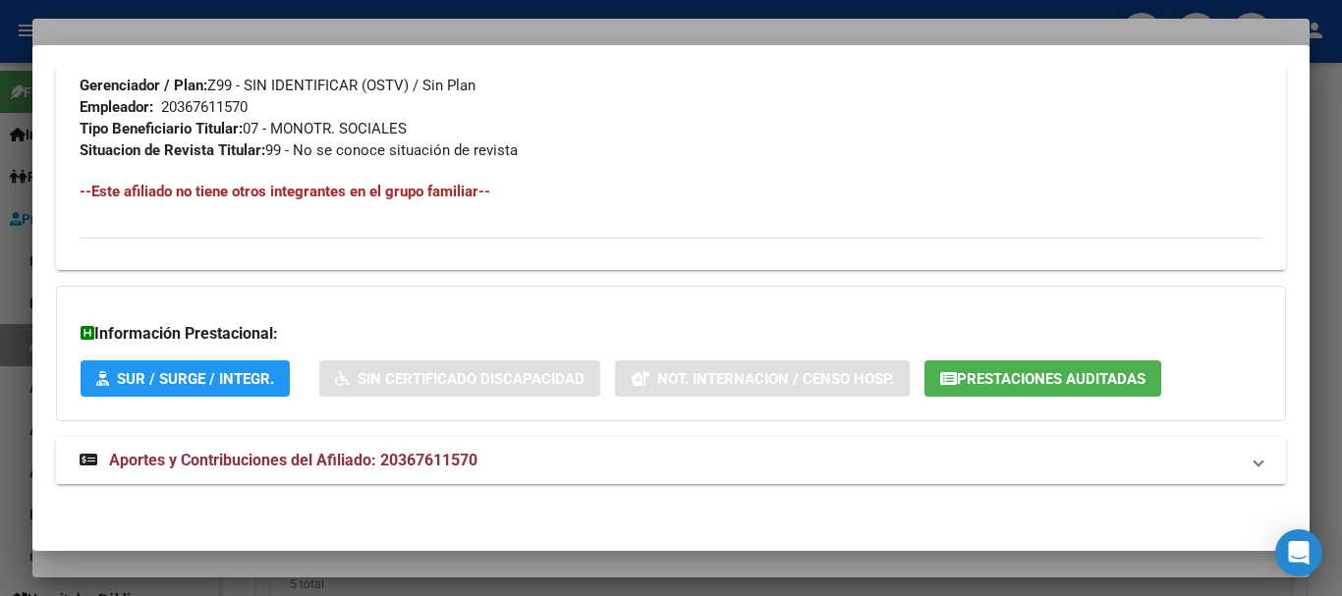
click at [407, 452] on span "Aportes y Contribuciones del Afiliado: 20367611570" at bounding box center [293, 460] width 368 height 19
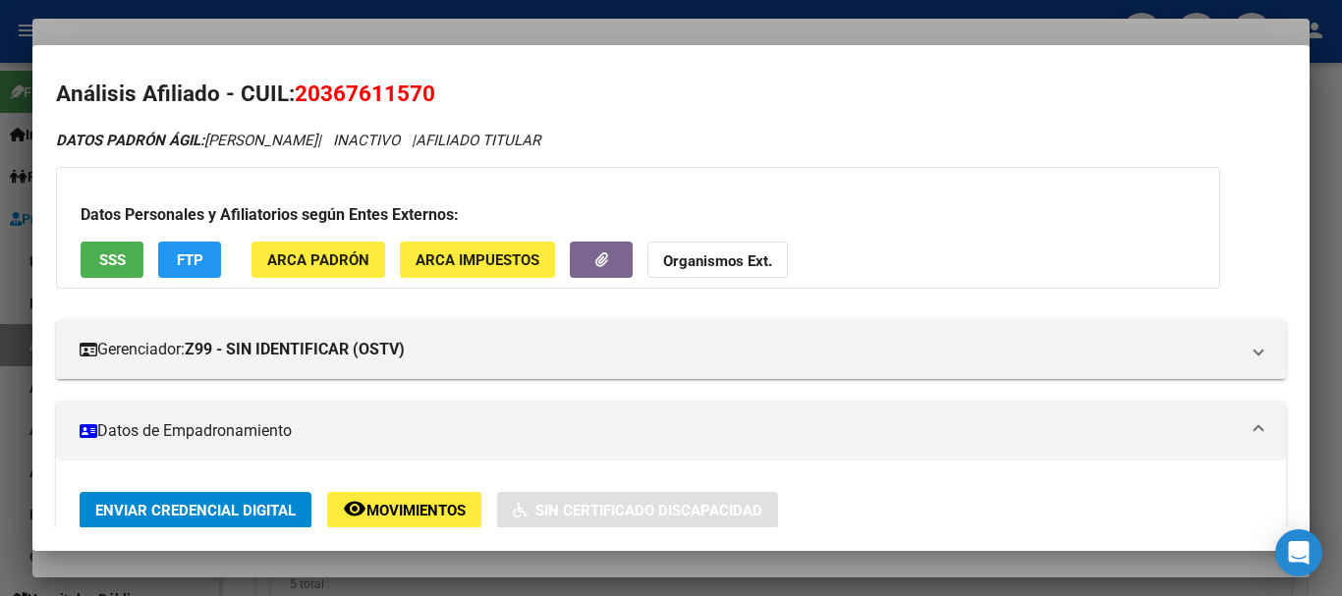
scroll to position [0, 0]
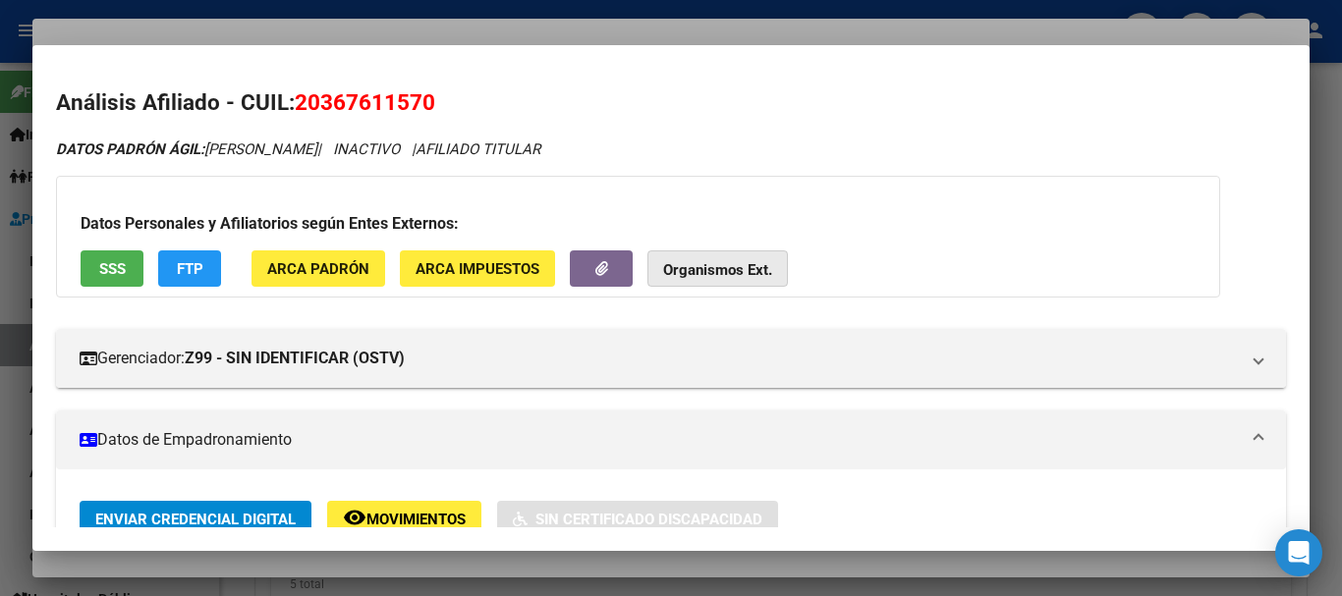
click at [721, 263] on strong "Organismos Ext." at bounding box center [717, 270] width 109 height 18
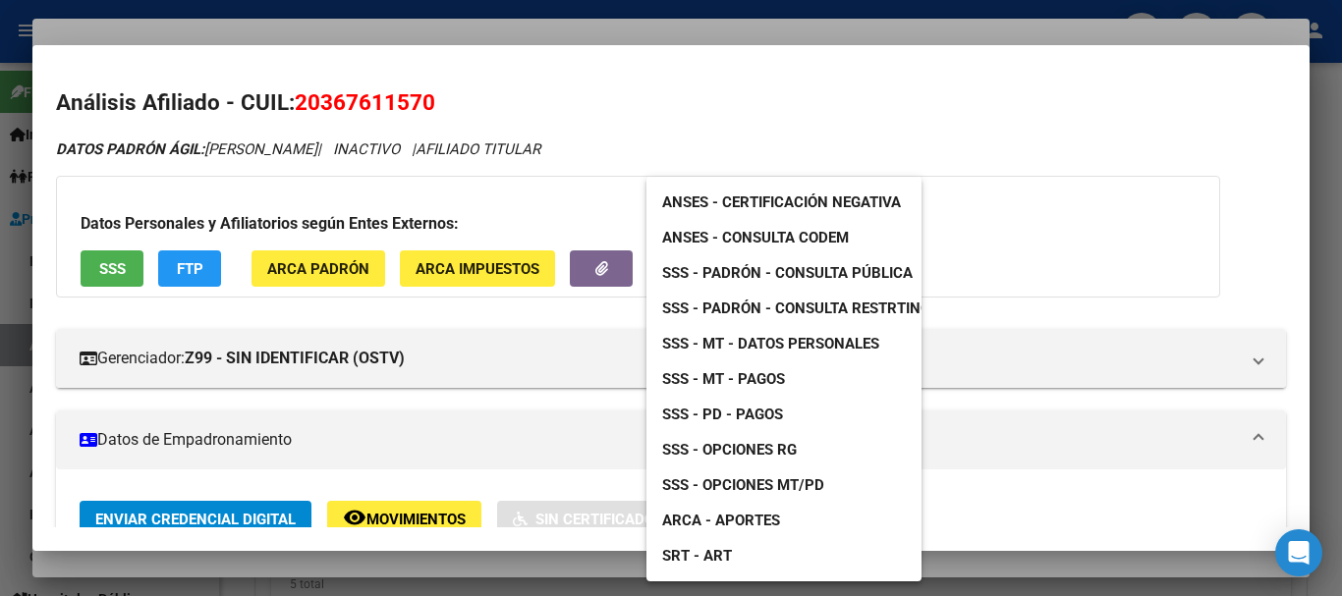
click at [830, 350] on span "SSS - MT - Datos Personales" at bounding box center [770, 344] width 217 height 18
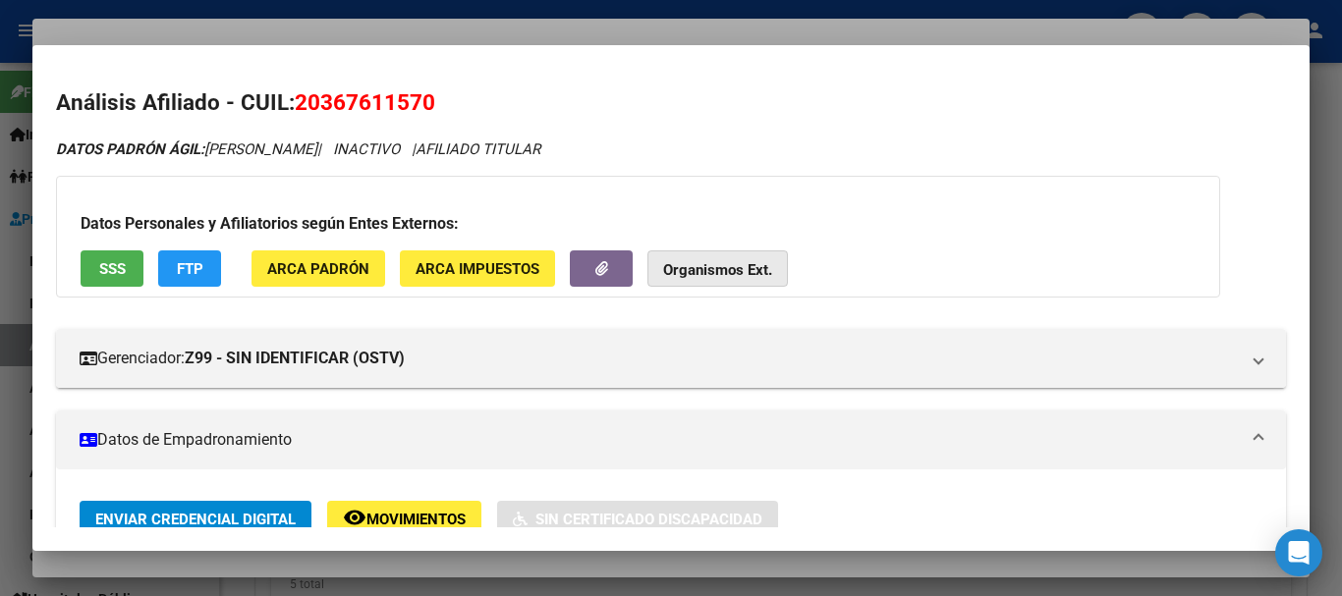
click at [752, 266] on strong "Organismos Ext." at bounding box center [717, 270] width 109 height 18
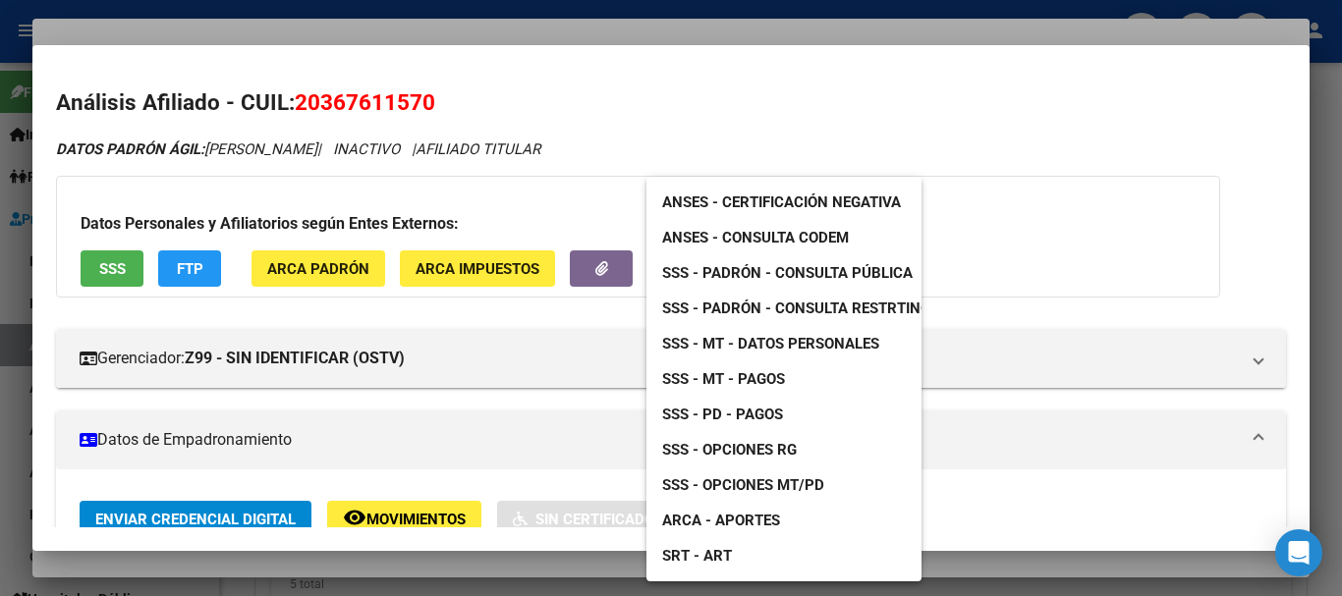
click at [844, 288] on link "SSS - Padrón - Consulta Pública" at bounding box center [787, 272] width 282 height 35
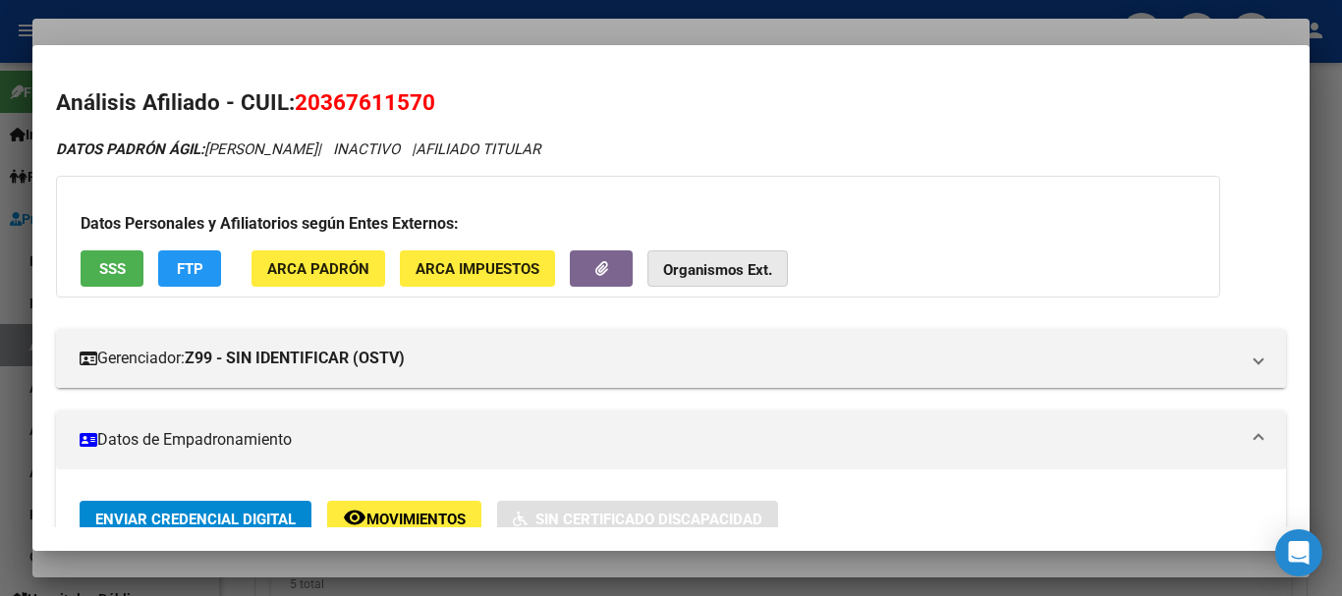
click at [695, 266] on strong "Organismos Ext." at bounding box center [717, 270] width 109 height 18
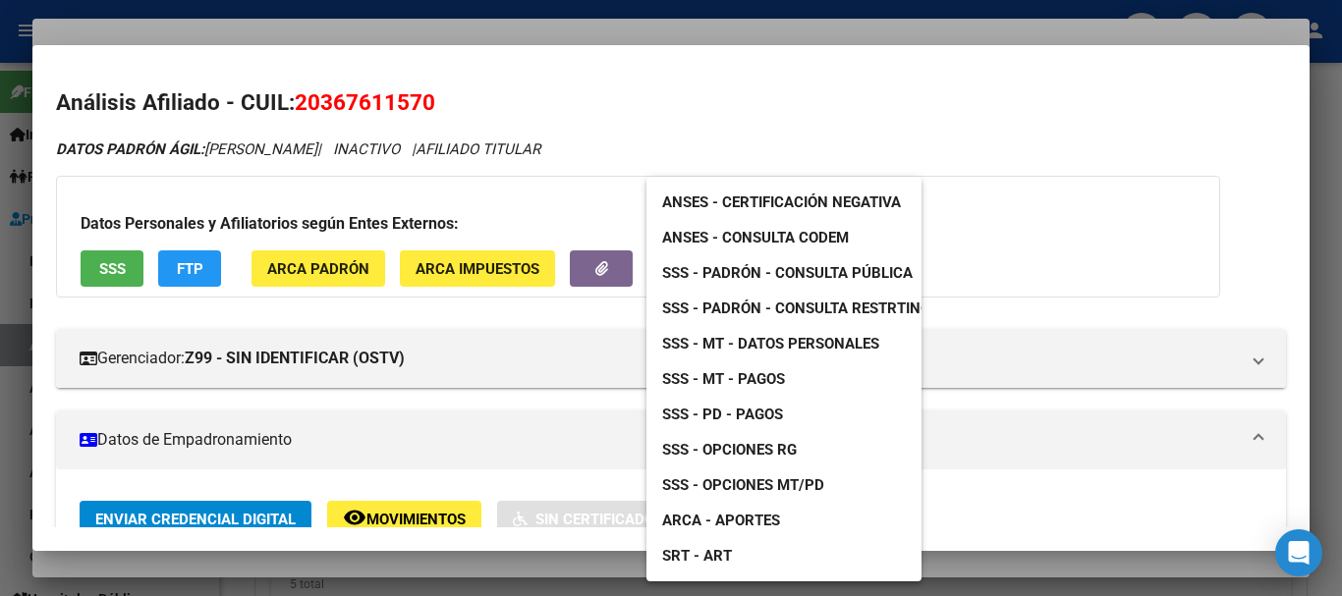
click at [745, 411] on span "SSS - PD - Pagos" at bounding box center [722, 415] width 121 height 18
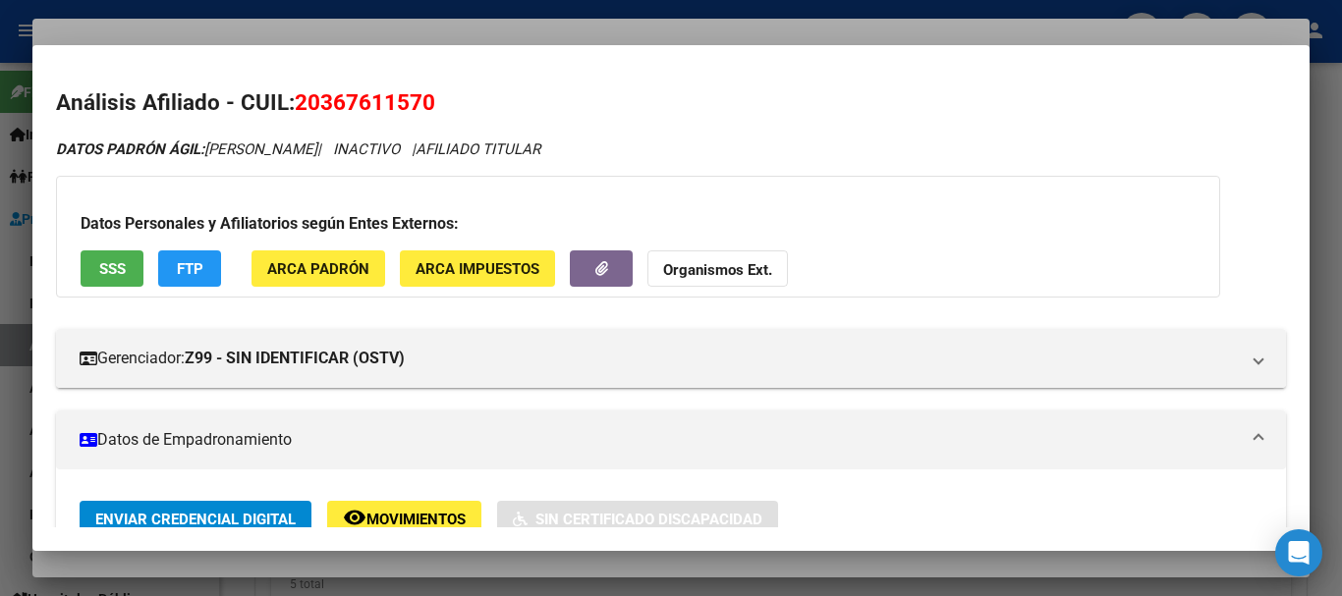
click at [731, 265] on strong "Organismos Ext." at bounding box center [717, 270] width 109 height 18
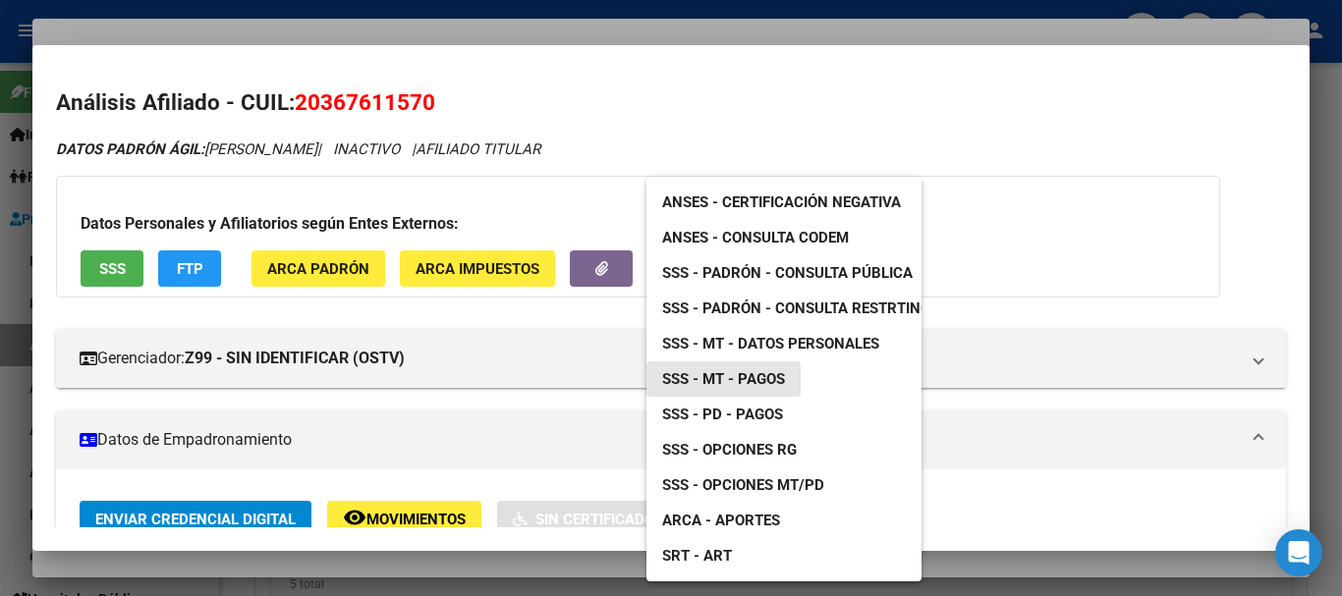
click at [749, 383] on span "SSS - MT - Pagos" at bounding box center [723, 379] width 123 height 18
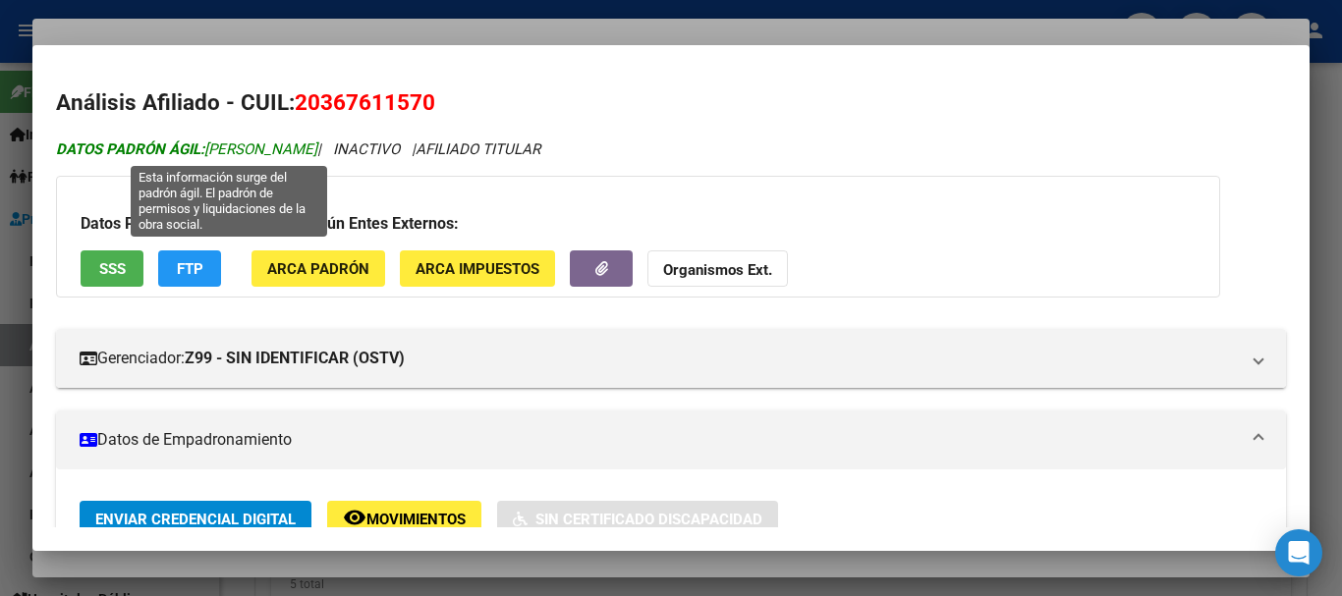
drag, startPoint x: 405, startPoint y: 145, endPoint x: 214, endPoint y: 149, distance: 190.6
click at [214, 149] on icon "DATOS PADRÓN ÁGIL: [PERSON_NAME] | INACTIVO | AFILIADO TITULAR" at bounding box center [298, 149] width 484 height 18
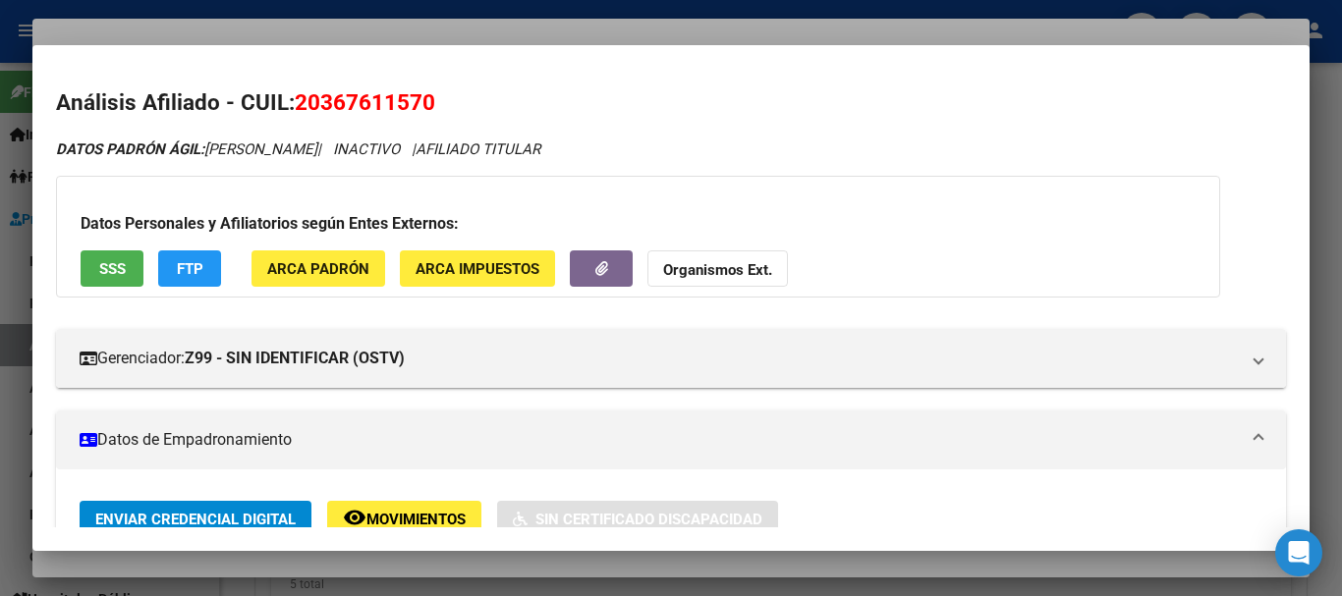
copy icon "[PERSON_NAME]"
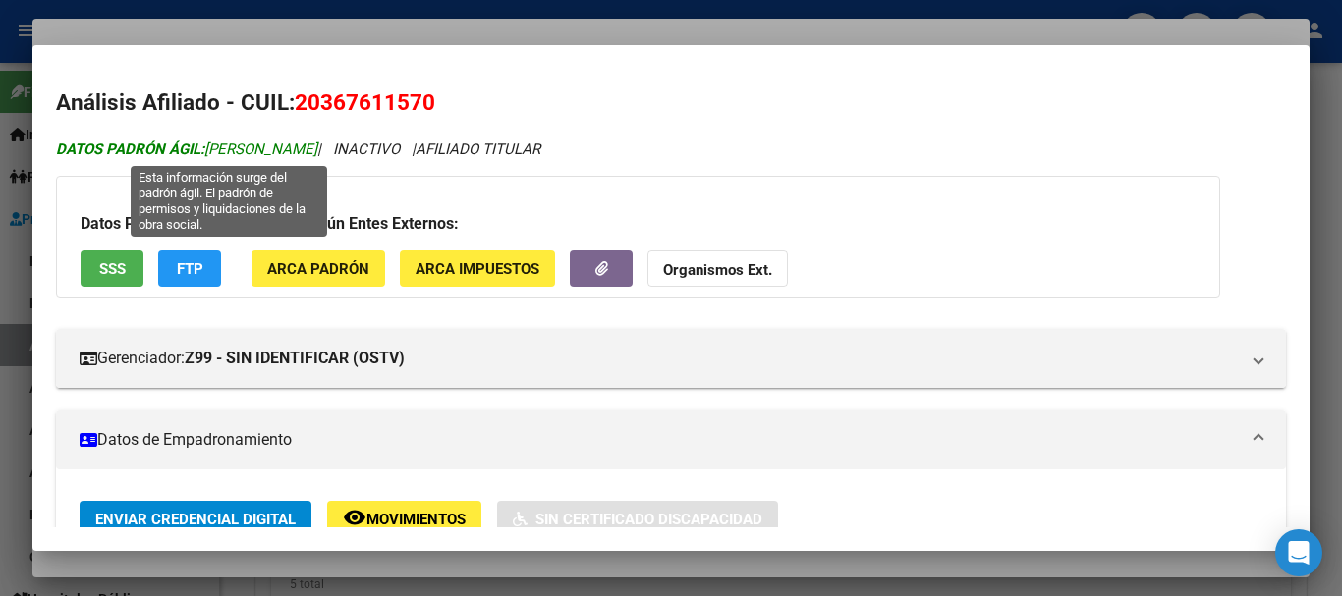
click at [225, 156] on span "DATOS PADRÓN ÁGIL: [PERSON_NAME]" at bounding box center [186, 149] width 261 height 18
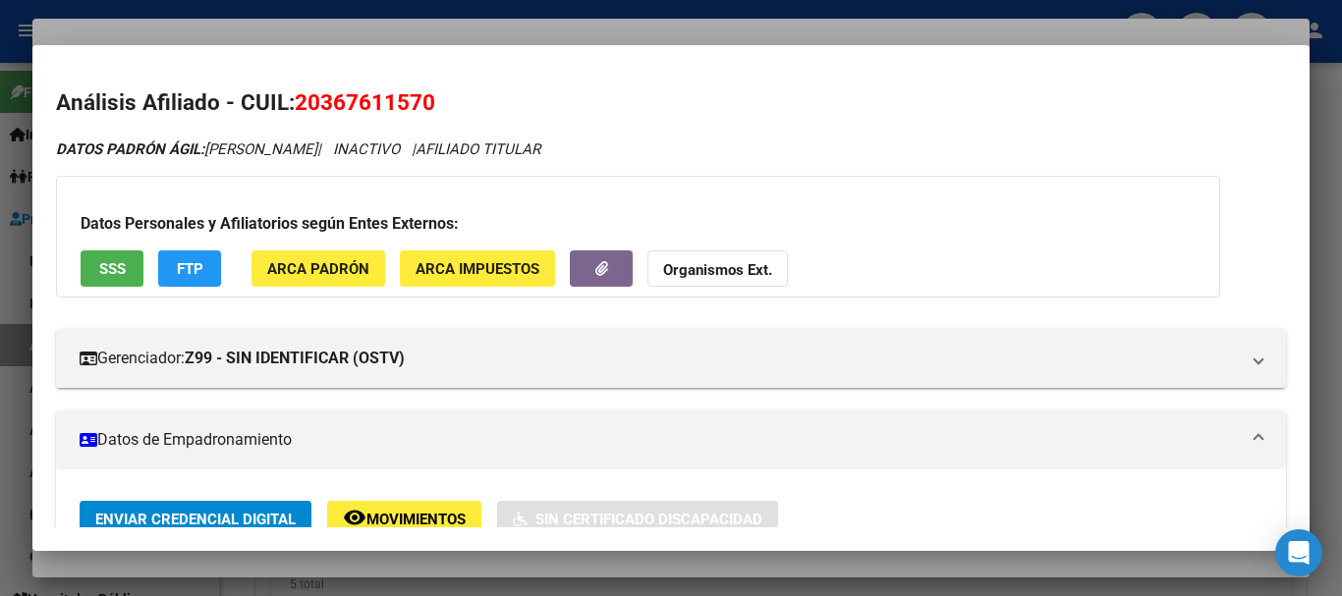
click at [407, 150] on icon "DATOS PADRÓN ÁGIL: [PERSON_NAME] | INACTIVO | AFILIADO TITULAR" at bounding box center [298, 149] width 484 height 18
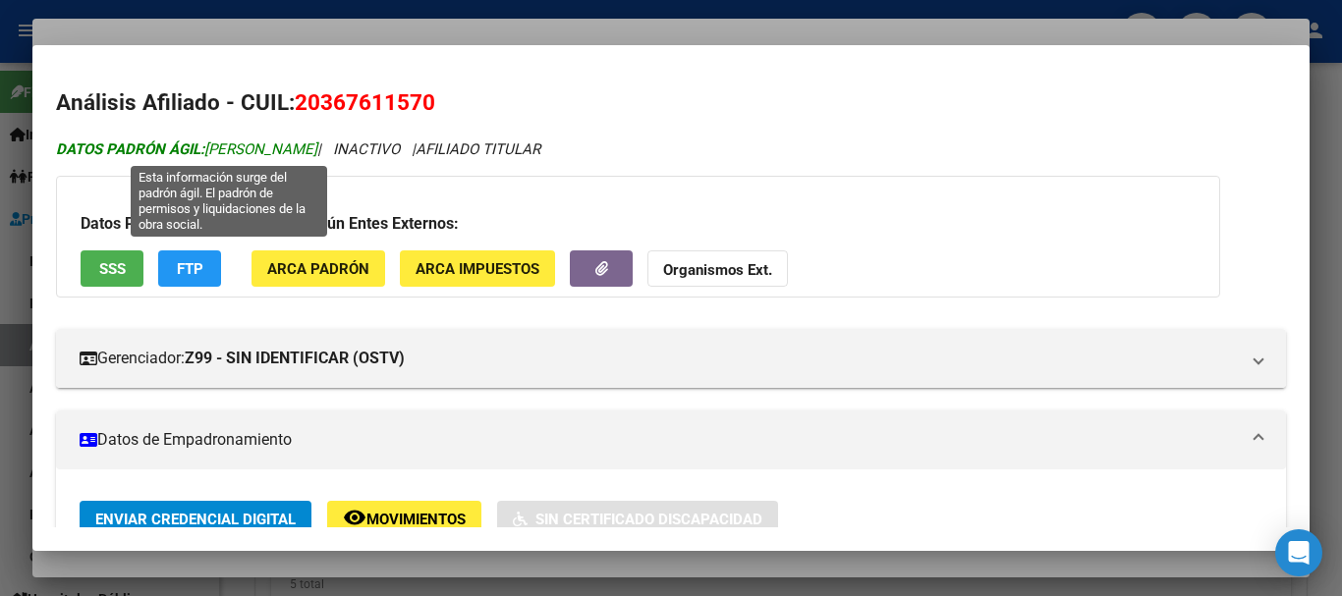
drag, startPoint x: 402, startPoint y: 148, endPoint x: 211, endPoint y: 146, distance: 190.6
click at [211, 146] on icon "DATOS PADRÓN ÁGIL: [PERSON_NAME] | INACTIVO | AFILIADO TITULAR" at bounding box center [298, 149] width 484 height 18
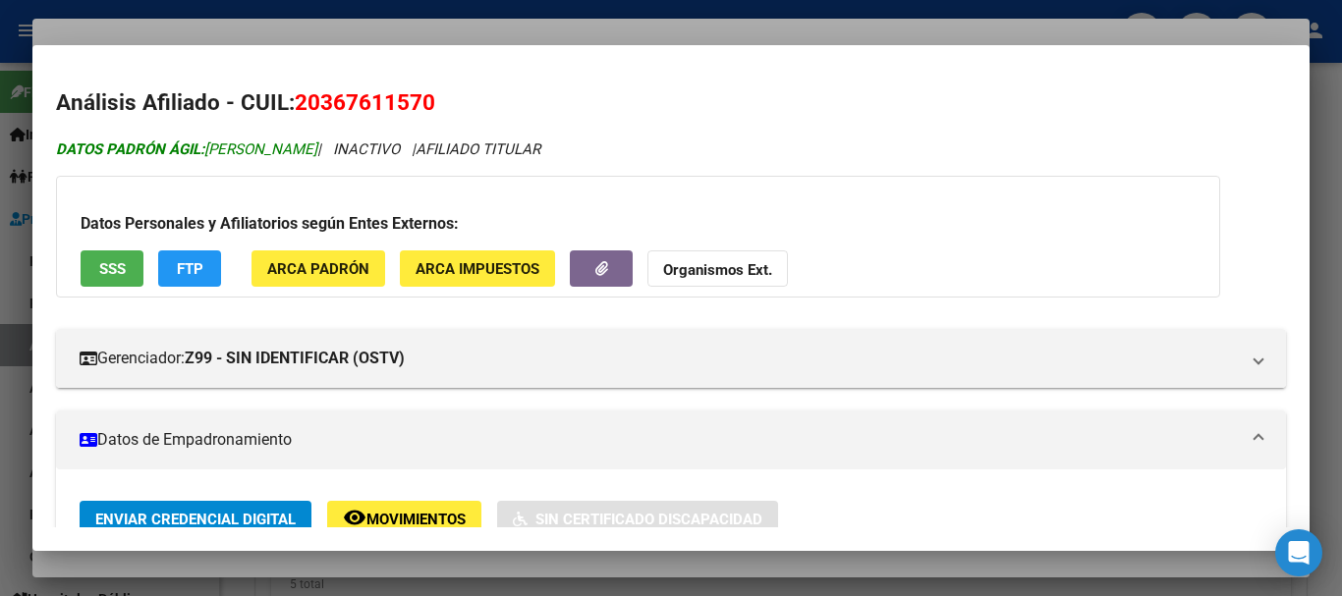
copy span "[PERSON_NAME]"
click at [514, 39] on div at bounding box center [671, 298] width 1342 height 596
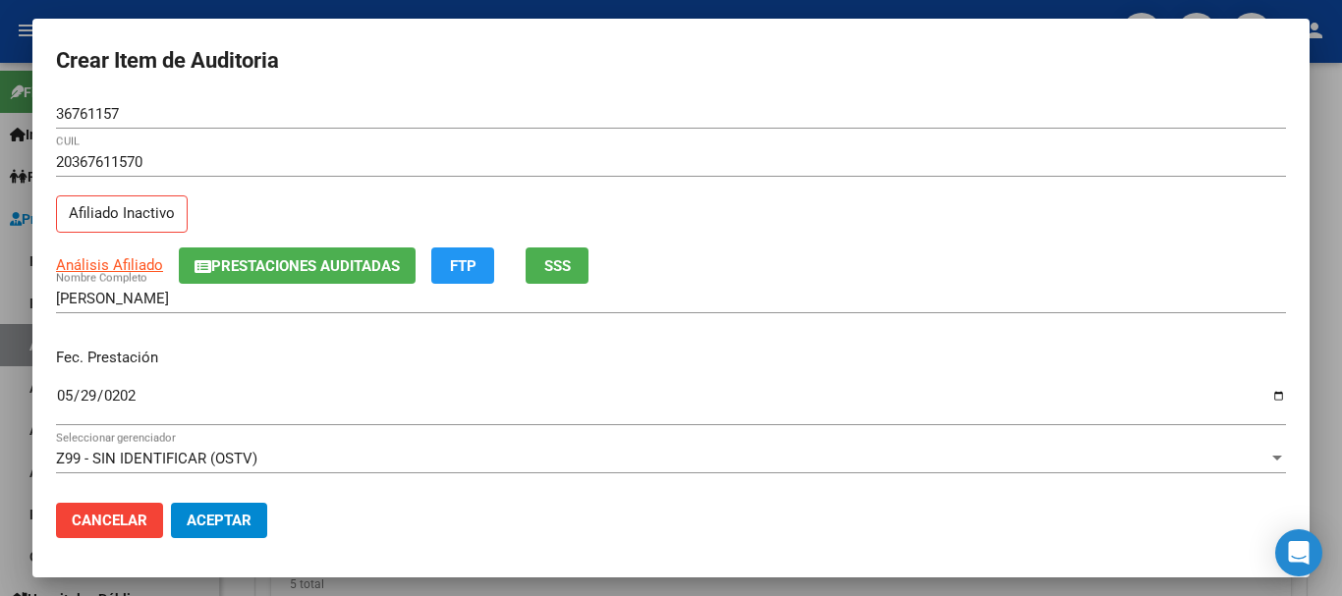
click at [378, 255] on button "Prestaciones Auditadas" at bounding box center [297, 266] width 237 height 36
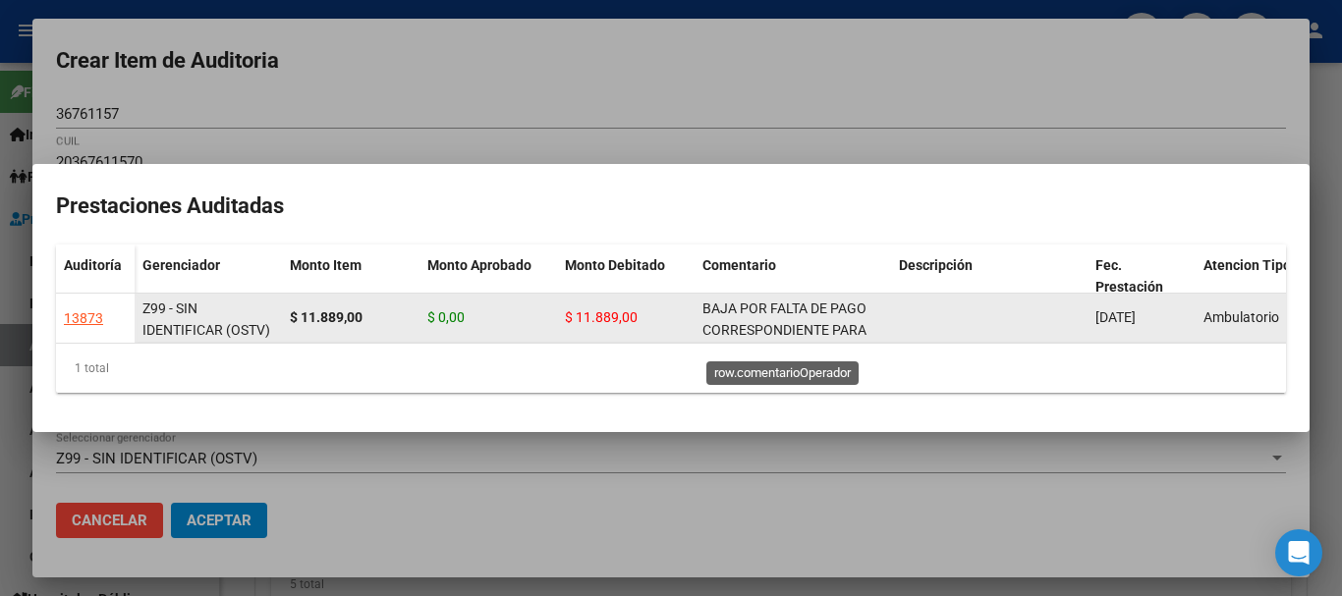
click at [803, 301] on span "BAJA POR FALTA DE PAGO CORRESPONDIENTE PARA CONTAR CON COBERTURA" at bounding box center [784, 331] width 165 height 61
copy span "BAJA POR FALTA DE PAGO CORRESPONDIENTE PARA CONTAR CON COBERTURA"
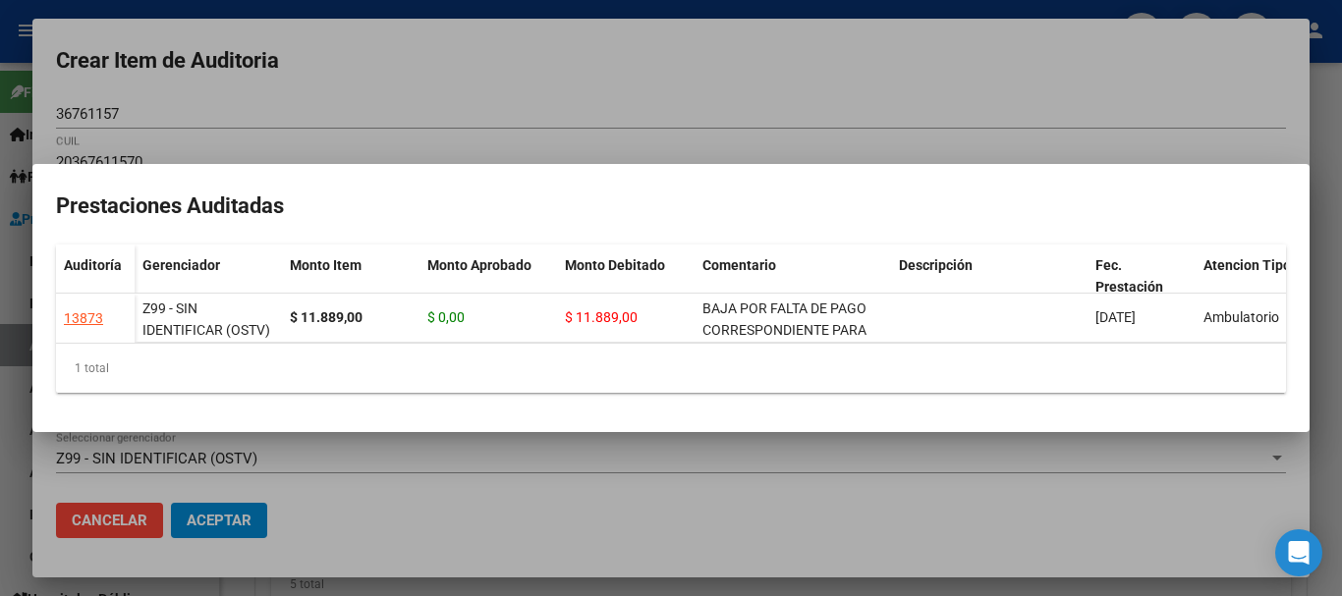
click at [735, 88] on div at bounding box center [671, 298] width 1342 height 596
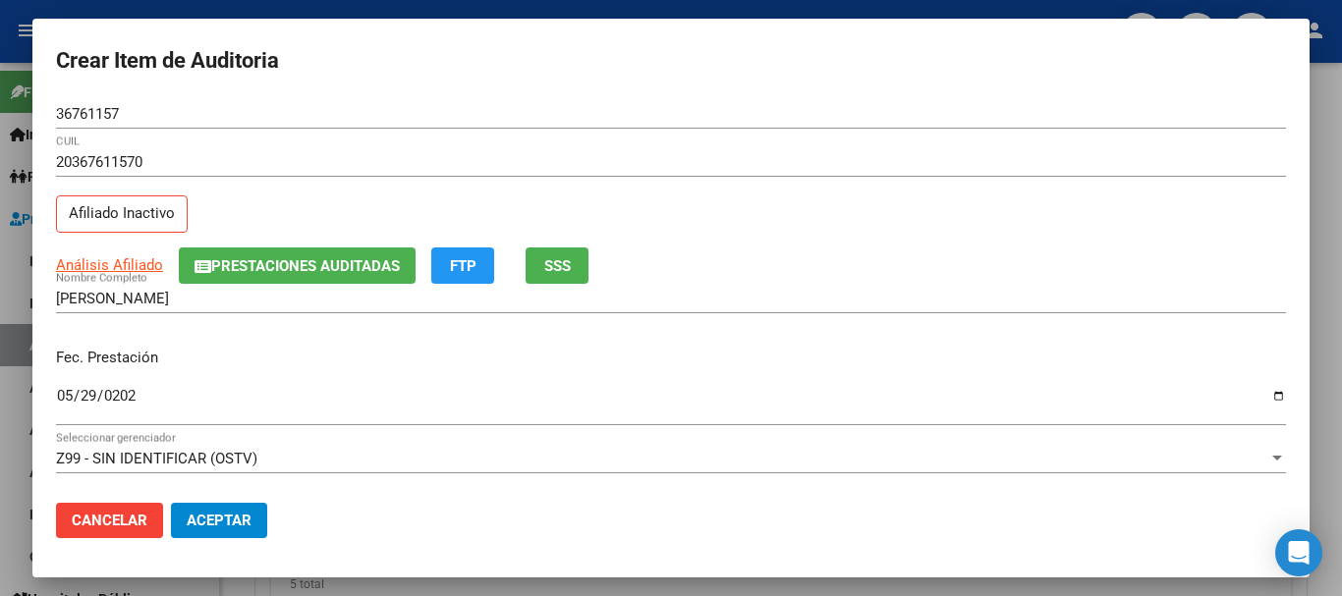
click at [920, 251] on mat-dialog-content "36761157 Nro Documento 20367611570 CUIL Afiliado Inactivo Análisis Afiliado Pre…" at bounding box center [670, 293] width 1277 height 388
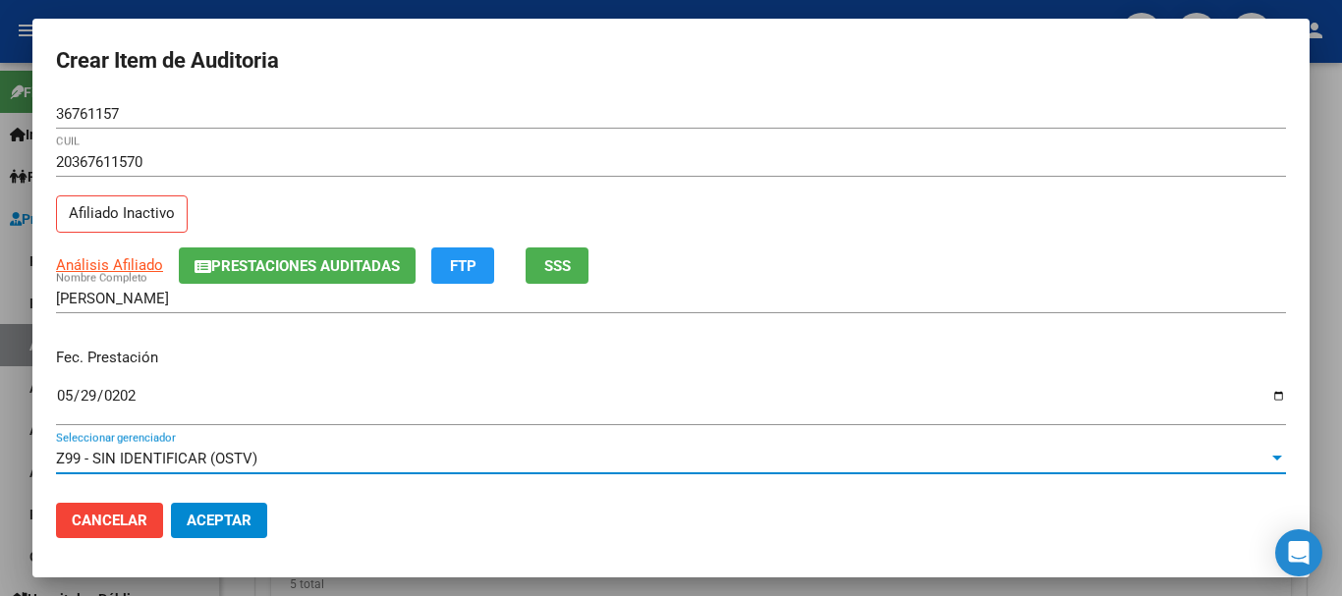
scroll to position [265, 0]
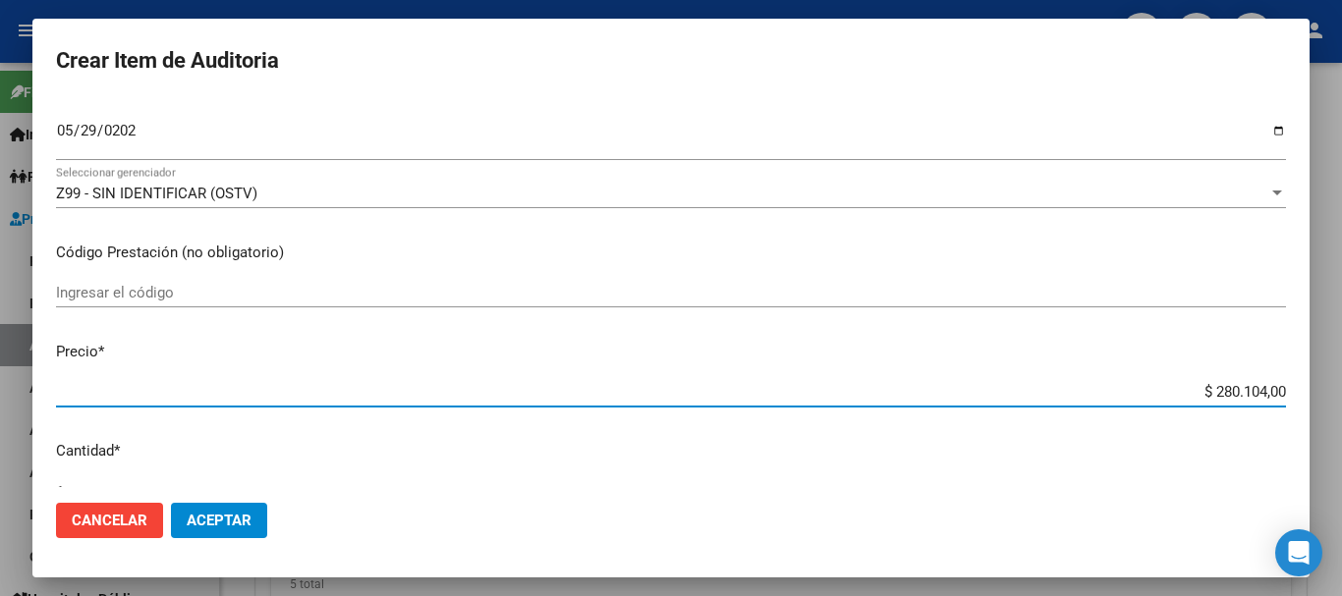
type input "$ 0,01"
type input "$ 0,11"
type input "$ 1,18"
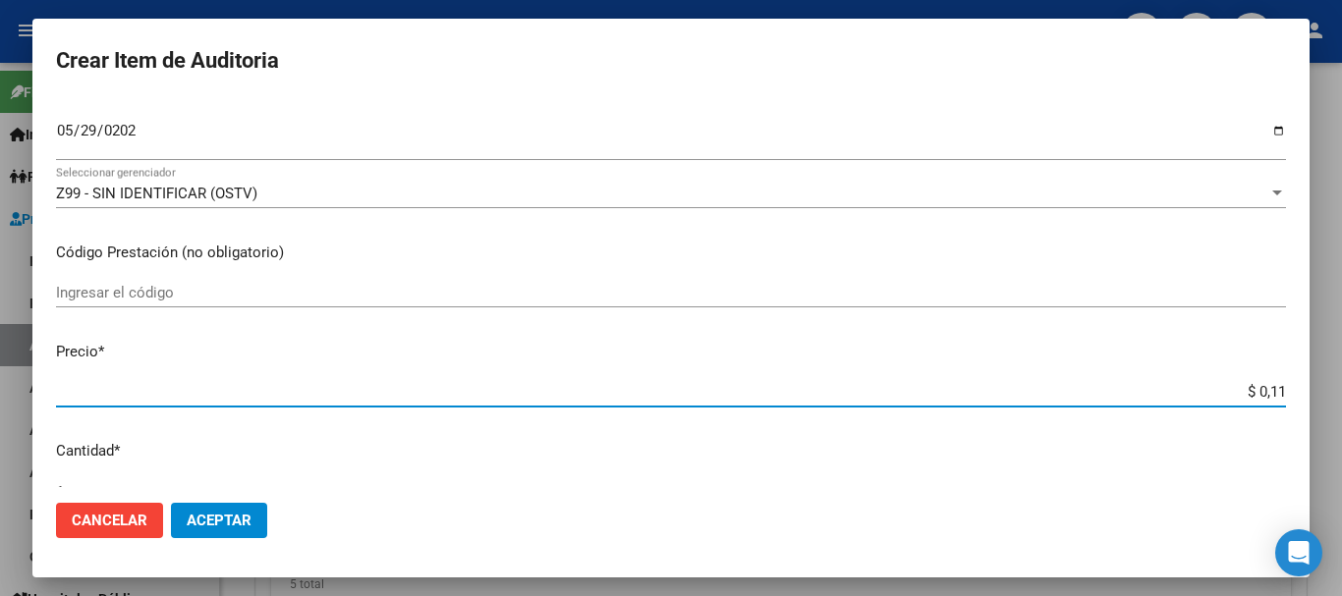
type input "$ 1,18"
type input "$ 11,88"
type input "$ 118,89"
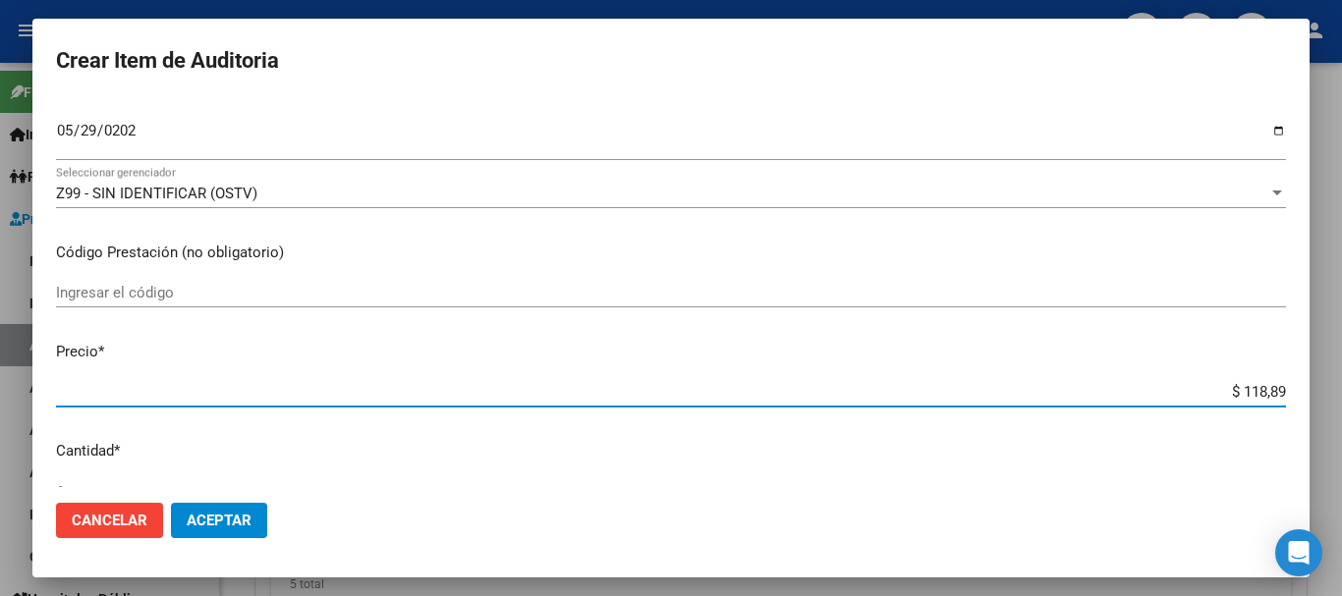
type input "$ 1.188,90"
type input "$ 11.889,00"
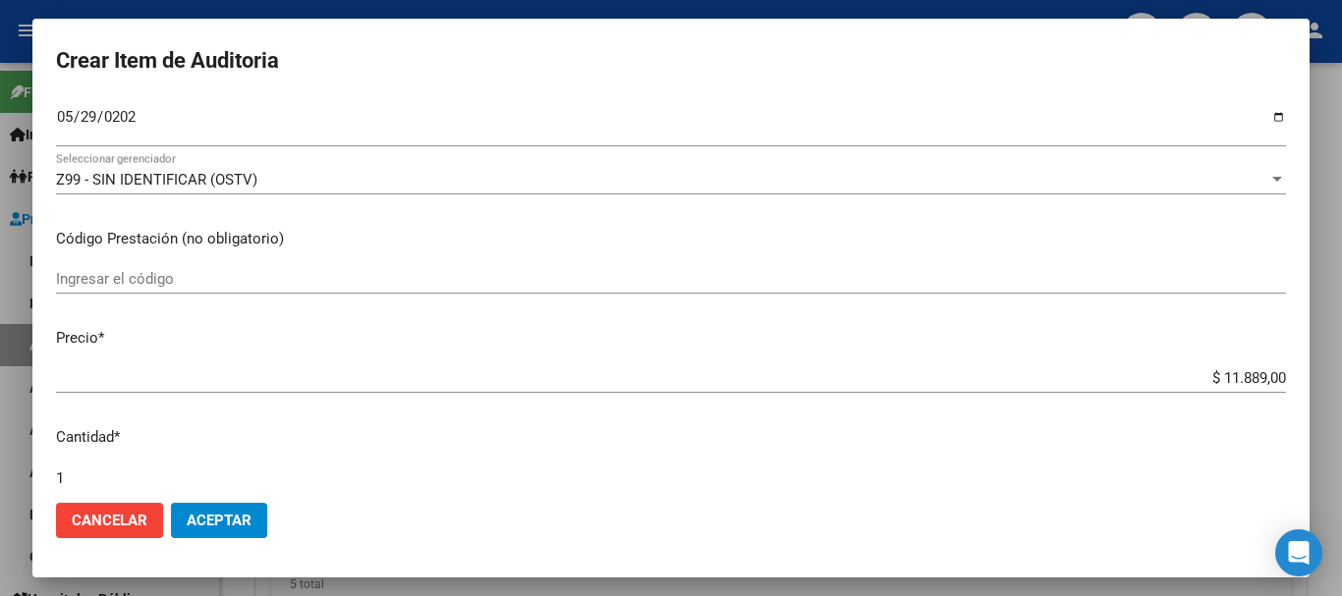
scroll to position [663, 0]
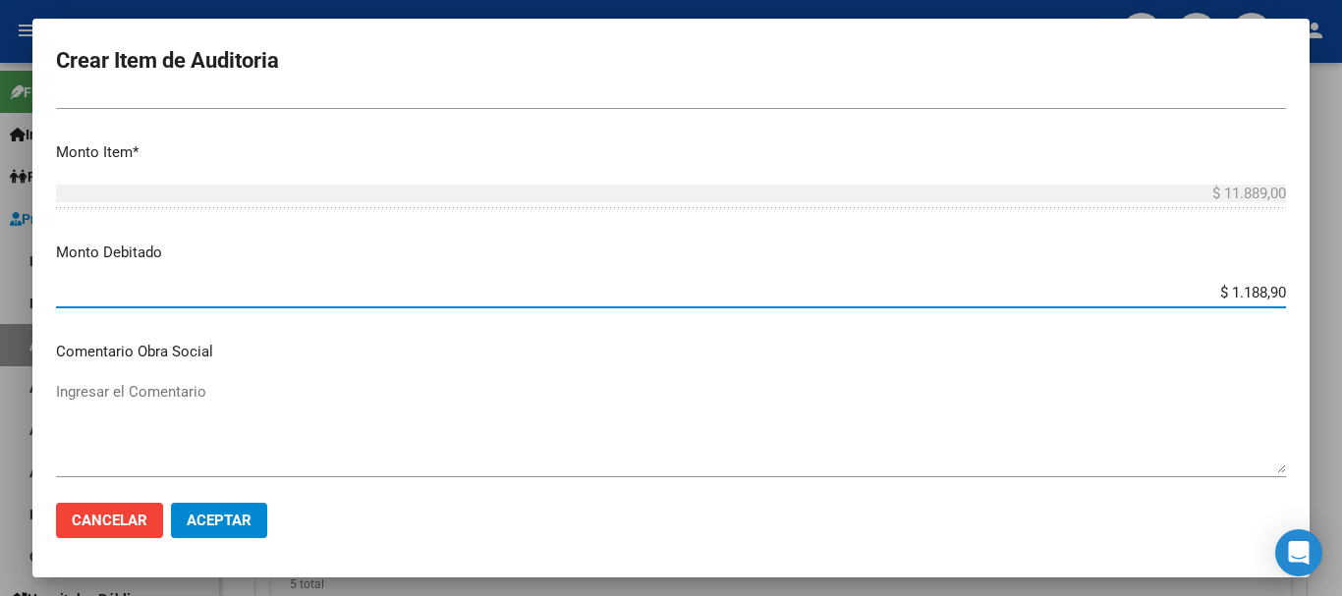
type input "$ 11.889,00"
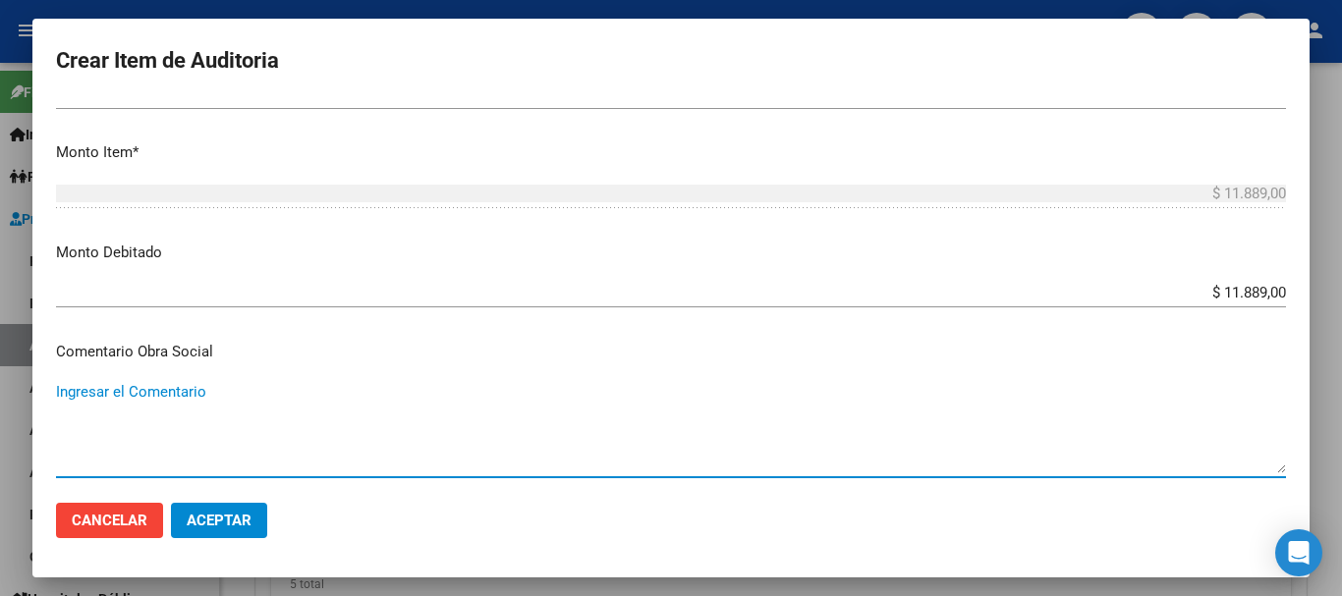
scroll to position [932, 0]
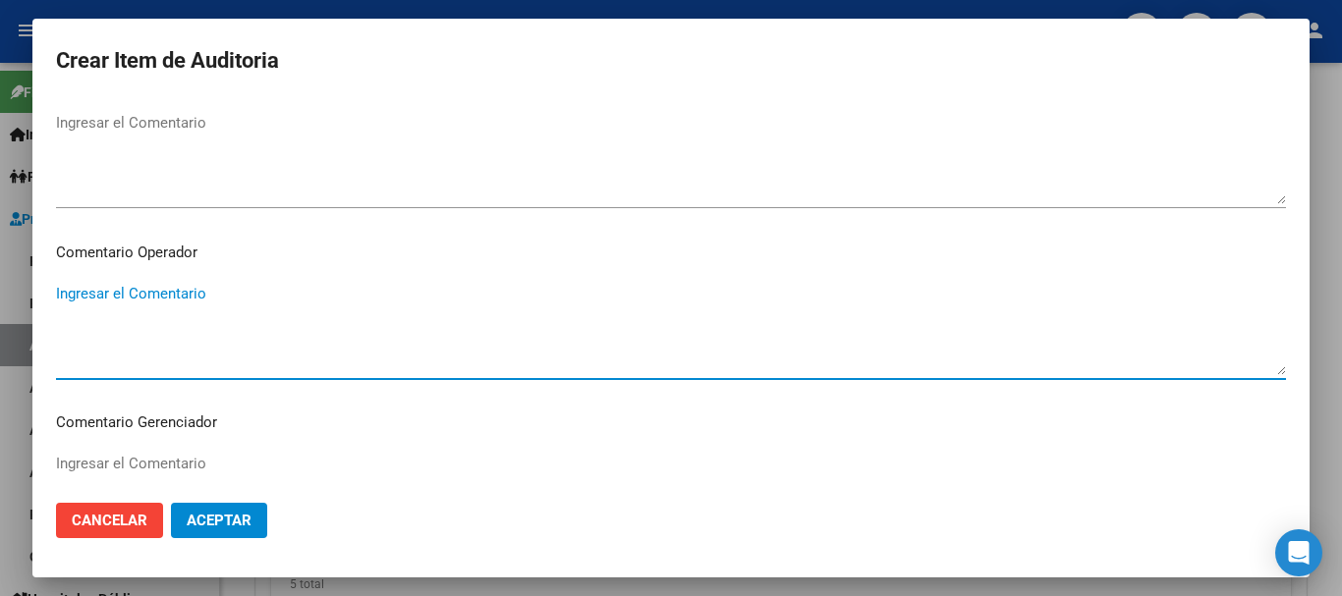
paste textarea "BAJA POR FALTA DE PAGO CORRESPONDIENTE PARA CONTAR CON COBERTURA"
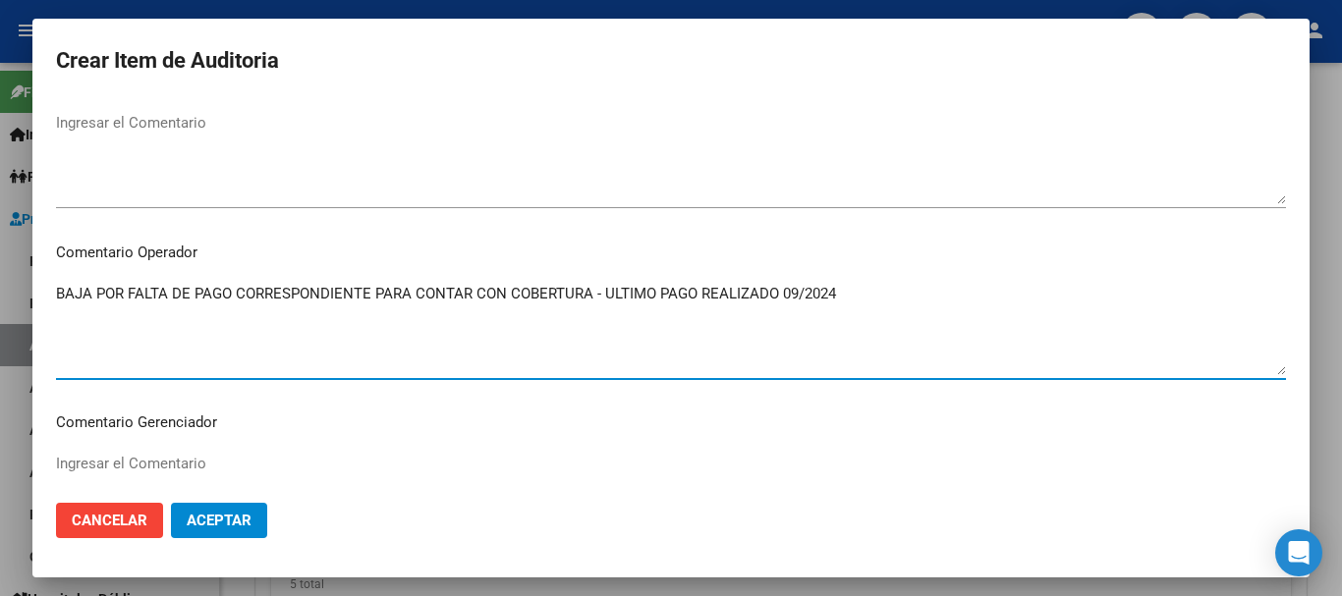
type textarea "BAJA POR FALTA DE PAGO CORRESPONDIENTE PARA CONTAR CON COBERTURA - ULTIMO PAGO …"
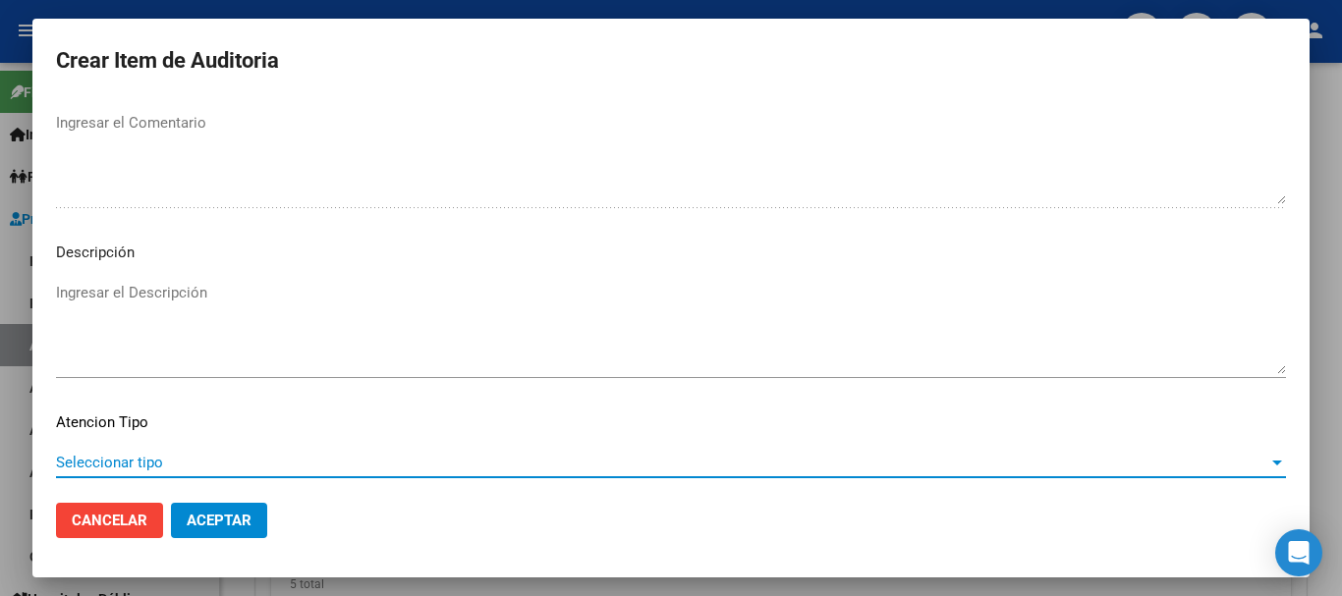
scroll to position [1381, 0]
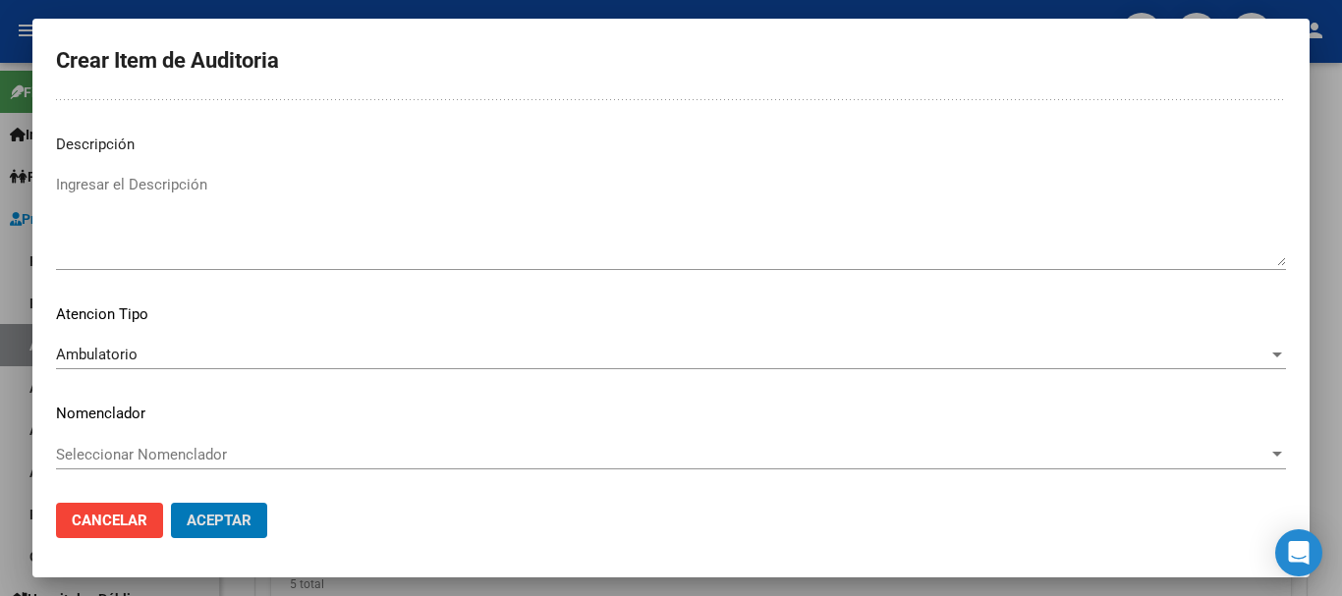
click at [171, 503] on button "Aceptar" at bounding box center [219, 520] width 96 height 35
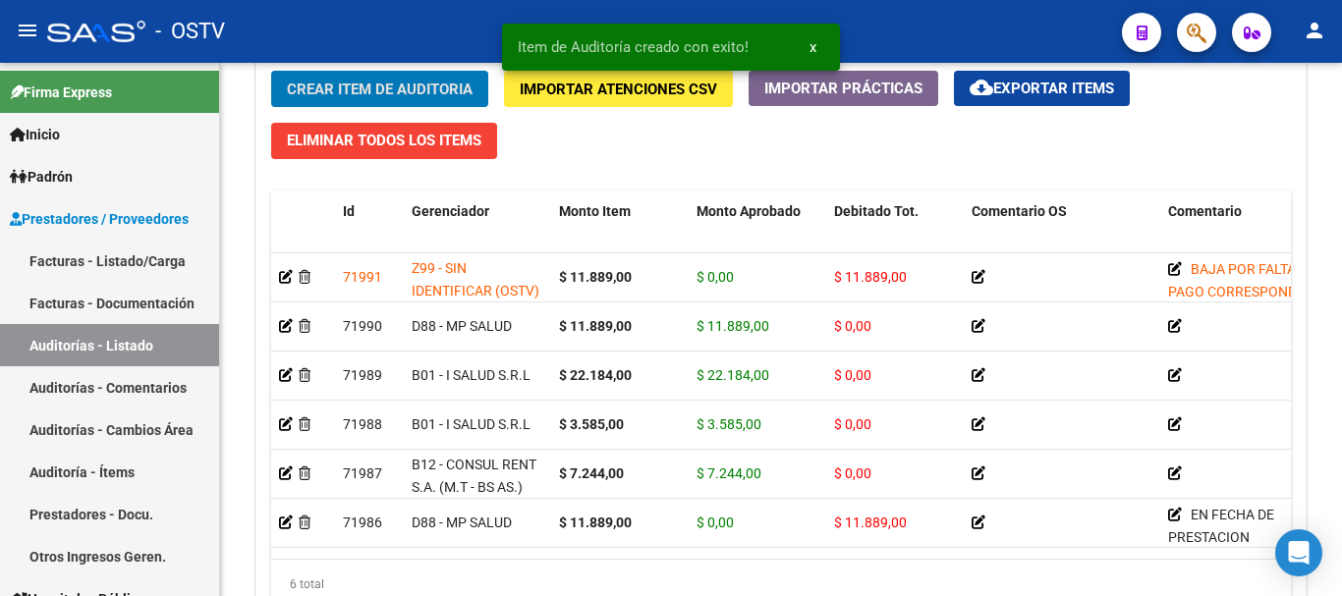
click at [271, 71] on button "Crear Item de Auditoria" at bounding box center [379, 89] width 217 height 36
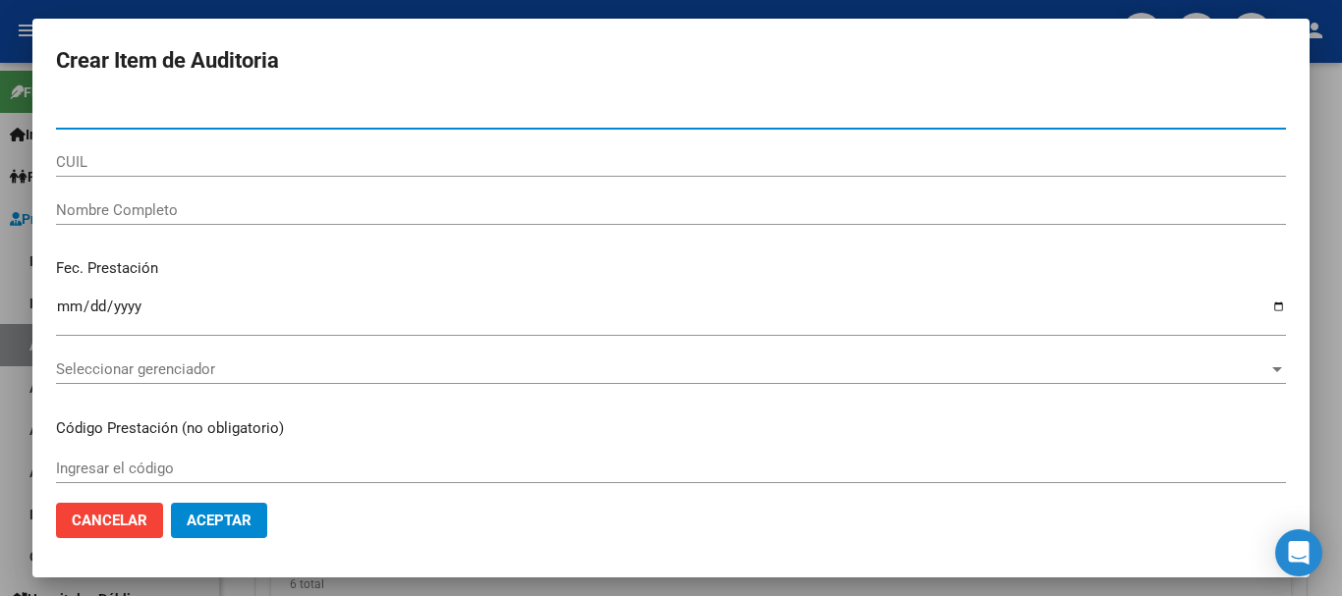
paste input "33112414"
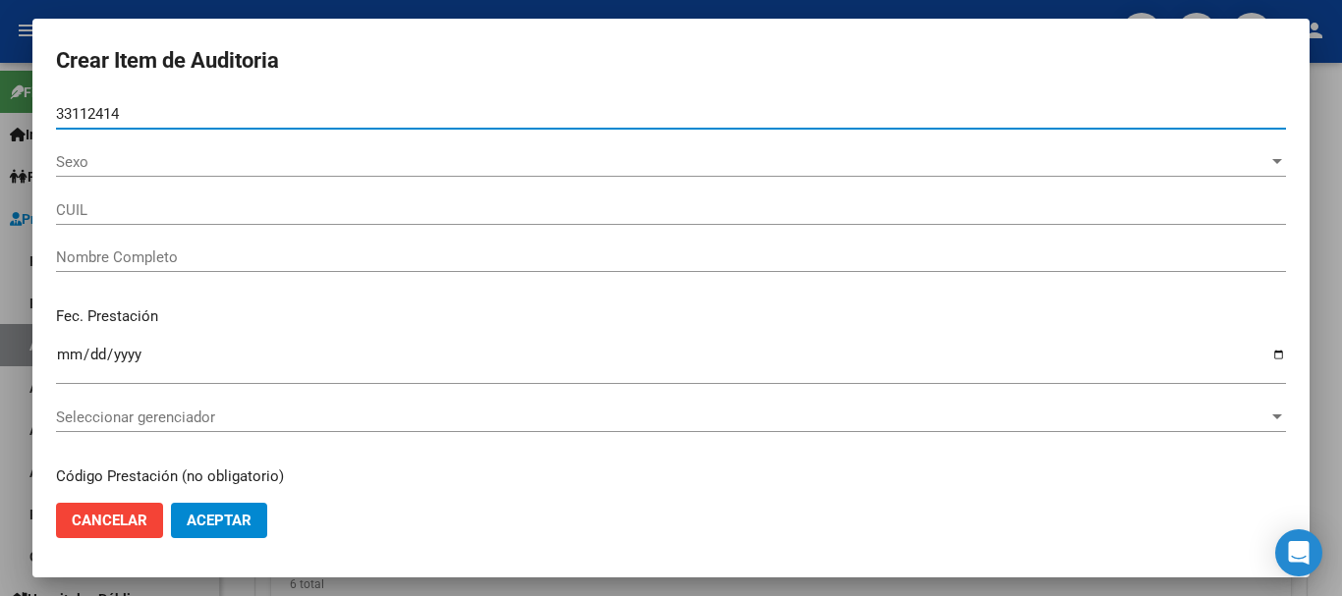
type input "33112414"
type input "27331124147"
type input "[PERSON_NAME]"
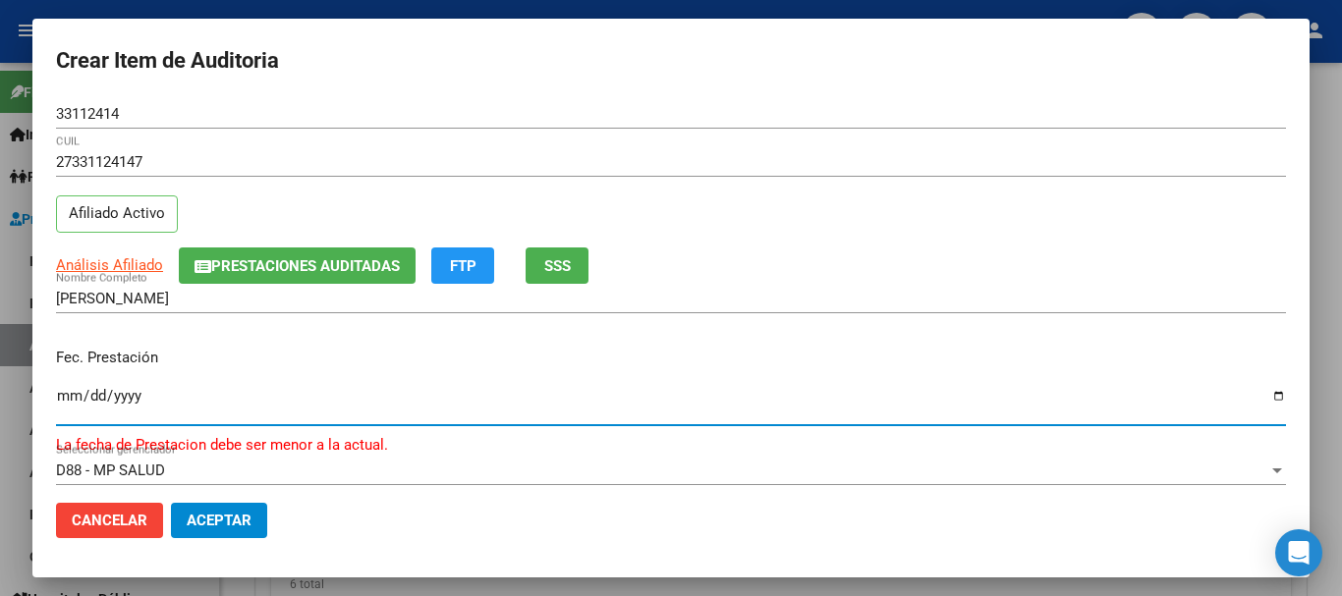
type input "[DATE]"
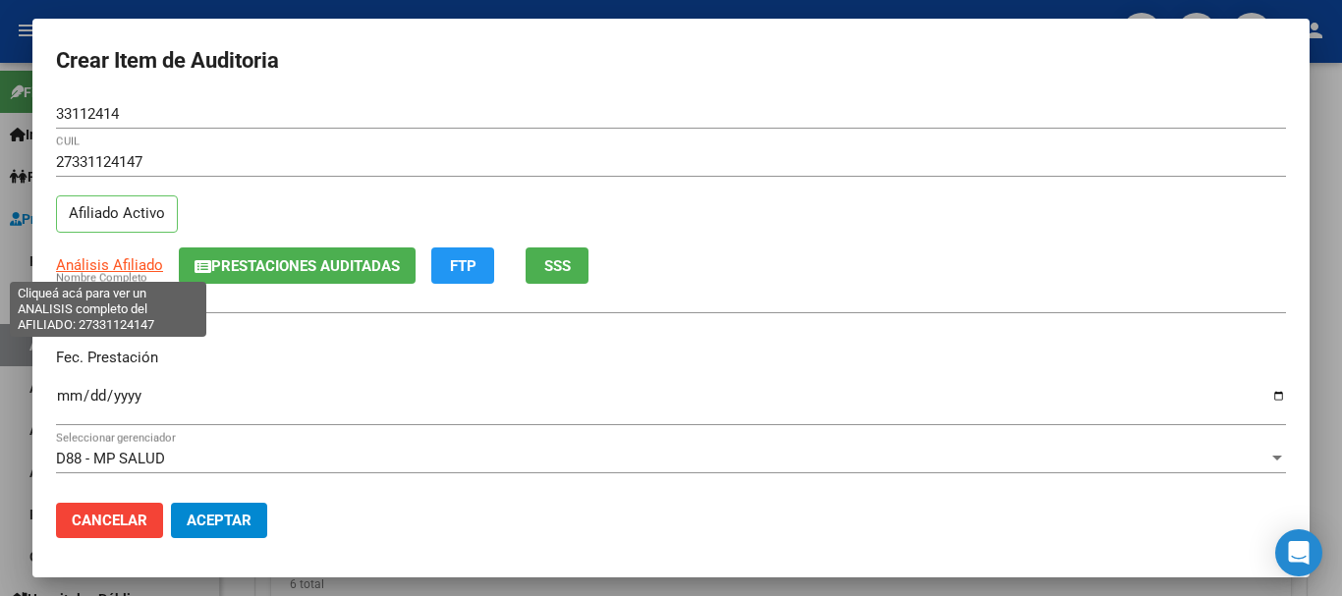
click at [87, 269] on span "Análisis Afiliado" at bounding box center [109, 265] width 107 height 18
type textarea "27331124147"
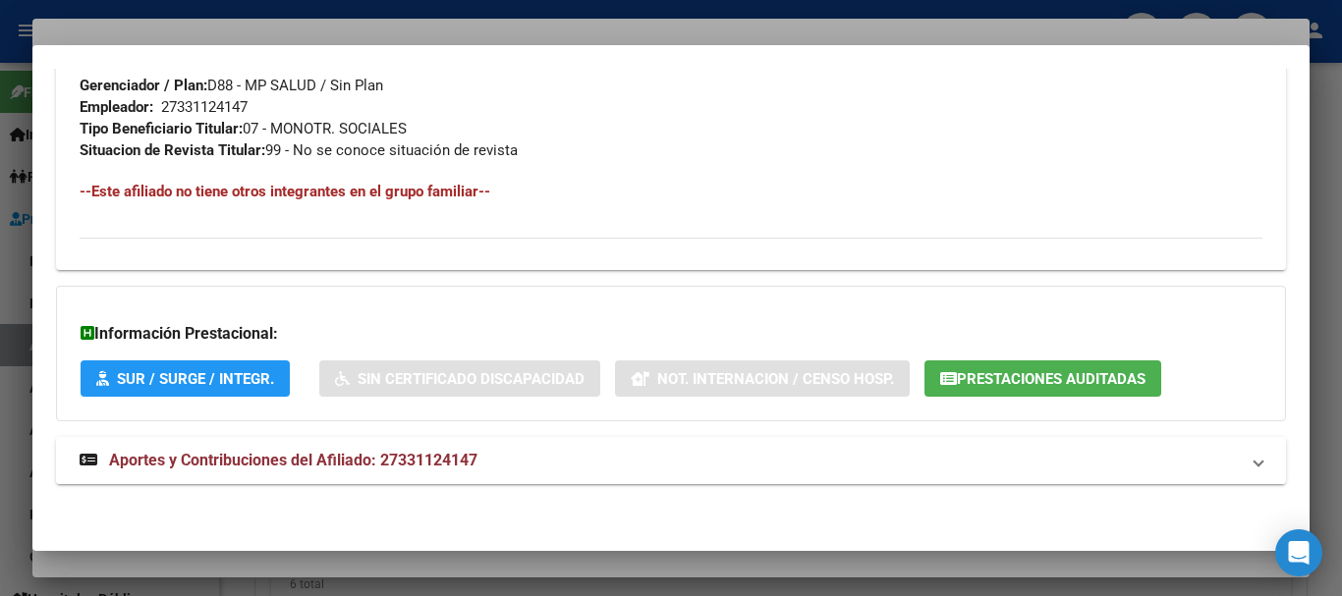
click at [429, 446] on mat-expansion-panel-header "Aportes y Contribuciones del Afiliado: 27331124147" at bounding box center [671, 460] width 1230 height 47
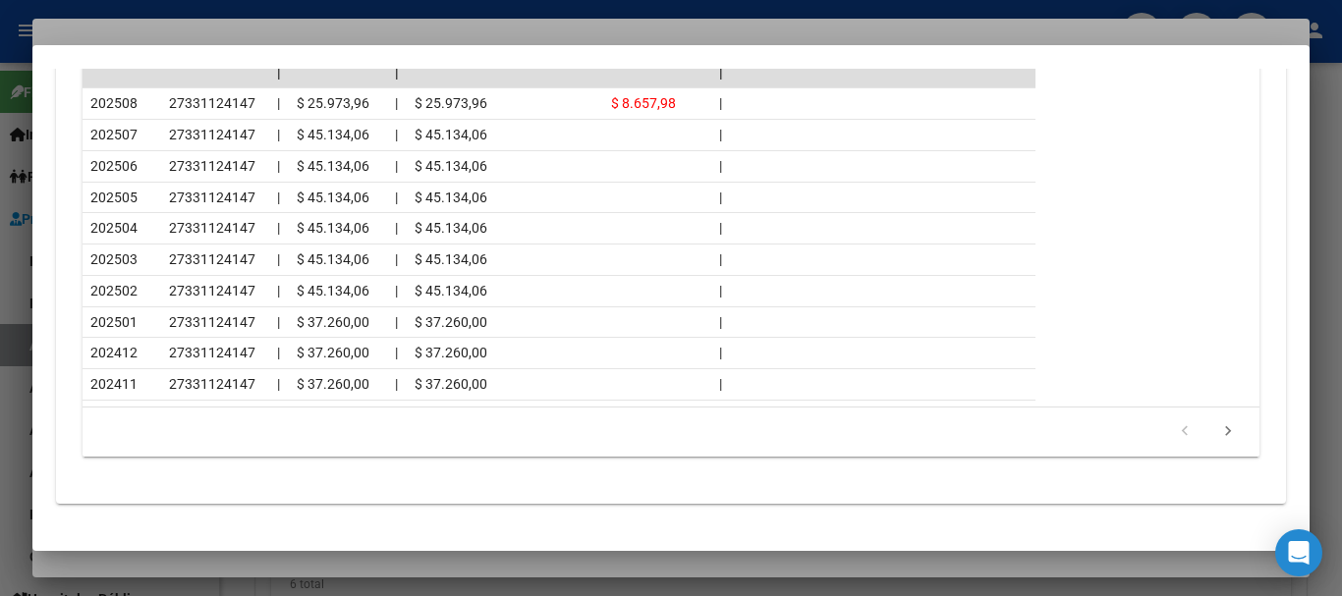
scroll to position [1895, 0]
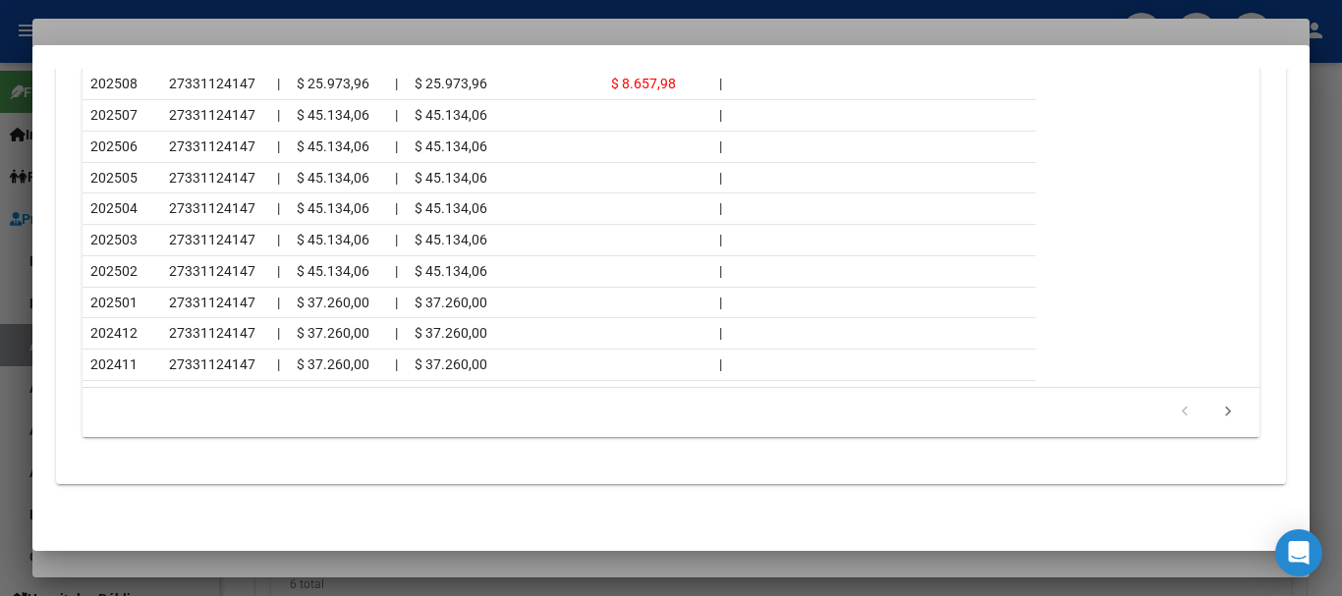
click at [432, 30] on div at bounding box center [671, 298] width 1342 height 596
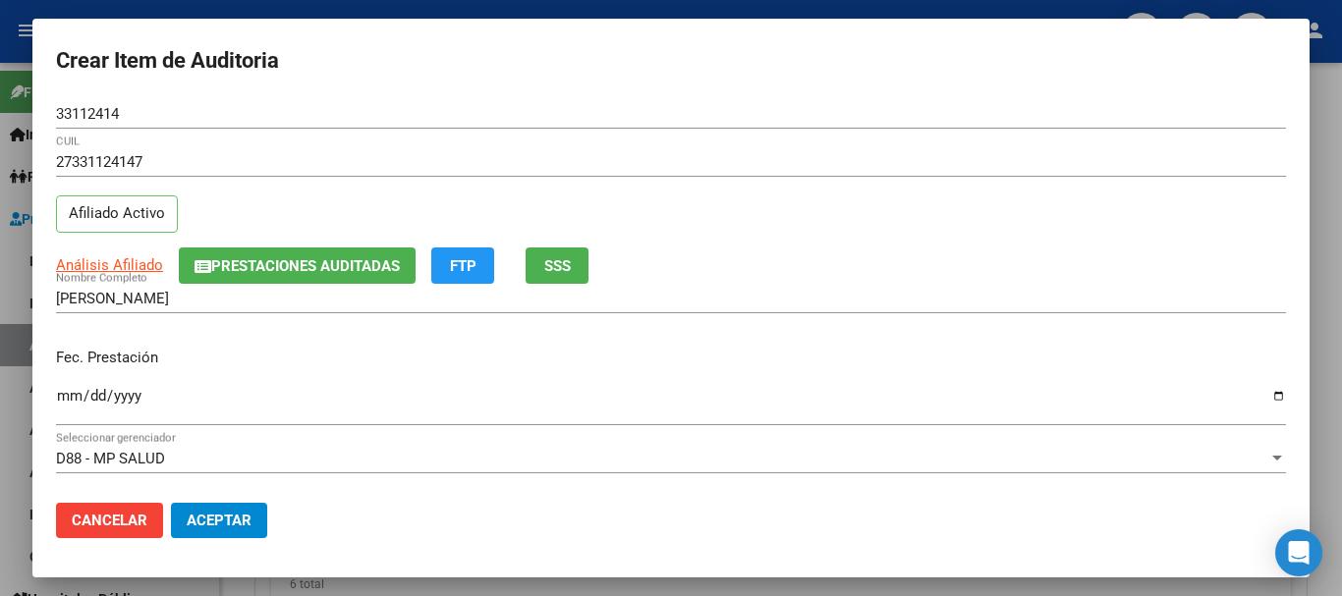
click at [807, 201] on div "27331124147 CUIL Afiliado Activo" at bounding box center [671, 197] width 1230 height 100
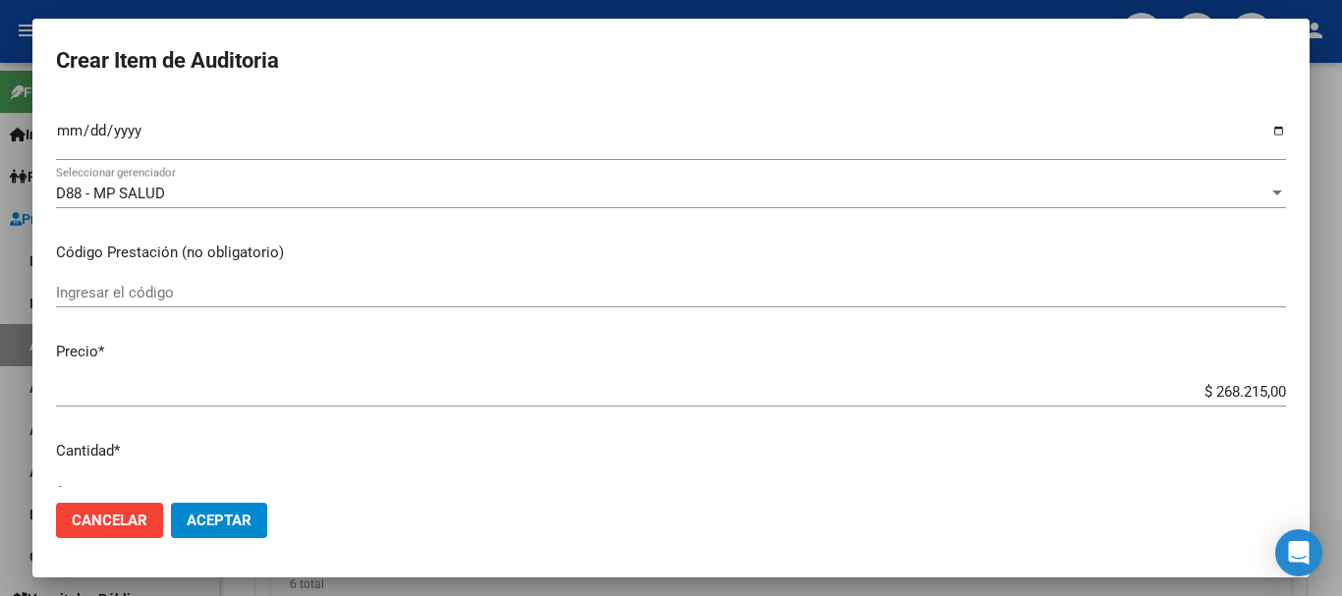
type input "$ 0,01"
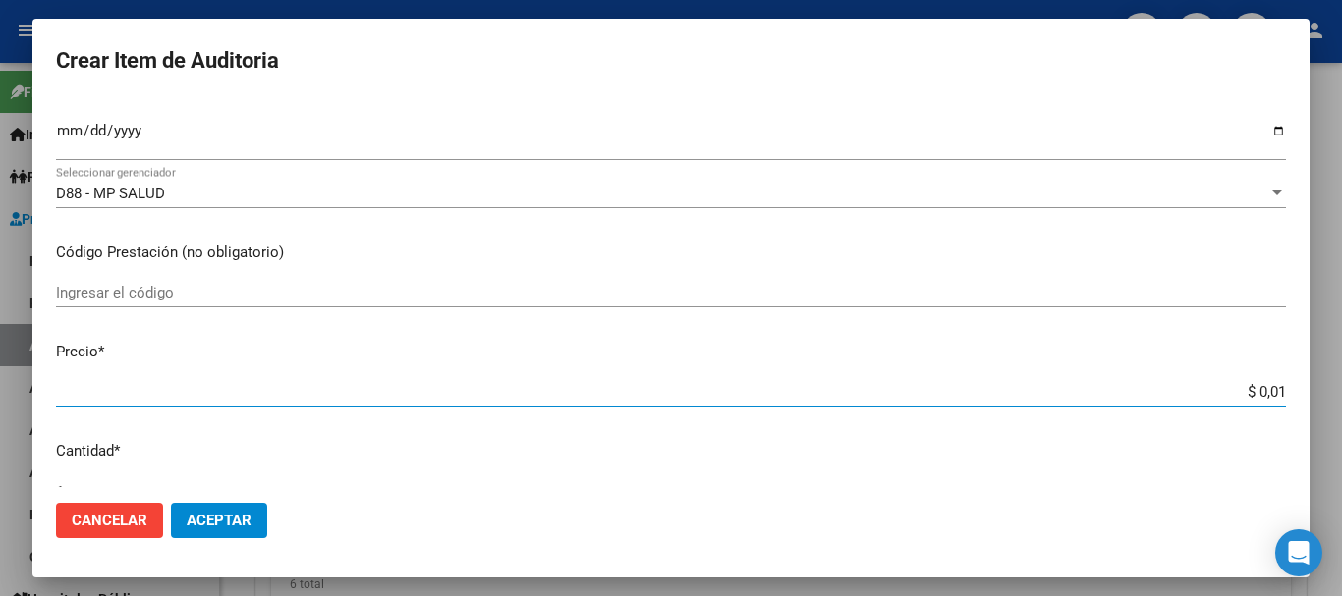
type input "$ 0,12"
type input "$ 1,26"
type input "$ 12,62"
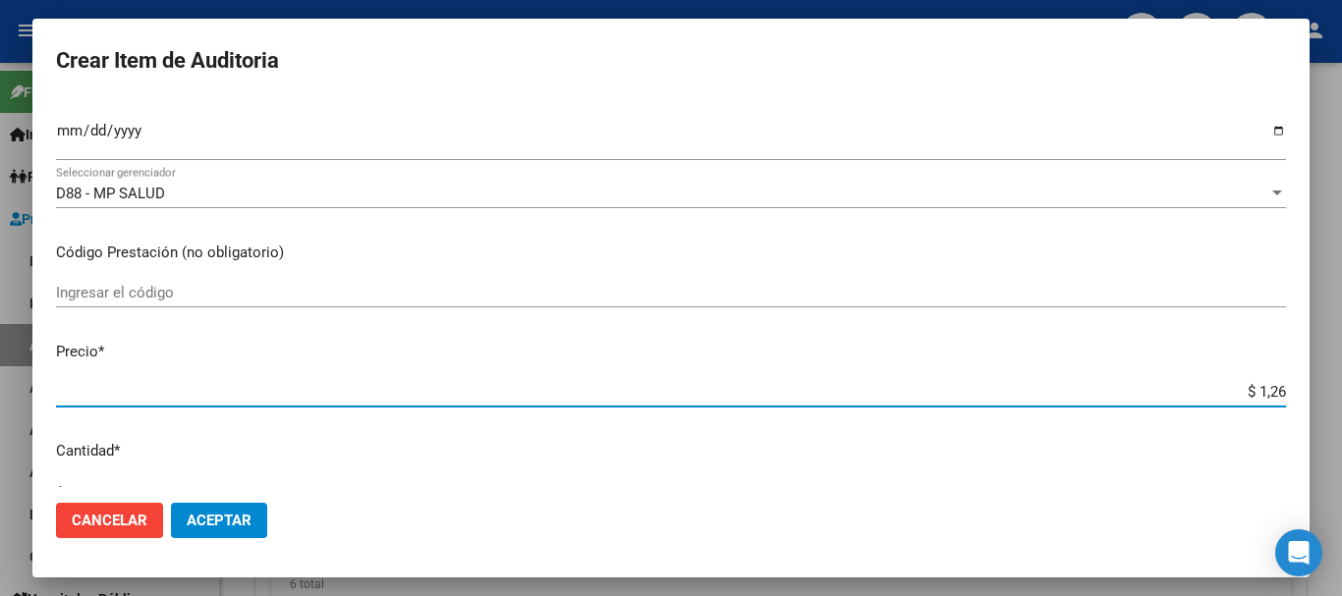
type input "$ 12,62"
type input "$ 126,24"
type input "$ 1.262,45"
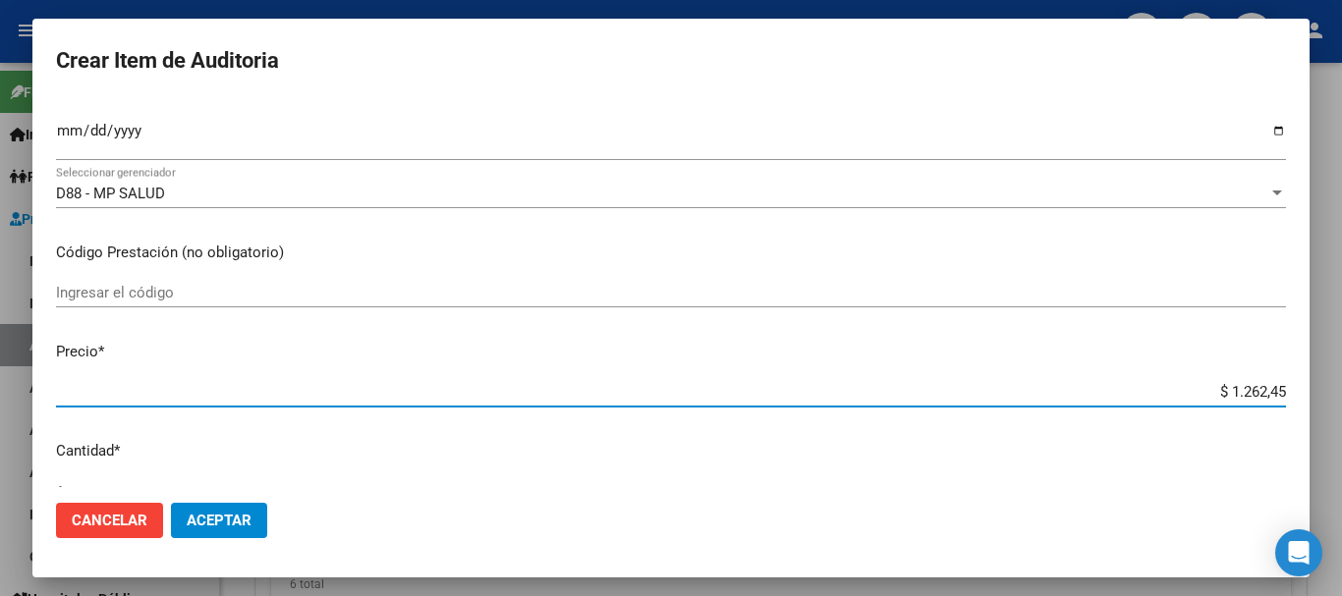
type input "$ 12.624,50"
type input "$ 126.245,00"
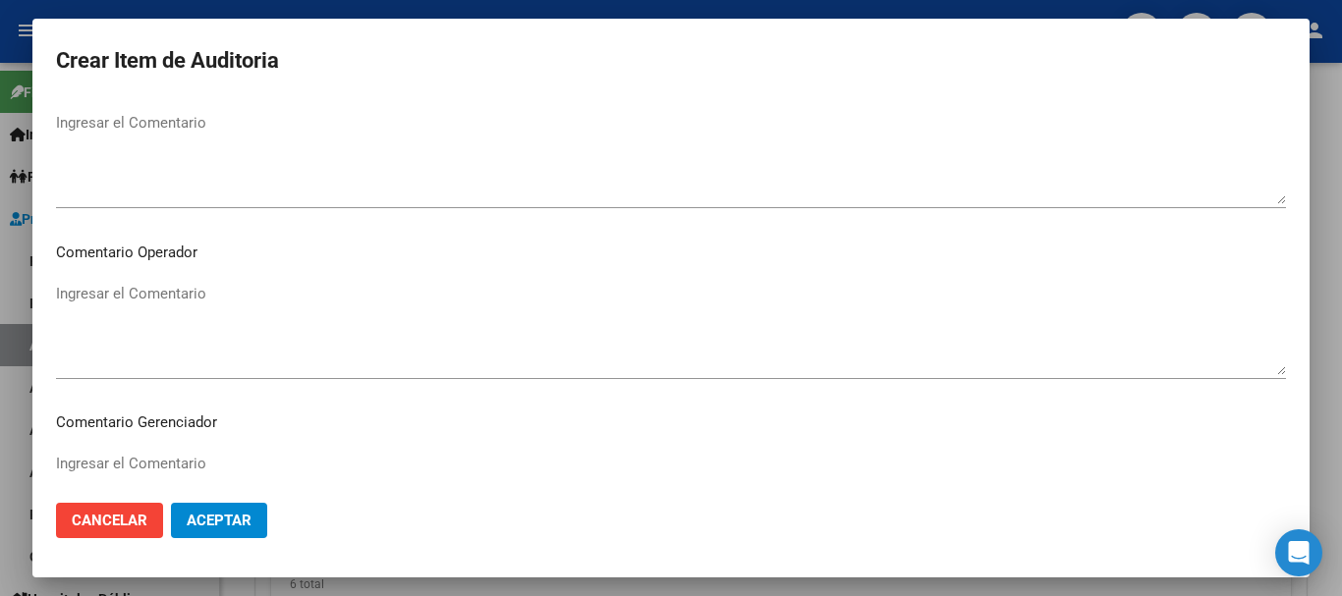
scroll to position [1273, 0]
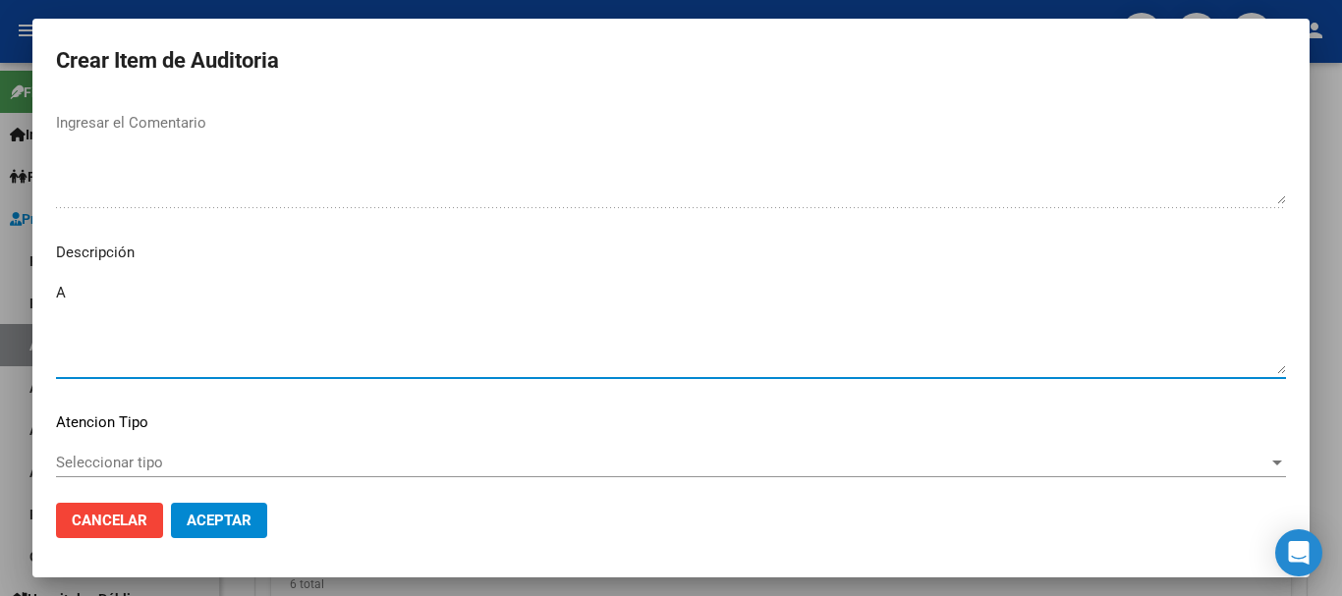
type textarea "A"
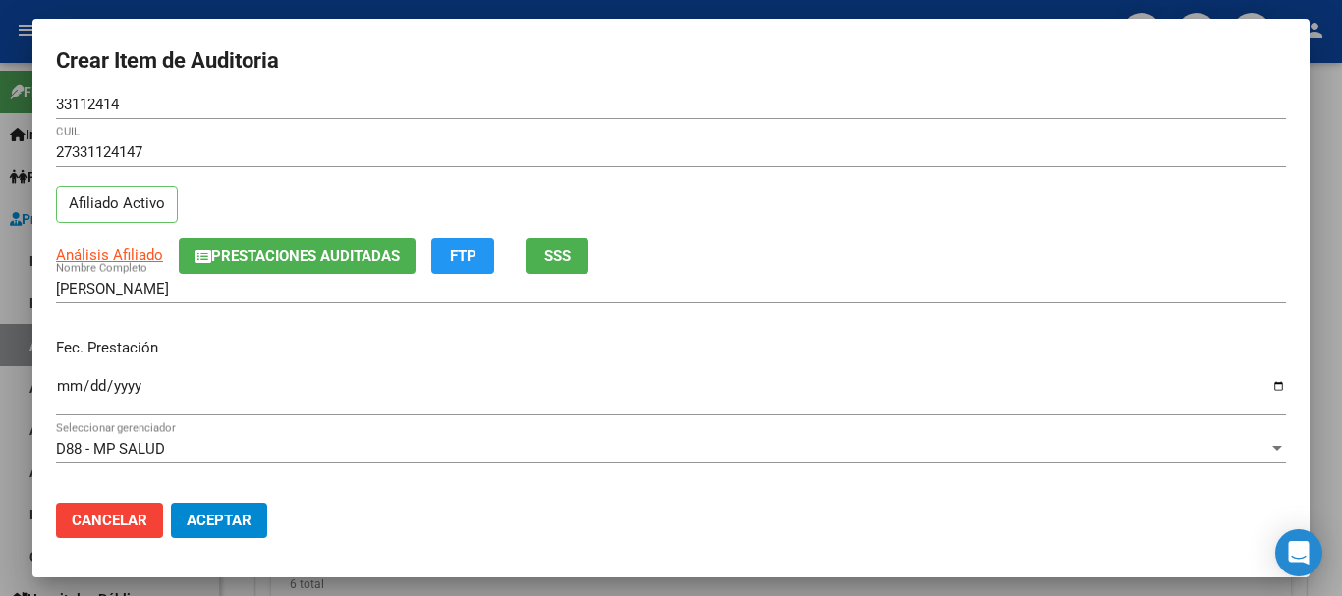
scroll to position [0, 0]
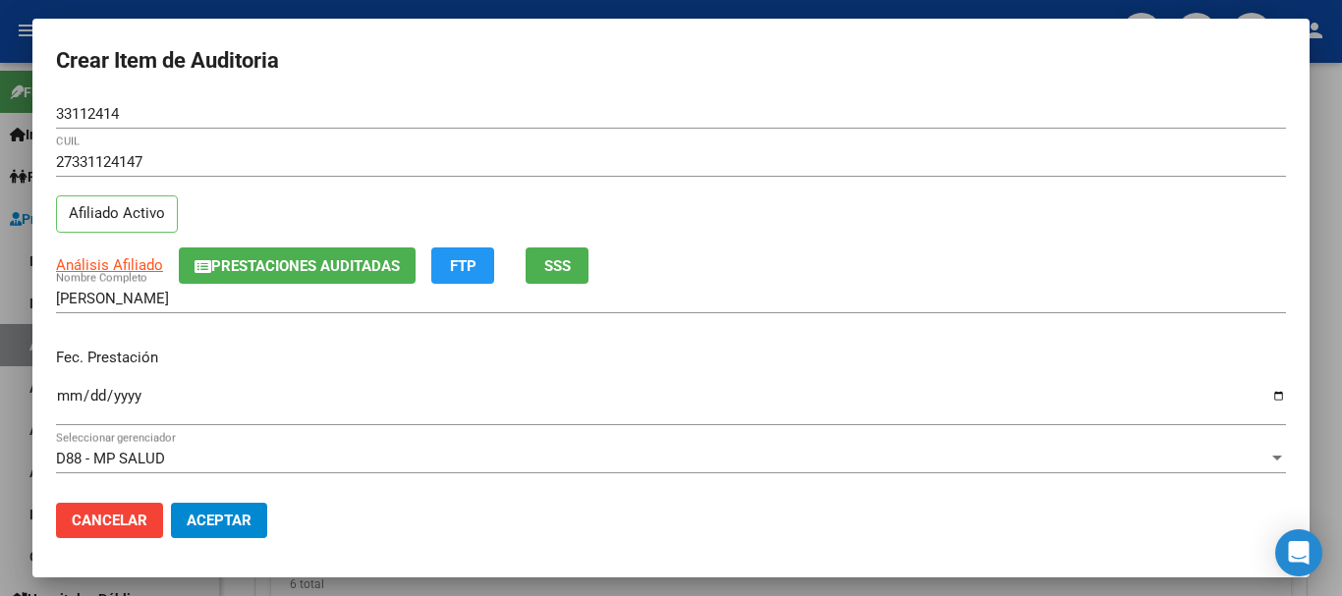
click at [142, 251] on div "Análisis Afiliado Prestaciones Auditadas FTP SSS" at bounding box center [671, 266] width 1230 height 36
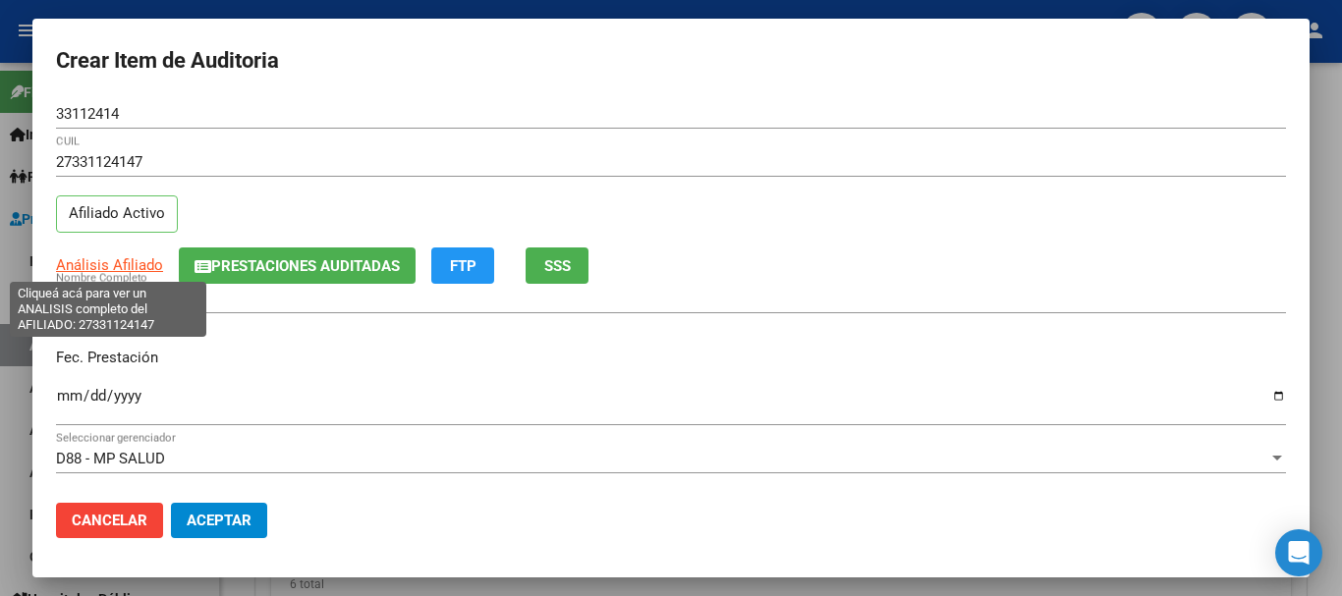
click at [138, 262] on span "Análisis Afiliado" at bounding box center [109, 265] width 107 height 18
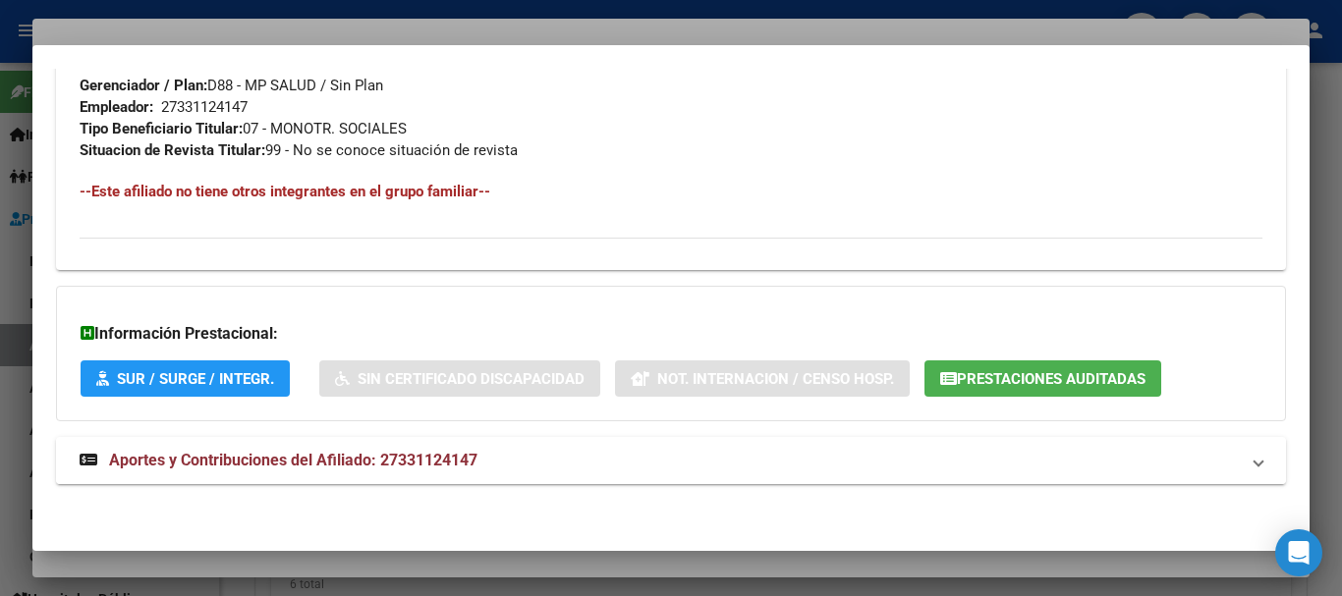
click at [374, 460] on span "Aportes y Contribuciones del Afiliado: 27331124147" at bounding box center [293, 460] width 368 height 19
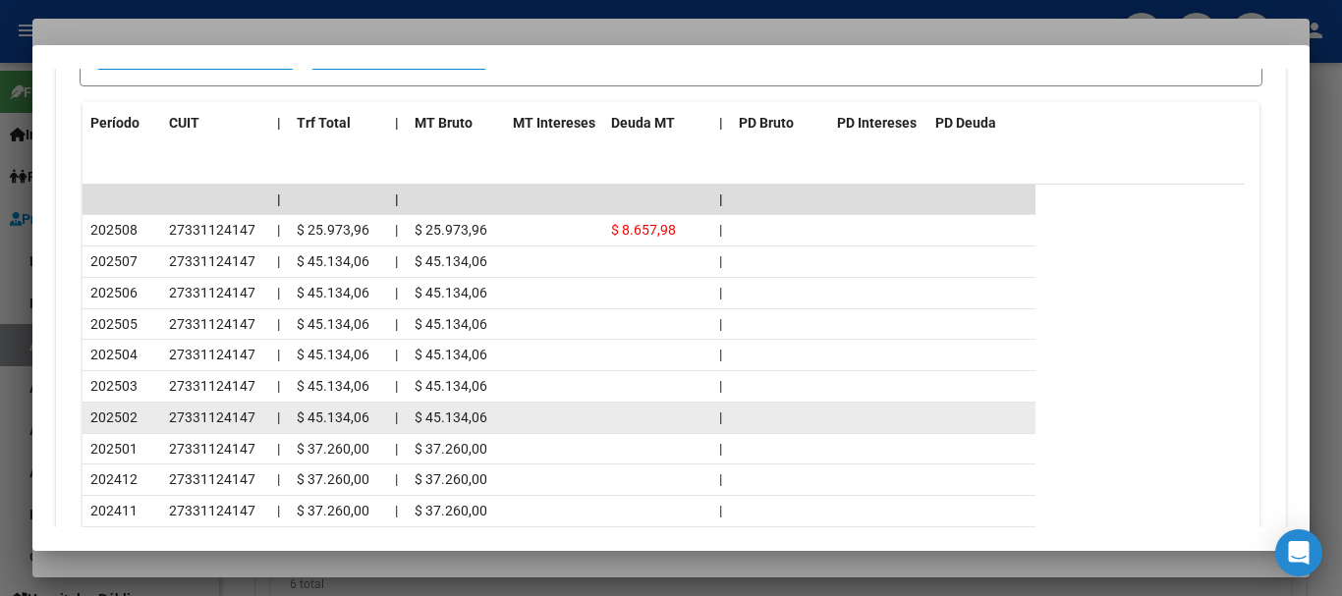
scroll to position [1895, 0]
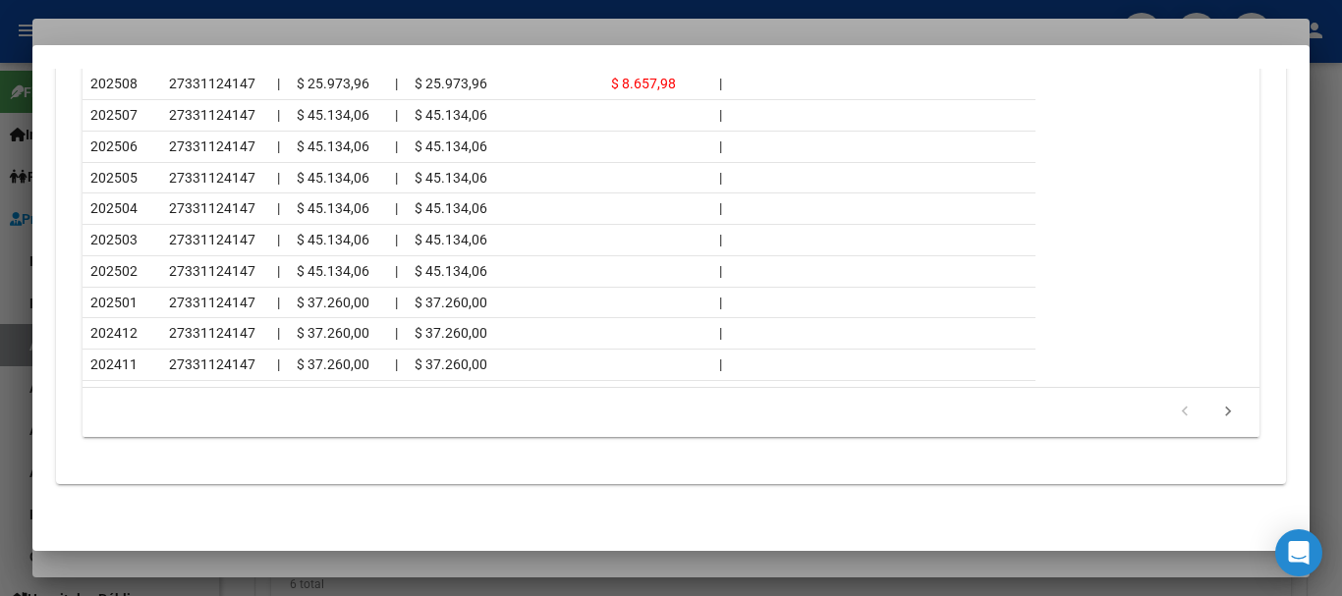
click at [242, 15] on div at bounding box center [671, 298] width 1342 height 596
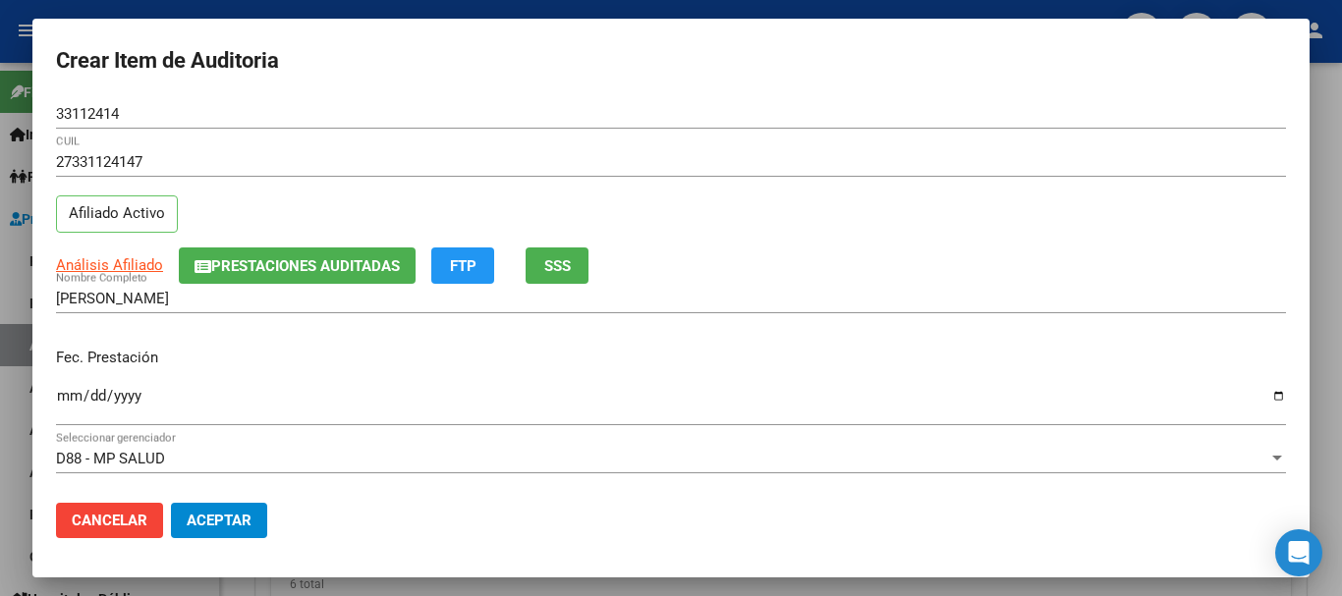
click at [790, 292] on input "[PERSON_NAME]" at bounding box center [671, 299] width 1230 height 18
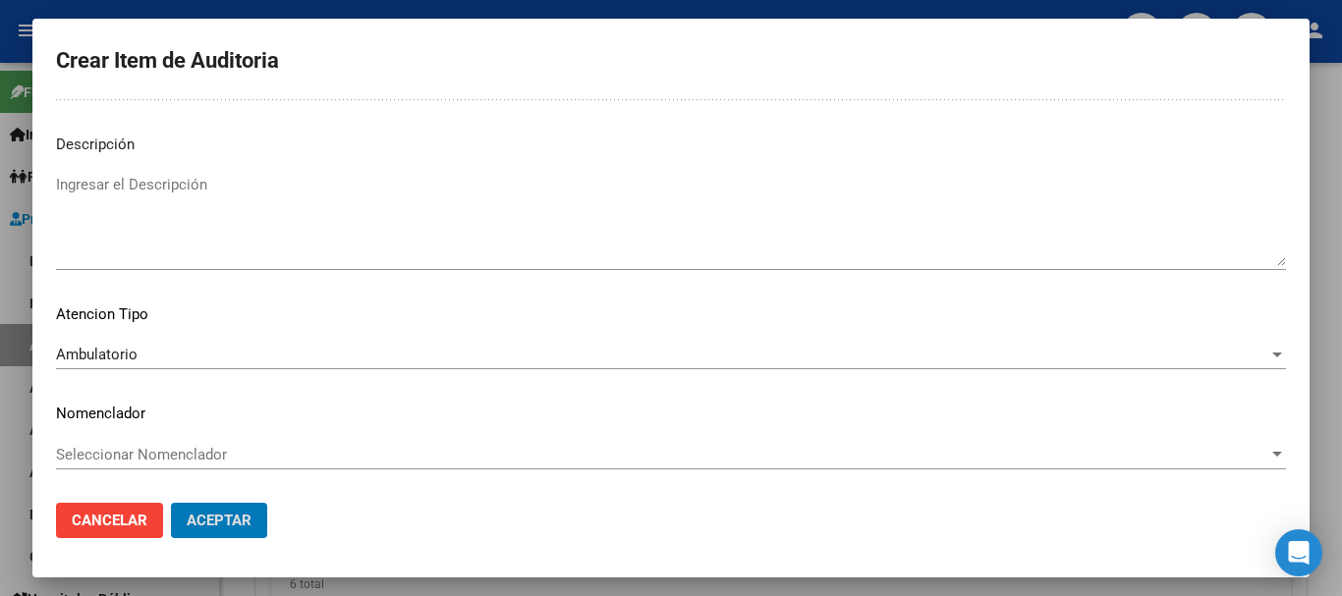
click at [171, 503] on button "Aceptar" at bounding box center [219, 520] width 96 height 35
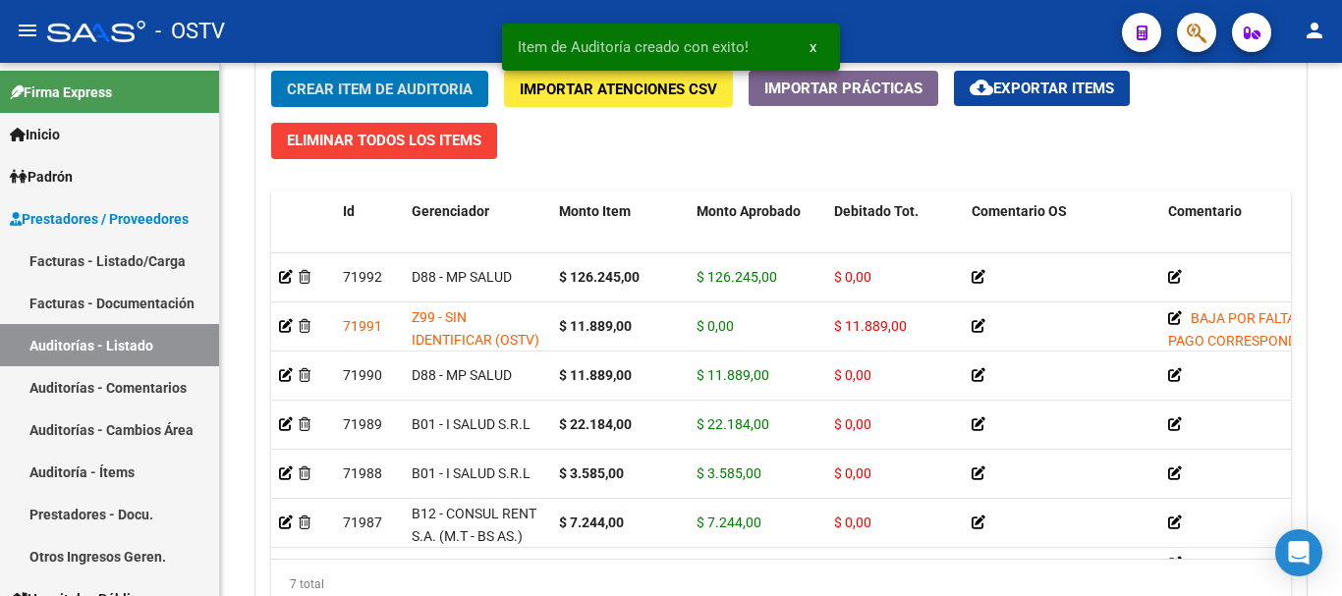
click at [271, 71] on button "Crear Item de Auditoria" at bounding box center [379, 89] width 217 height 36
